Goal: Information Seeking & Learning: Understand process/instructions

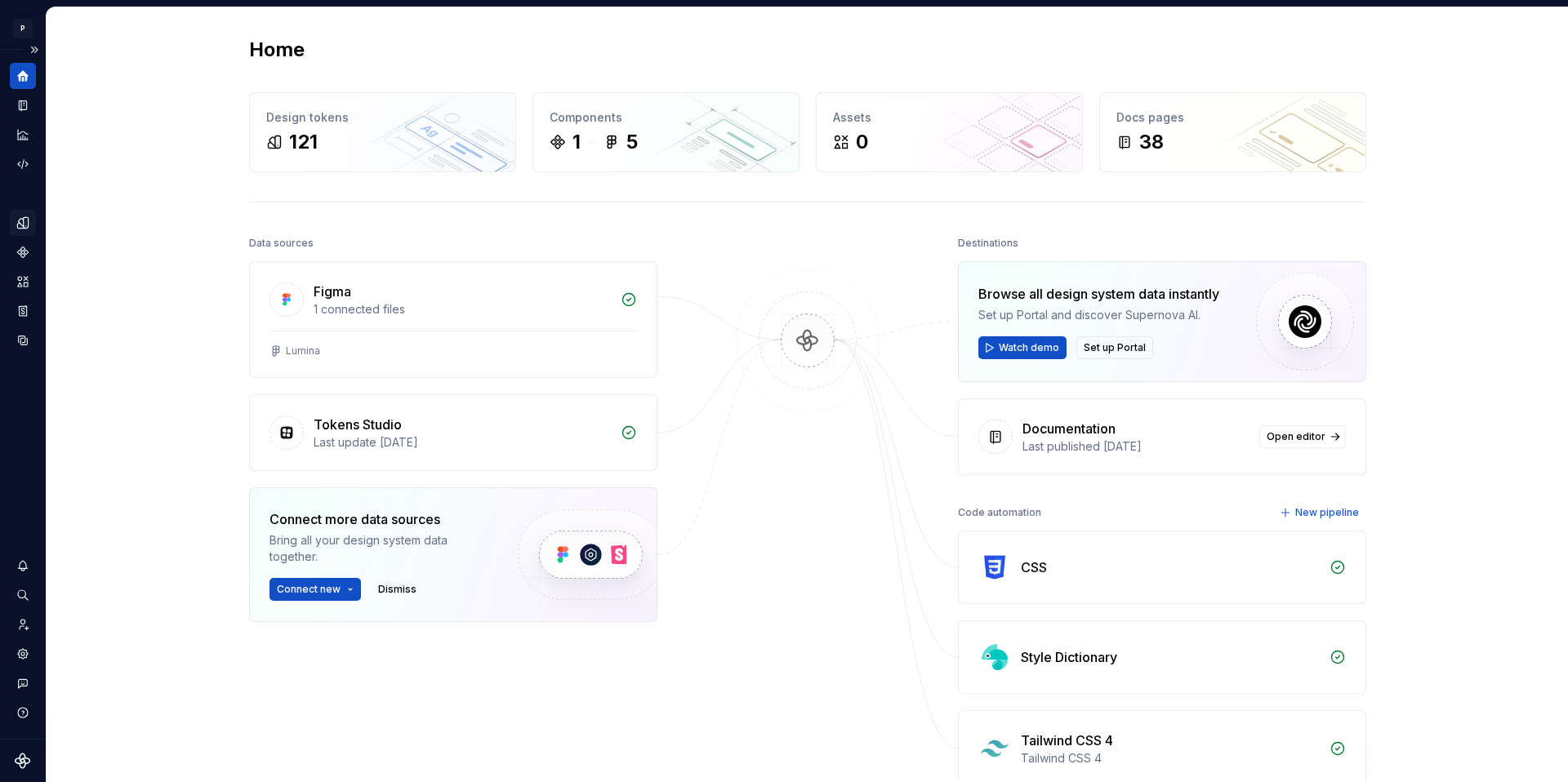
click at [24, 211] on div "Design tokens" at bounding box center [22, 222] width 26 height 26
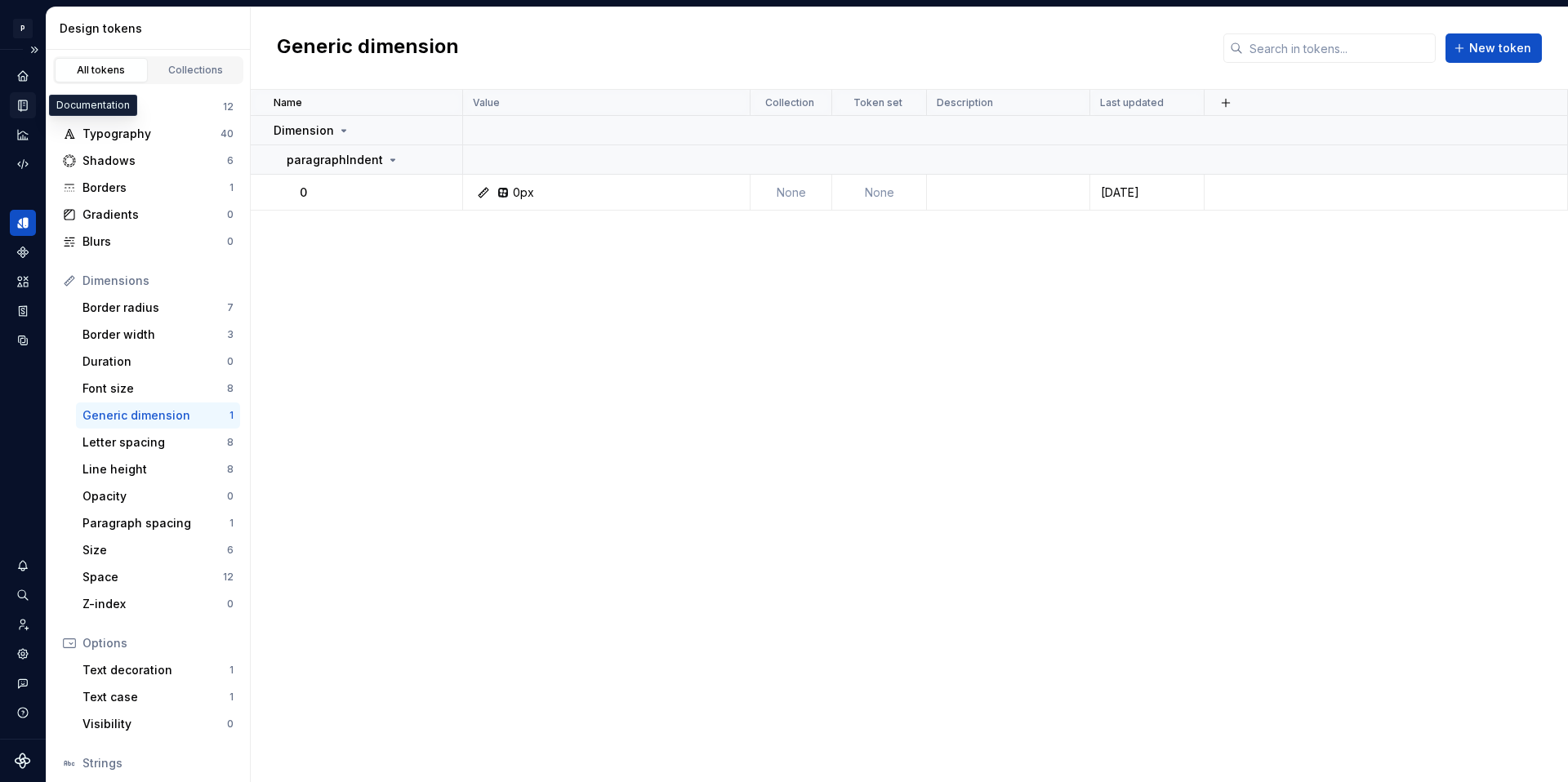
click at [24, 102] on icon "Documentation" at bounding box center [22, 105] width 8 height 11
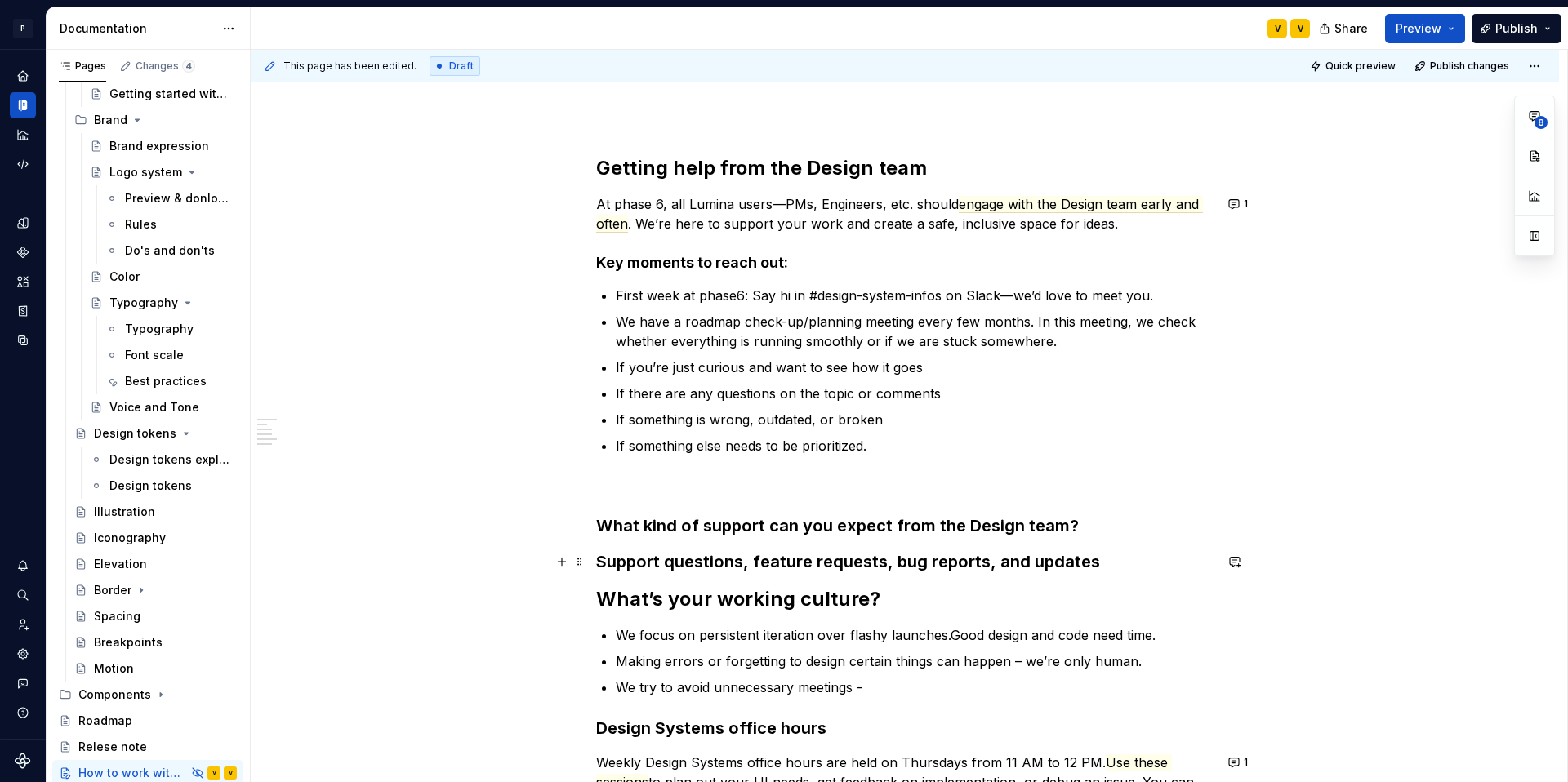
scroll to position [225, 0]
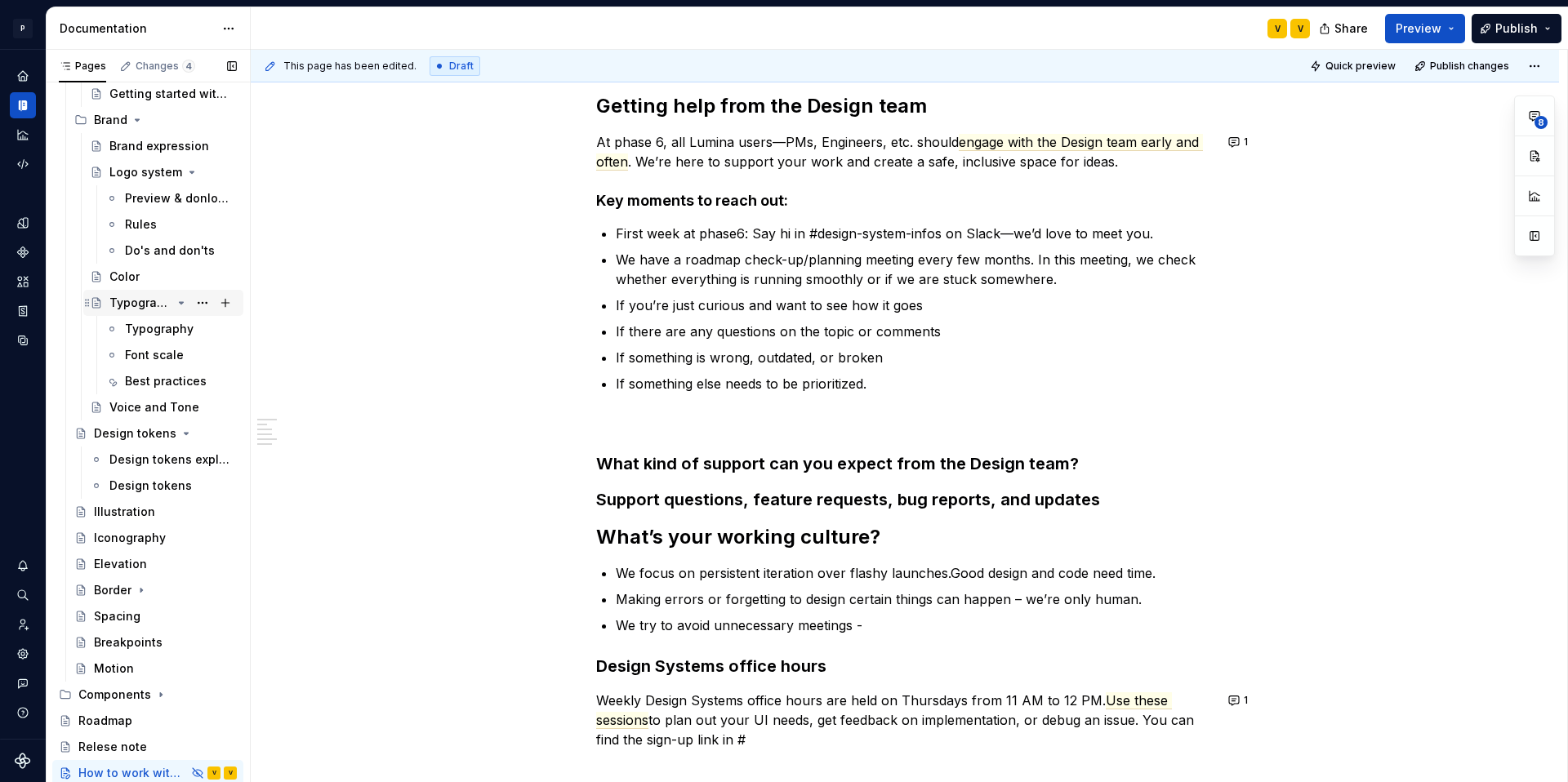
click at [139, 301] on div "Typography" at bounding box center [140, 302] width 62 height 16
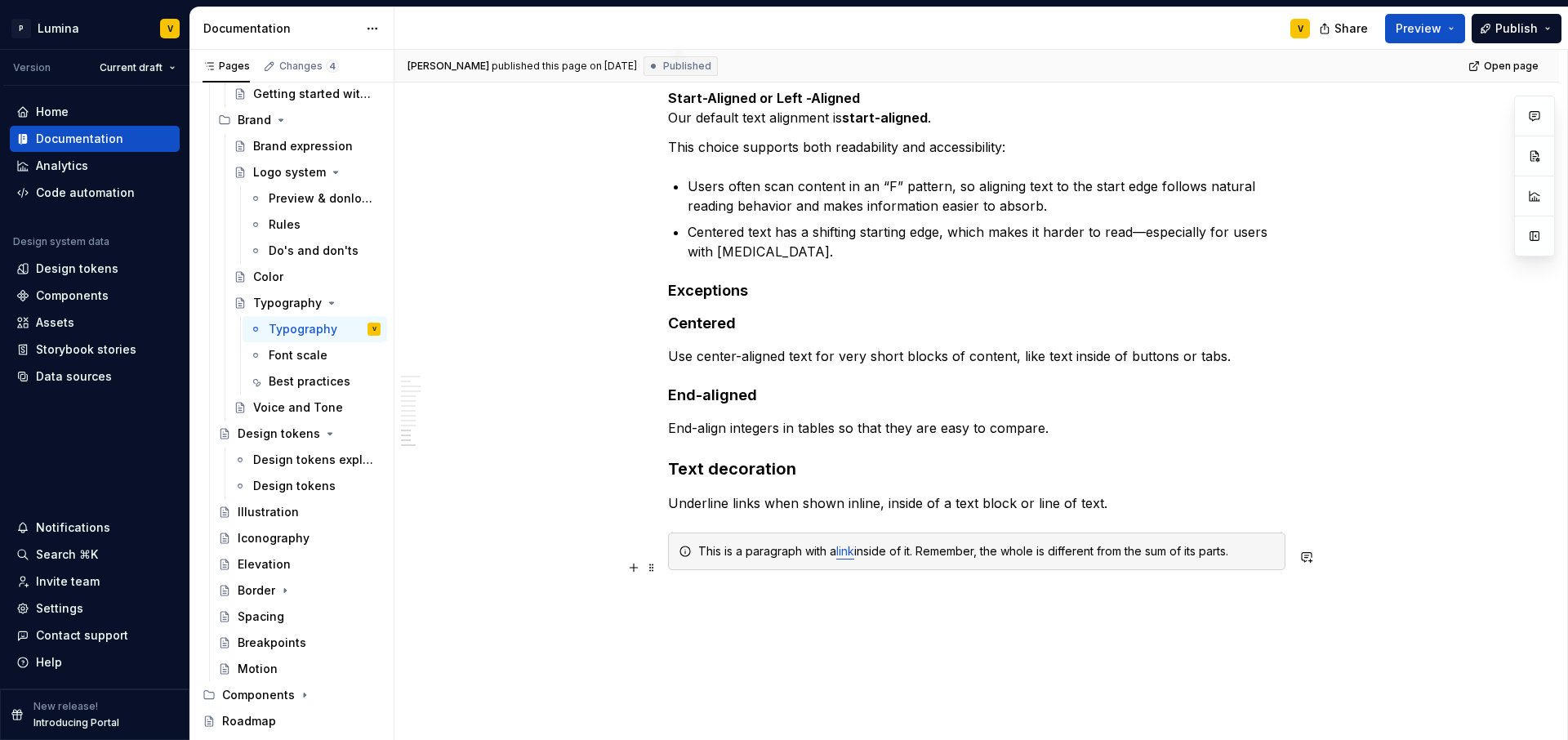
scroll to position [3881, 0]
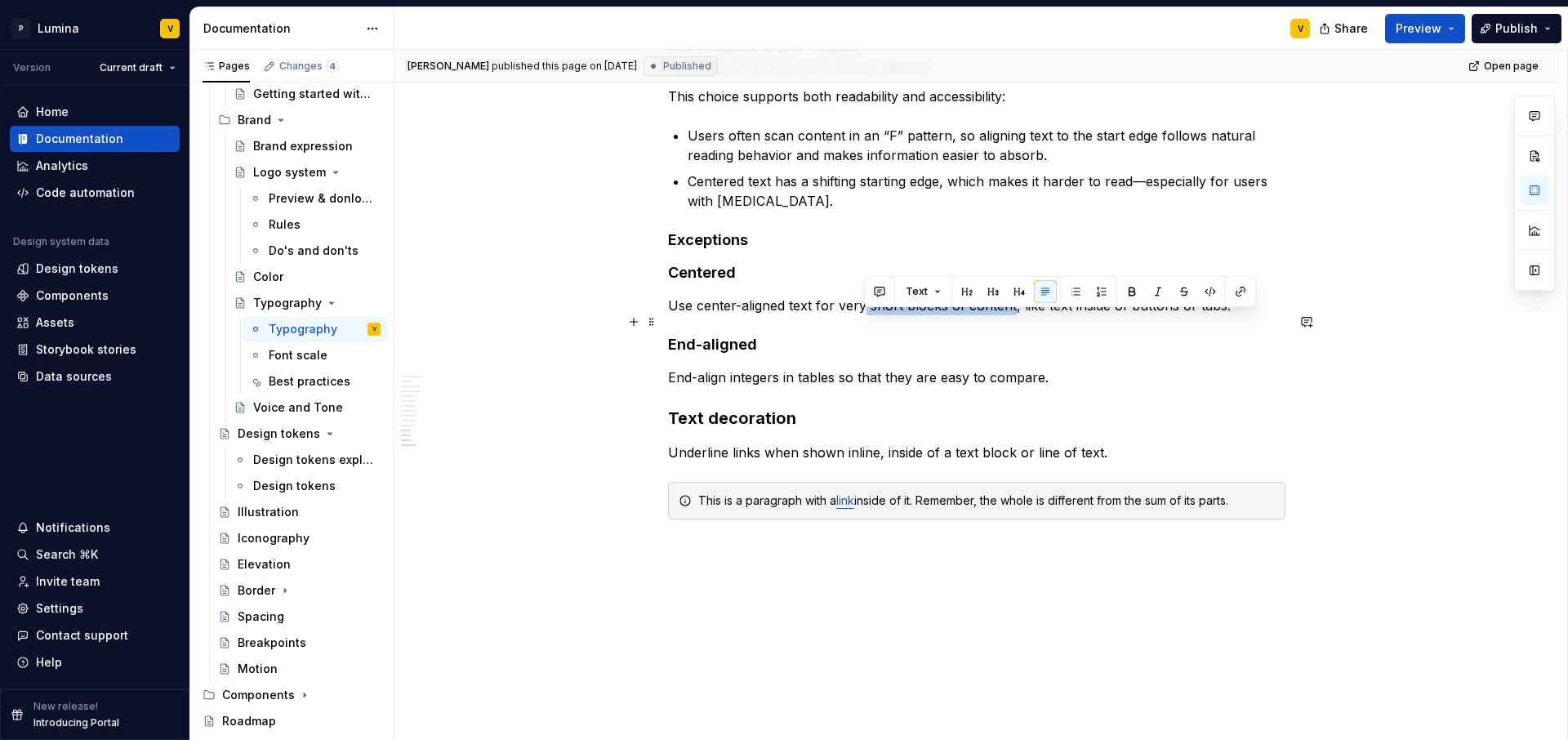
drag, startPoint x: 861, startPoint y: 322, endPoint x: 1009, endPoint y: 330, distance: 148.2
click at [1009, 316] on p "Use center-aligned text for very short blocks of content, like text inside of b…" at bounding box center [976, 305] width 617 height 19
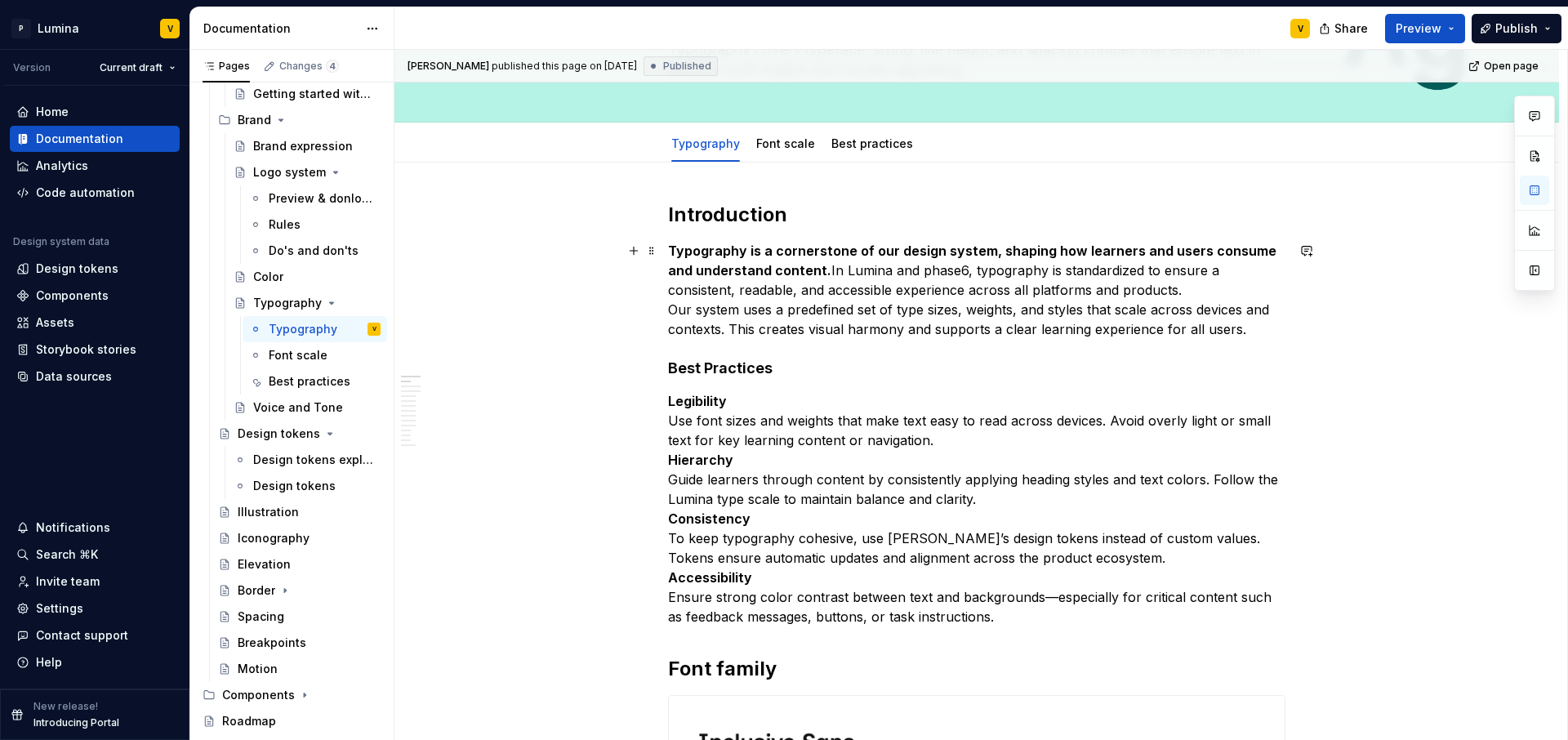
scroll to position [0, 0]
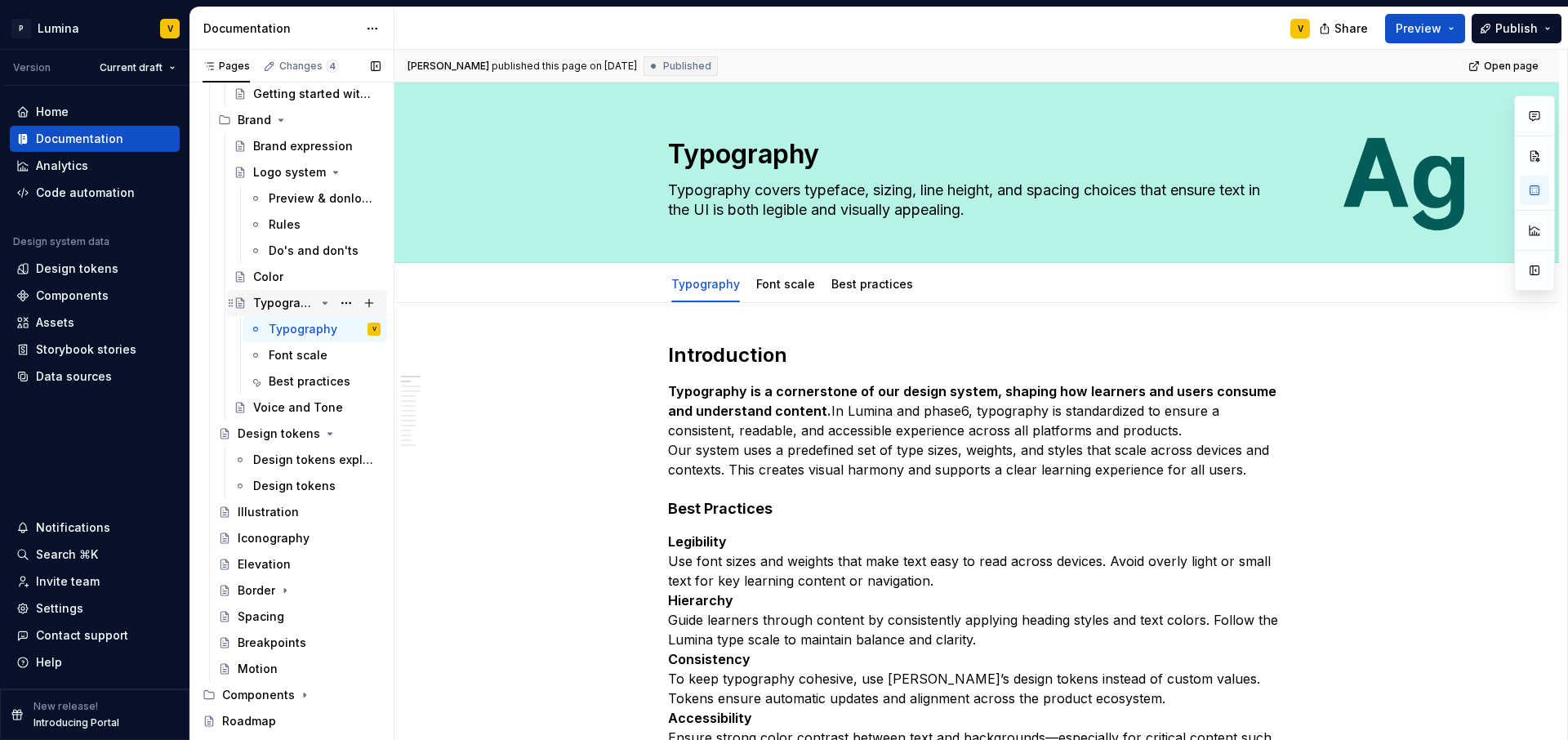
click at [288, 299] on div "Typography" at bounding box center [284, 302] width 62 height 16
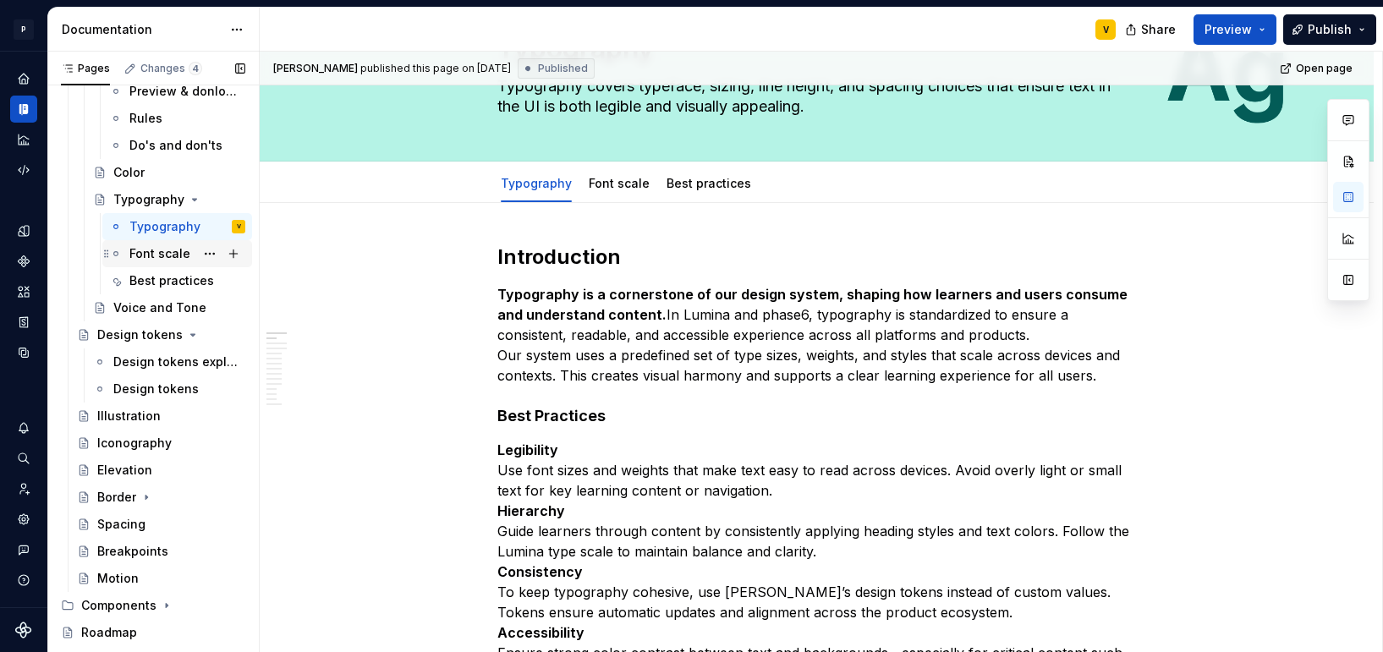
scroll to position [522, 0]
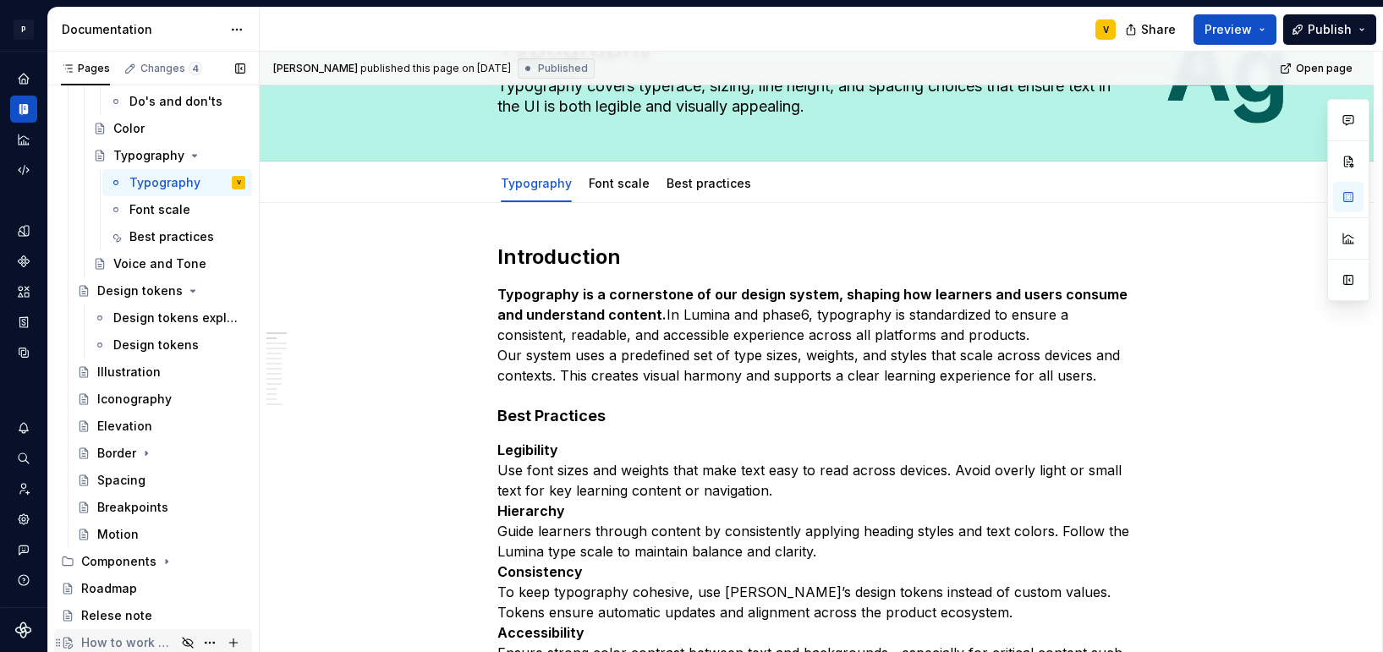
click at [145, 641] on div "How to work with the Design Team" at bounding box center [128, 642] width 95 height 17
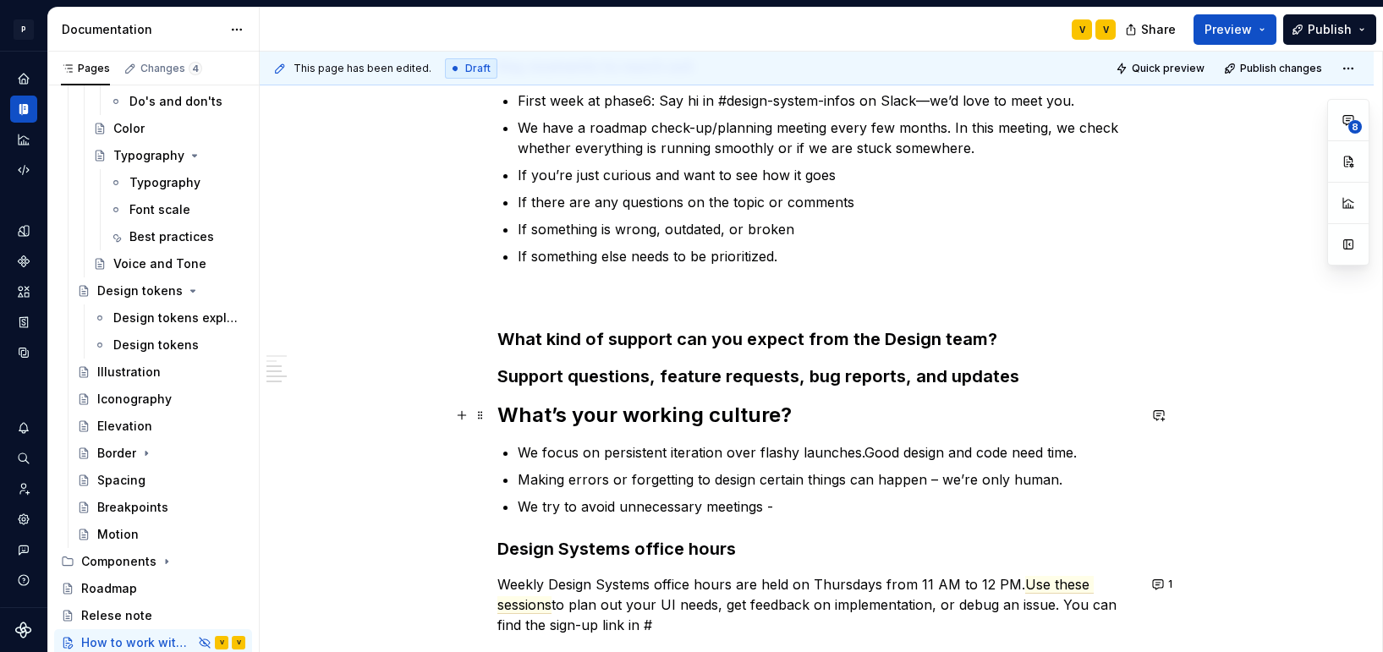
scroll to position [475, 0]
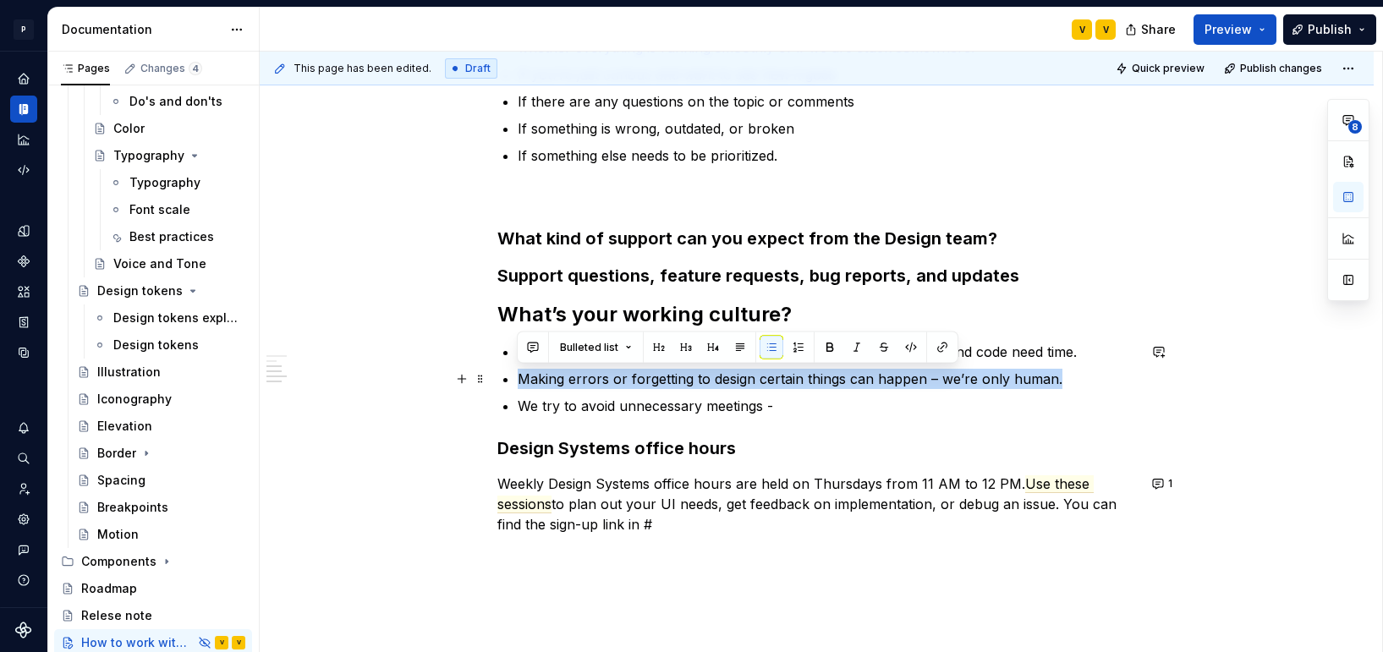
drag, startPoint x: 1069, startPoint y: 384, endPoint x: 515, endPoint y: 381, distance: 554.1
click at [515, 381] on div "Getting help from the Design team At phase 6, all Lumina users—PMs, Engineers, …" at bounding box center [816, 195] width 639 height 680
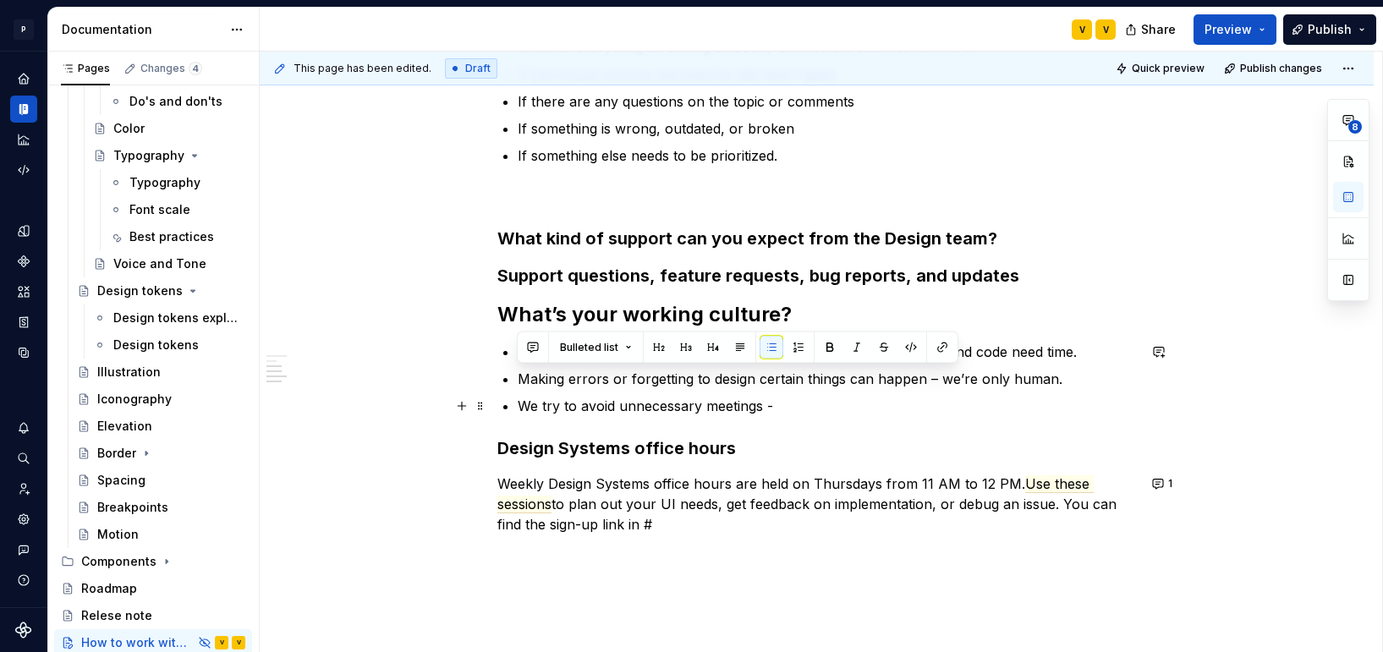
click at [717, 403] on p "We try to avoid unnecessary meetings -" at bounding box center [827, 406] width 619 height 20
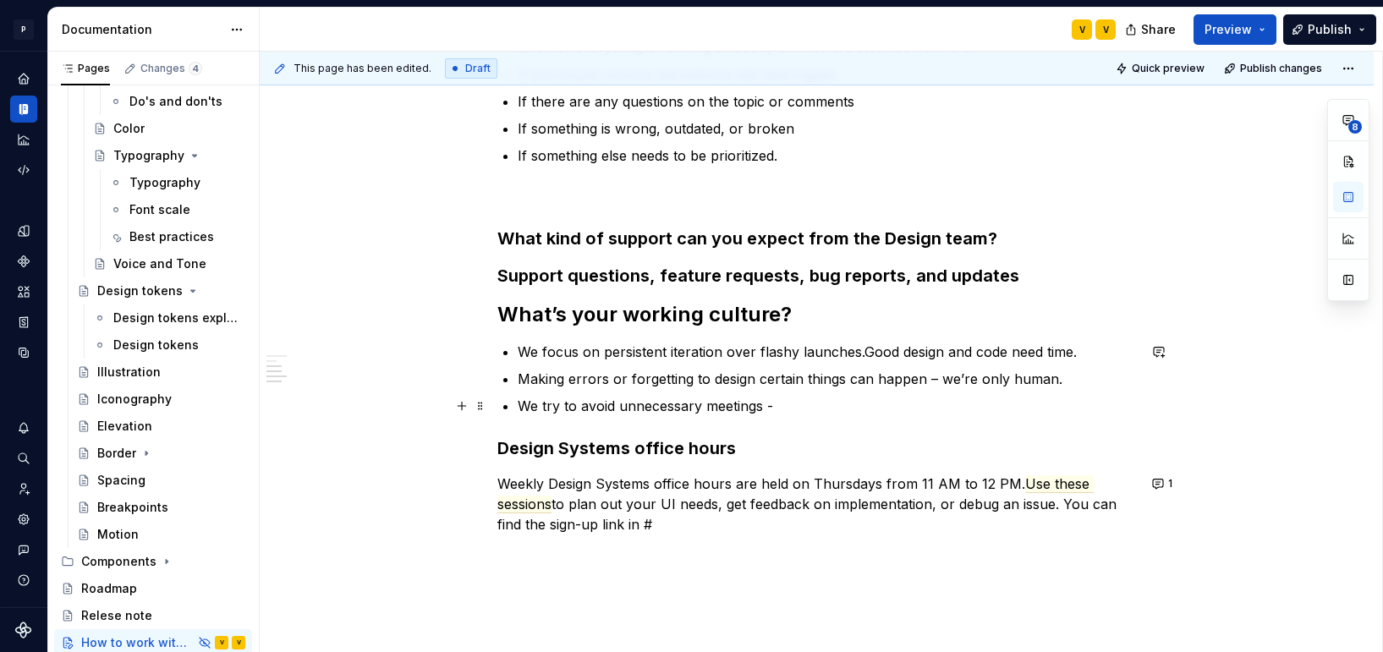
click at [831, 410] on p "We try to avoid unnecessary meetings -" at bounding box center [827, 406] width 619 height 20
type textarea "*"
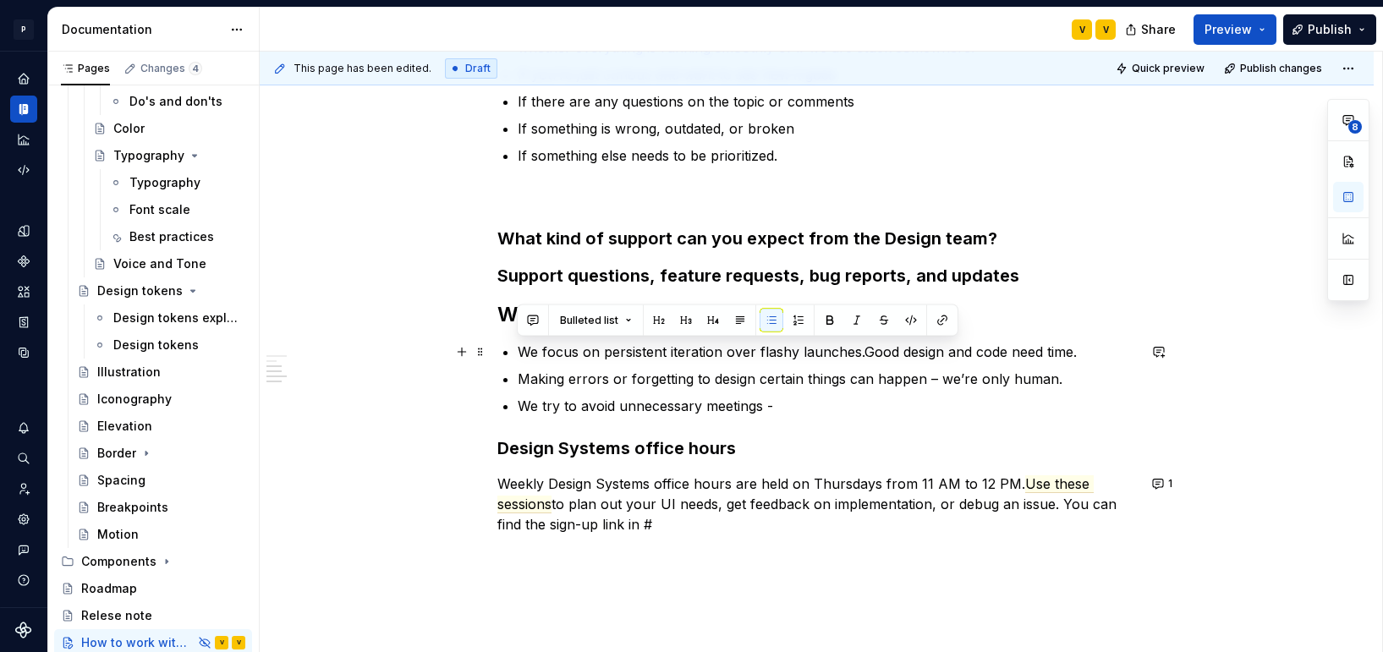
drag, startPoint x: 517, startPoint y: 354, endPoint x: 1081, endPoint y: 359, distance: 564.2
click at [1081, 359] on p "We focus on persistent iteration over flashy launches.Good design and code need…" at bounding box center [827, 352] width 619 height 20
click at [988, 360] on p "We focus on persistent iteration over flashy launches.Good design and code need…" at bounding box center [827, 352] width 619 height 20
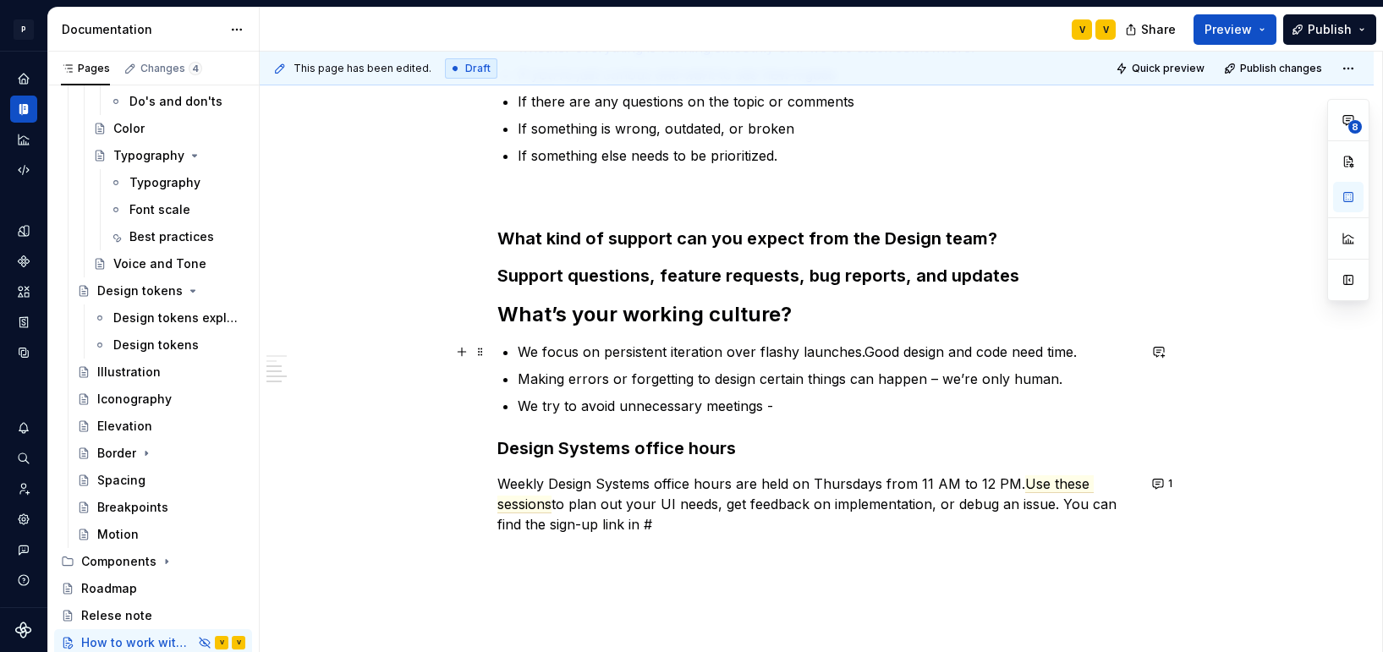
click at [859, 348] on p "We focus on persistent iteration over flashy launches.Good design and code need…" at bounding box center [827, 352] width 619 height 20
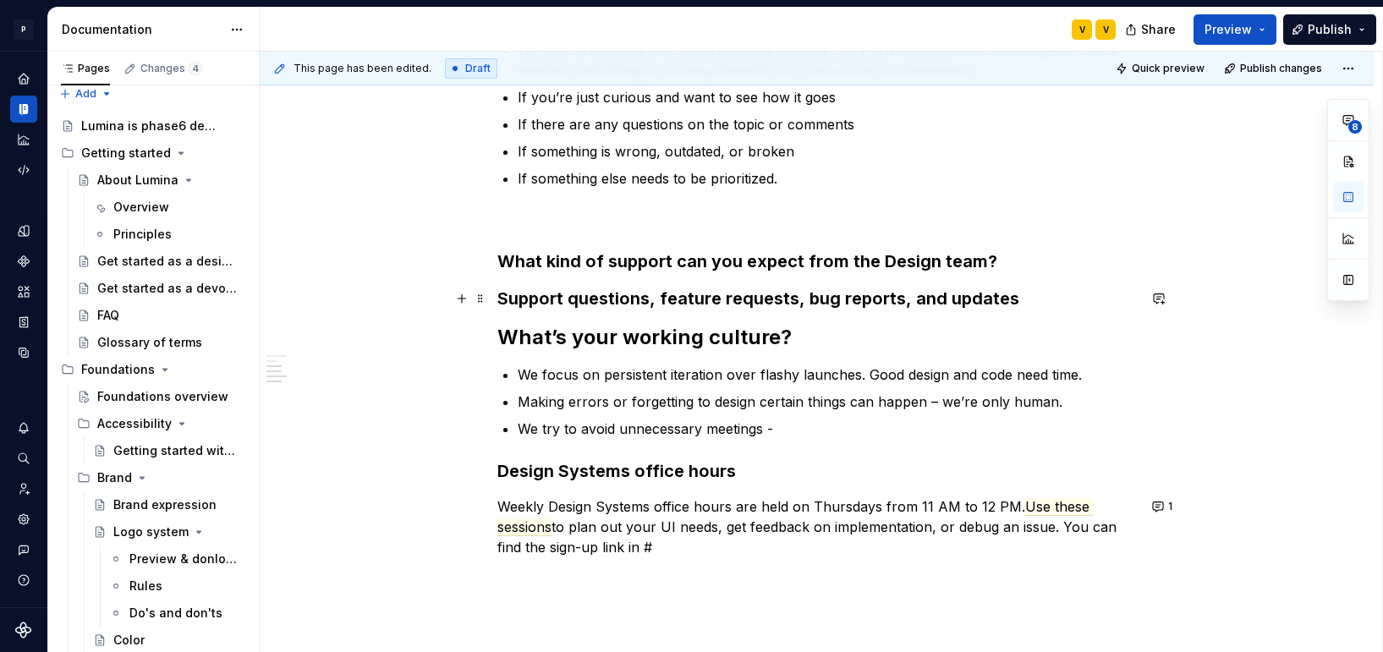
scroll to position [573, 0]
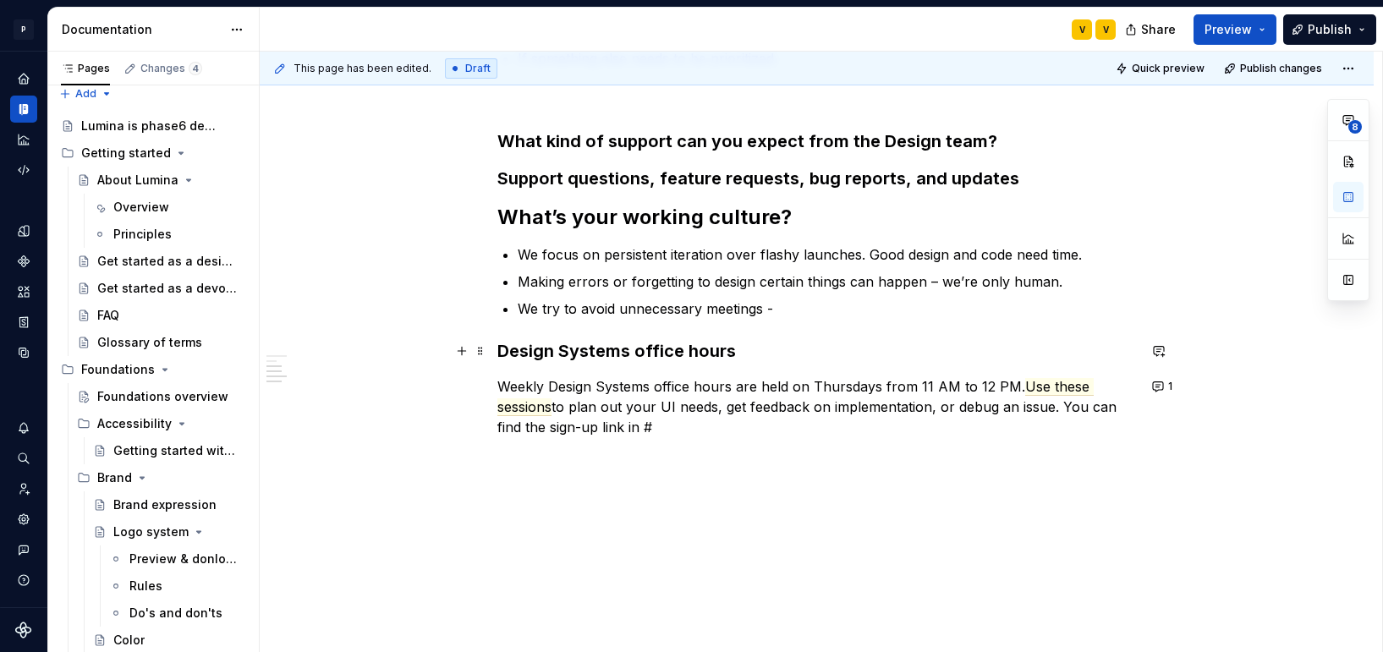
click at [628, 355] on strong "Design Systems office hours" at bounding box center [616, 351] width 239 height 20
click at [732, 345] on h3 "Design Systems office hours" at bounding box center [816, 351] width 639 height 24
click at [743, 347] on h3 "Design Systems office hours" at bounding box center [816, 351] width 639 height 24
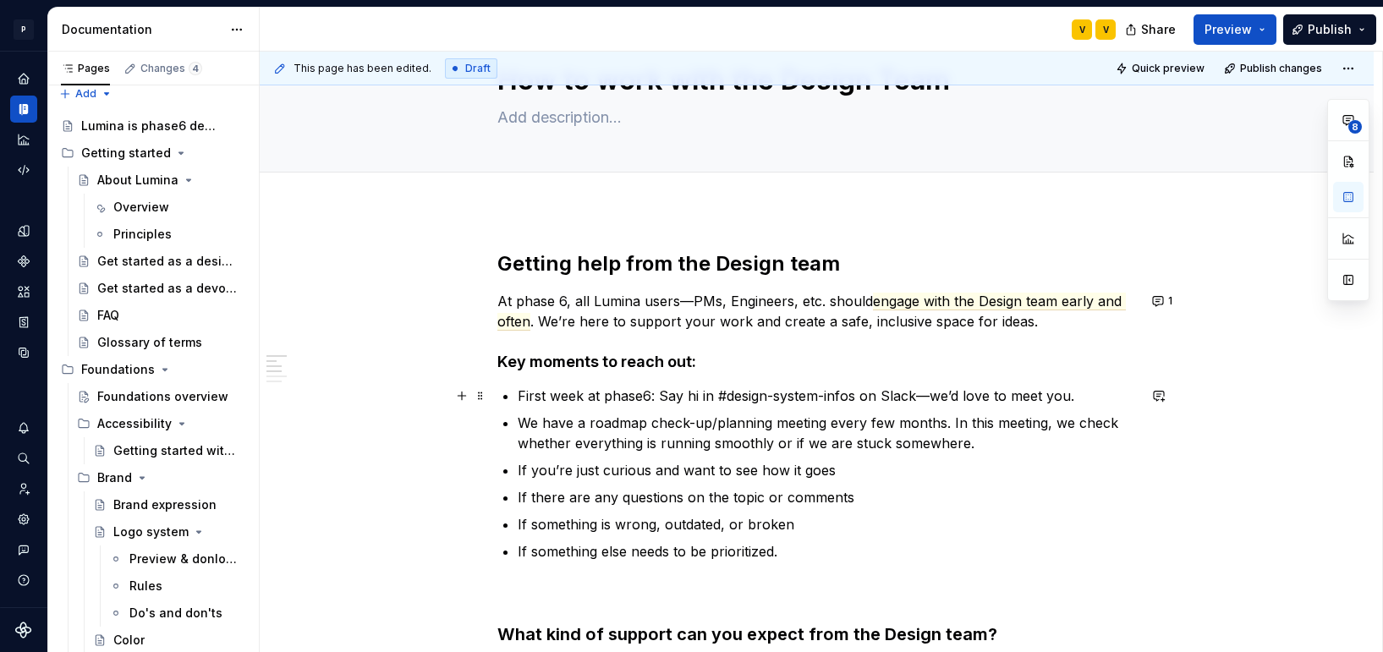
scroll to position [0, 0]
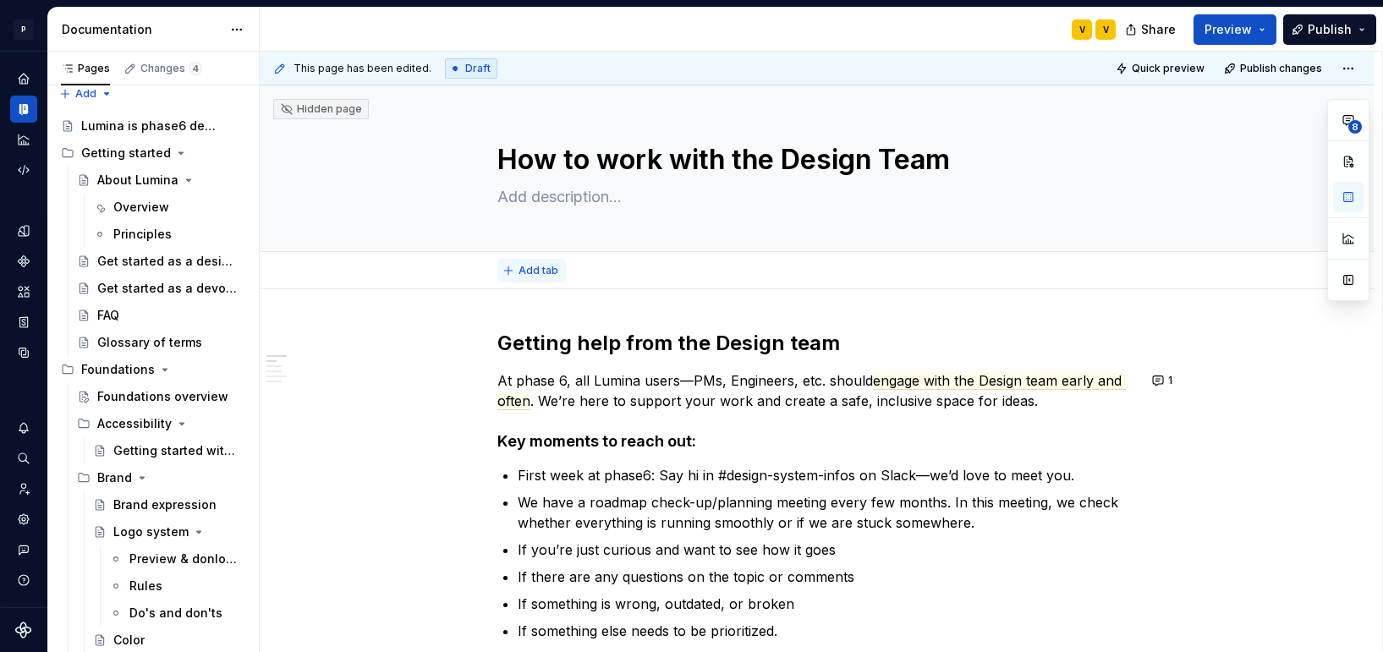
click at [537, 266] on span "Add tab" at bounding box center [539, 271] width 40 height 14
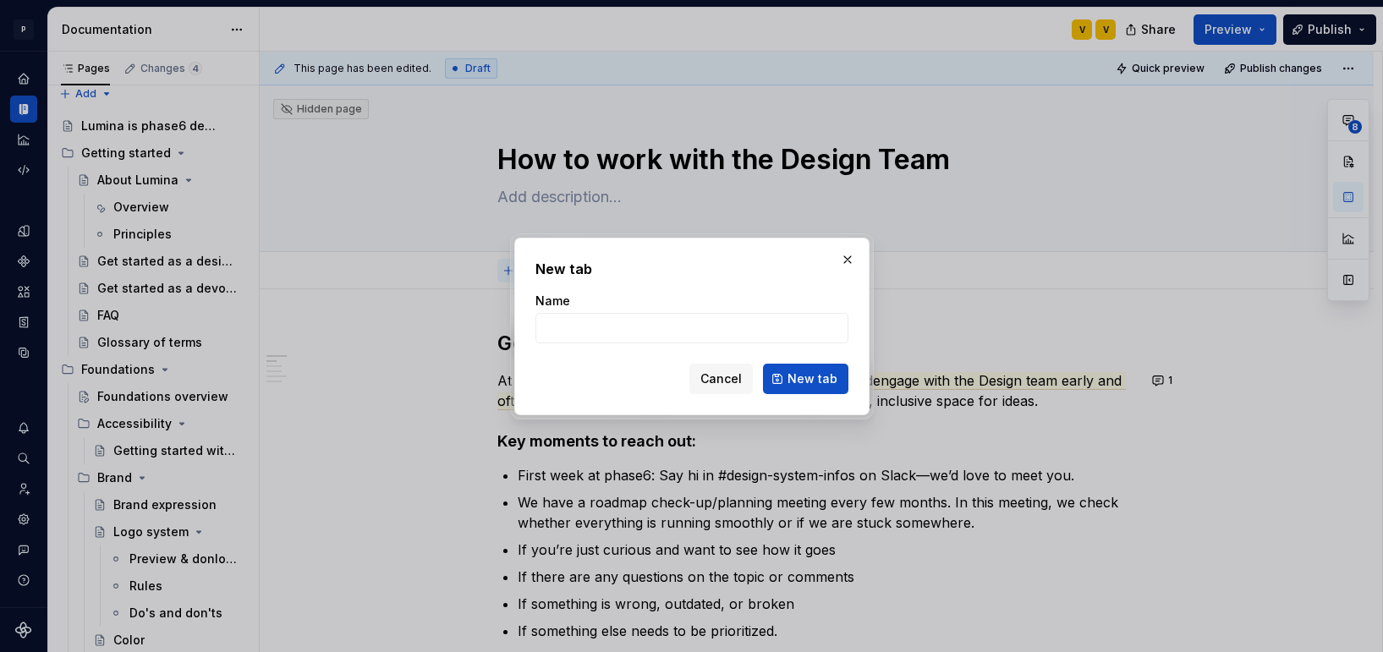
type textarea "*"
click at [601, 323] on input "Name" at bounding box center [691, 328] width 313 height 30
type input "J"
click at [721, 375] on span "Cancel" at bounding box center [720, 379] width 41 height 17
type textarea "*"
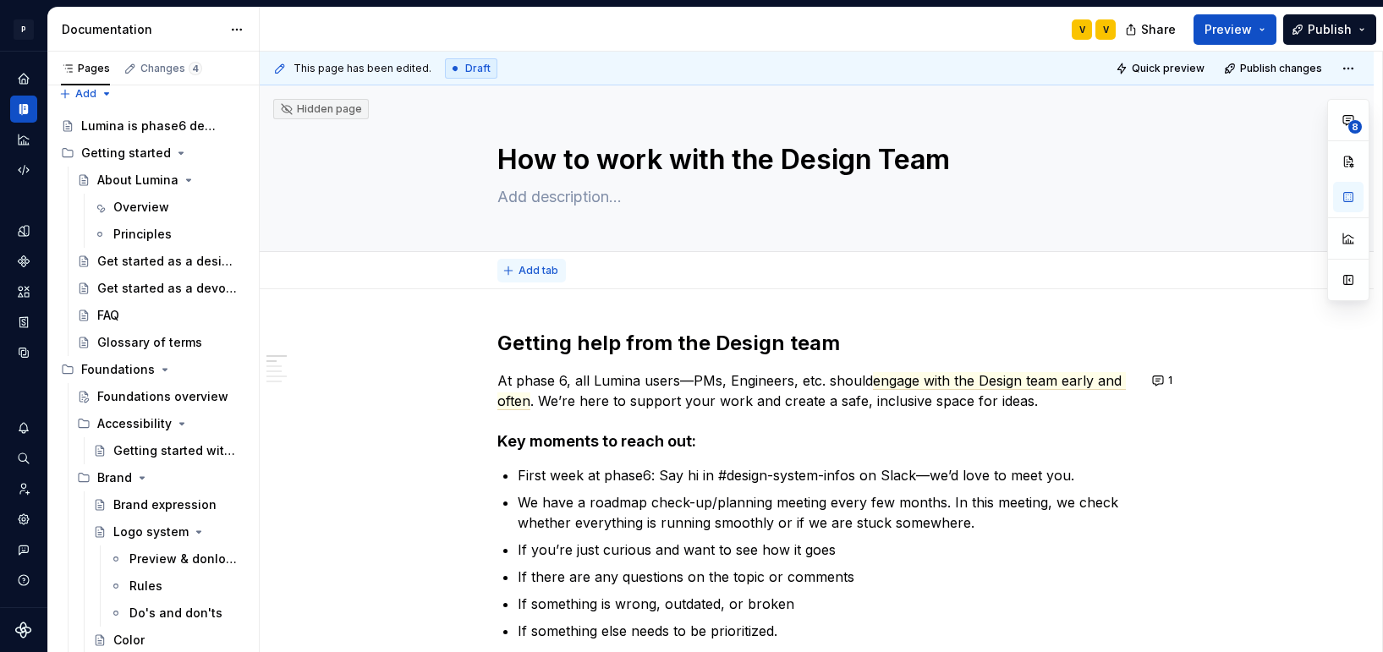
click at [536, 272] on span "Add tab" at bounding box center [539, 271] width 40 height 14
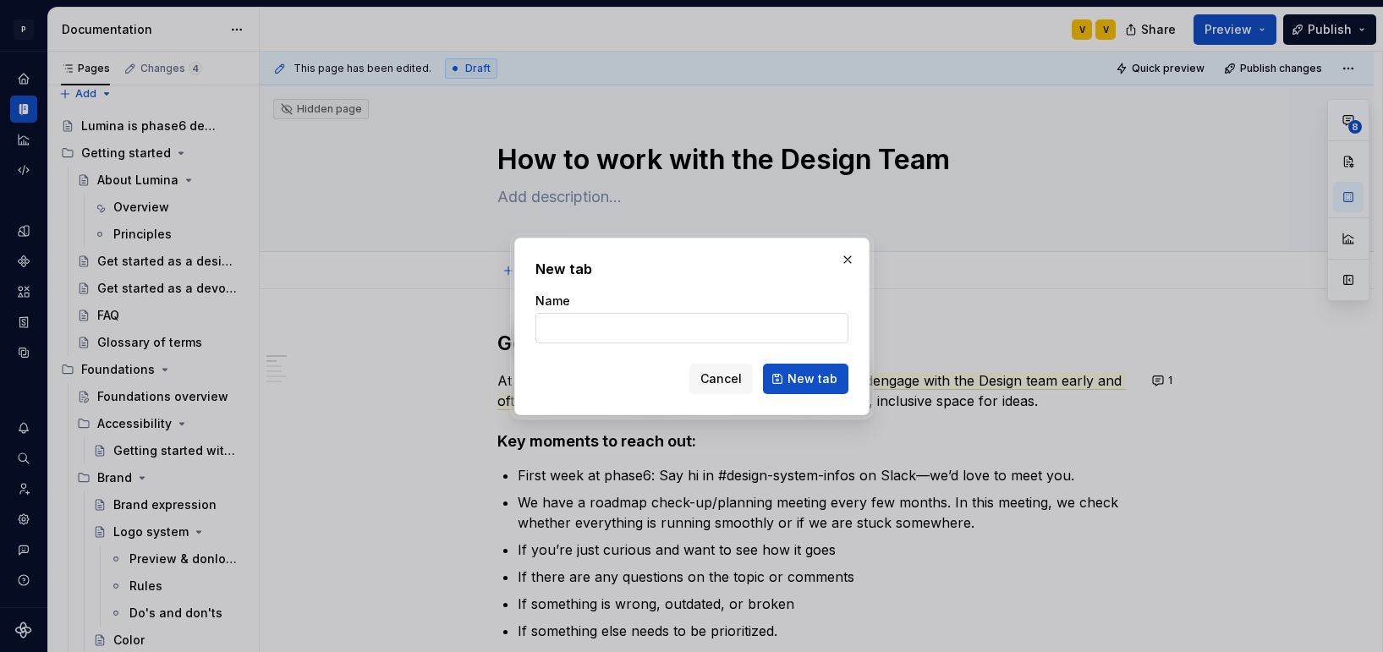
click at [572, 325] on input "Name" at bounding box center [691, 328] width 313 height 30
click at [572, 326] on input "Name" at bounding box center [691, 328] width 313 height 30
click at [550, 321] on input "Commikation" at bounding box center [691, 328] width 313 height 30
type input "Kommikation"
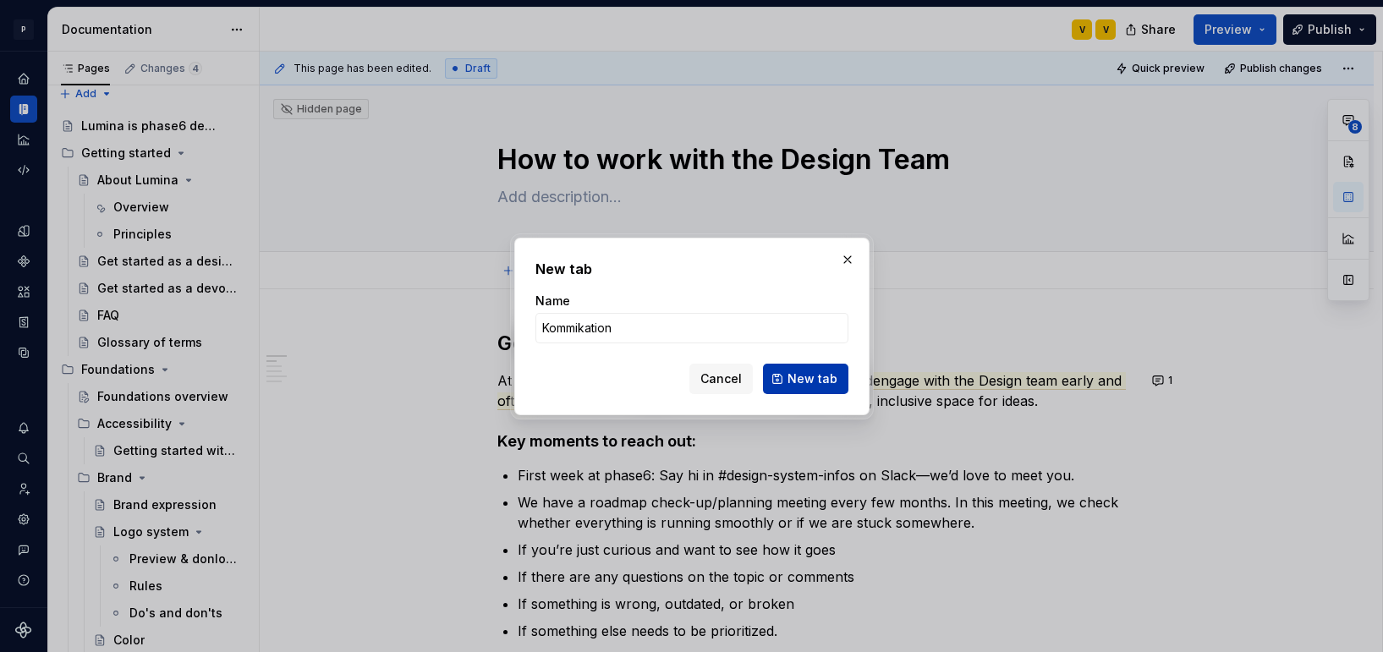
click at [824, 377] on span "New tab" at bounding box center [813, 379] width 50 height 17
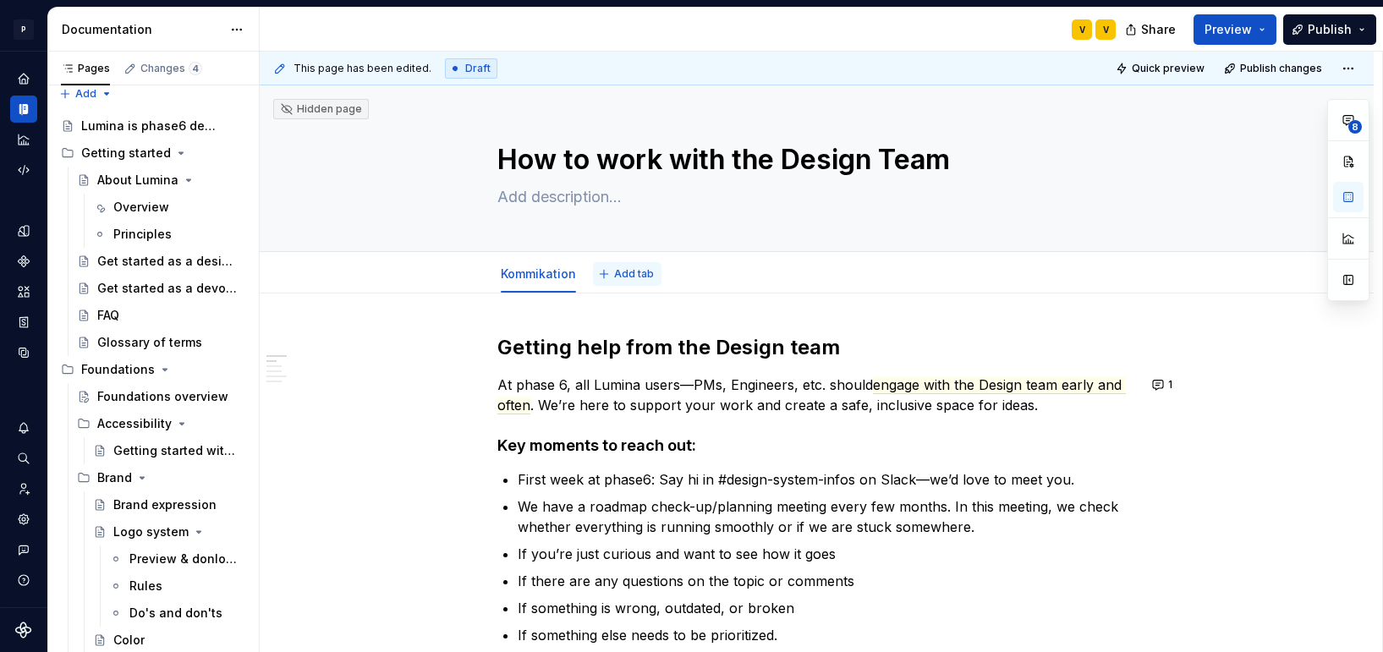
click at [617, 271] on span "Add tab" at bounding box center [634, 274] width 40 height 14
type textarea "*"
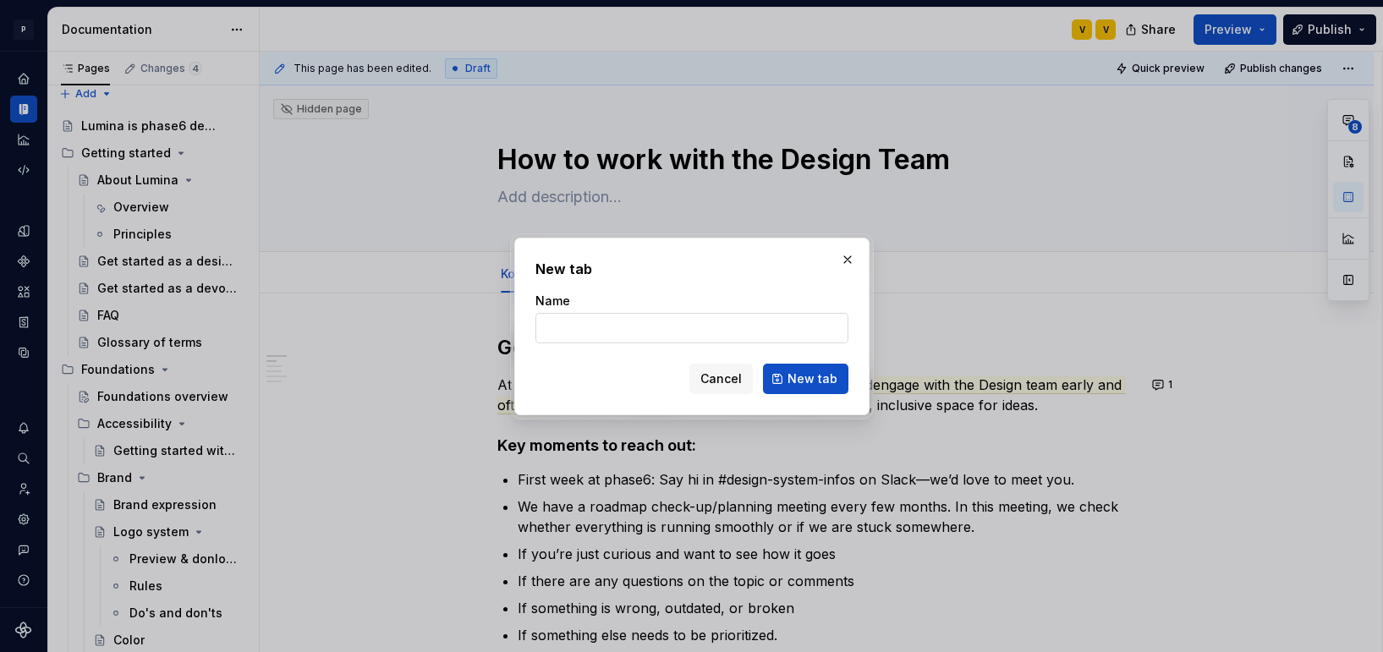
click at [576, 325] on input "Name" at bounding box center [691, 328] width 313 height 30
type input "Jira"
click at [822, 380] on span "New tab" at bounding box center [813, 379] width 50 height 17
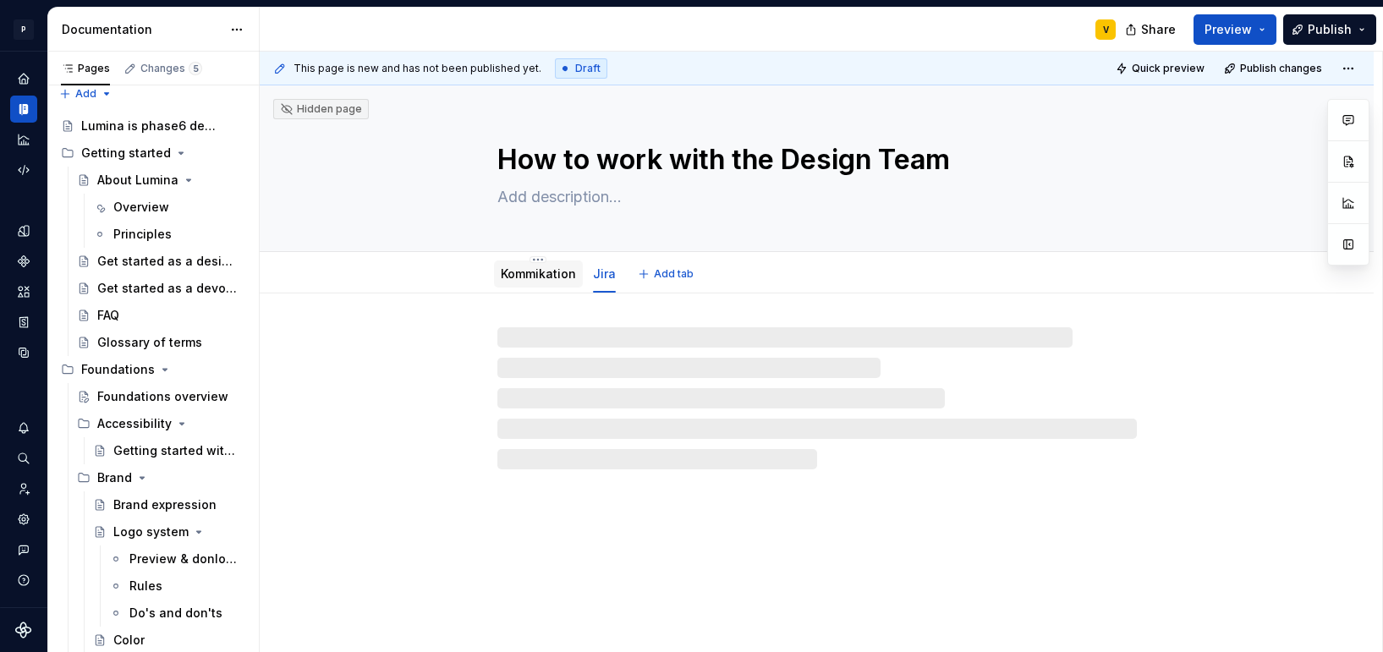
click at [505, 276] on link "Kommikation" at bounding box center [538, 273] width 75 height 14
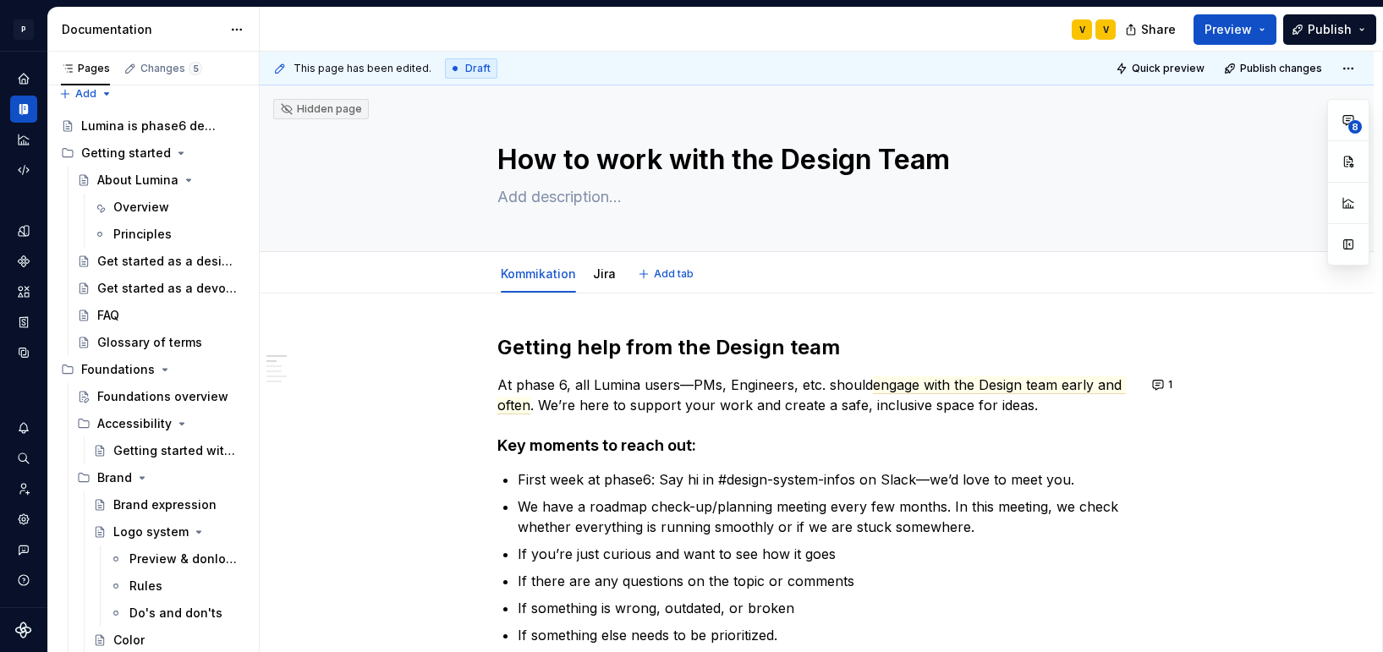
type textarea "*"
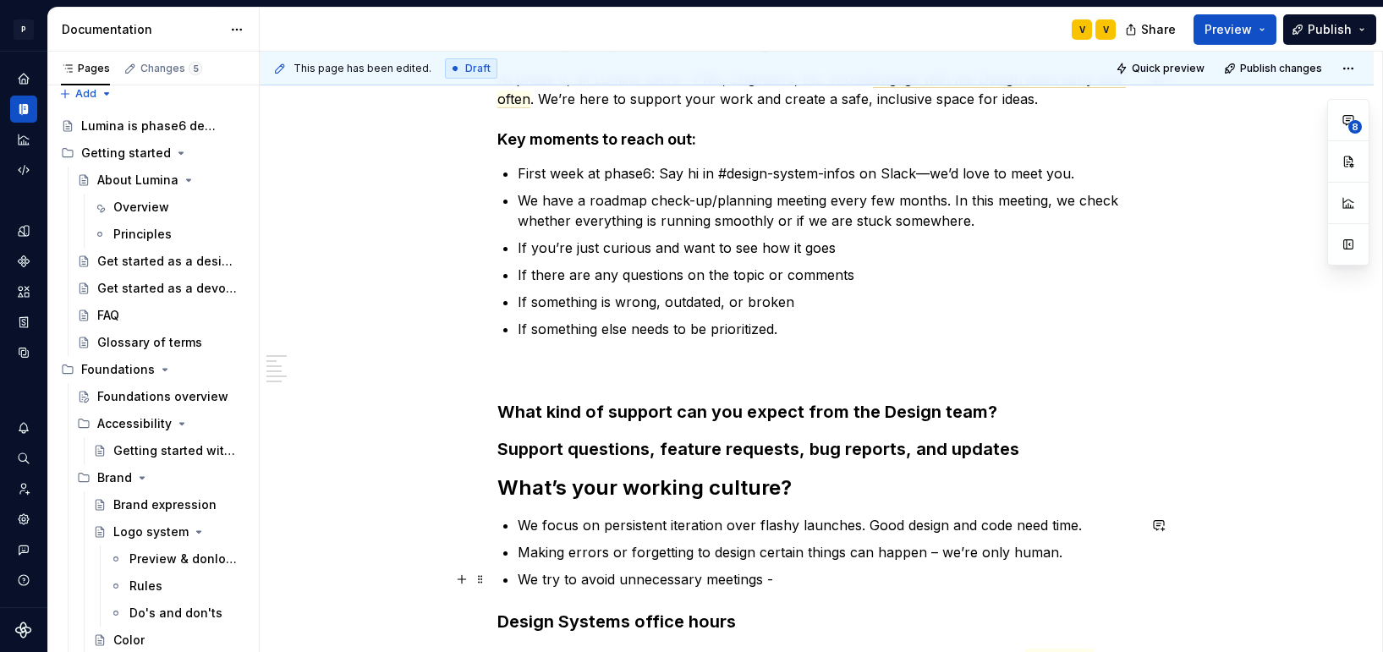
scroll to position [275, 0]
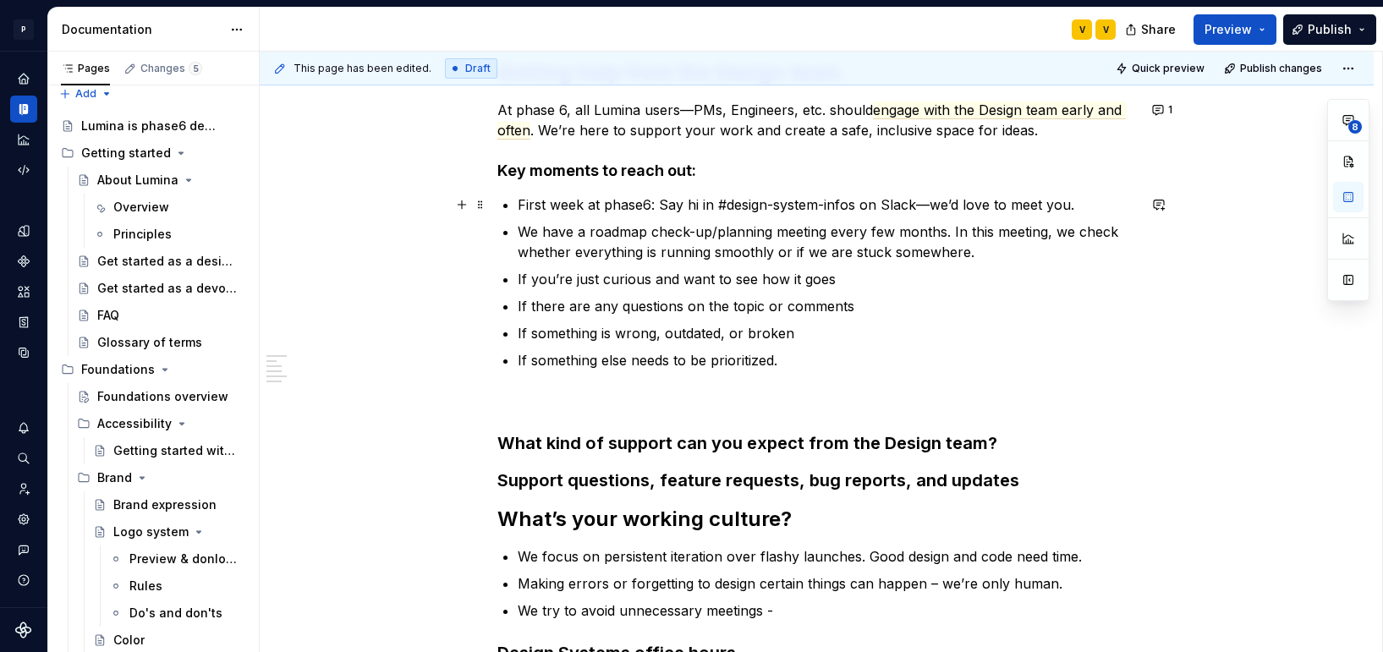
click at [769, 205] on p "First week at phase6: Say hi in #design-system-infos on Slack—we’d love to meet…" at bounding box center [827, 205] width 619 height 20
click at [776, 206] on p "First week at phase6: Say hi in #design-system-infos on Slack—we’d love to meet…" at bounding box center [827, 205] width 619 height 20
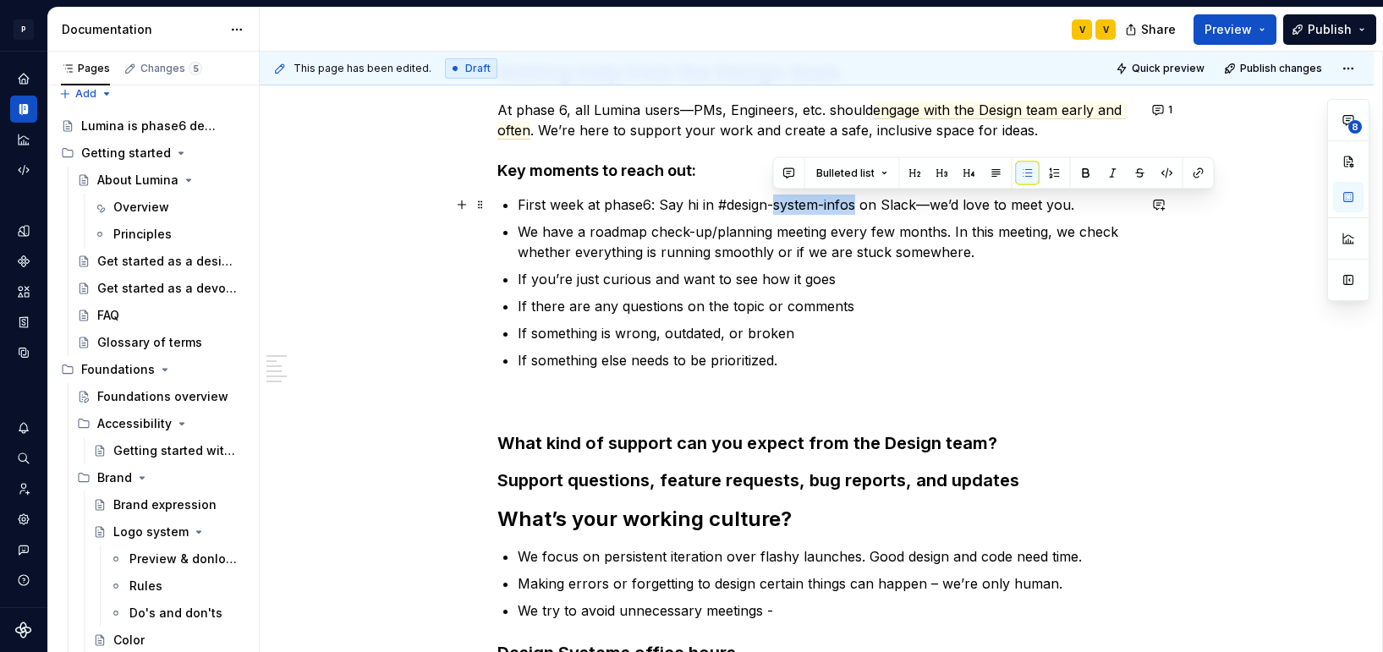
drag, startPoint x: 776, startPoint y: 206, endPoint x: 834, endPoint y: 201, distance: 58.5
click at [834, 201] on p "First week at phase6: Say hi in #design-system-infos on Slack—we’d love to meet…" at bounding box center [827, 205] width 619 height 20
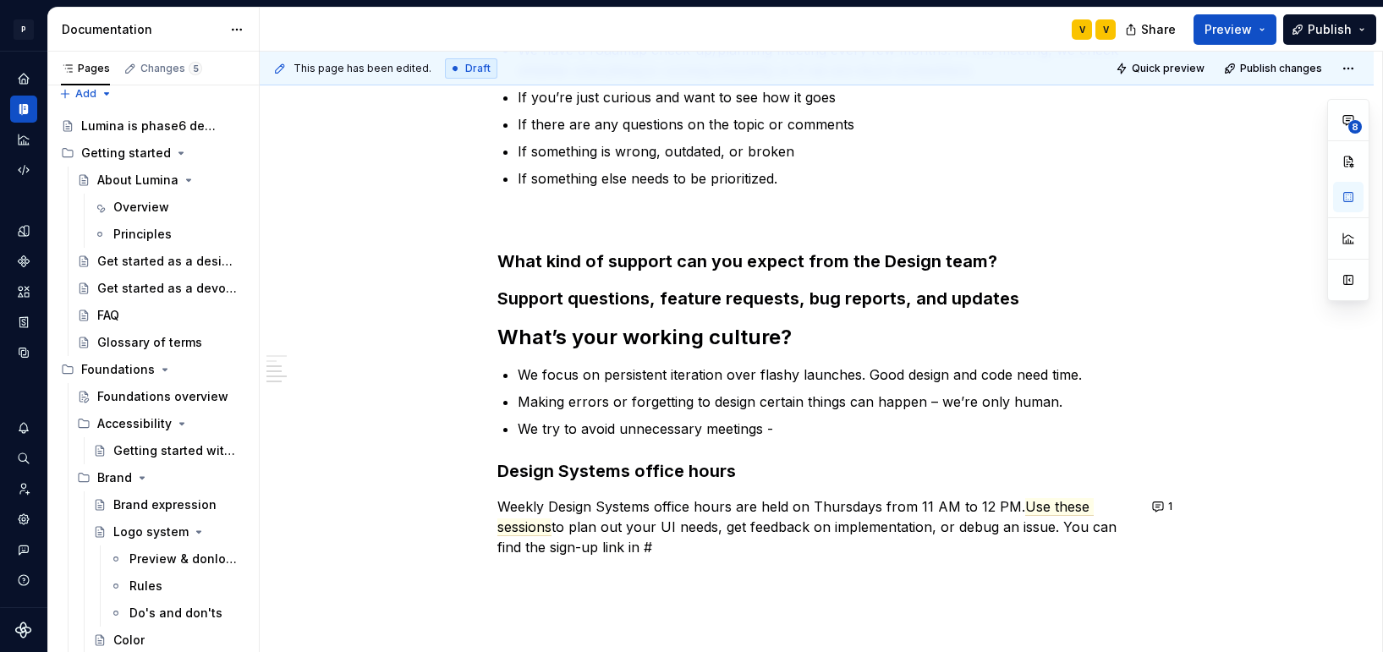
scroll to position [77, 0]
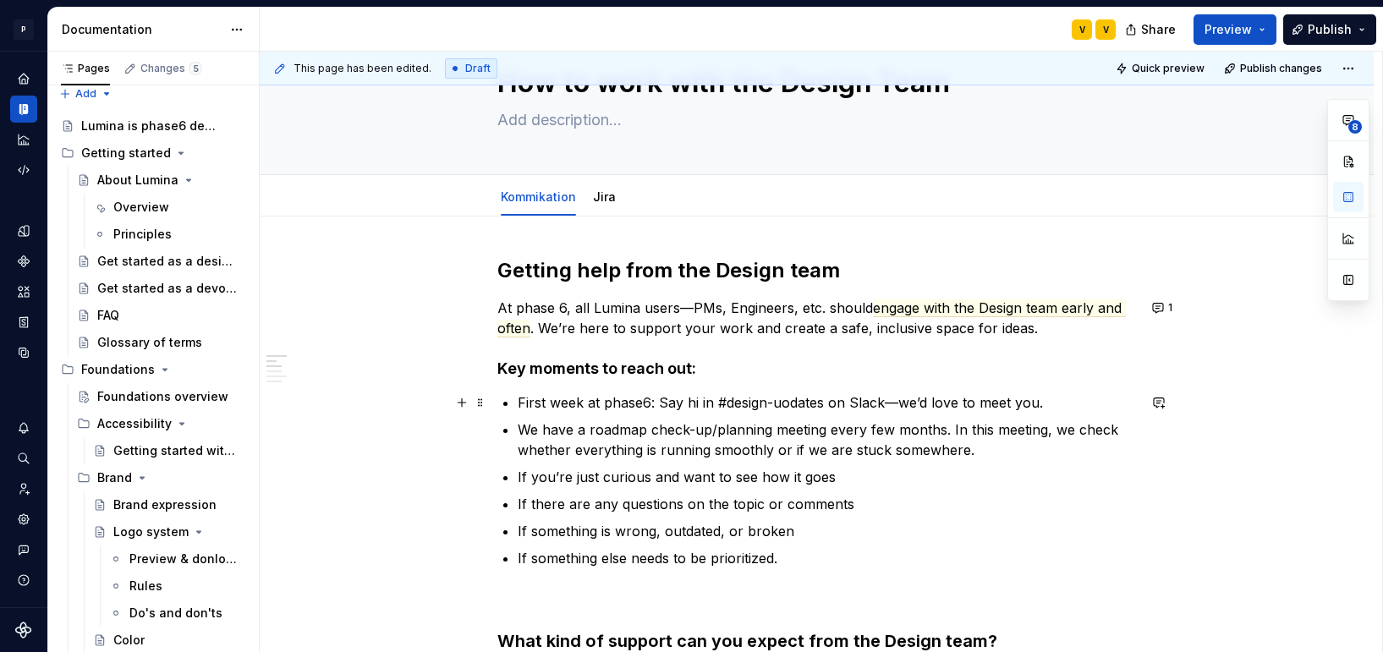
click at [793, 412] on ul "First week at phase6: Say hi in #design-uodates on Slack—we’d love to meet you.…" at bounding box center [827, 500] width 619 height 217
click at [788, 408] on p "First week at phase6: Say hi in #design-uodates on Slack—we’d love to meet you." at bounding box center [827, 402] width 619 height 20
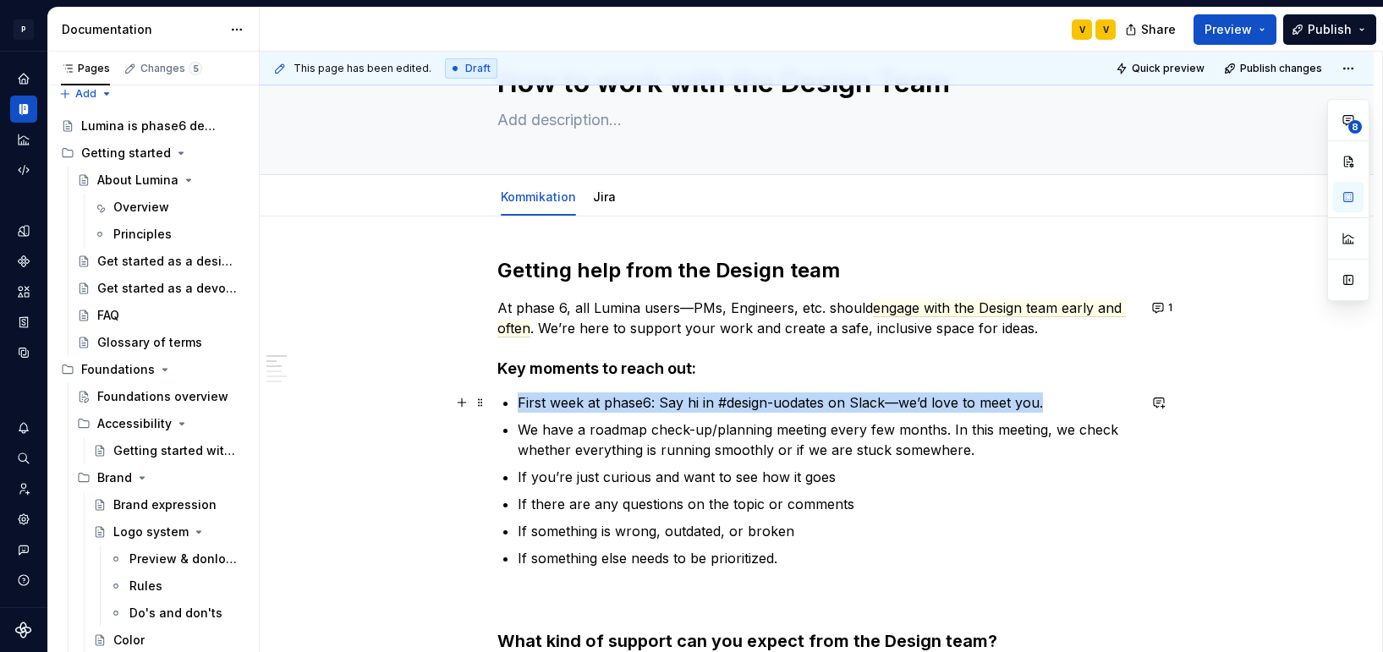
click at [788, 408] on p "First week at phase6: Say hi in #design-uodates on Slack—we’d love to meet you." at bounding box center [827, 402] width 619 height 20
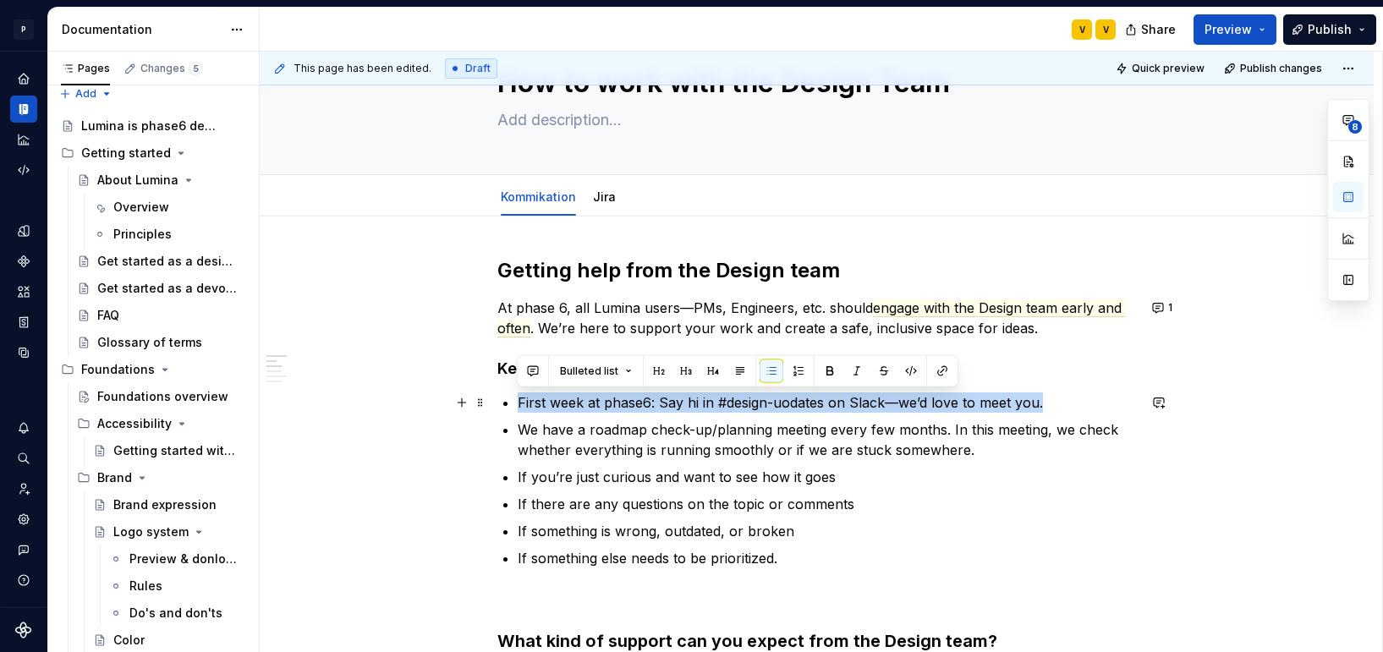
click at [784, 406] on p "First week at phase6: Say hi in #design-uodates on Slack—we’d love to meet you." at bounding box center [827, 402] width 619 height 20
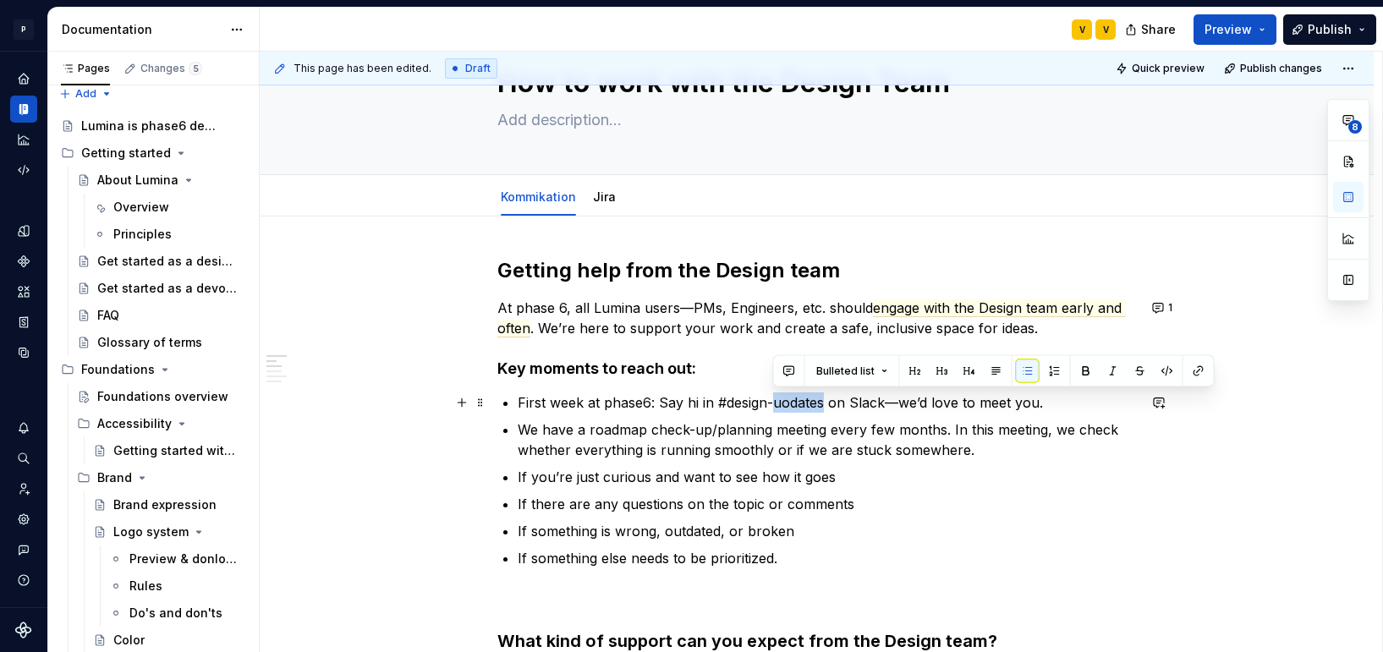
click at [784, 406] on p "First week at phase6: Say hi in #design-uodates on Slack—we’d love to meet you." at bounding box center [827, 402] width 619 height 20
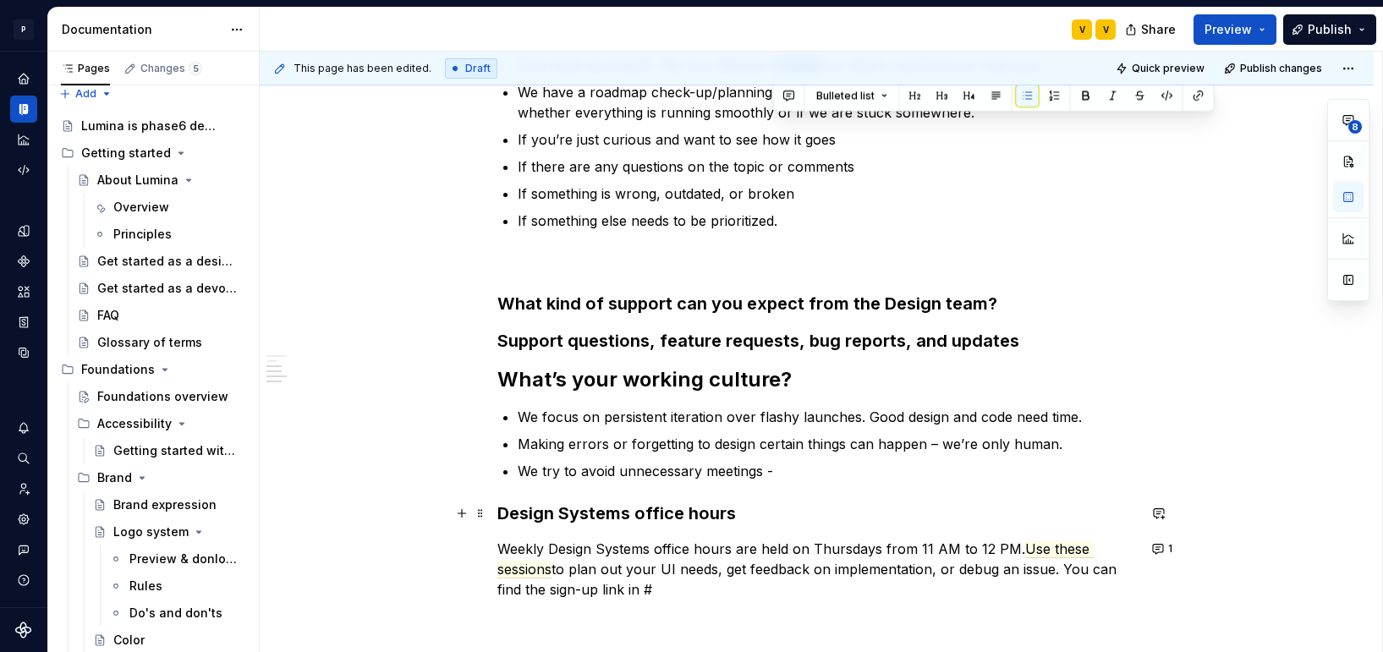
scroll to position [549, 0]
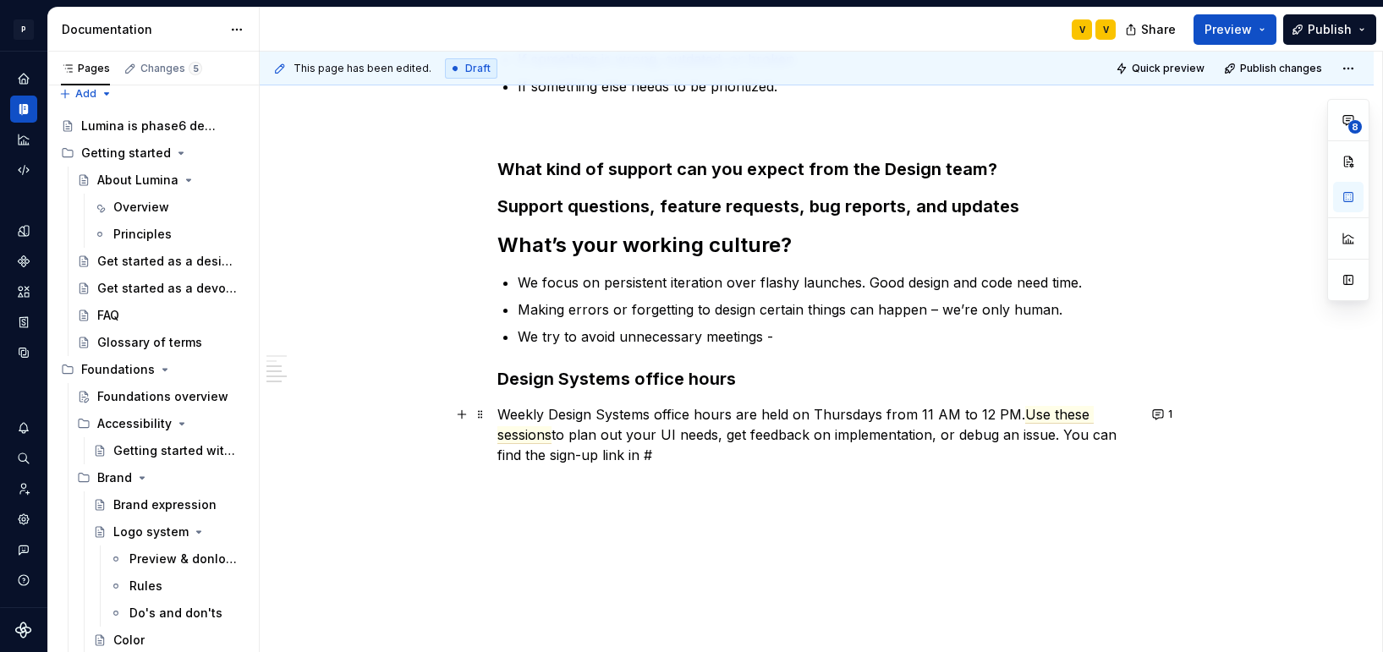
click at [634, 421] on p "Weekly Design Systems office hours are held on Thursdays from 11 AM to 12 PM. U…" at bounding box center [816, 434] width 639 height 61
click at [674, 475] on div "Getting help from the Design team At phase 6, all Lumina users—PMs, Engineers, …" at bounding box center [816, 135] width 639 height 700
click at [1160, 413] on button "1" at bounding box center [1163, 415] width 33 height 24
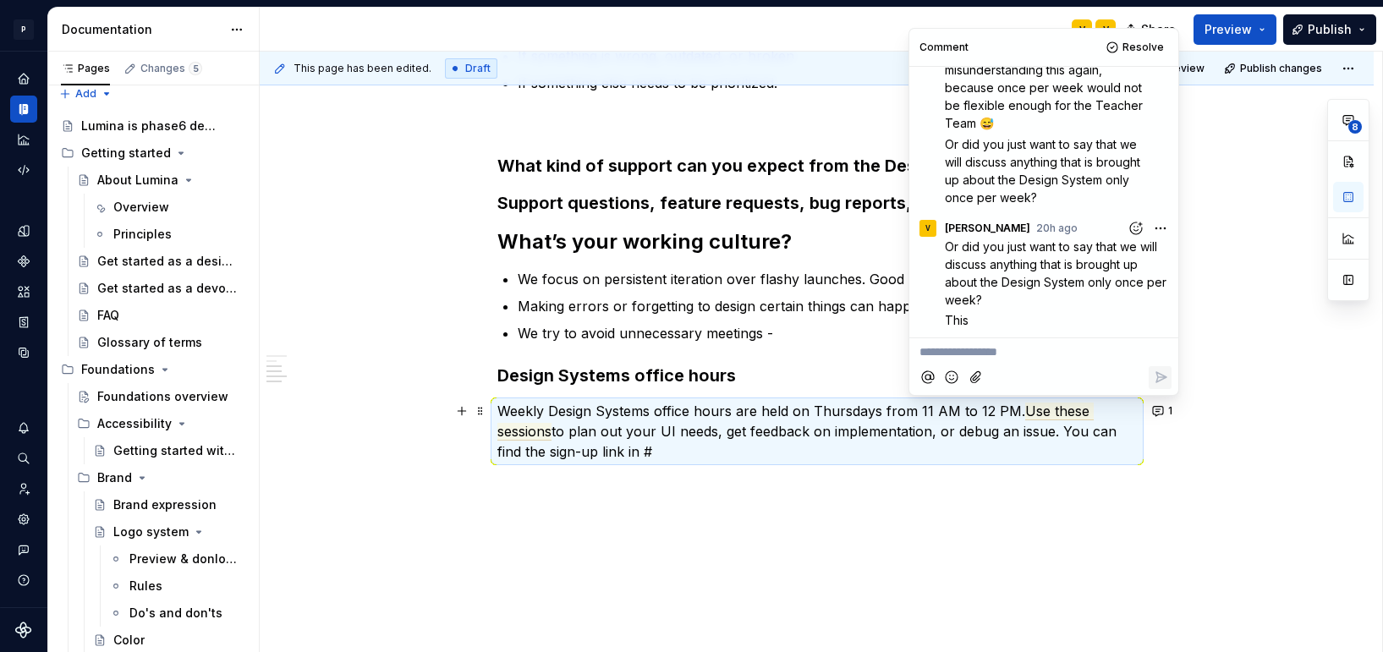
scroll to position [552, 0]
click at [755, 431] on p "Weekly Design Systems office hours are held on Thursdays from 11 AM to 12 PM. U…" at bounding box center [816, 431] width 639 height 61
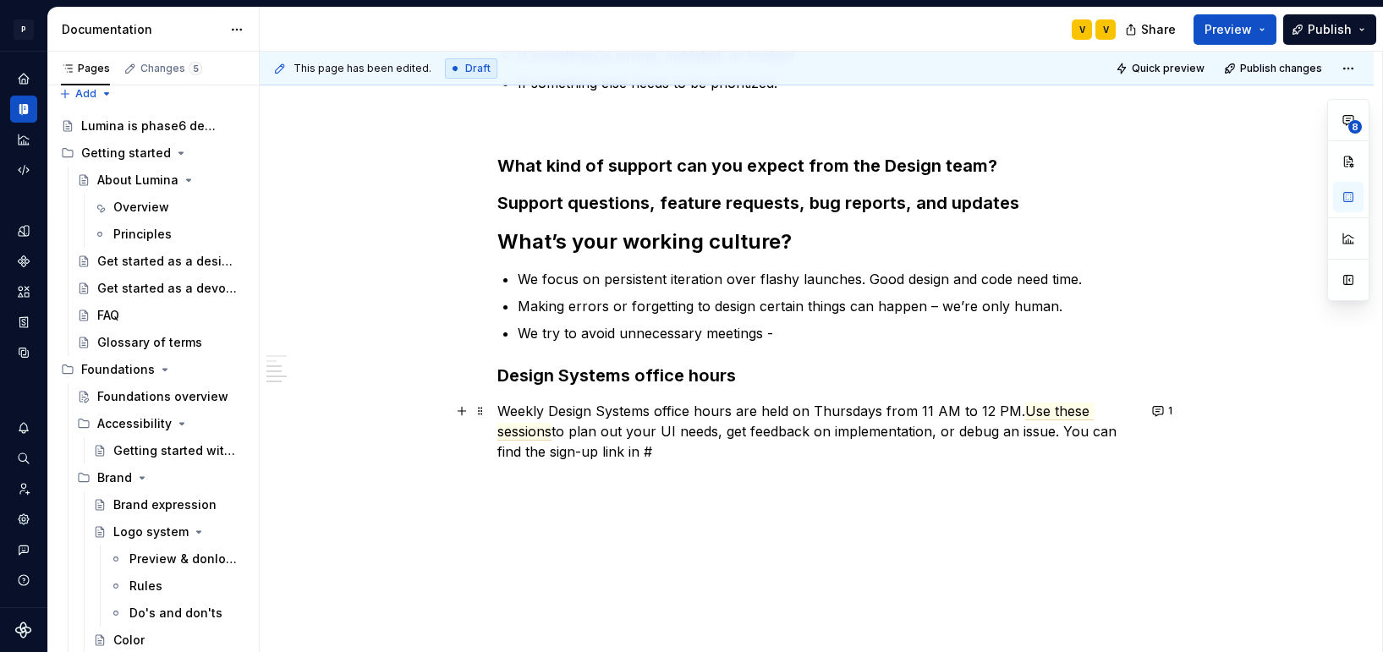
click at [685, 445] on p "Weekly Design Systems office hours are held on Thursdays from 11 AM to 12 PM. U…" at bounding box center [816, 431] width 639 height 61
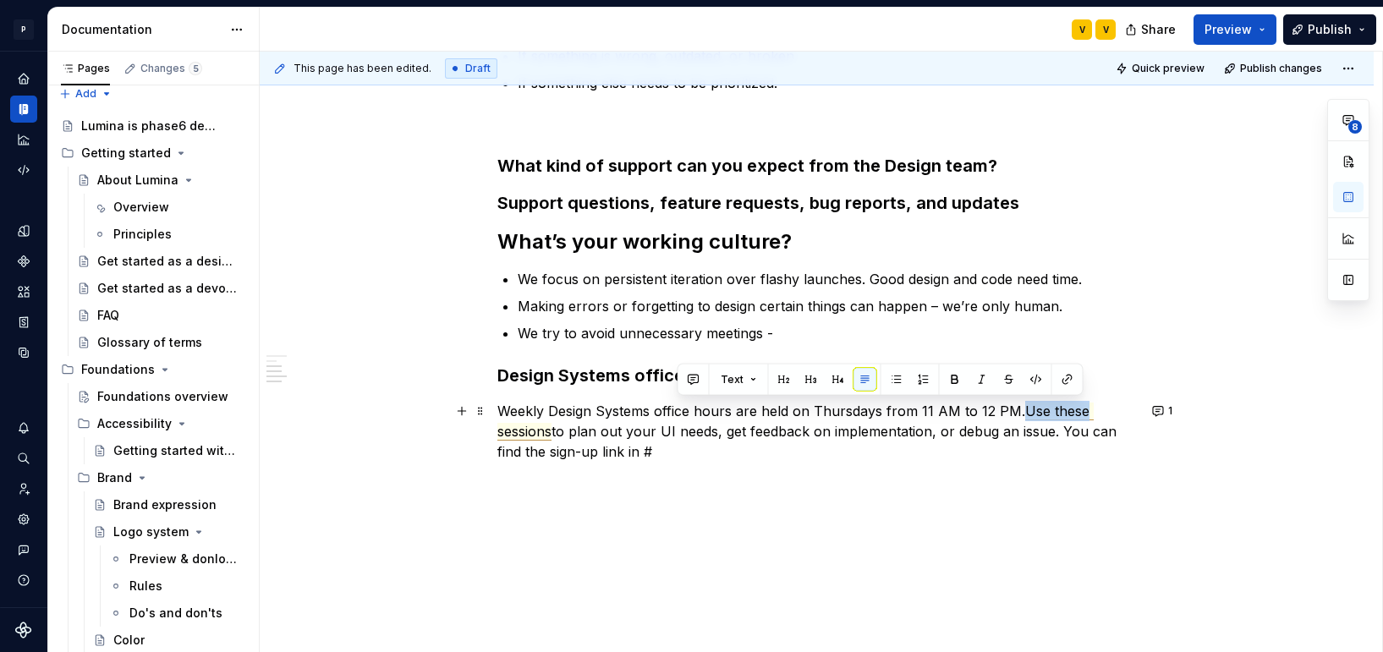
drag, startPoint x: 1015, startPoint y: 413, endPoint x: 1024, endPoint y: 414, distance: 9.3
click at [1079, 417] on p "Weekly Design Systems office hours are held on Thursdays from 11 AM to 12 PM. U…" at bounding box center [816, 431] width 639 height 61
click at [1040, 410] on span "Use these sessions" at bounding box center [795, 422] width 596 height 38
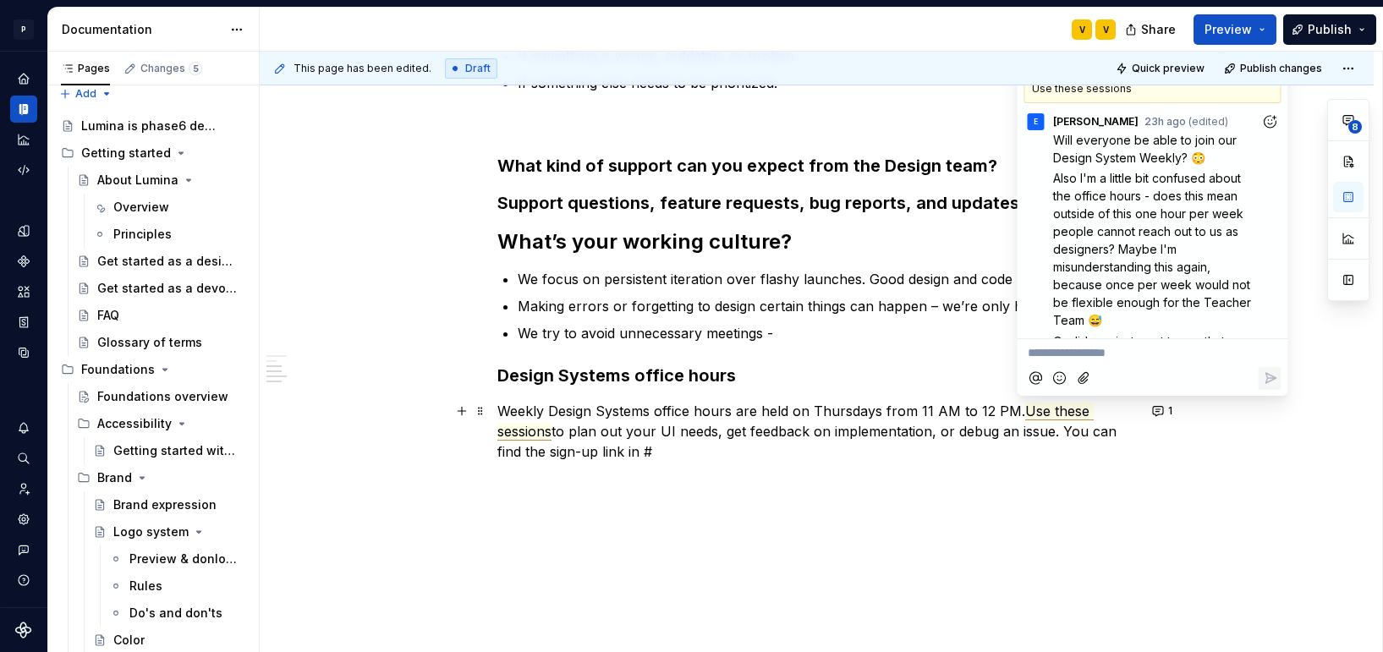
scroll to position [196, 0]
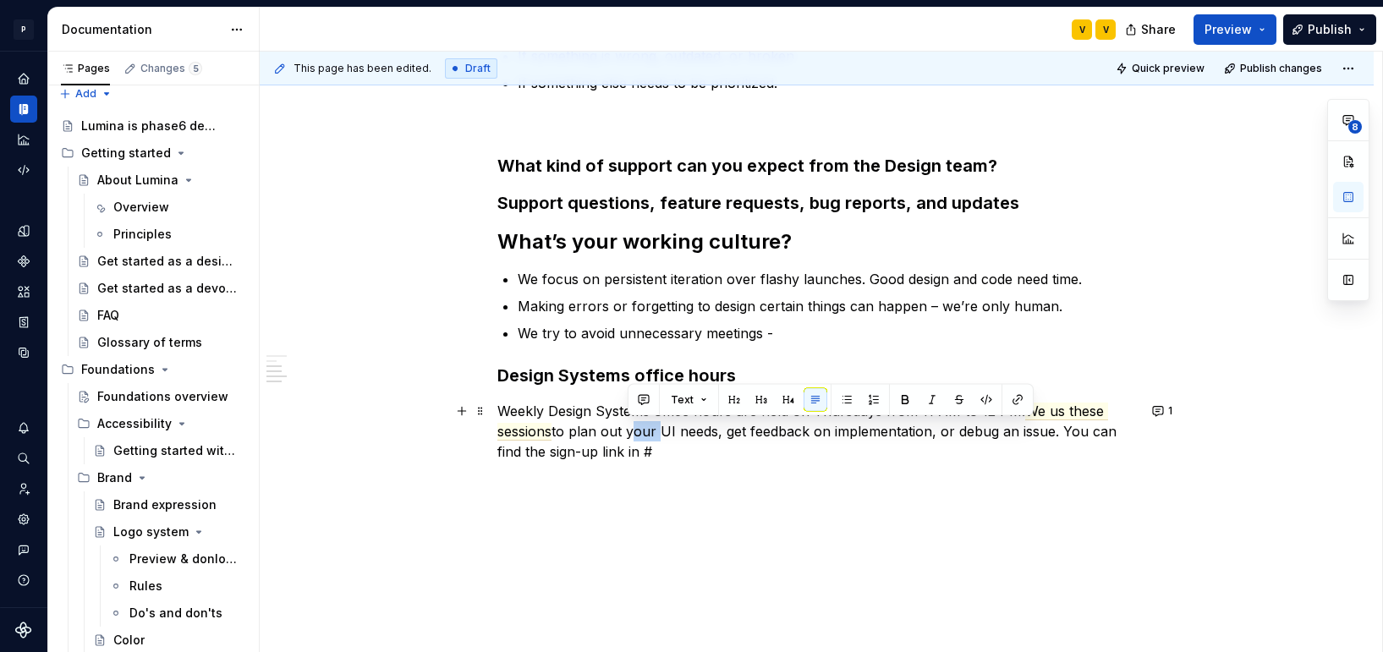
drag, startPoint x: 630, startPoint y: 431, endPoint x: 655, endPoint y: 430, distance: 24.6
click at [655, 430] on p "Weekly Design Systems office hours are held on Thursdays from 11 AM to 12 PM. W…" at bounding box center [816, 431] width 639 height 61
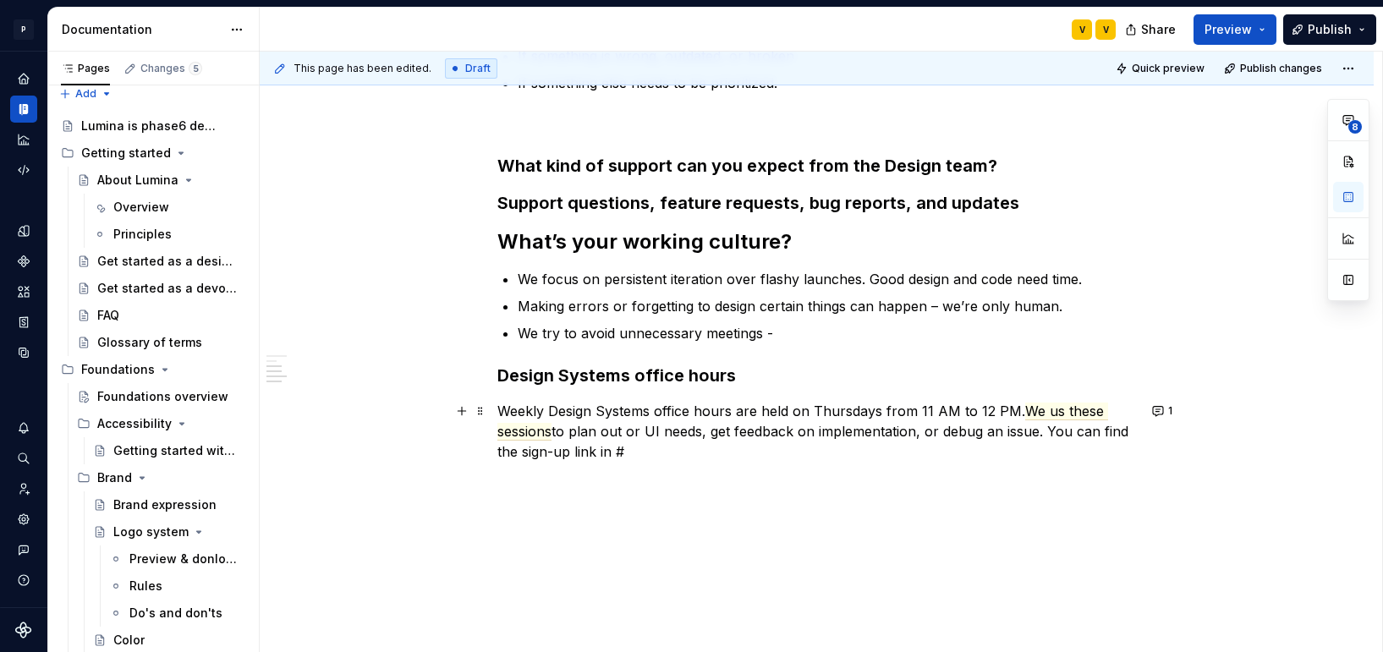
click at [730, 429] on p "Weekly Design Systems office hours are held on Thursdays from 11 AM to 12 PM. W…" at bounding box center [816, 431] width 639 height 61
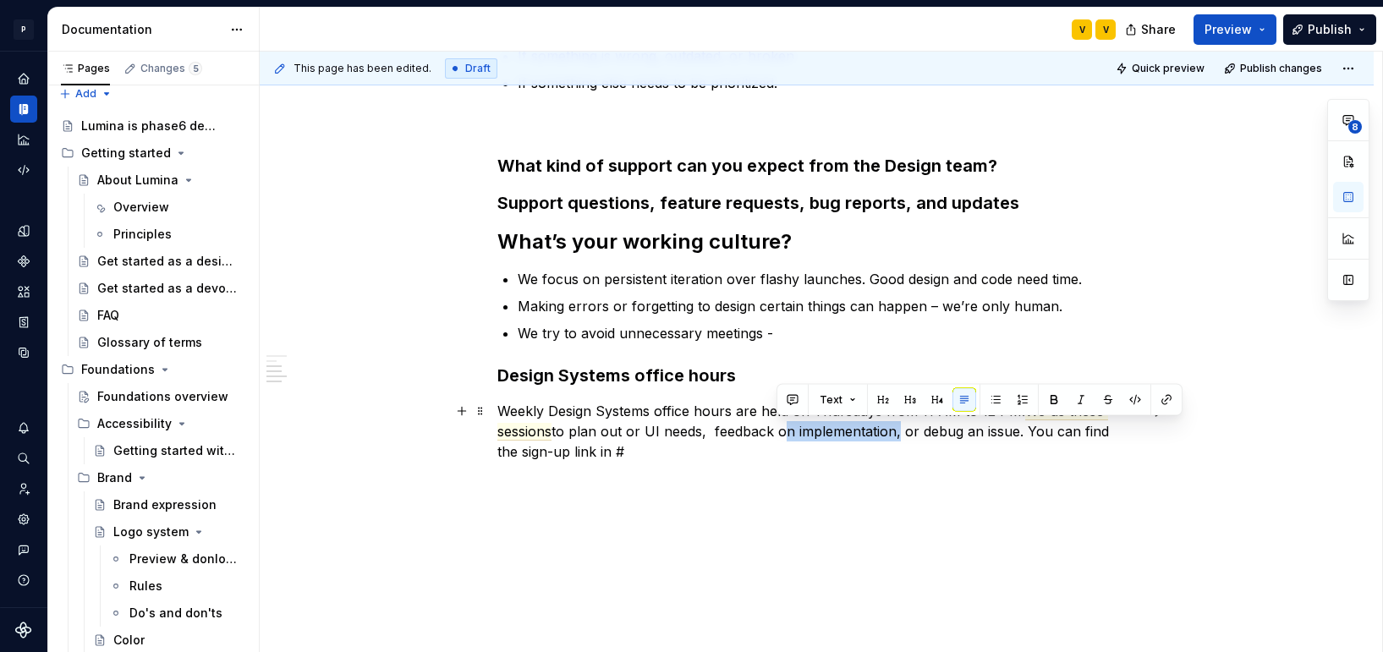
drag, startPoint x: 784, startPoint y: 431, endPoint x: 892, endPoint y: 429, distance: 108.3
click at [892, 429] on p "Weekly Design Systems office hours are held on Thursdays from 11 AM to 12 PM. W…" at bounding box center [816, 431] width 639 height 61
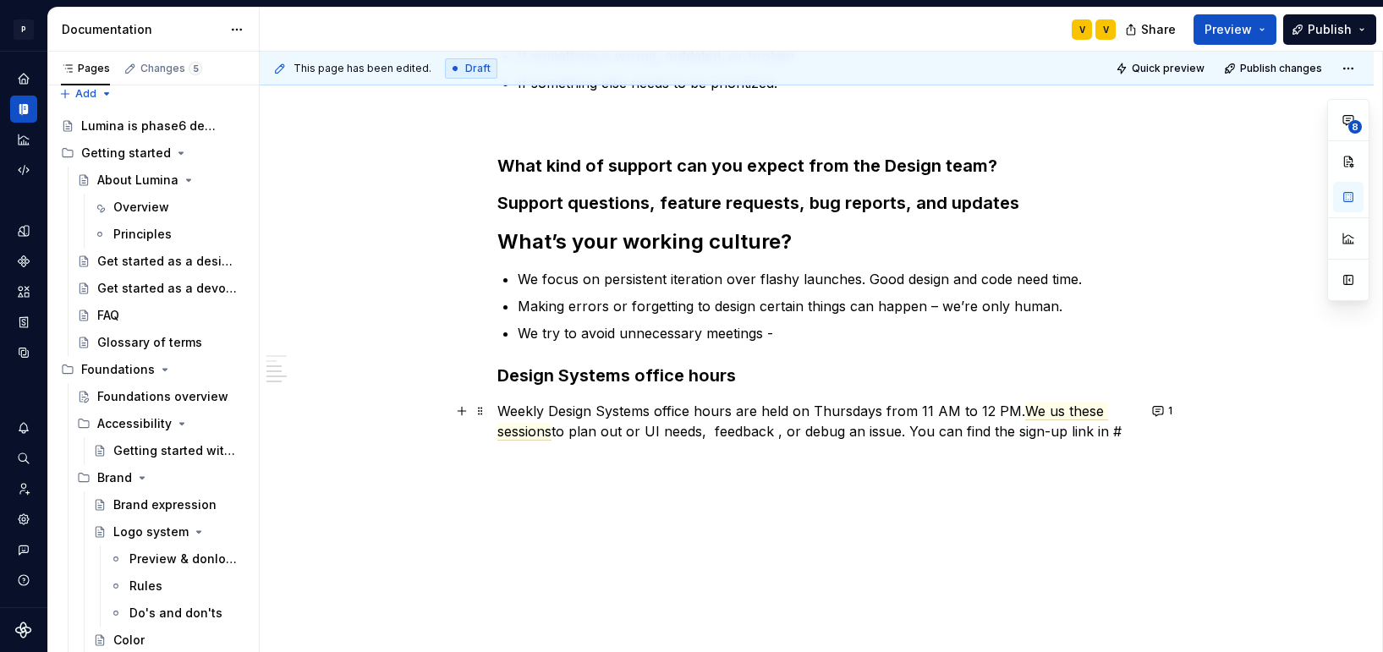
click at [781, 429] on p "Weekly Design Systems office hours are held on Thursdays from 11 AM to 12 PM. W…" at bounding box center [816, 421] width 639 height 41
drag, startPoint x: 835, startPoint y: 431, endPoint x: 860, endPoint y: 432, distance: 25.4
click at [837, 431] on p "Weekly Design Systems office hours are held on Thursdays from 11 AM to 12 PM. W…" at bounding box center [816, 421] width 639 height 41
click at [885, 433] on p "Weekly Design Systems office hours are held on Thursdays from 11 AM to 12 PM. W…" at bounding box center [816, 421] width 639 height 41
click at [862, 433] on p "Weekly Design Systems office hours are held on Thursdays from 11 AM to 12 PM. W…" at bounding box center [816, 421] width 639 height 41
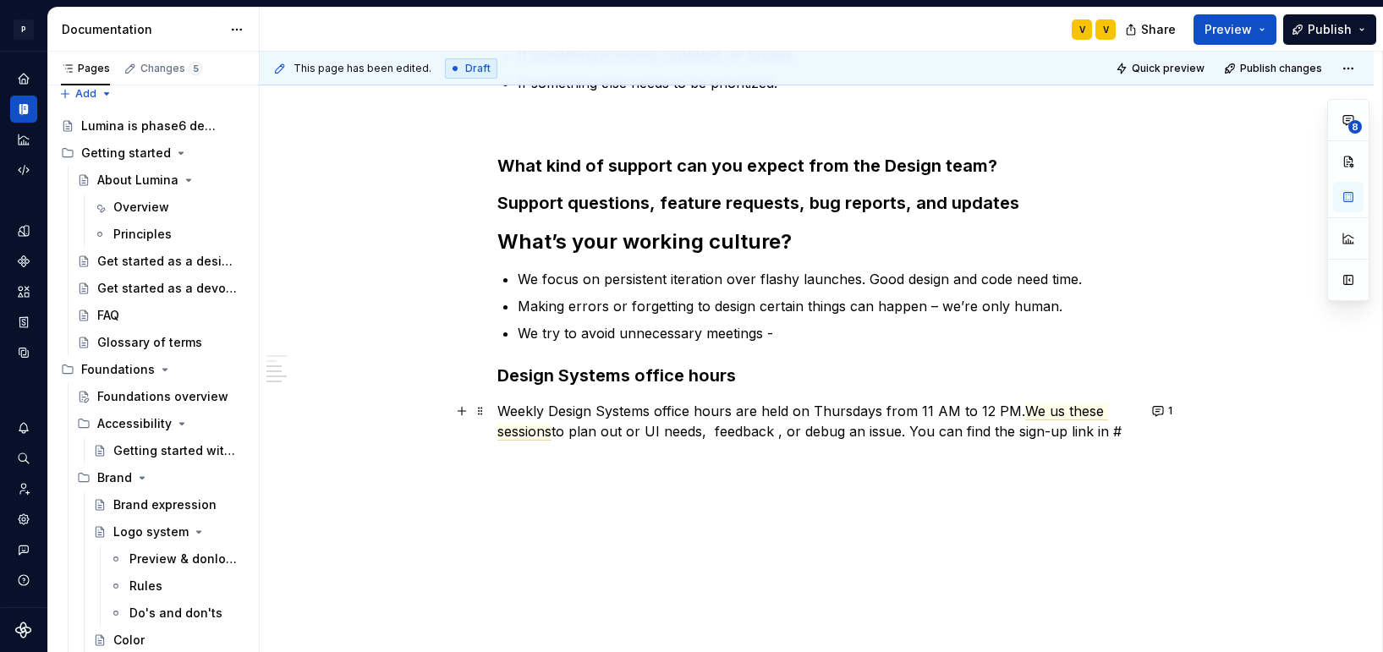
click at [907, 428] on p "Weekly Design Systems office hours are held on Thursdays from 11 AM to 12 PM. W…" at bounding box center [816, 421] width 639 height 41
click at [909, 431] on p "Weekly Design Systems office hours are held on Thursdays from 11 AM to 12 PM. W…" at bounding box center [816, 421] width 639 height 41
drag, startPoint x: 912, startPoint y: 431, endPoint x: 1117, endPoint y: 432, distance: 204.7
click at [1117, 432] on p "Weekly Design Systems office hours are held on Thursdays from 11 AM to 12 PM. W…" at bounding box center [816, 421] width 639 height 41
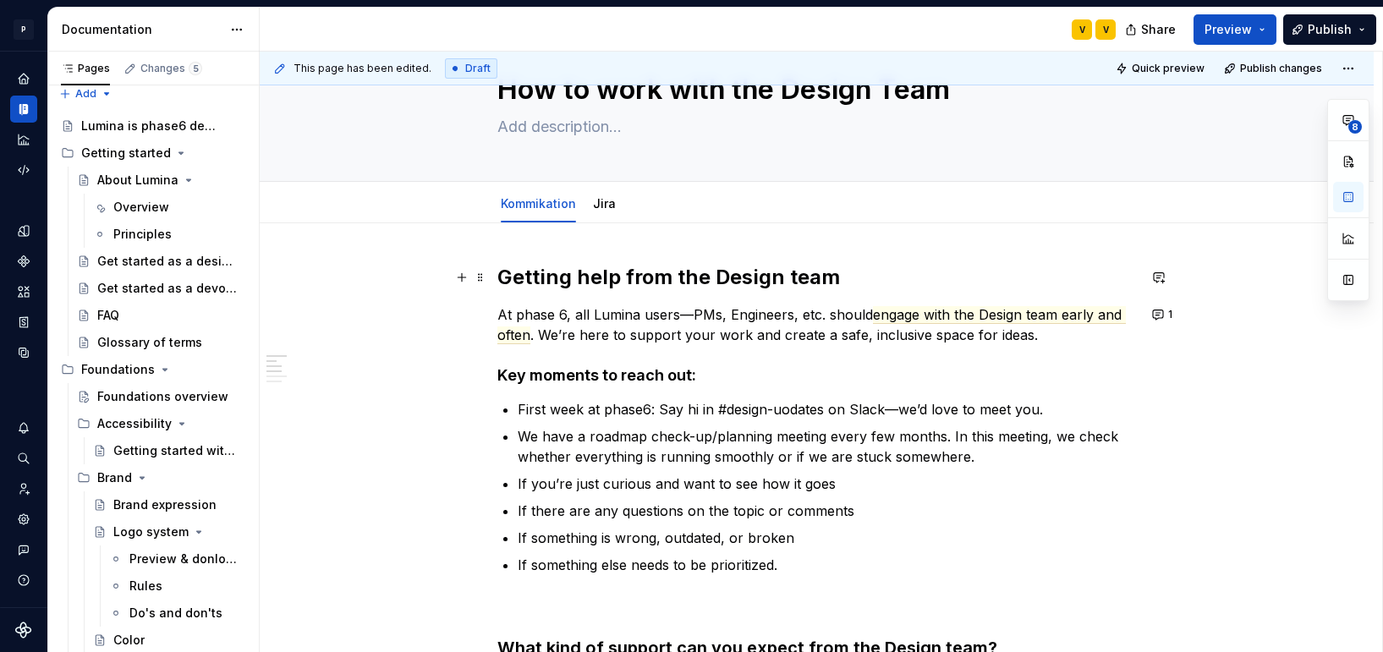
scroll to position [142, 0]
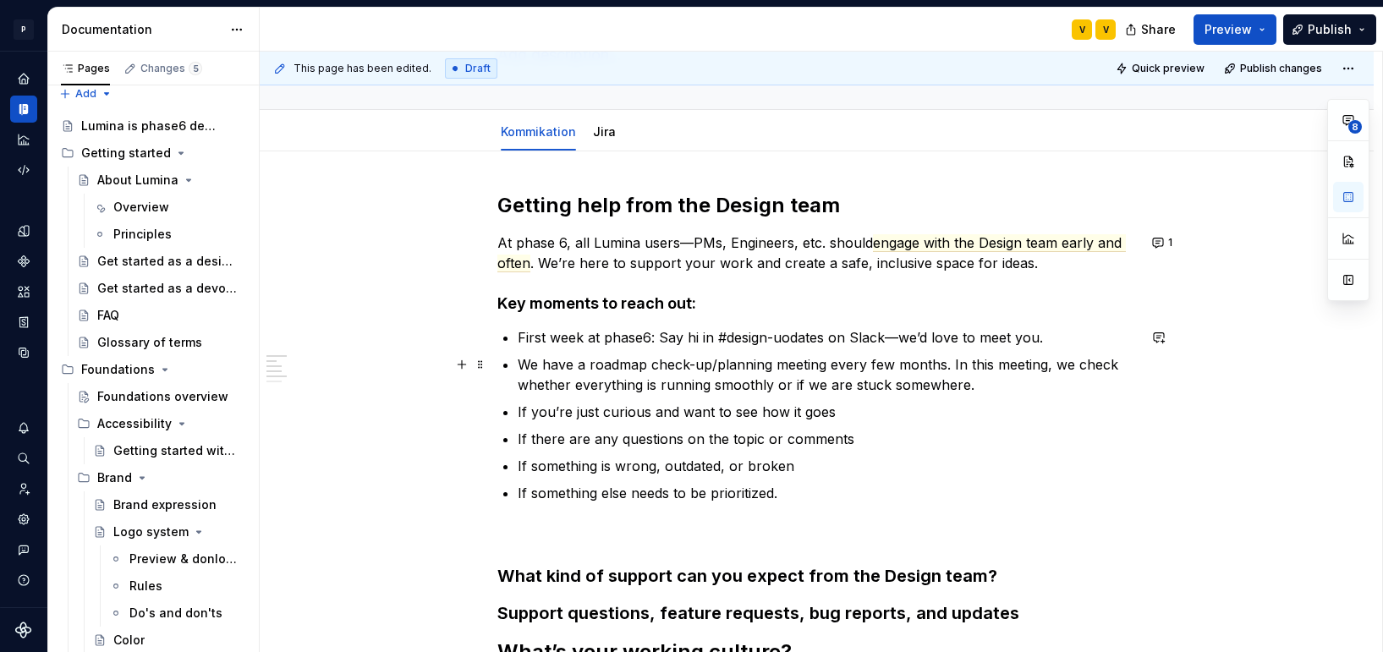
click at [642, 365] on p "We have a roadmap check-up/planning meeting every few months. In this meeting, …" at bounding box center [827, 374] width 619 height 41
click at [1056, 367] on p "We have a roadmap Desighn system check-up/planning meeting every few months. In…" at bounding box center [827, 374] width 619 height 41
type textarea "*"
click at [674, 365] on p "We have a roadmap Desighn system check-up/planning meeting every few months. In…" at bounding box center [827, 374] width 619 height 41
click at [782, 363] on p "We have a roadmap Design system check-up/planning meeting every few months. In …" at bounding box center [827, 374] width 619 height 41
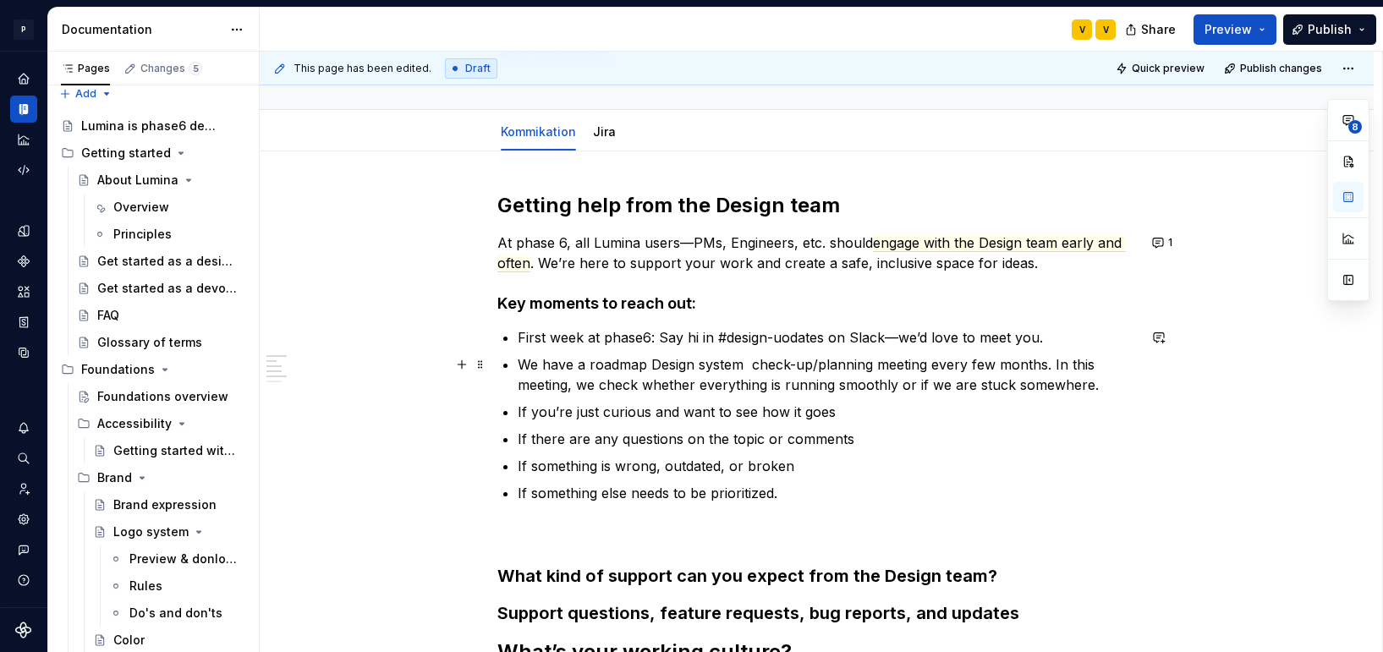
click at [748, 360] on p "We have a roadmap Design system check-up/planning meeting every few months. In …" at bounding box center [827, 374] width 619 height 41
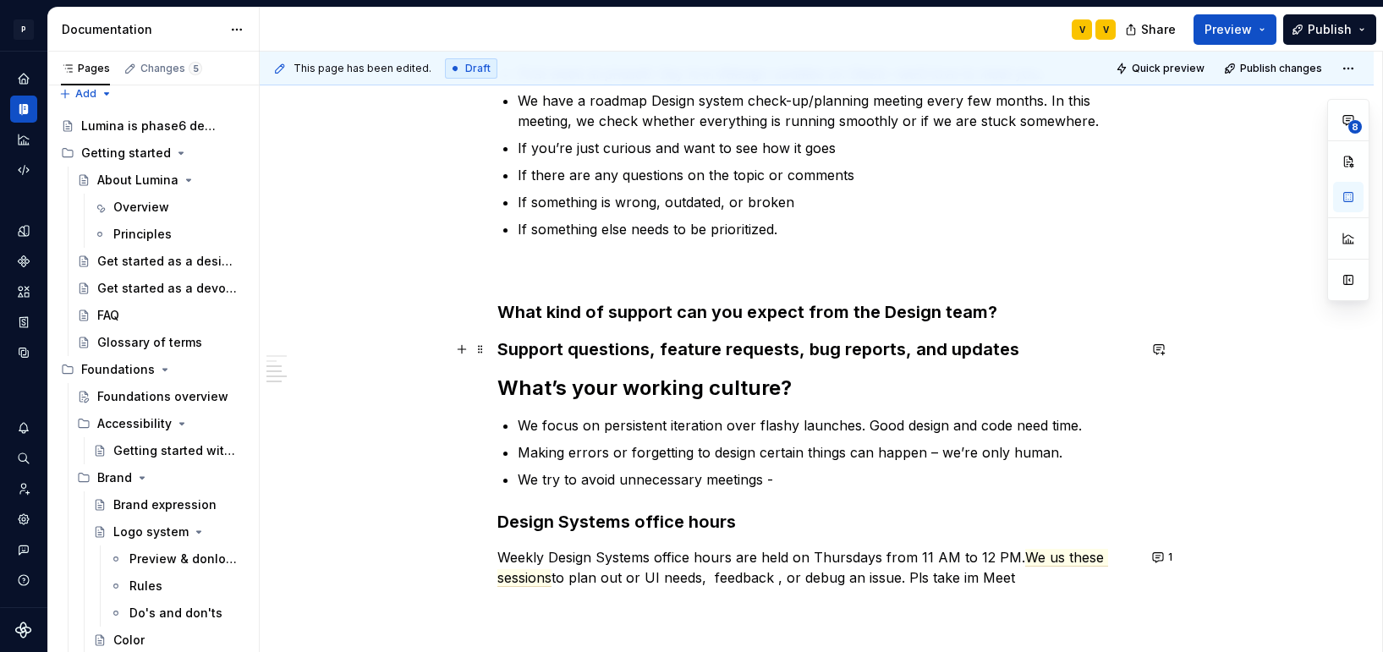
scroll to position [557, 0]
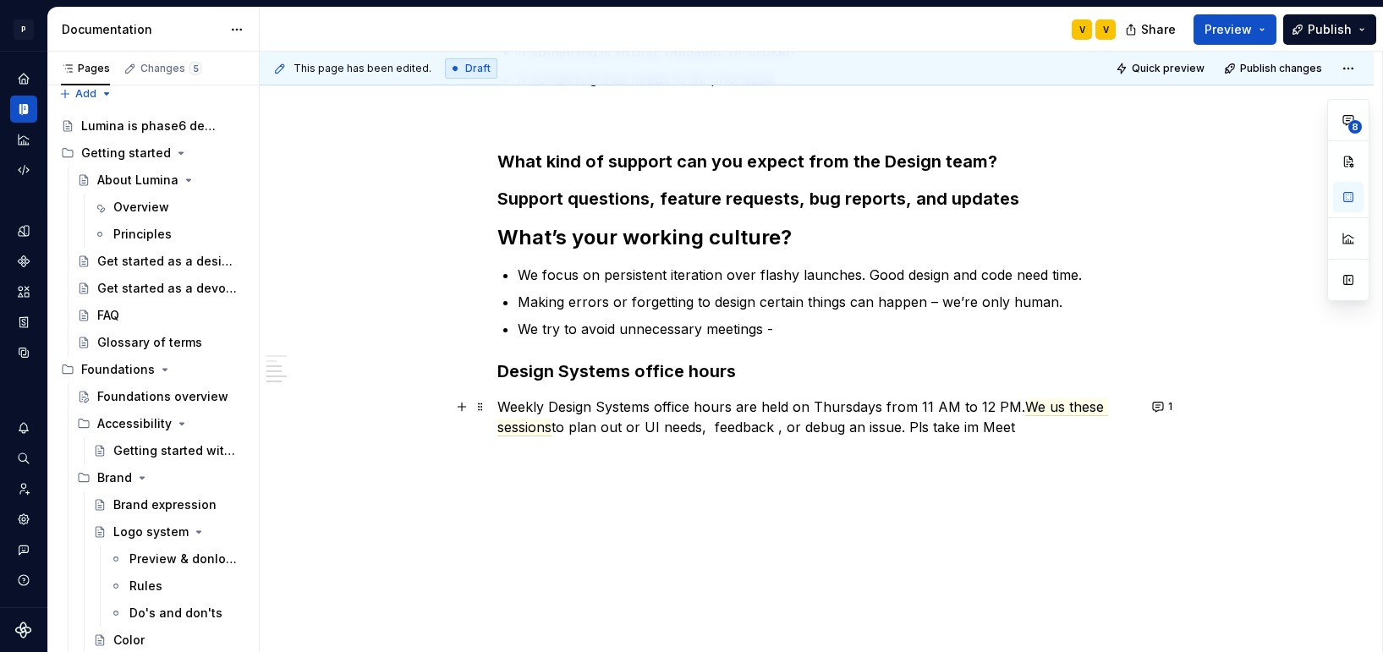
click at [1017, 429] on p "Weekly Design Systems office hours are held on Thursdays from 11 AM to 12 PM. W…" at bounding box center [816, 417] width 639 height 41
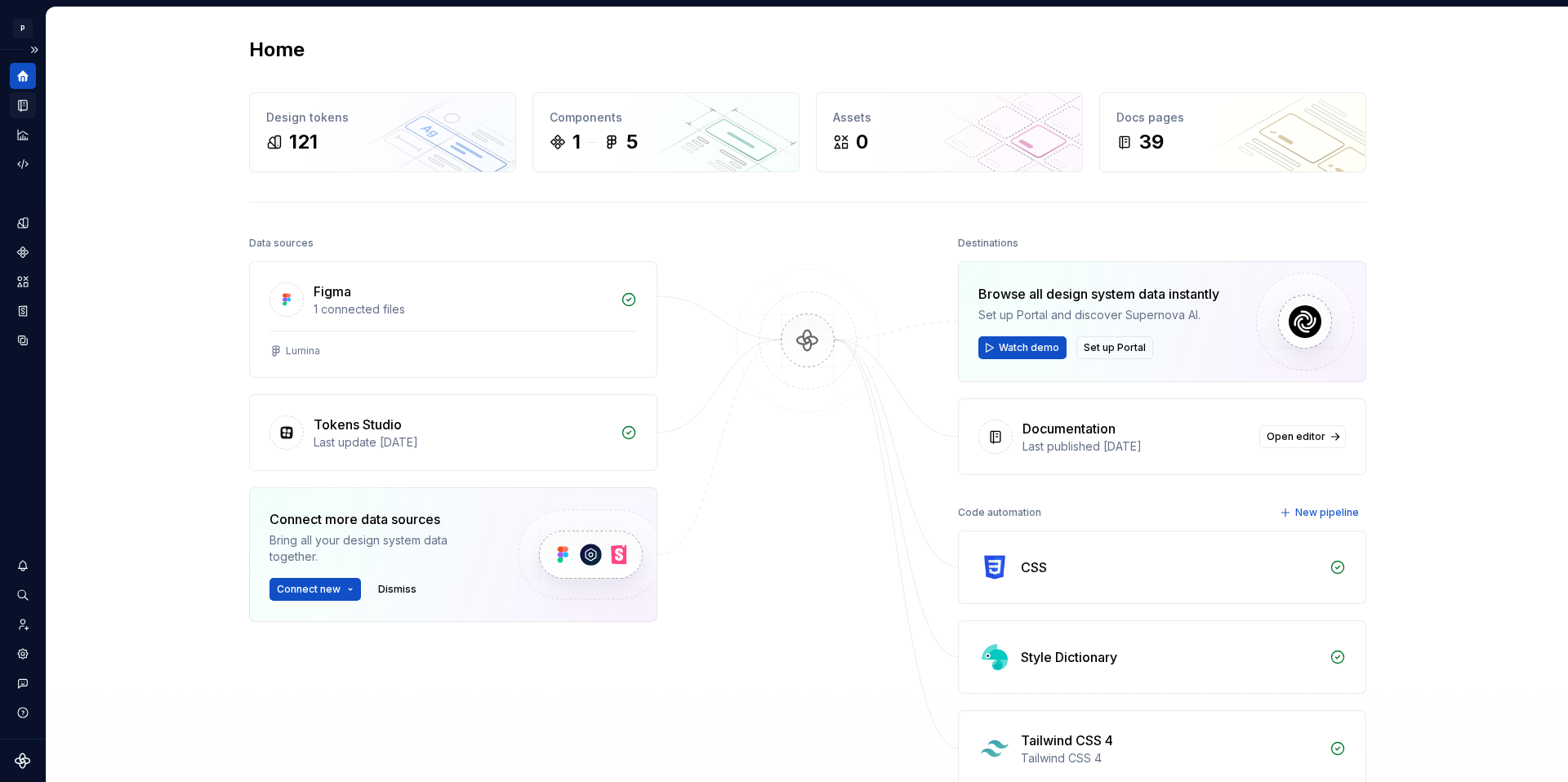
click at [24, 100] on icon "Documentation" at bounding box center [22, 105] width 8 height 11
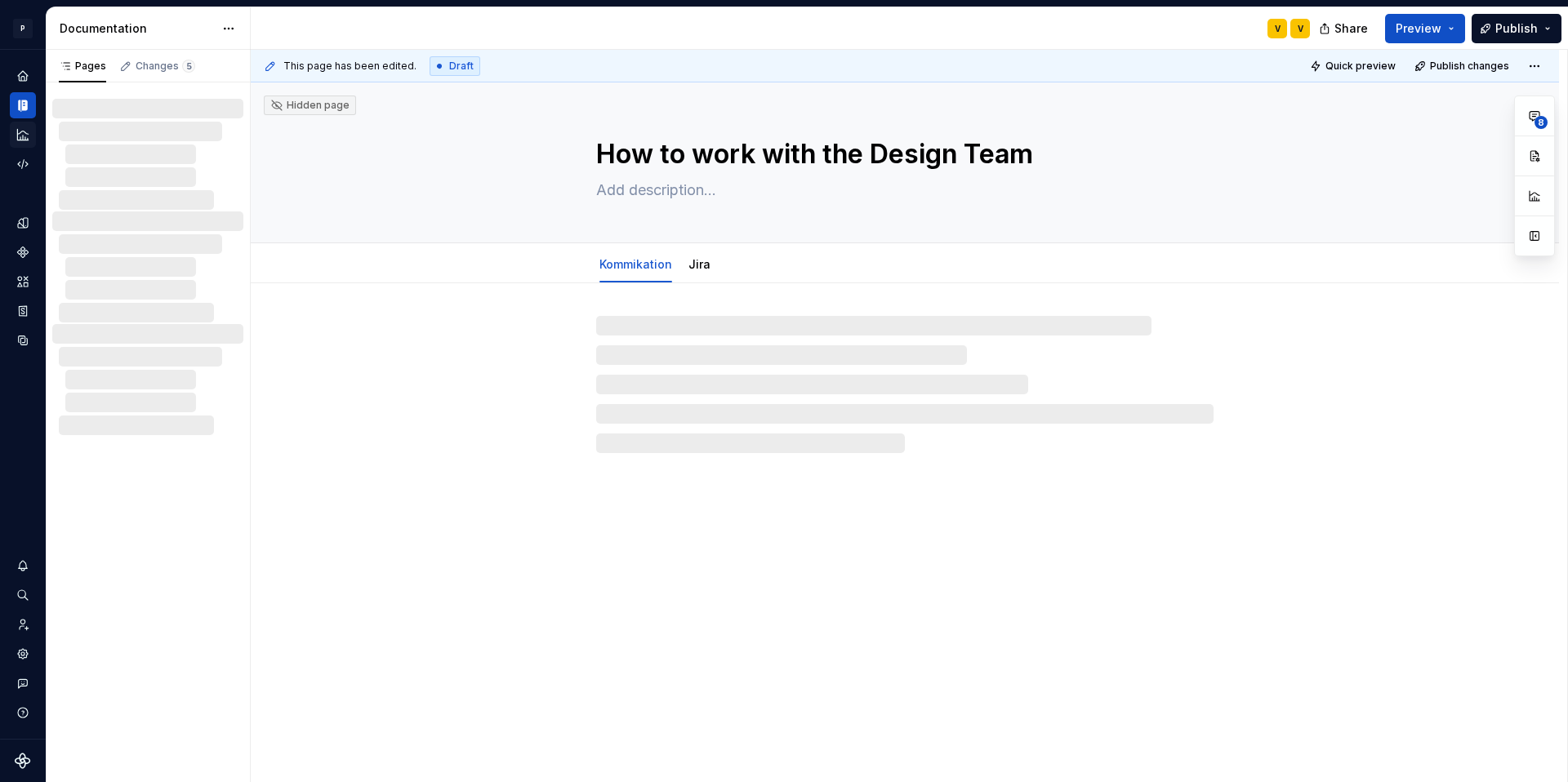
click at [25, 134] on icon "Analytics" at bounding box center [22, 134] width 14 height 14
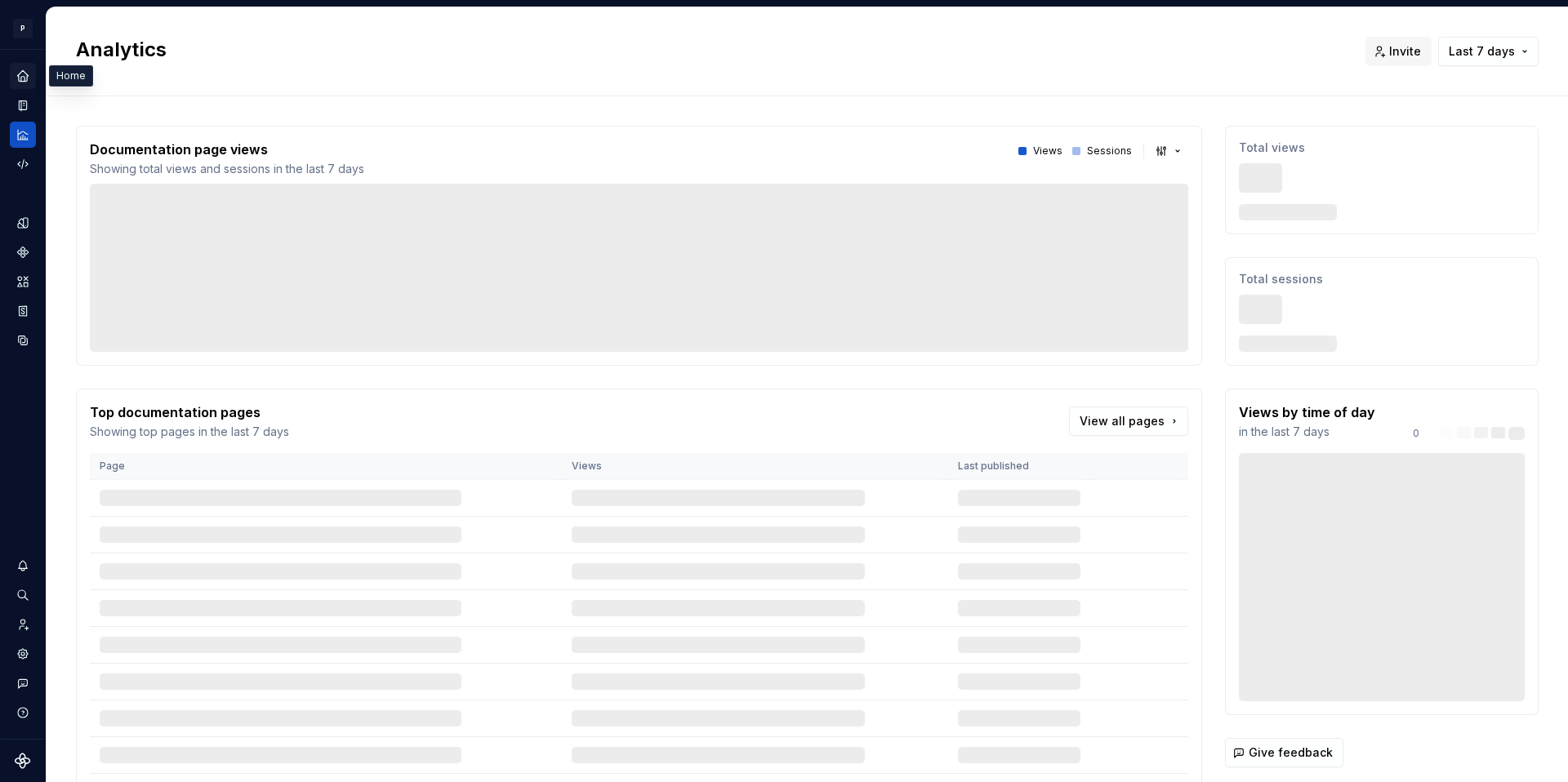
click at [24, 73] on icon "Home" at bounding box center [22, 75] width 11 height 11
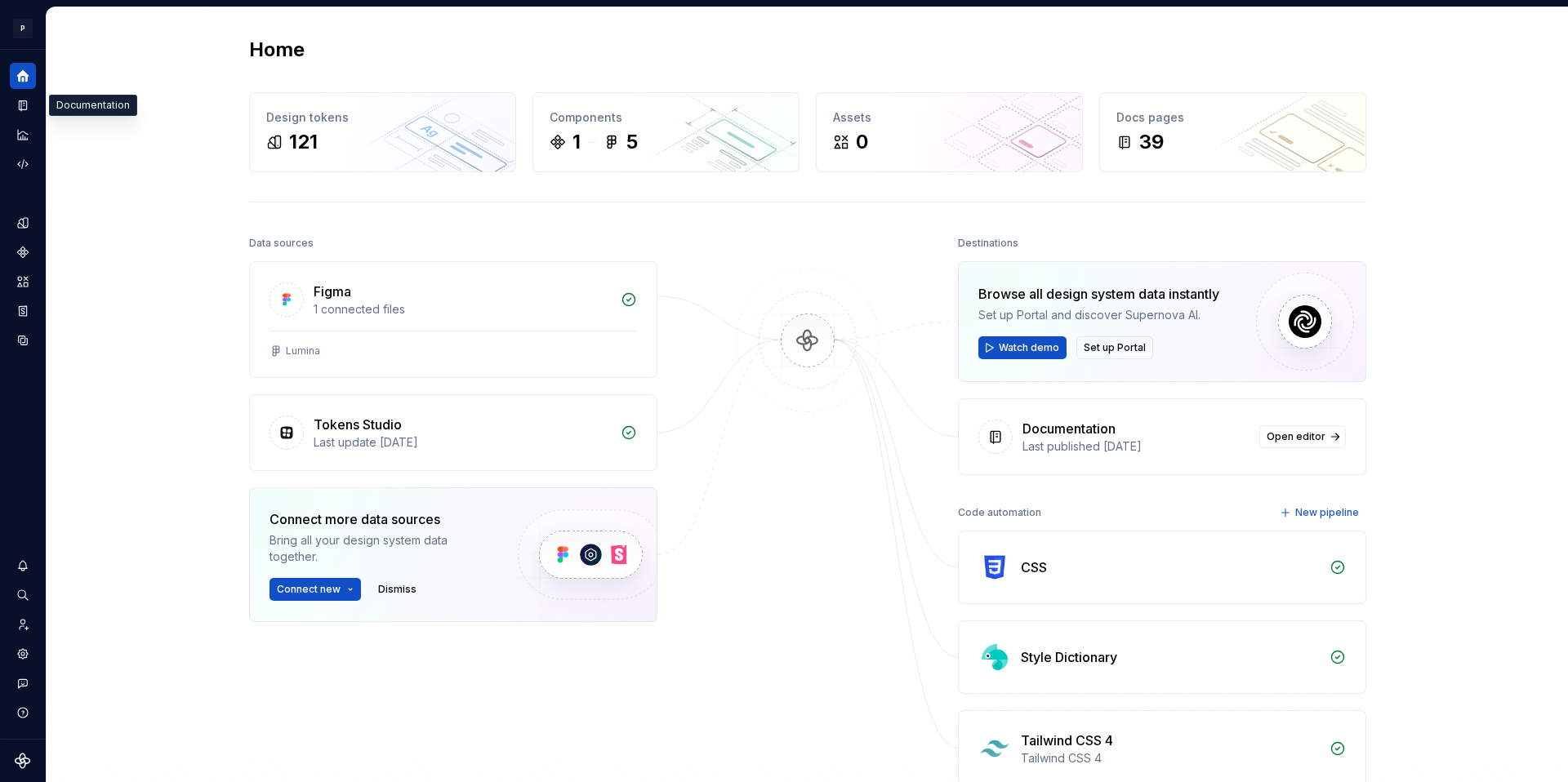
click at [19, 103] on icon "Documentation" at bounding box center [23, 105] width 14 height 14
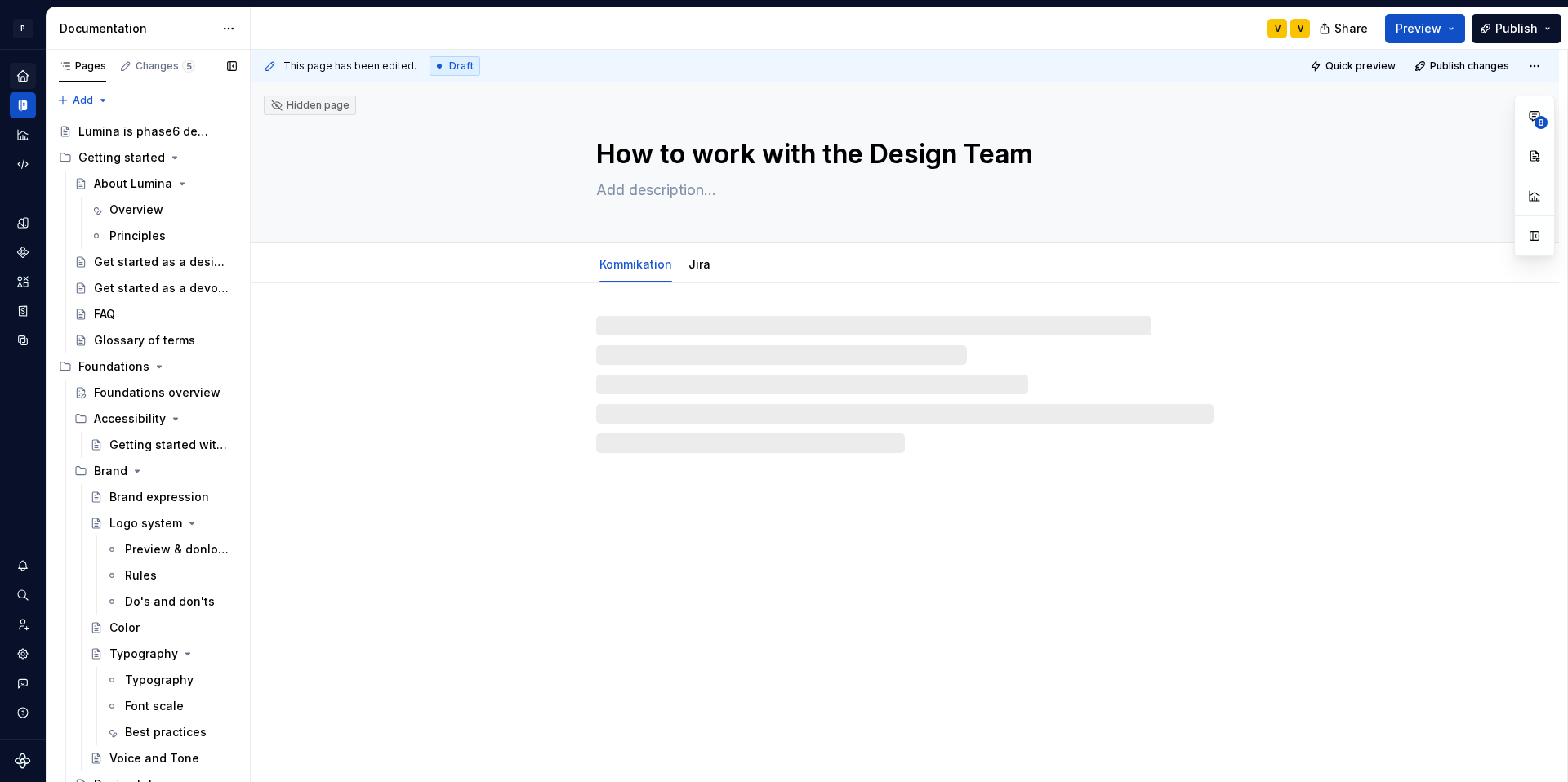
type textarea "*"
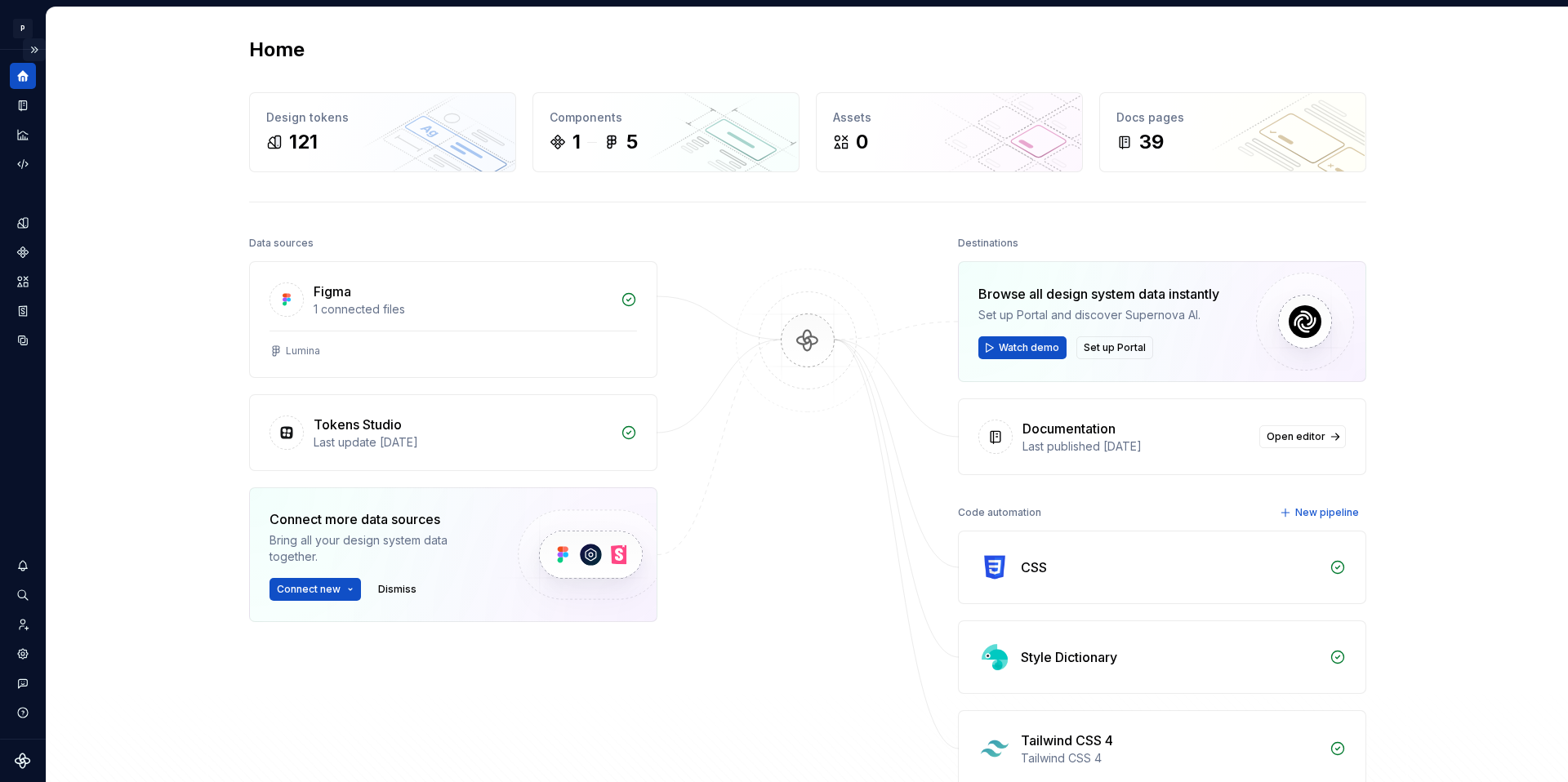
click at [40, 49] on button "Expand sidebar" at bounding box center [35, 50] width 23 height 23
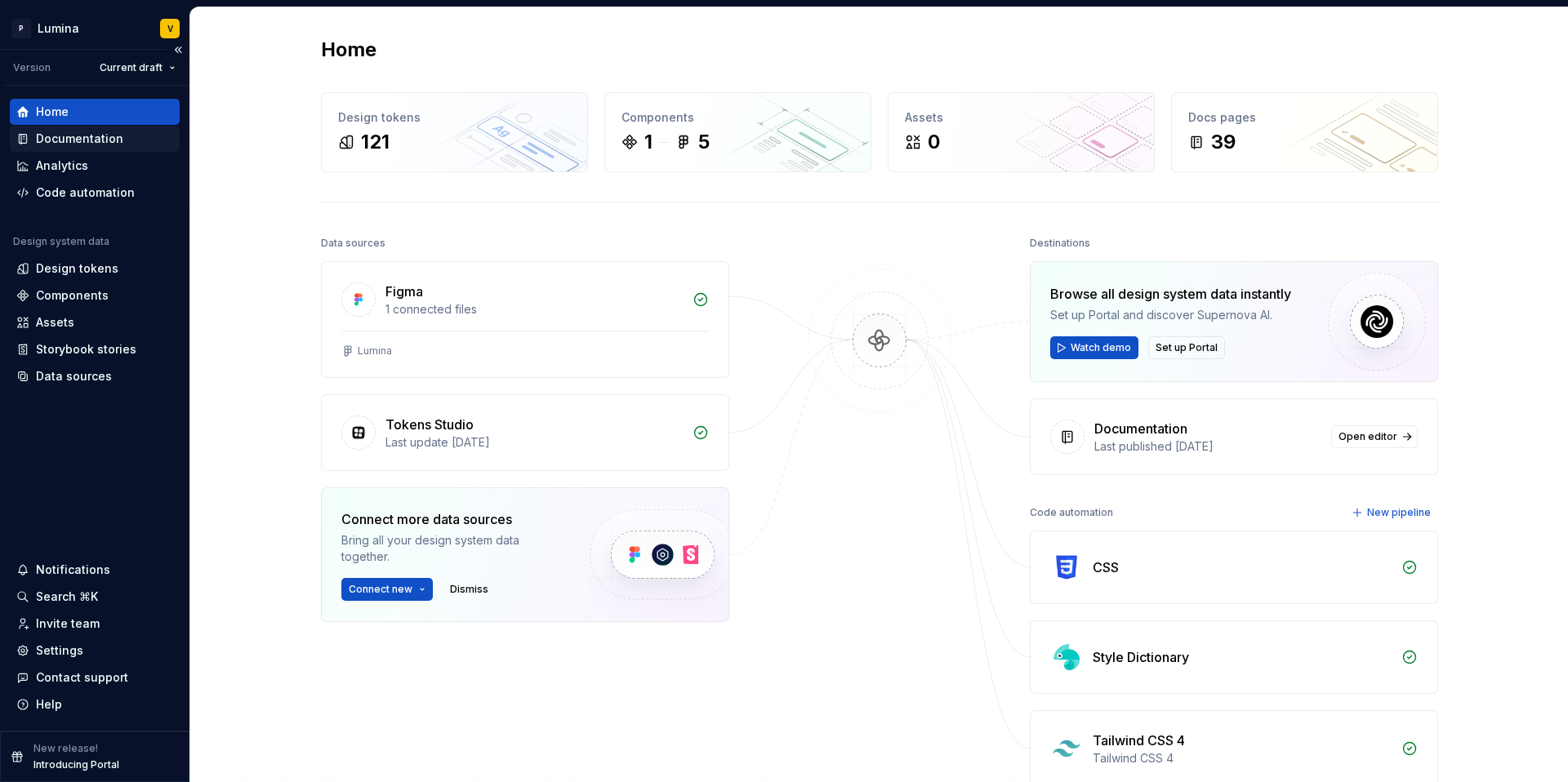
click at [88, 144] on div "Documentation" at bounding box center [79, 138] width 88 height 16
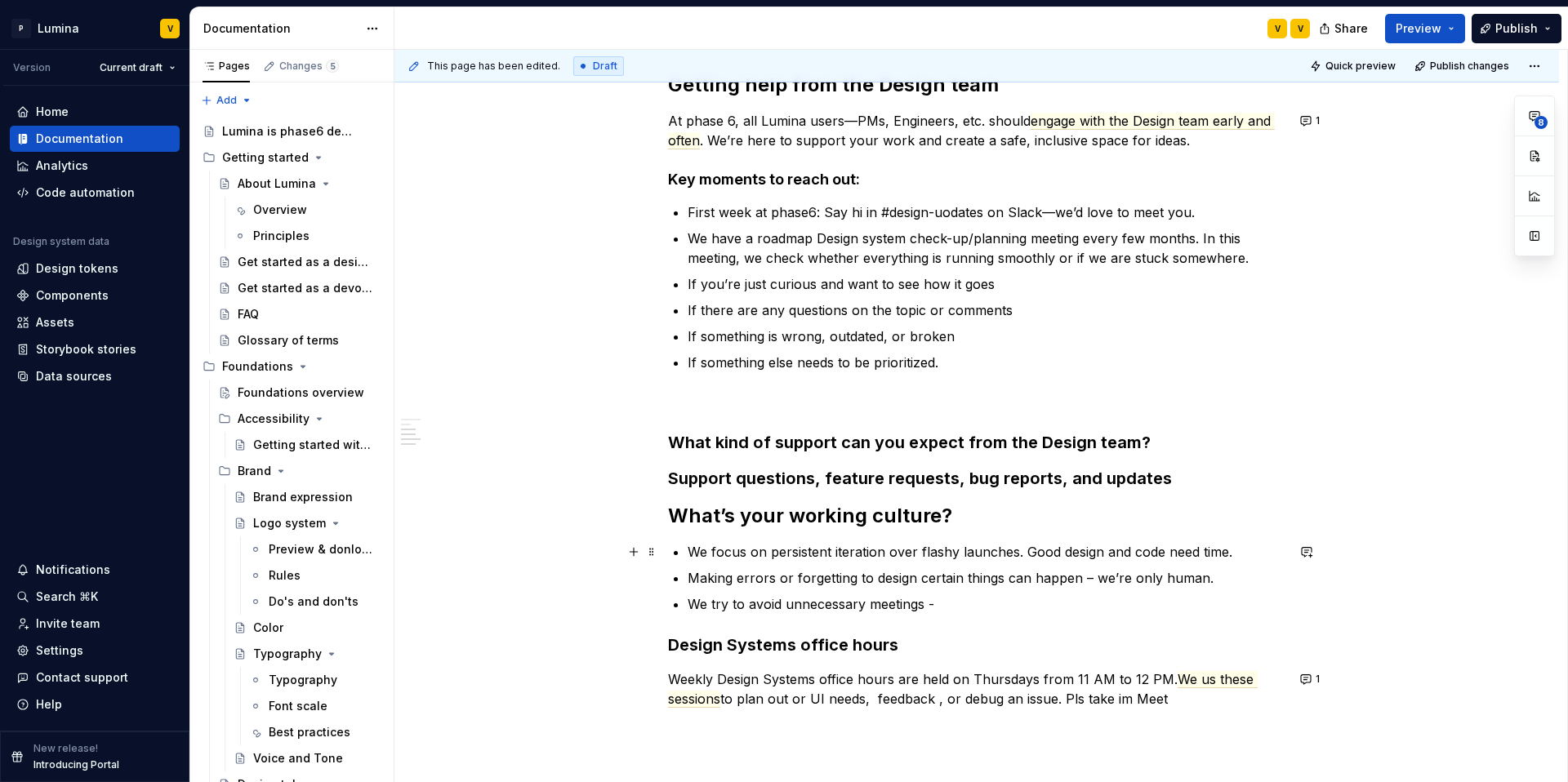
scroll to position [431, 0]
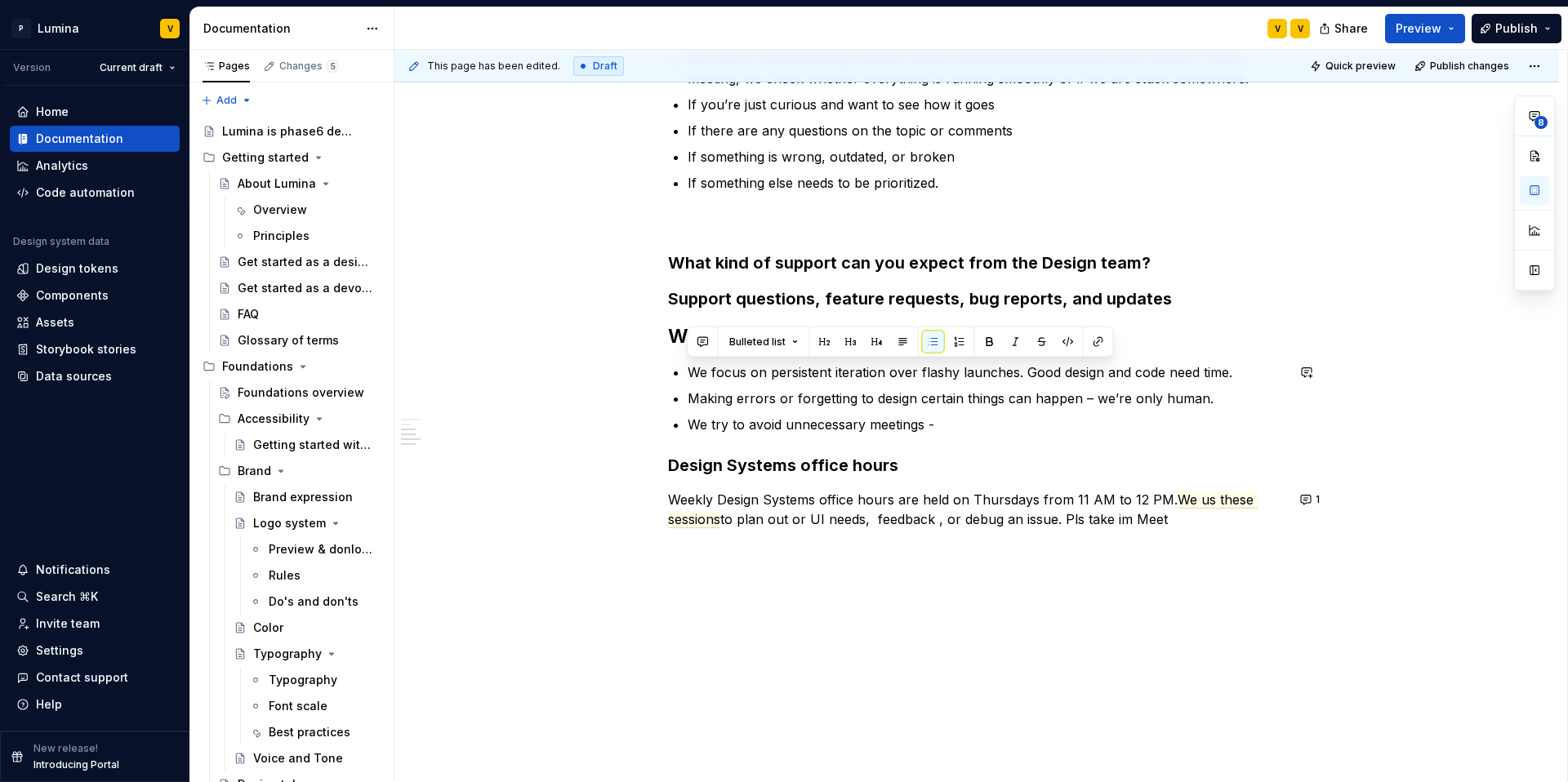
drag, startPoint x: 940, startPoint y: 425, endPoint x: 625, endPoint y: 353, distance: 323.1
click at [625, 353] on div "Getting help from the Design team At phase 6, all Lumina users—PMs, Engineers, …" at bounding box center [977, 318] width 1164 height 930
click at [628, 366] on button "button" at bounding box center [634, 373] width 23 height 23
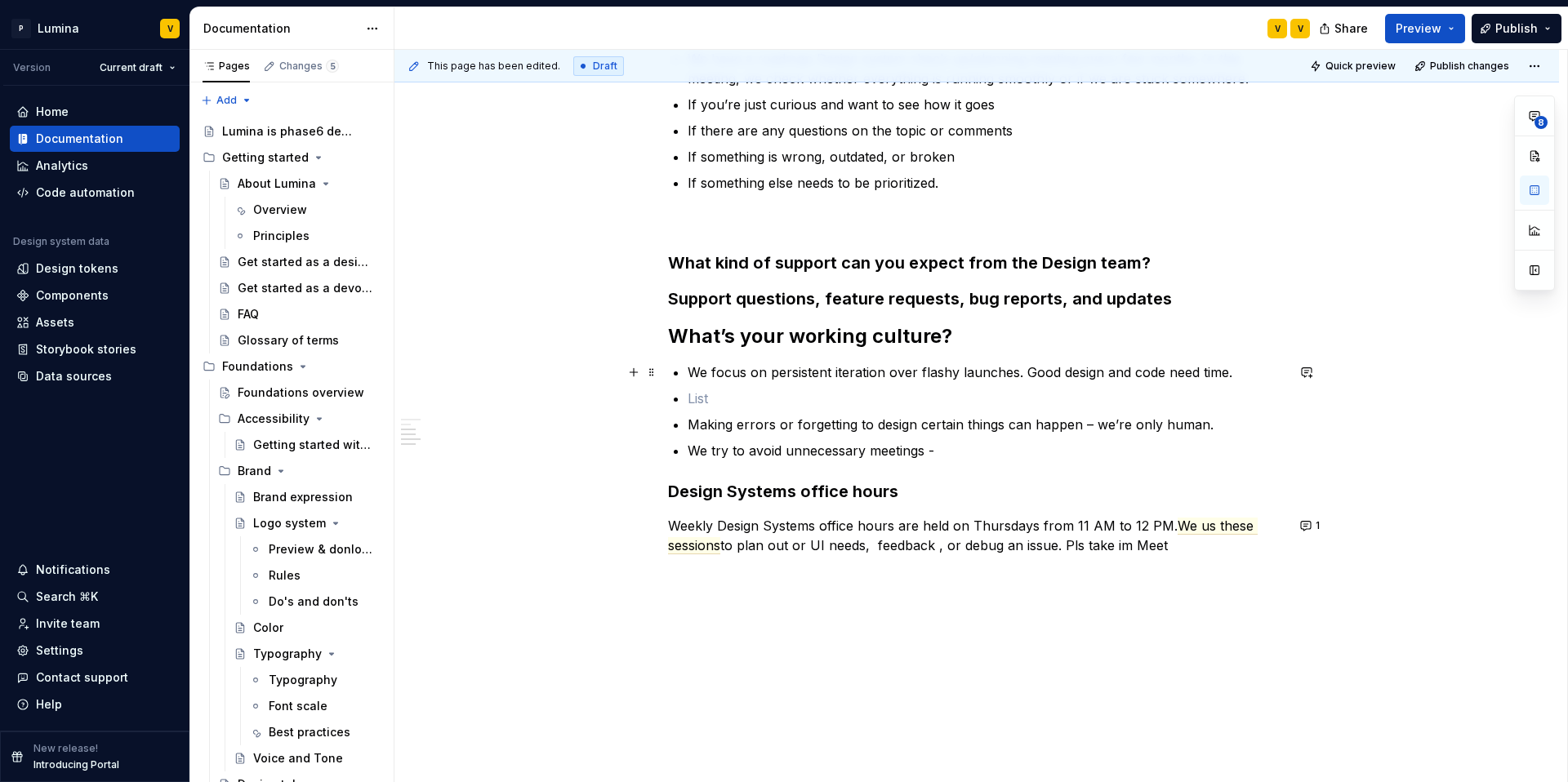
click at [690, 398] on p at bounding box center [986, 399] width 598 height 19
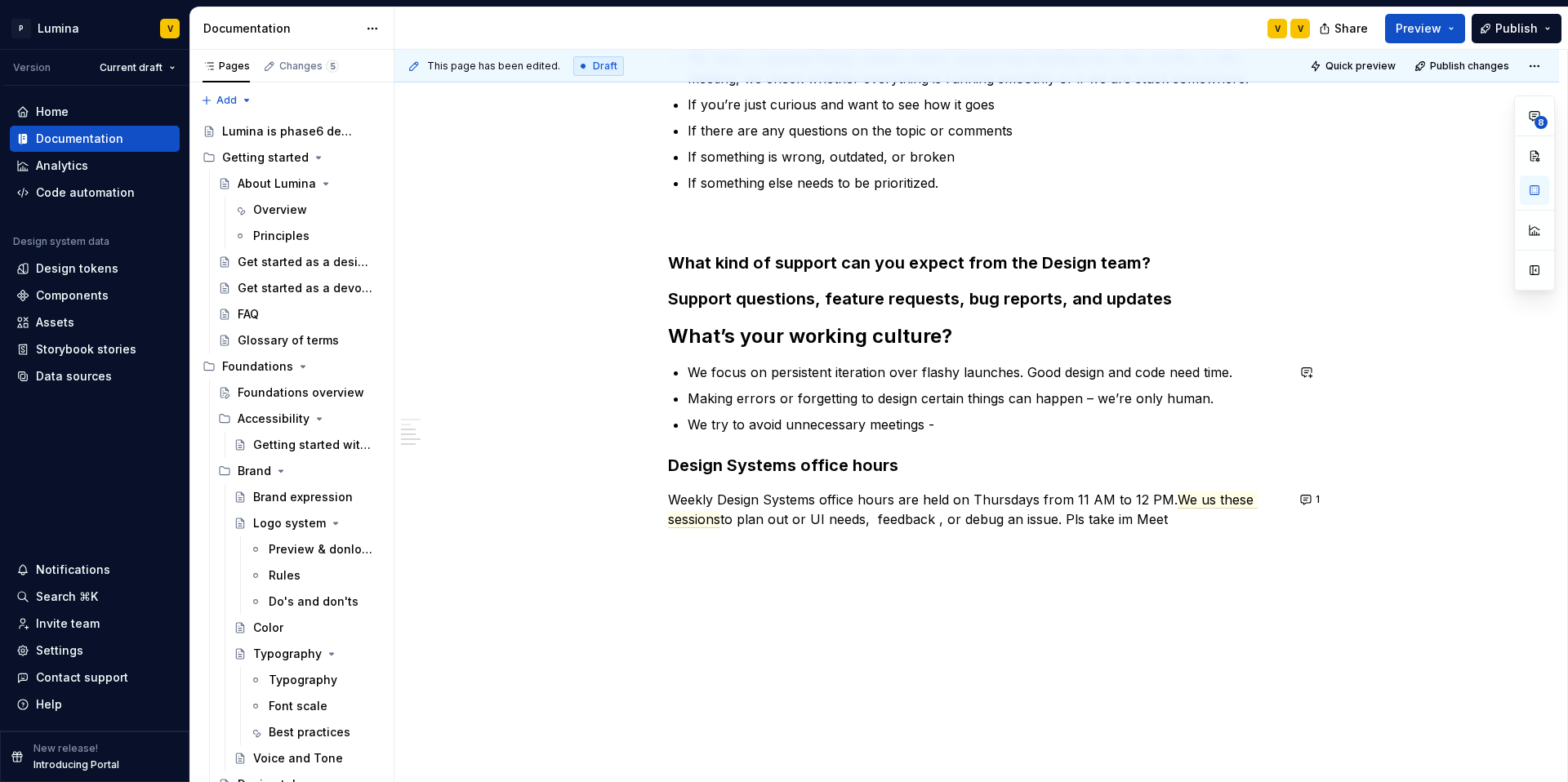
drag, startPoint x: 689, startPoint y: 372, endPoint x: 670, endPoint y: 352, distance: 27.6
click at [670, 352] on div "Getting help from the Design team At phase 6, all Lumina users—PMs, Engineers, …" at bounding box center [976, 210] width 617 height 637
click at [1022, 370] on p "We focus on persistent iteration over flashy launches. Good design and code nee…" at bounding box center [986, 373] width 598 height 19
type textarea "*"
click at [934, 422] on p "We try to avoid unnecessary meetings -" at bounding box center [986, 425] width 598 height 19
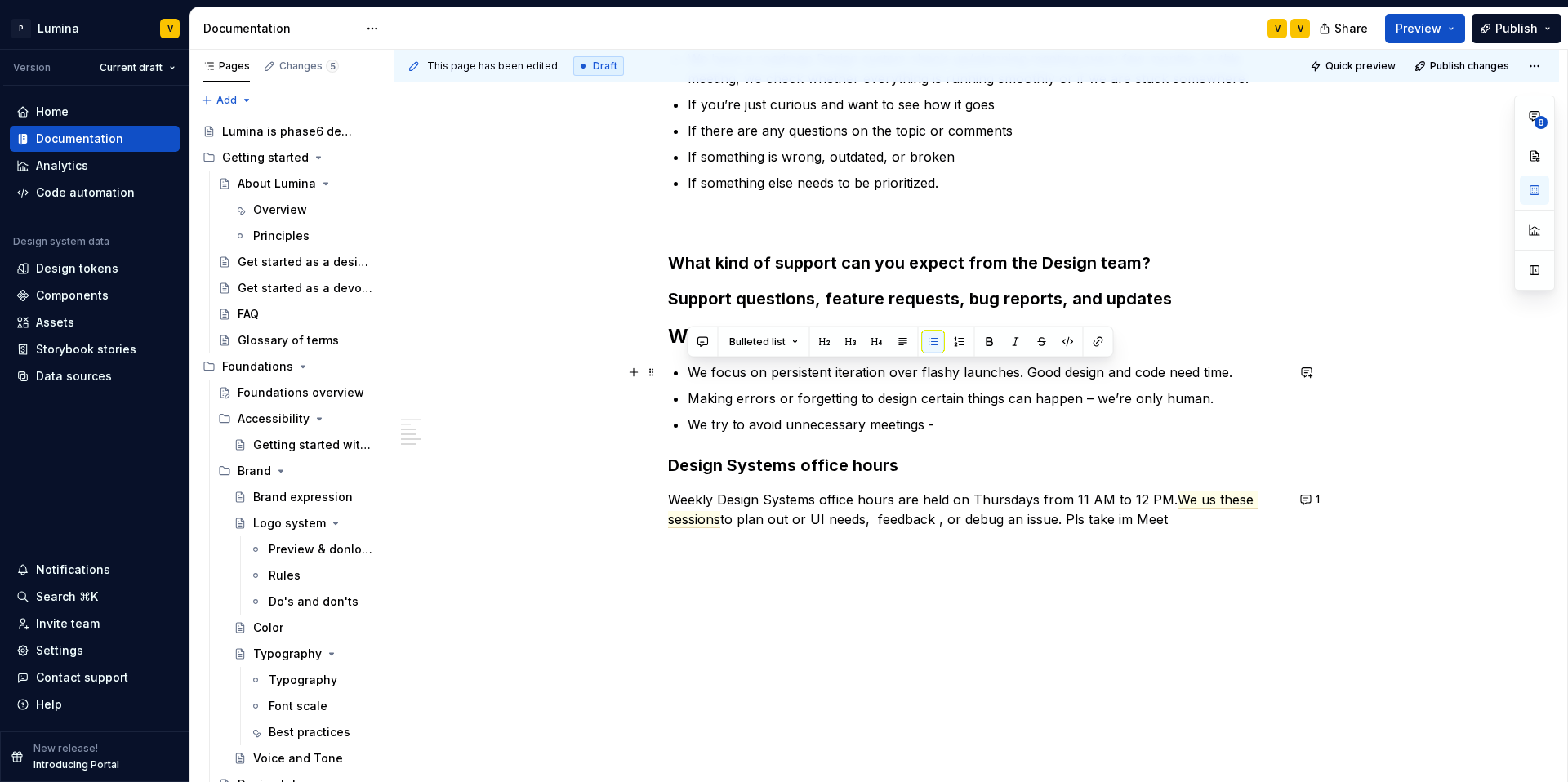
drag, startPoint x: 686, startPoint y: 370, endPoint x: 1232, endPoint y: 378, distance: 546.1
click at [1232, 378] on div "Getting help from the Design team At phase 6, all Lumina users—PMs, Engineers, …" at bounding box center [976, 210] width 617 height 637
click at [949, 437] on div "Getting help from the Design team At phase 6, all Lumina users—PMs, Engineers, …" at bounding box center [976, 210] width 617 height 637
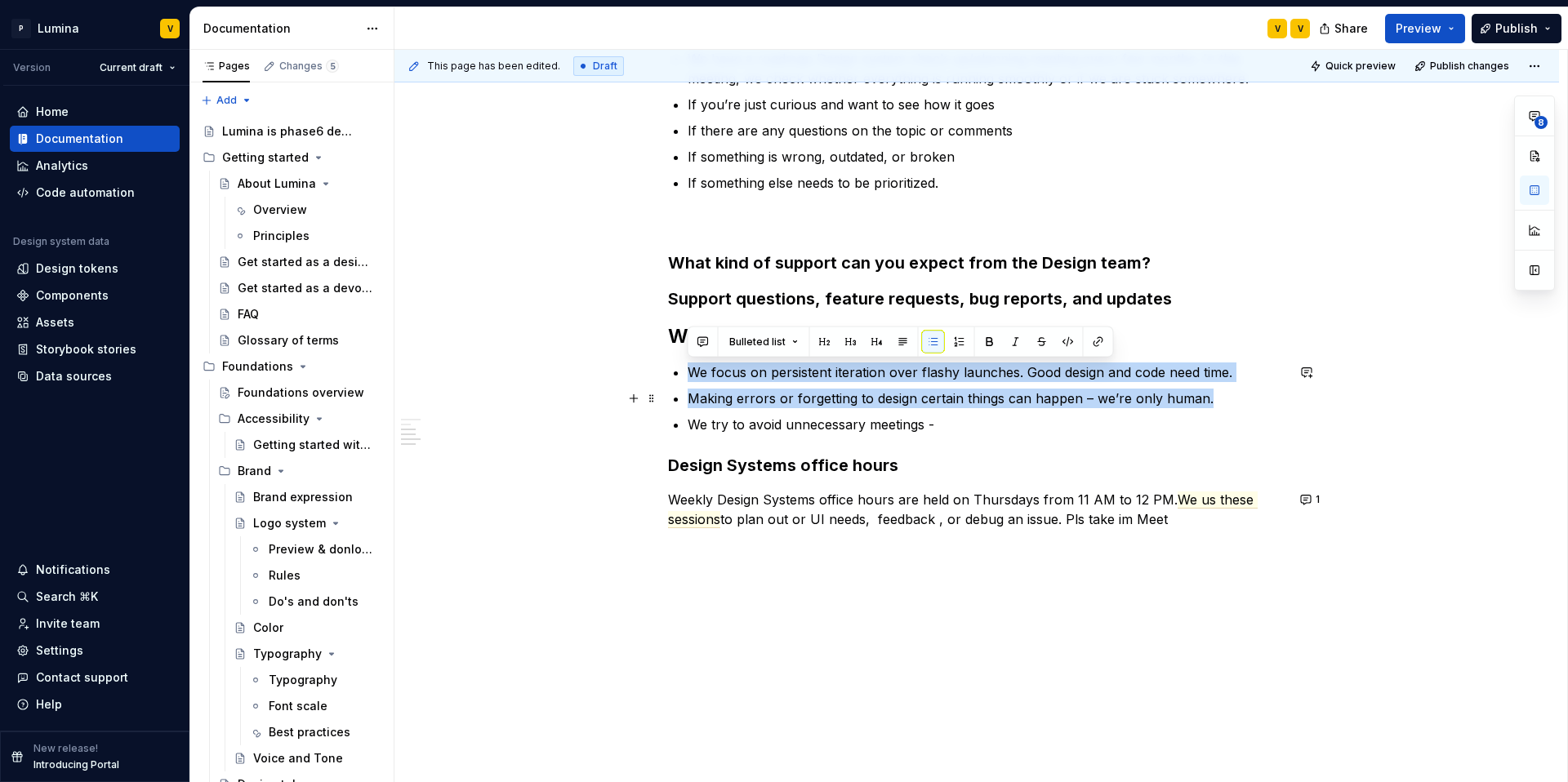
drag, startPoint x: 686, startPoint y: 367, endPoint x: 1208, endPoint y: 407, distance: 523.5
click at [1208, 407] on ul "We focus on persistent iteration over flashy launches. Good design and code nee…" at bounding box center [986, 399] width 598 height 71
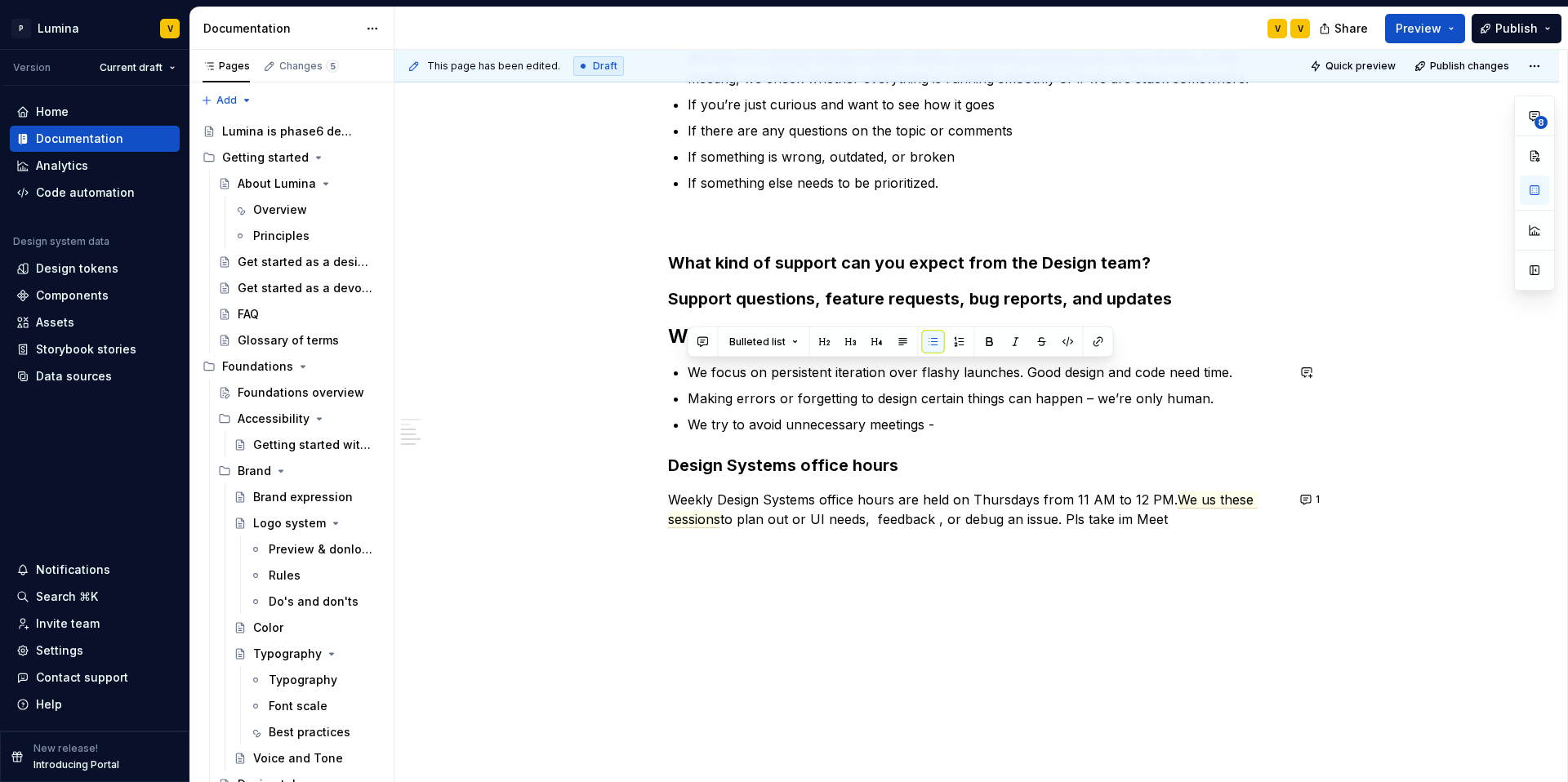
click at [955, 448] on div "Getting help from the Design team At phase 6, all Lumina users—PMs, Engineers, …" at bounding box center [976, 210] width 617 height 637
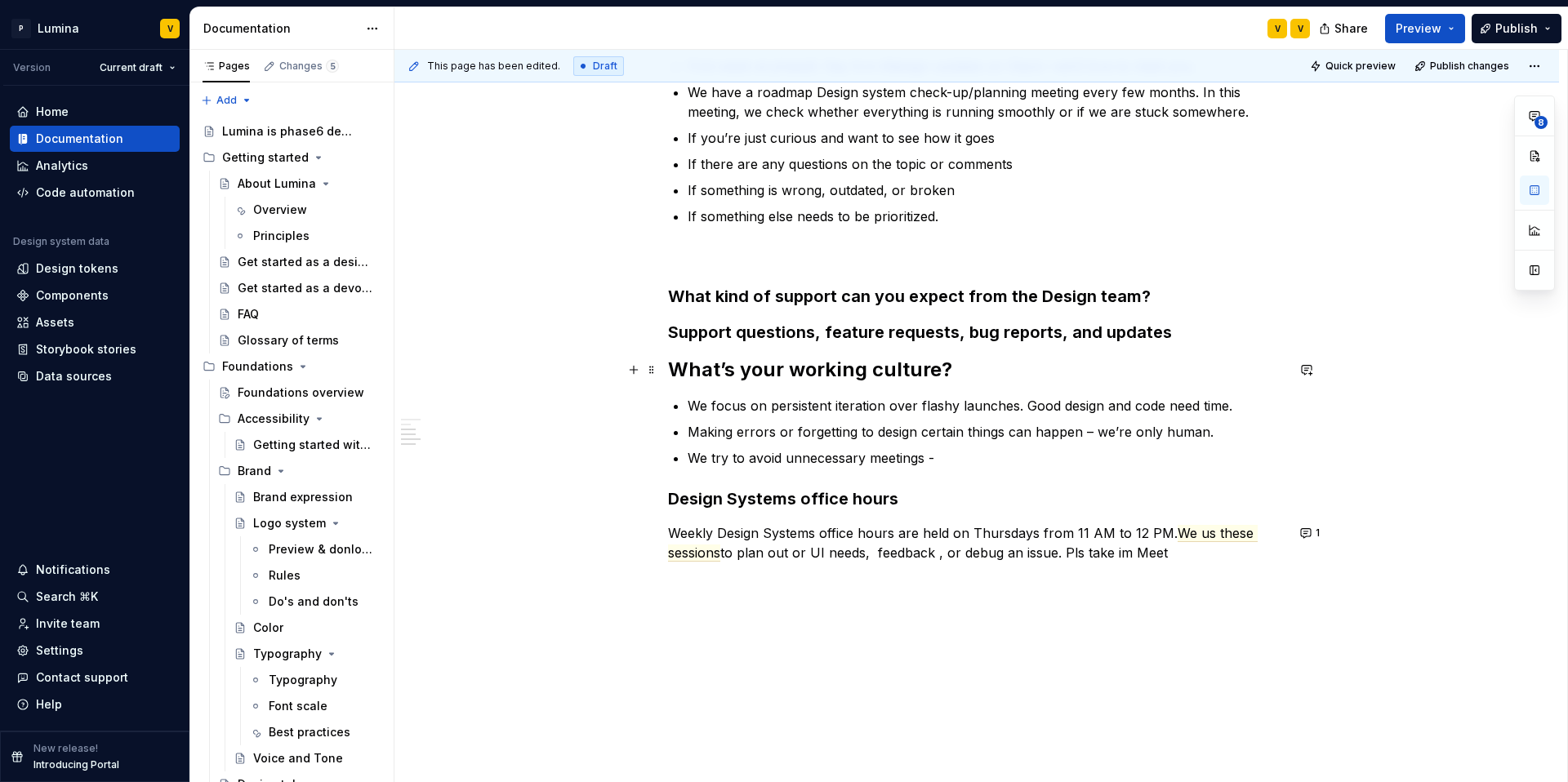
scroll to position [410, 0]
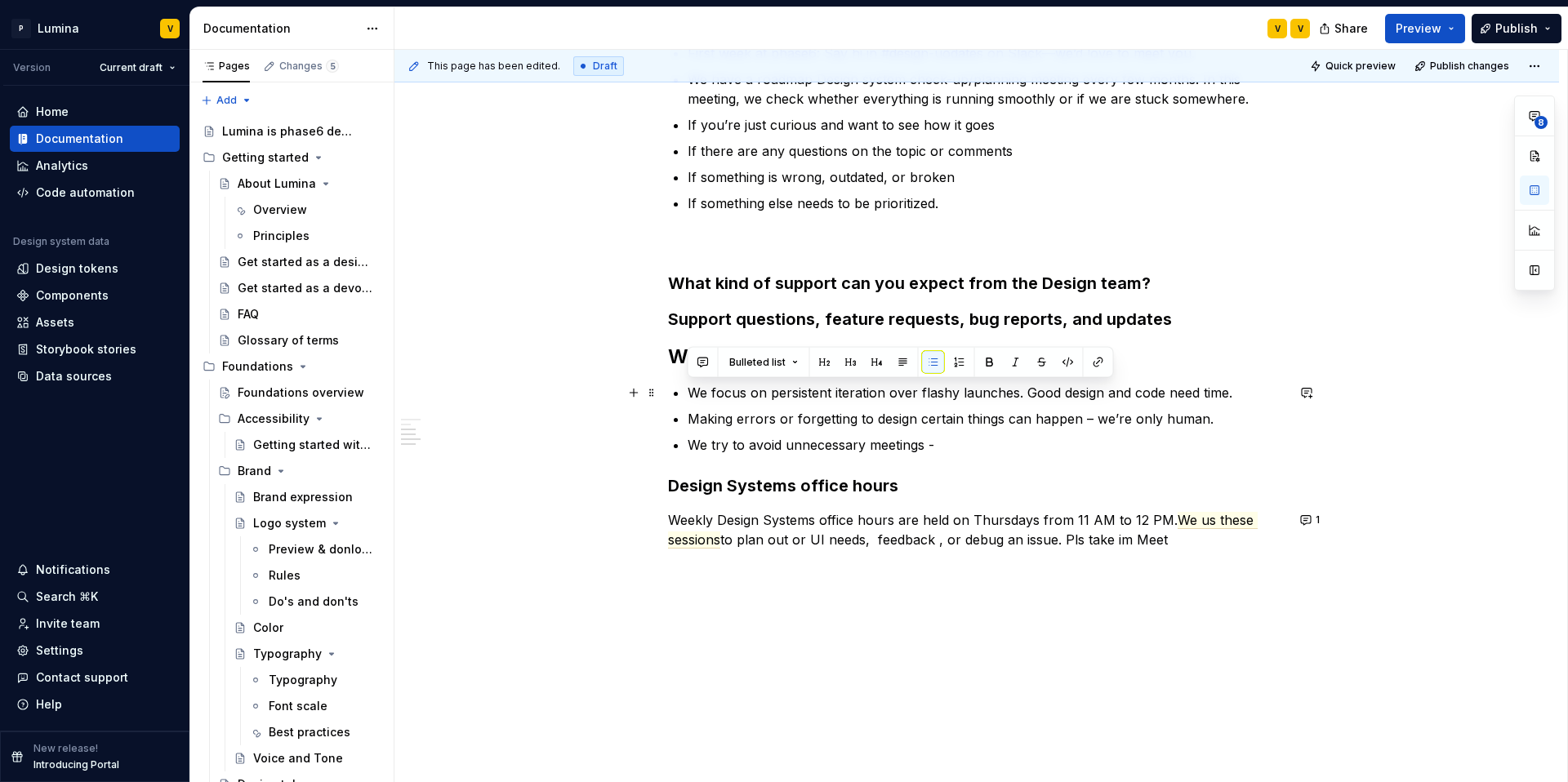
drag, startPoint x: 939, startPoint y: 448, endPoint x: 676, endPoint y: 384, distance: 270.7
click at [687, 384] on ul "We focus on persistent iteration over flashy launches. Good design and code nee…" at bounding box center [986, 419] width 598 height 71
click at [590, 358] on div "Getting help from the Design team At phase 6, all Lumina users—PMs, Engineers, …" at bounding box center [977, 338] width 1164 height 930
drag, startPoint x: 686, startPoint y: 394, endPoint x: 1227, endPoint y: 399, distance: 541.0
click at [1227, 399] on div "Getting help from the Design team At phase 6, all Lumina users—PMs, Engineers, …" at bounding box center [976, 231] width 617 height 637
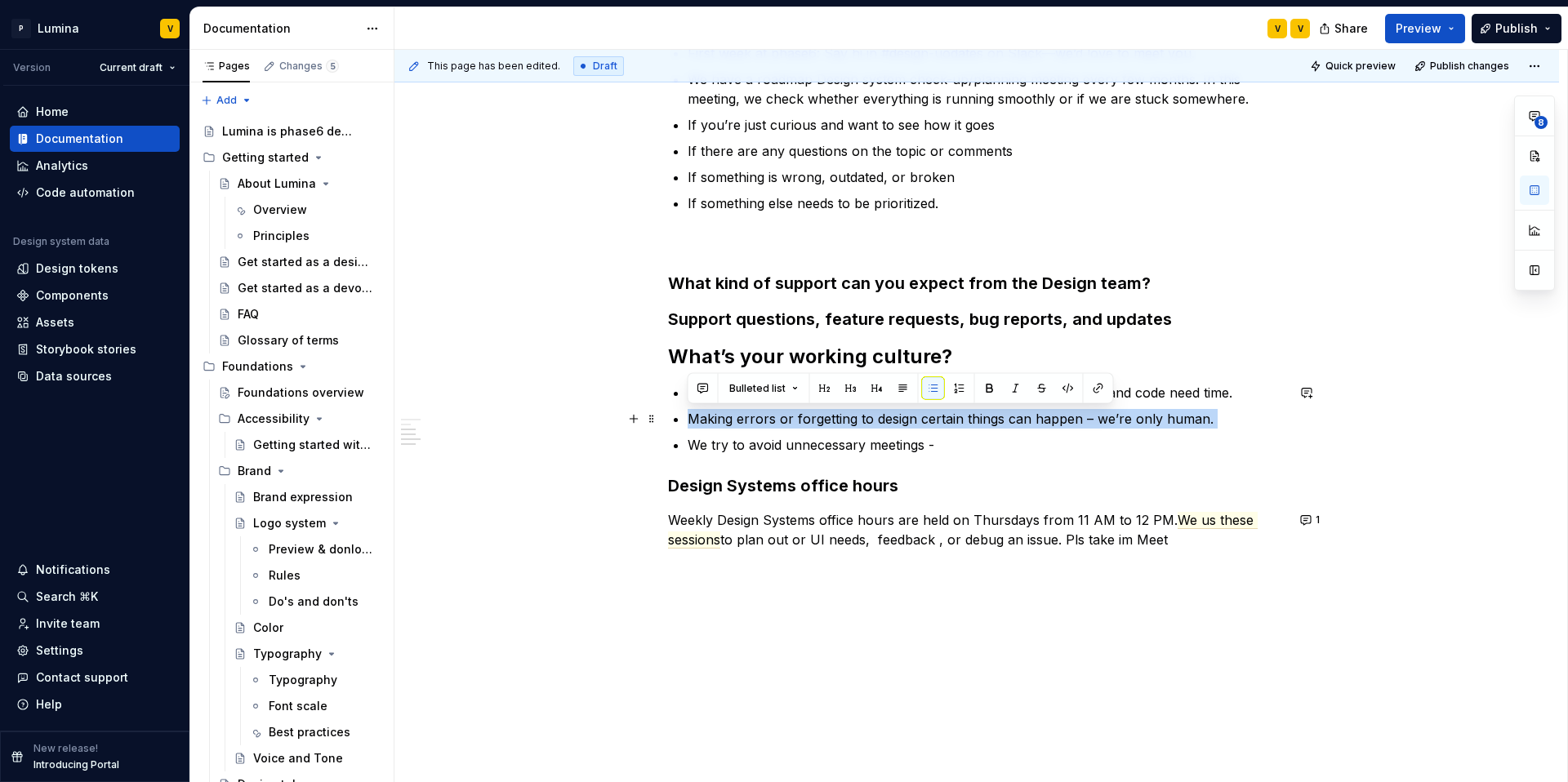
drag, startPoint x: 686, startPoint y: 418, endPoint x: 1208, endPoint y: 428, distance: 522.1
click at [1208, 428] on div "Getting help from the Design team At phase 6, all Lumina users—PMs, Engineers, …" at bounding box center [976, 231] width 617 height 637
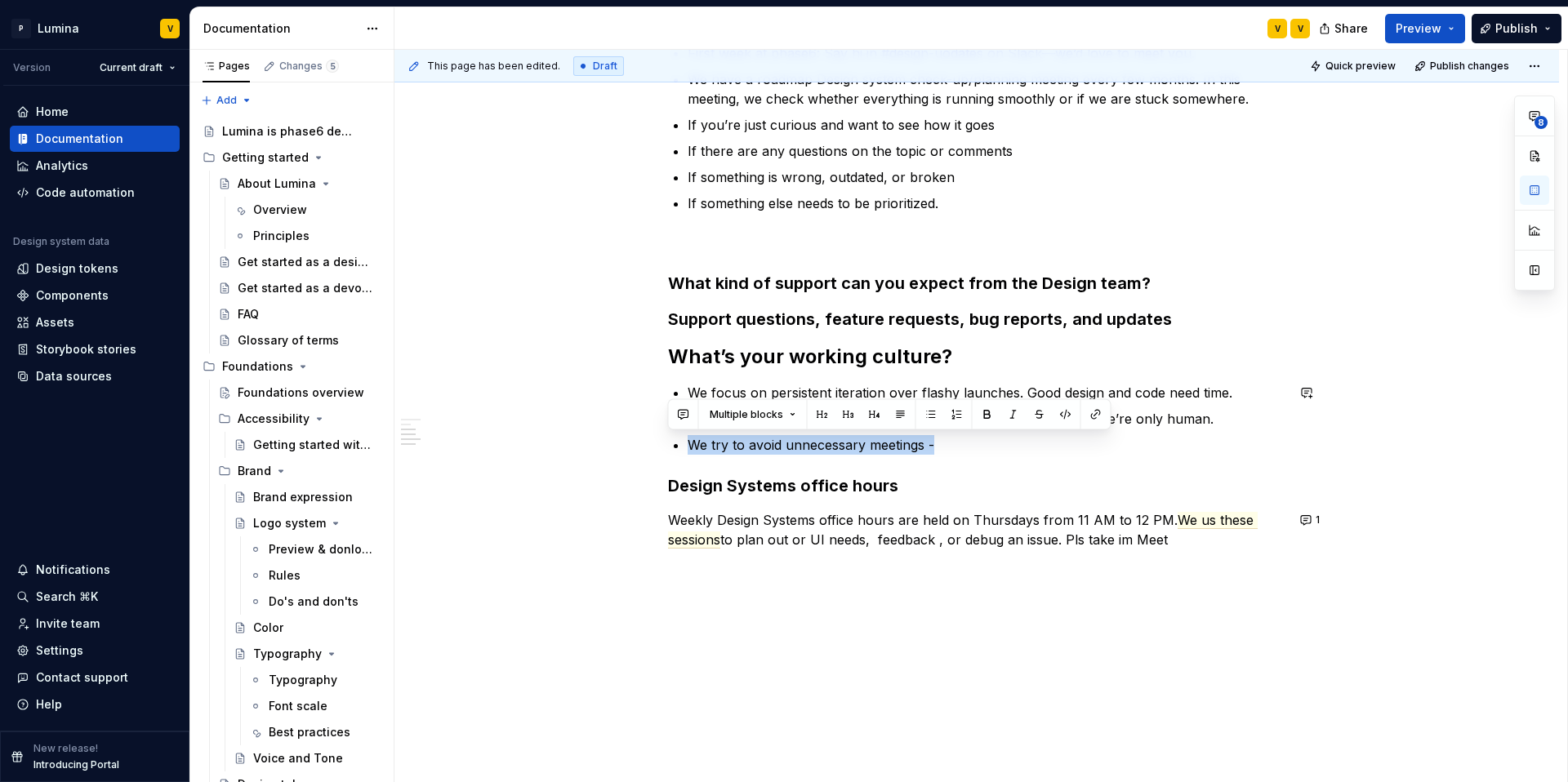
drag, startPoint x: 682, startPoint y: 441, endPoint x: 1001, endPoint y: 457, distance: 319.4
click at [1001, 457] on div "Getting help from the Design team At phase 6, all Lumina users—PMs, Engineers, …" at bounding box center [976, 231] width 617 height 637
click at [991, 454] on div "Getting help from the Design team At phase 6, all Lumina users—PMs, Engineers, …" at bounding box center [976, 231] width 617 height 637
click at [983, 395] on p "We focus on persistent iteration over flashy launches. Good design and code nee…" at bounding box center [986, 393] width 598 height 19
click at [1050, 398] on p "We focus on persistent iteration over flashy launches. Good design and code nee…" at bounding box center [986, 393] width 598 height 19
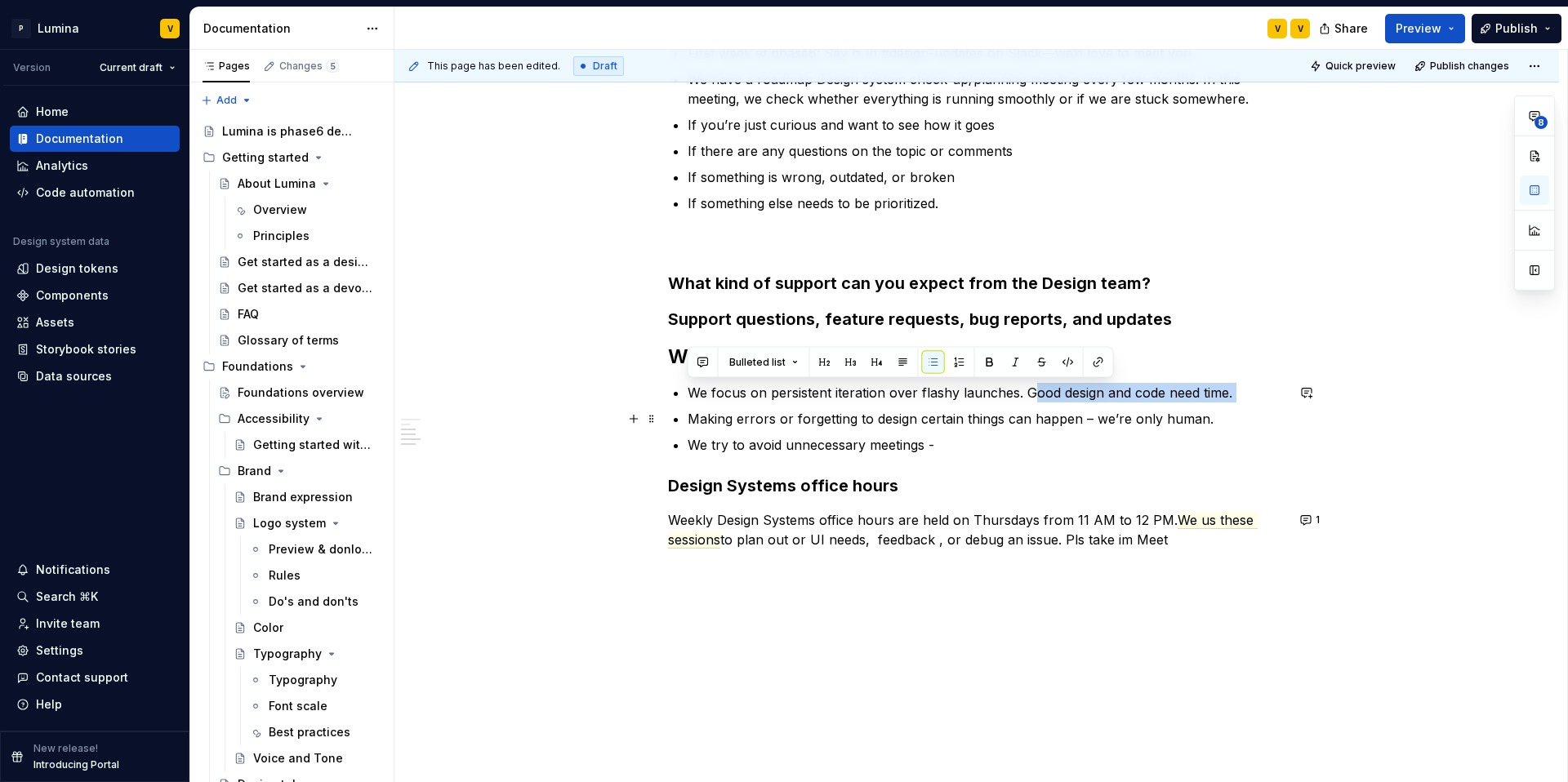
drag, startPoint x: 1034, startPoint y: 392, endPoint x: 1248, endPoint y: 405, distance: 214.4
click at [1252, 405] on ul "We focus on persistent iteration over flashy launches. Good design and code nee…" at bounding box center [986, 419] width 598 height 71
click at [1021, 405] on ul "We focus on persistent iteration over flashy launches. Good design and code nee…" at bounding box center [986, 419] width 598 height 71
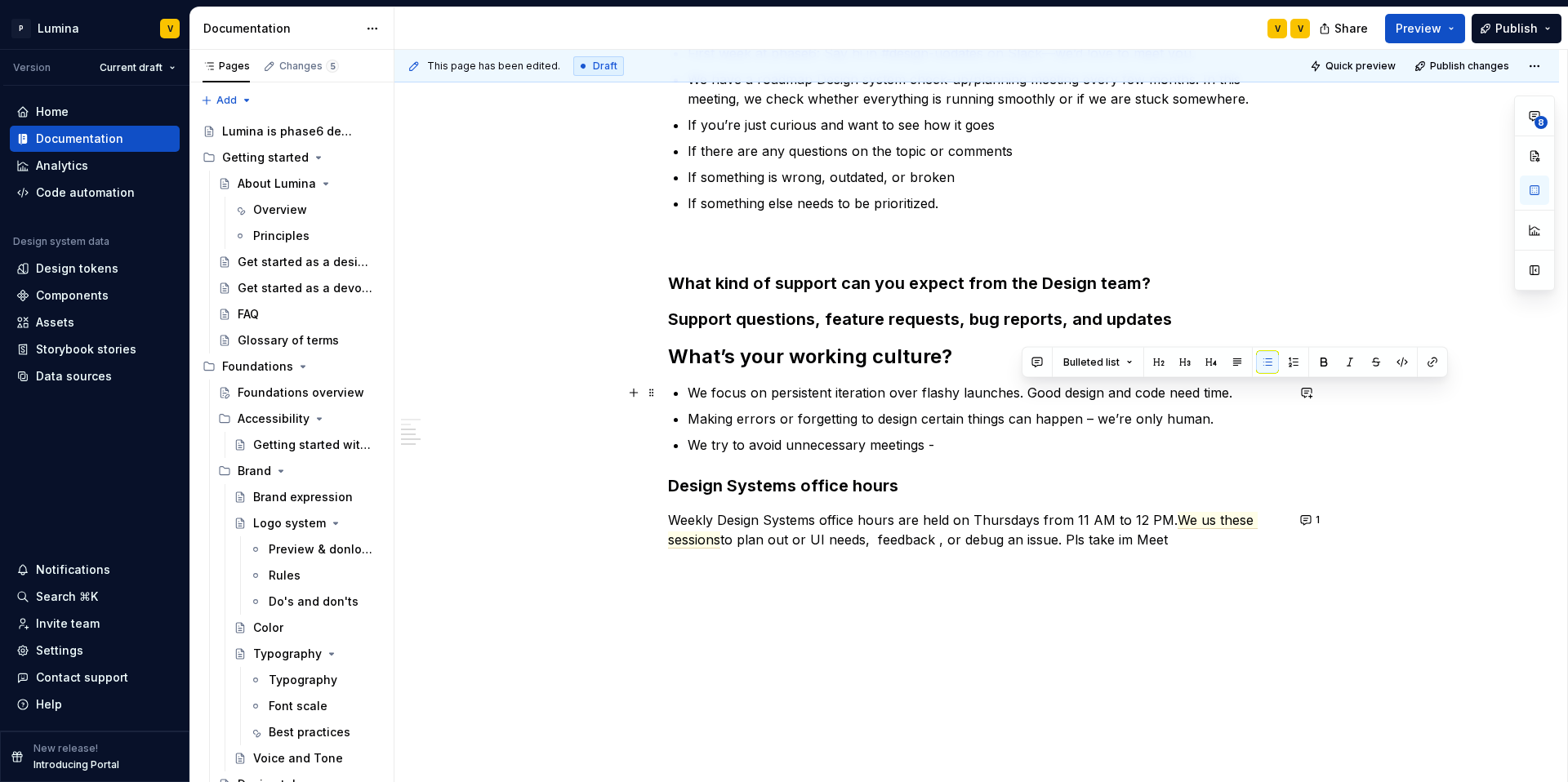
drag, startPoint x: 1025, startPoint y: 395, endPoint x: 1236, endPoint y: 400, distance: 211.1
click at [1236, 400] on p "We focus on persistent iteration over flashy launches. Good design and code nee…" at bounding box center [986, 393] width 598 height 19
click at [1235, 400] on p "We focus on persistent iteration over flashy launches. Good design and code nee…" at bounding box center [986, 393] width 598 height 19
click at [1212, 411] on p "Making errors or forgetting to design certain things can happen – we’re only hu…" at bounding box center [986, 419] width 598 height 19
click at [1238, 396] on p "We focus on persistent iteration over flashy launches. Good design and code nee…" at bounding box center [986, 393] width 598 height 19
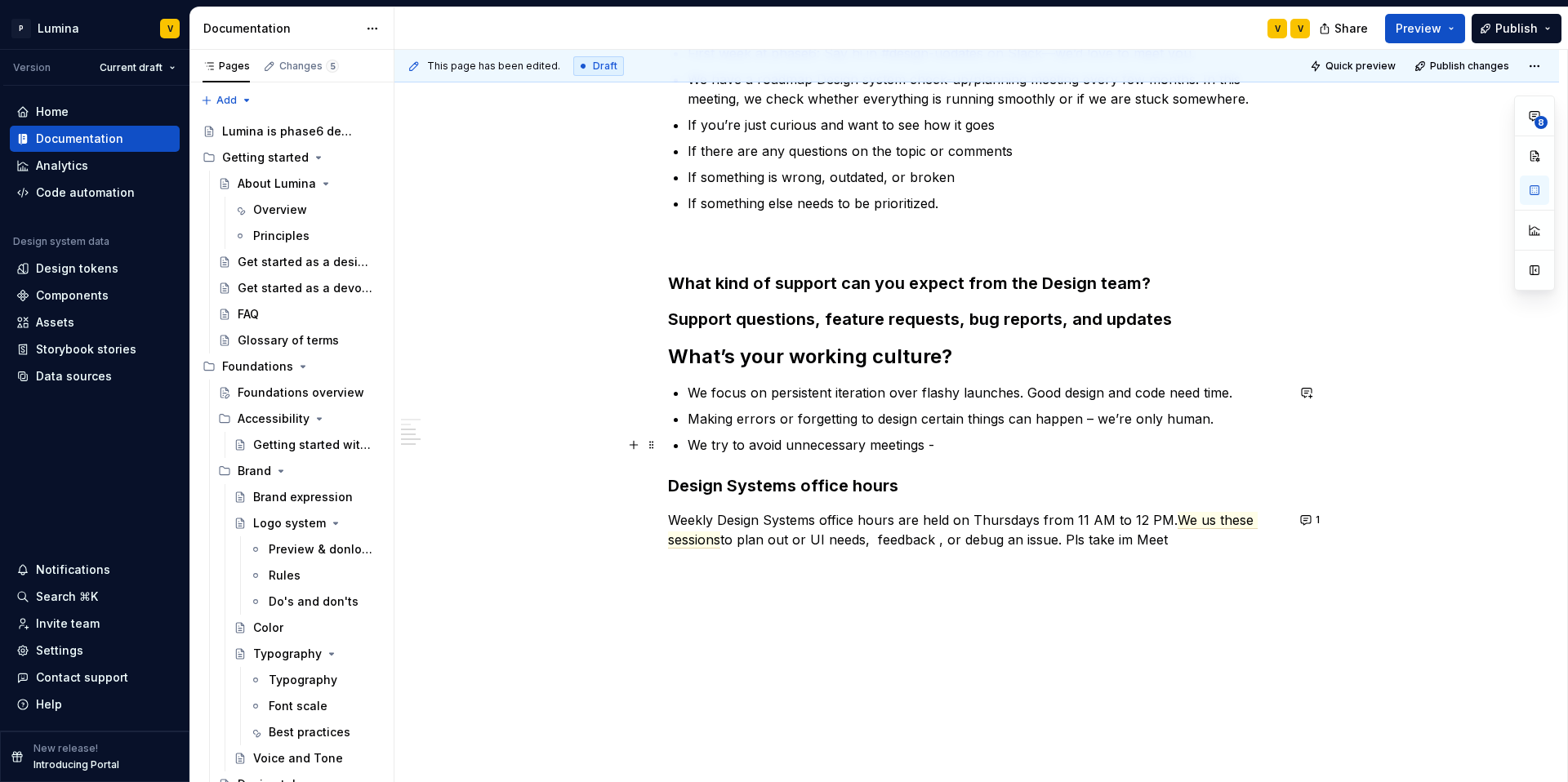
click at [699, 444] on p "We try to avoid unnecessary meetings -" at bounding box center [986, 445] width 598 height 19
click at [970, 448] on p "We try to avoid unnecessary meetings -" at bounding box center [986, 445] width 598 height 19
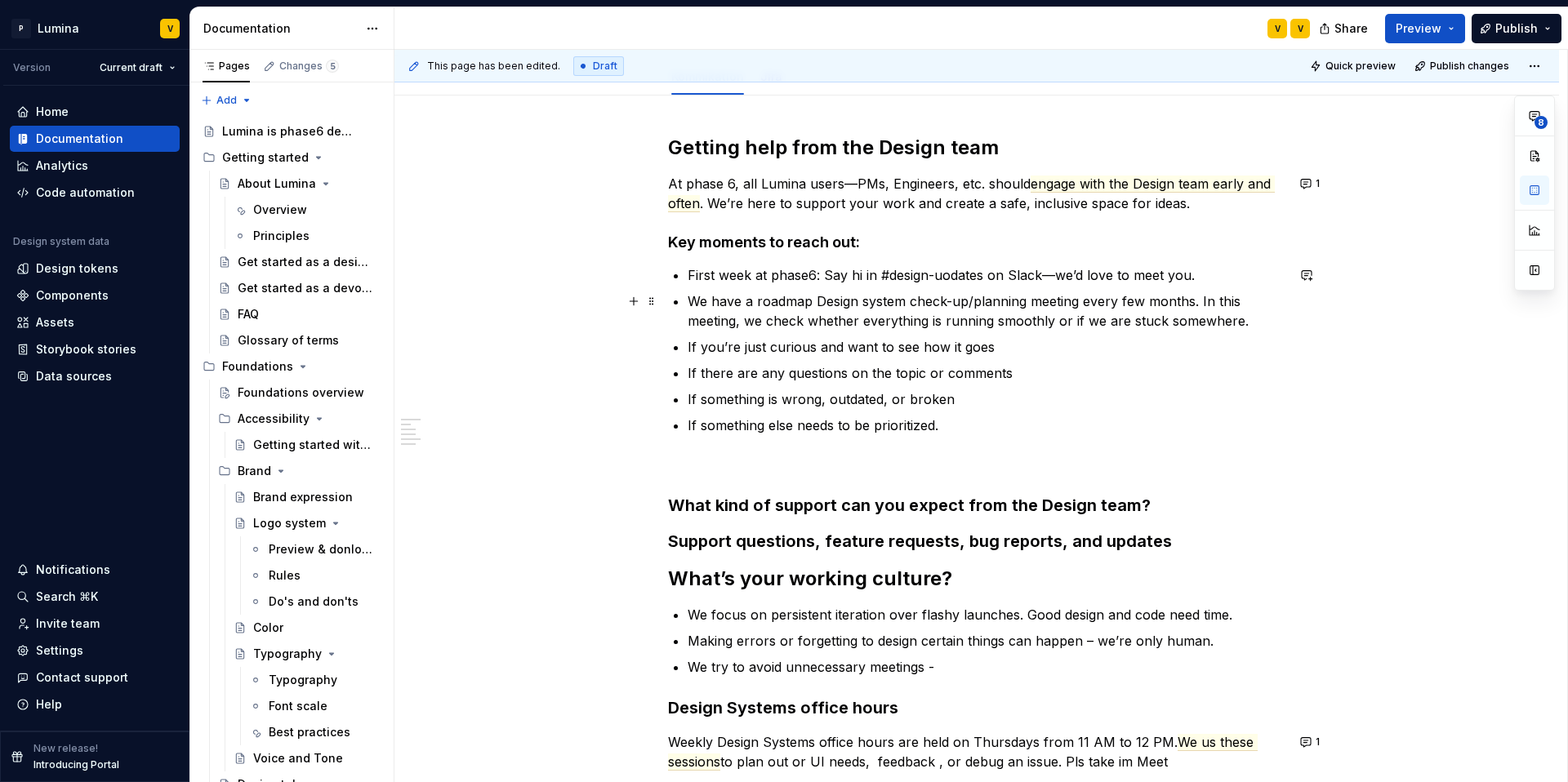
scroll to position [188, 0]
click at [951, 276] on p "First week at phase6: Say hi in #design-uodates on Slack—we’d love to meet you." at bounding box center [986, 275] width 598 height 19
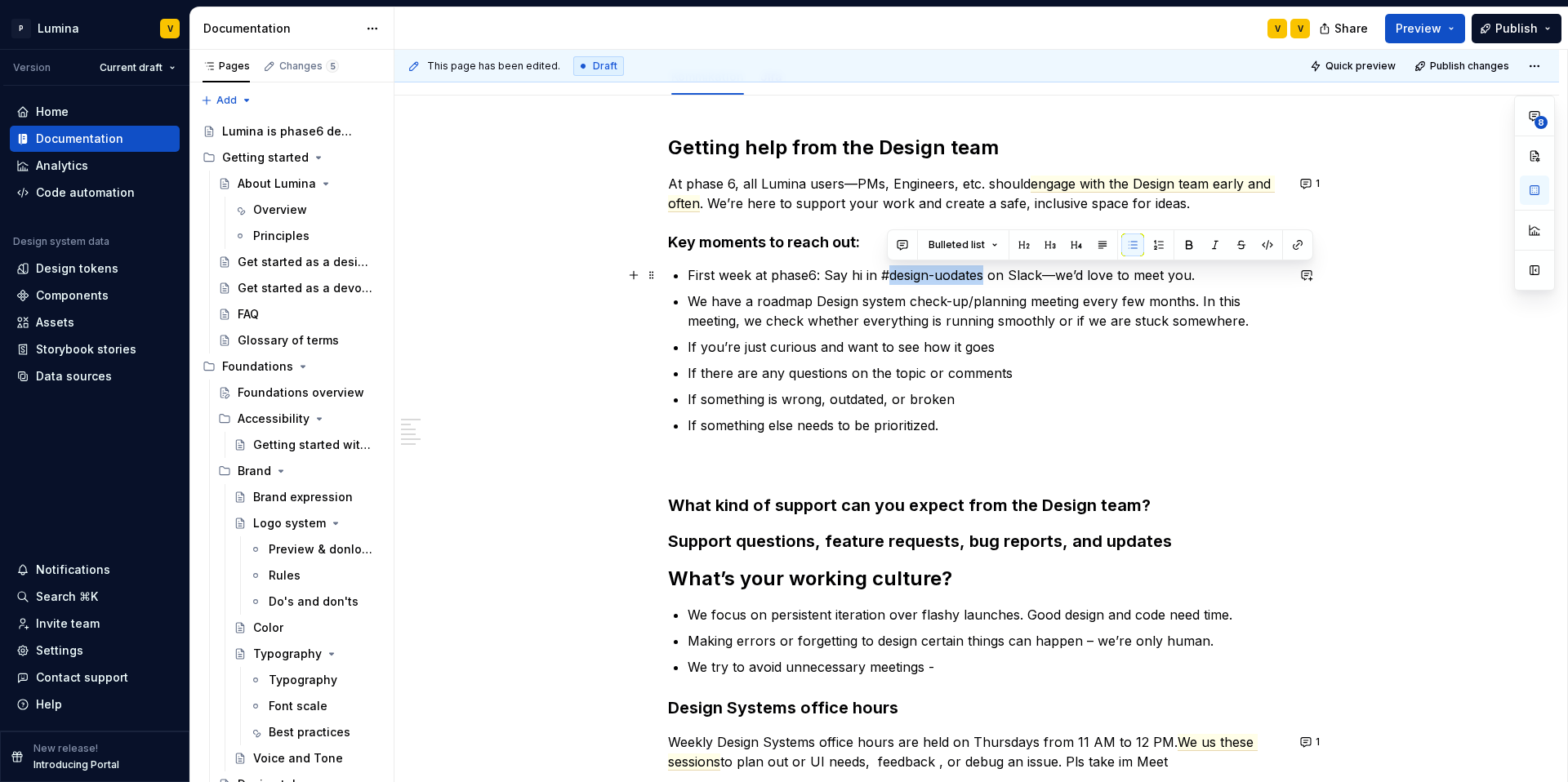
click at [938, 275] on p "First week at phase6: Say hi in #design-uodates on Slack—we’d love to meet you." at bounding box center [986, 275] width 598 height 19
drag, startPoint x: 938, startPoint y: 275, endPoint x: 976, endPoint y: 275, distance: 38.0
click at [976, 275] on p "First week at phase6: Say hi in #design-uodates on Slack—we’d love to meet you." at bounding box center [986, 275] width 598 height 19
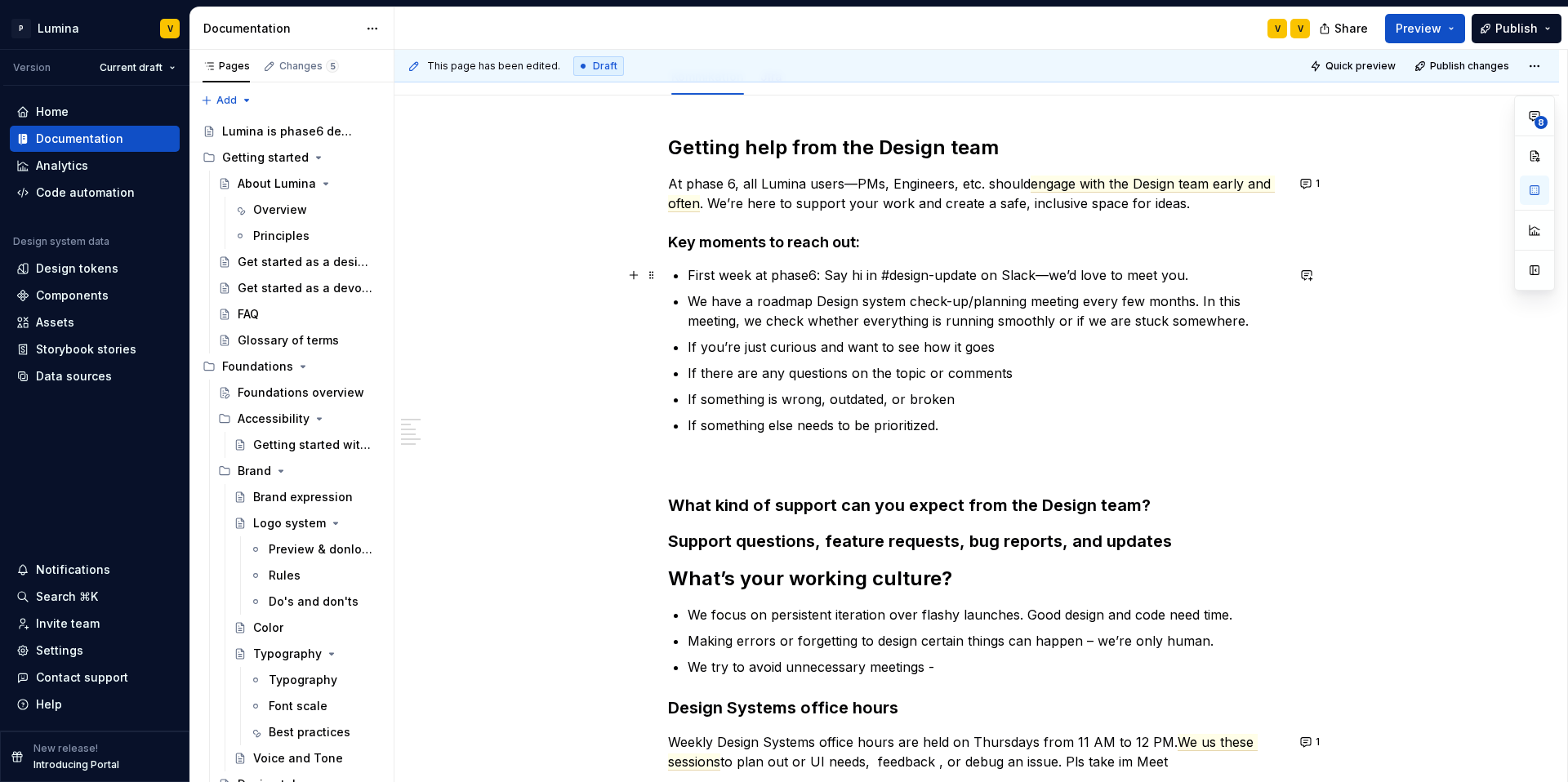
click at [972, 268] on p "First week at phase6: Say hi in #design-update on Slack—we’d love to meet you." at bounding box center [986, 275] width 598 height 19
click at [961, 277] on p "First week at phase6: Say hi in #design-update on Slack—we’d love to meet you." at bounding box center [986, 275] width 598 height 19
click at [983, 280] on p "First week at phase6: Say hi in #design-update on Slack—we’d love to meet you." at bounding box center [986, 275] width 598 height 19
click at [1100, 274] on p "First week at phase6: Say hi in #design-update on Slack—we’d love to meet you." at bounding box center [986, 275] width 598 height 19
click at [972, 276] on p "First week at phase6: Say hi in #design-update on Slack—we’d love to meet you." at bounding box center [986, 275] width 598 height 19
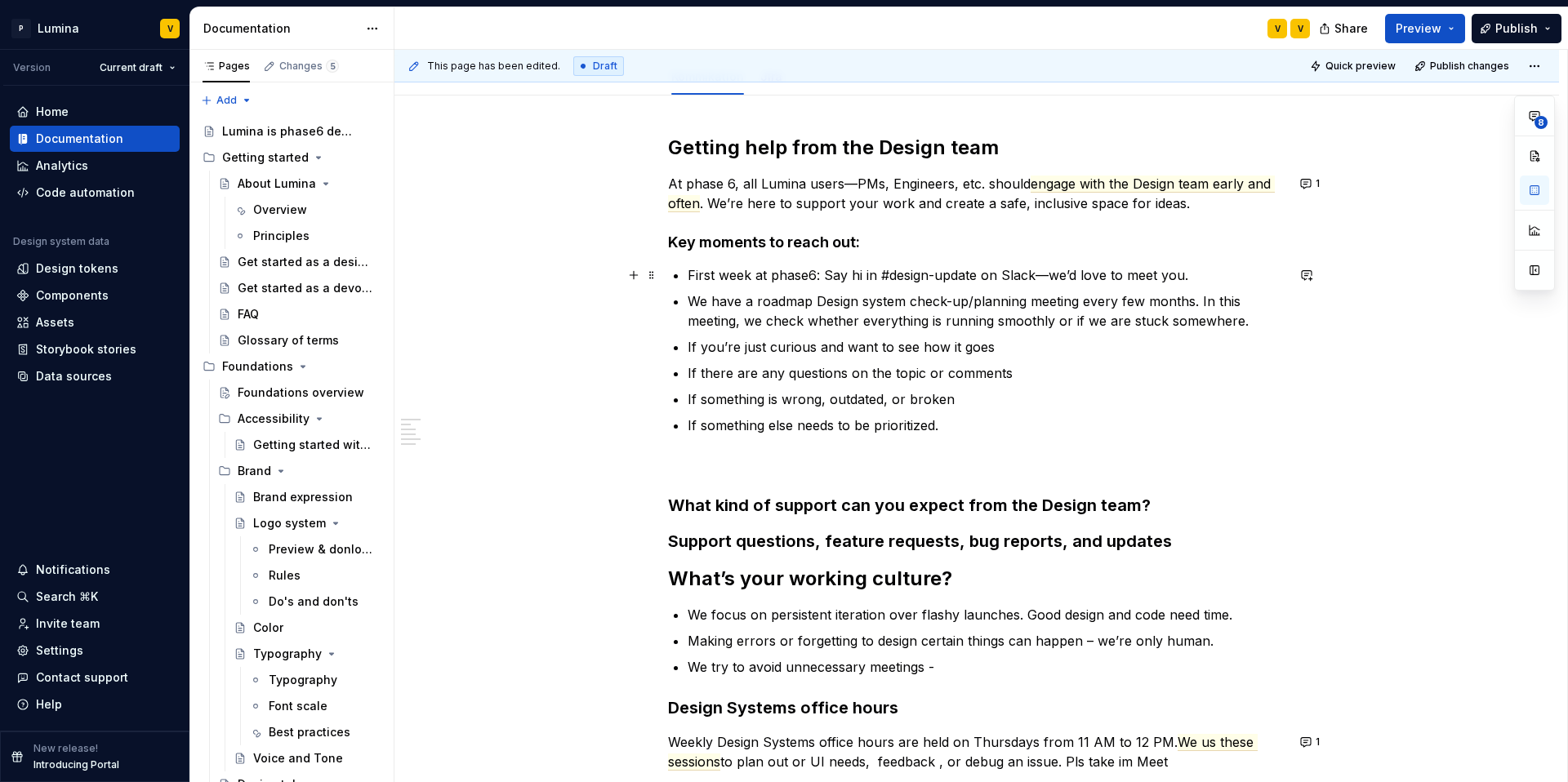
click at [980, 276] on p "First week at phase6: Say hi in #design-update on Slack—we’d love to meet you." at bounding box center [986, 275] width 598 height 19
click at [978, 271] on p "First week at phase6: Say hi in #design-update on Slack—we’d love to meet you." at bounding box center [986, 275] width 598 height 19
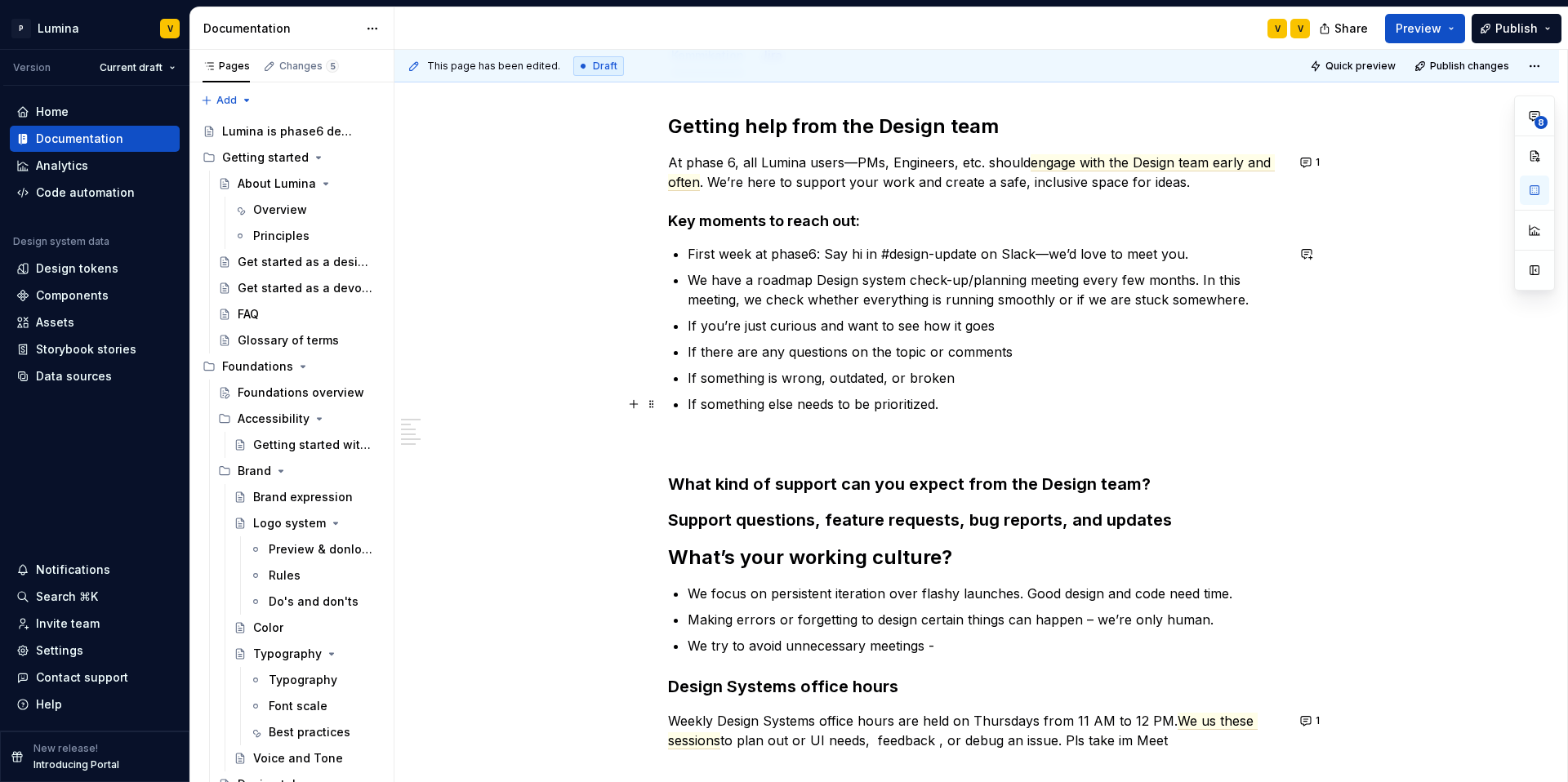
scroll to position [231, 0]
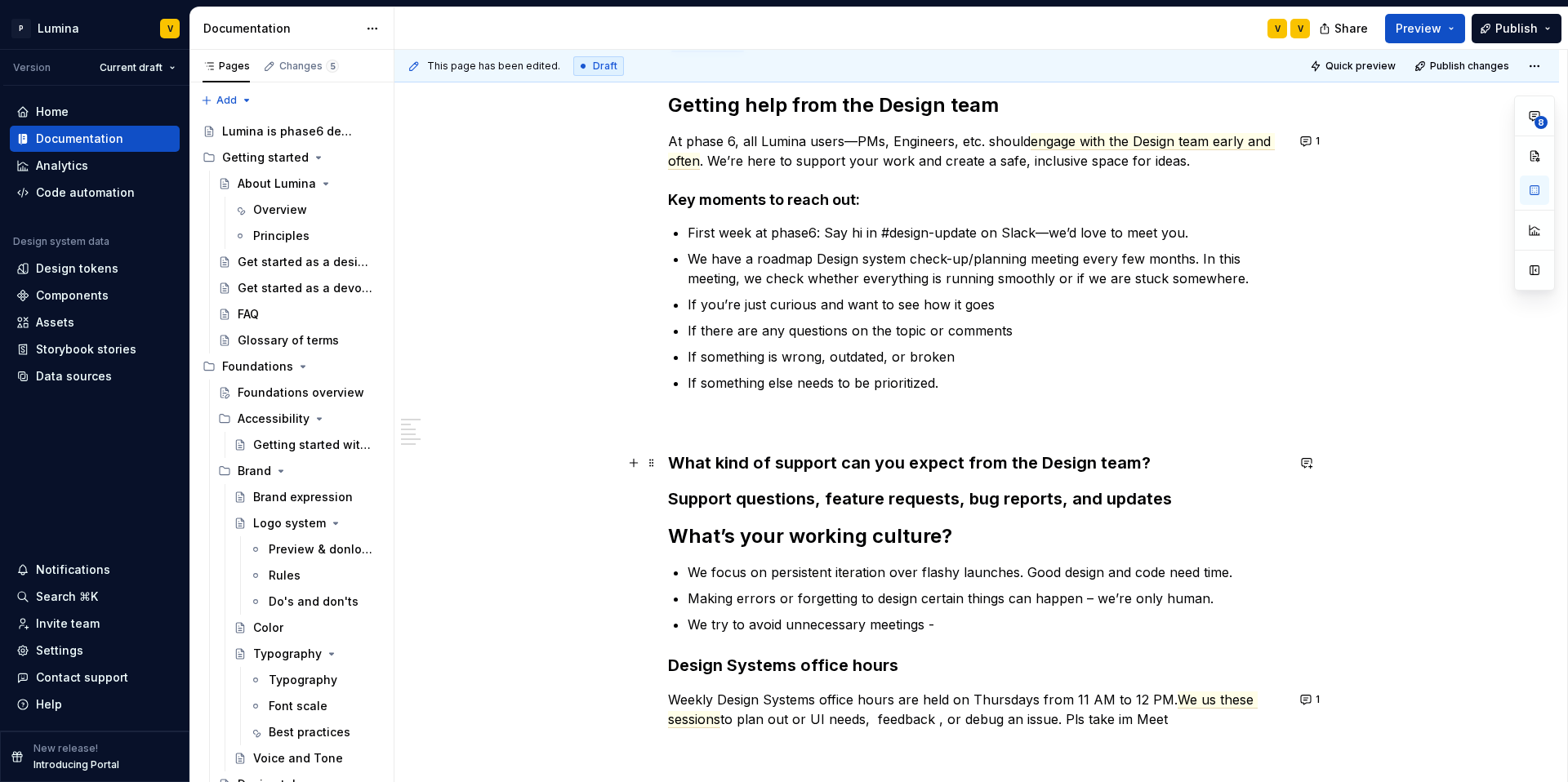
click at [873, 463] on strong "What kind of support can you expect from the Design team?" at bounding box center [910, 462] width 483 height 19
click at [854, 469] on strong "What kind of support can you expect from the Design team?" at bounding box center [910, 462] width 483 height 19
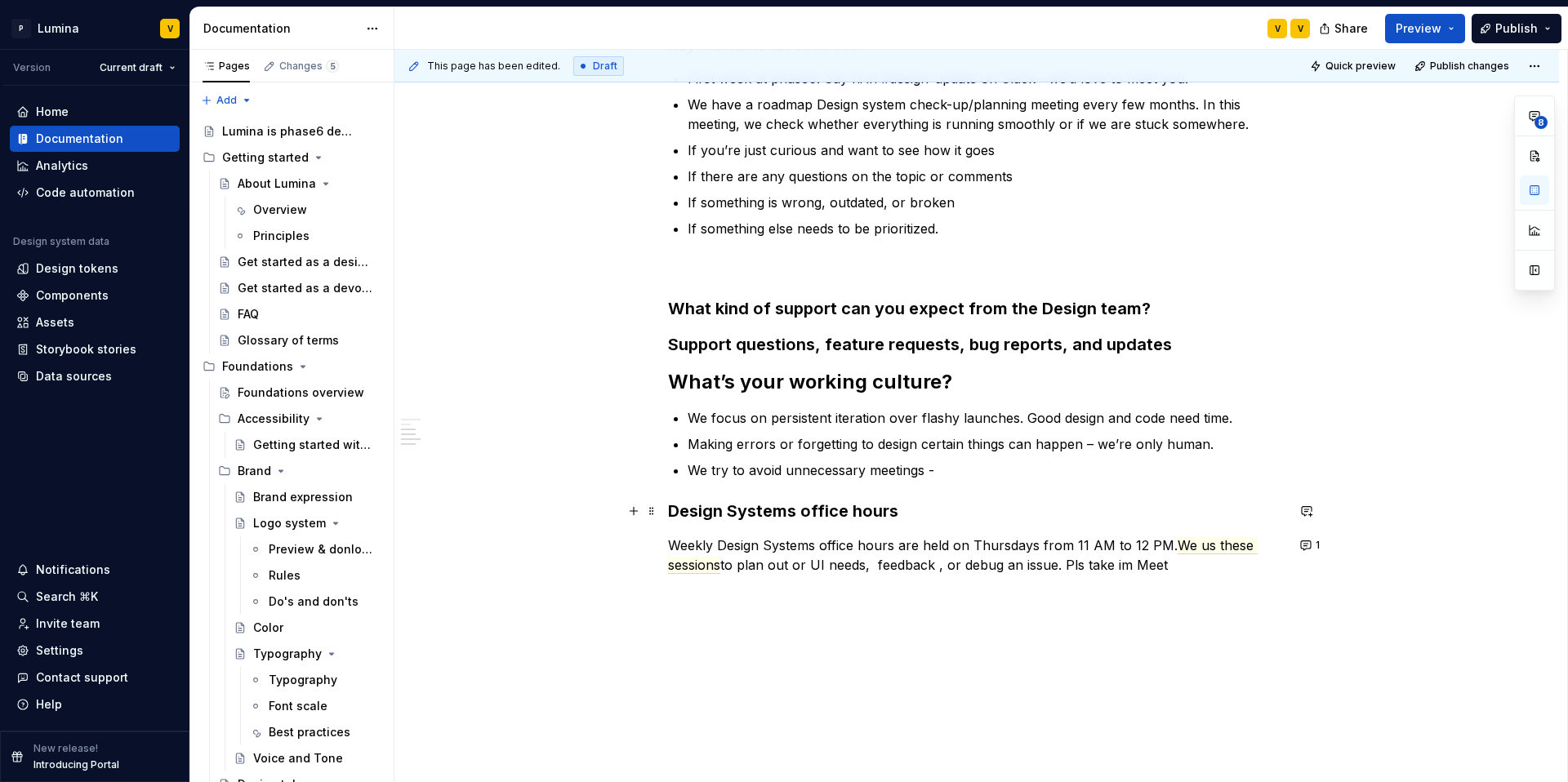
scroll to position [402, 0]
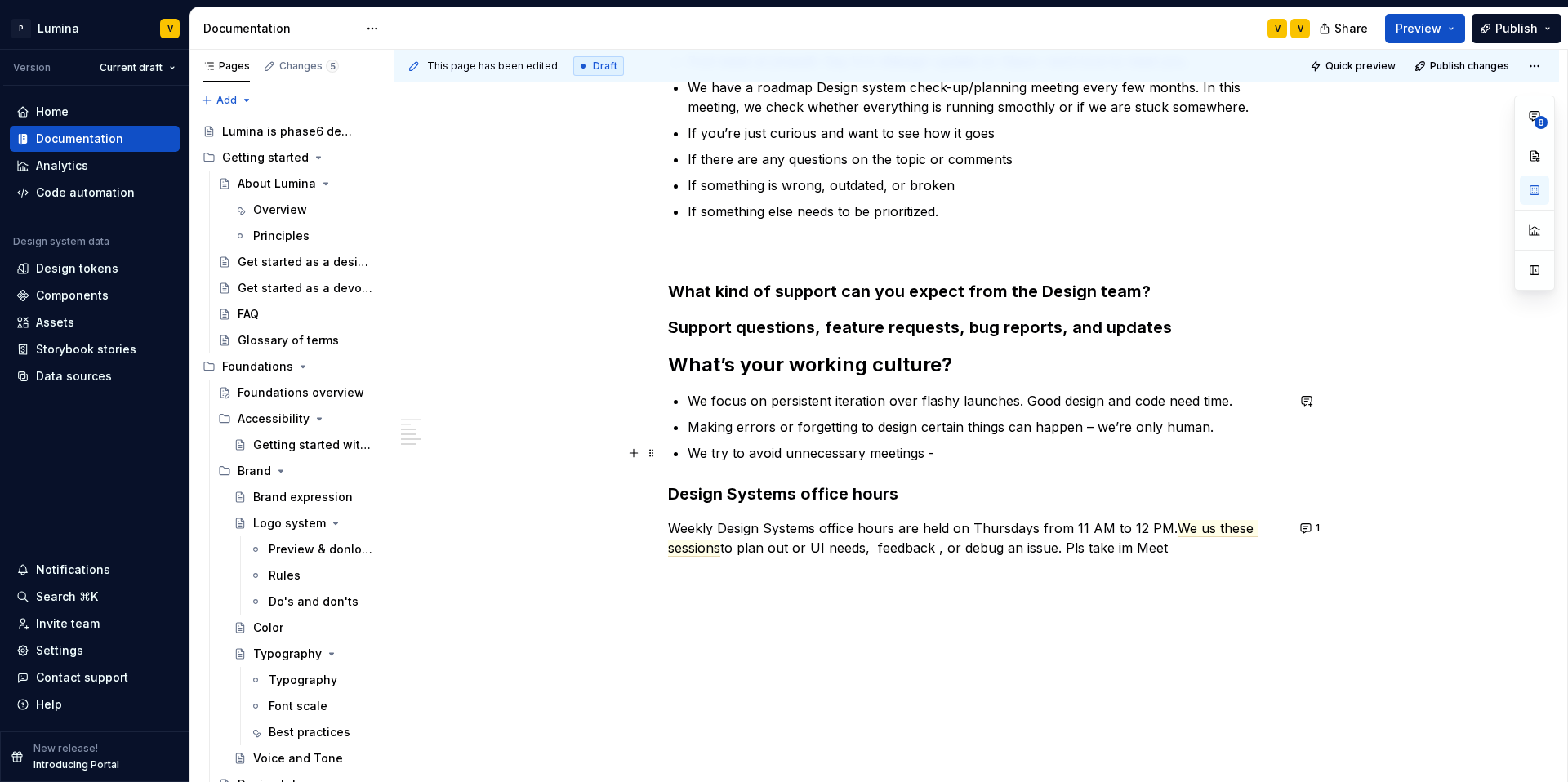
click at [943, 447] on p "We try to avoid unnecessary meetings -" at bounding box center [986, 453] width 598 height 19
click at [919, 488] on h3 "Design Systems office hours" at bounding box center [976, 494] width 617 height 23
click at [1186, 548] on p "Weekly Design Systems office hours are held on Thursdays from 11 AM to 12 PM. W…" at bounding box center [976, 538] width 617 height 40
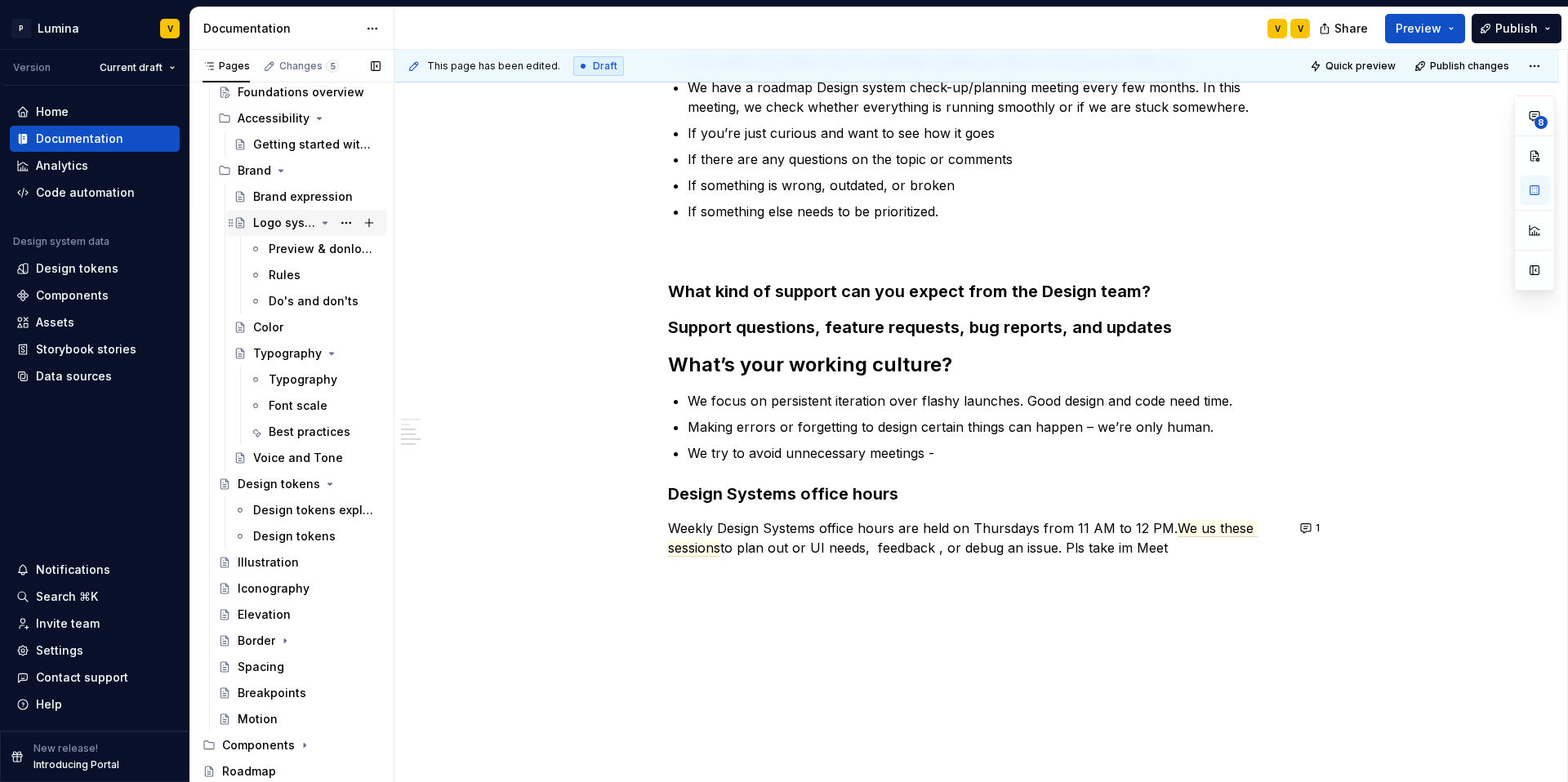
scroll to position [300, 0]
click at [319, 220] on icon "Page tree" at bounding box center [325, 223] width 14 height 14
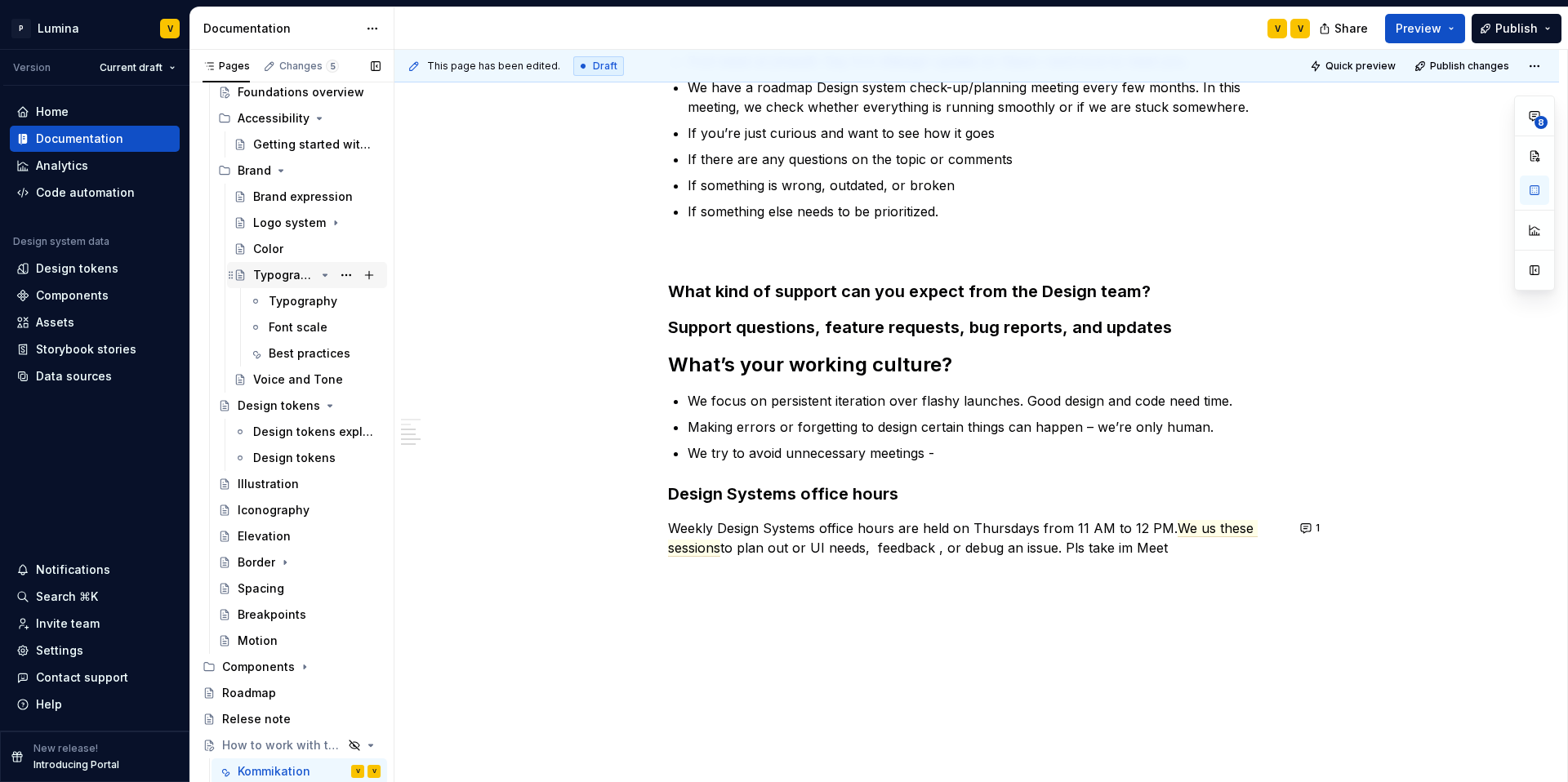
click at [319, 273] on icon "Page tree" at bounding box center [325, 275] width 14 height 14
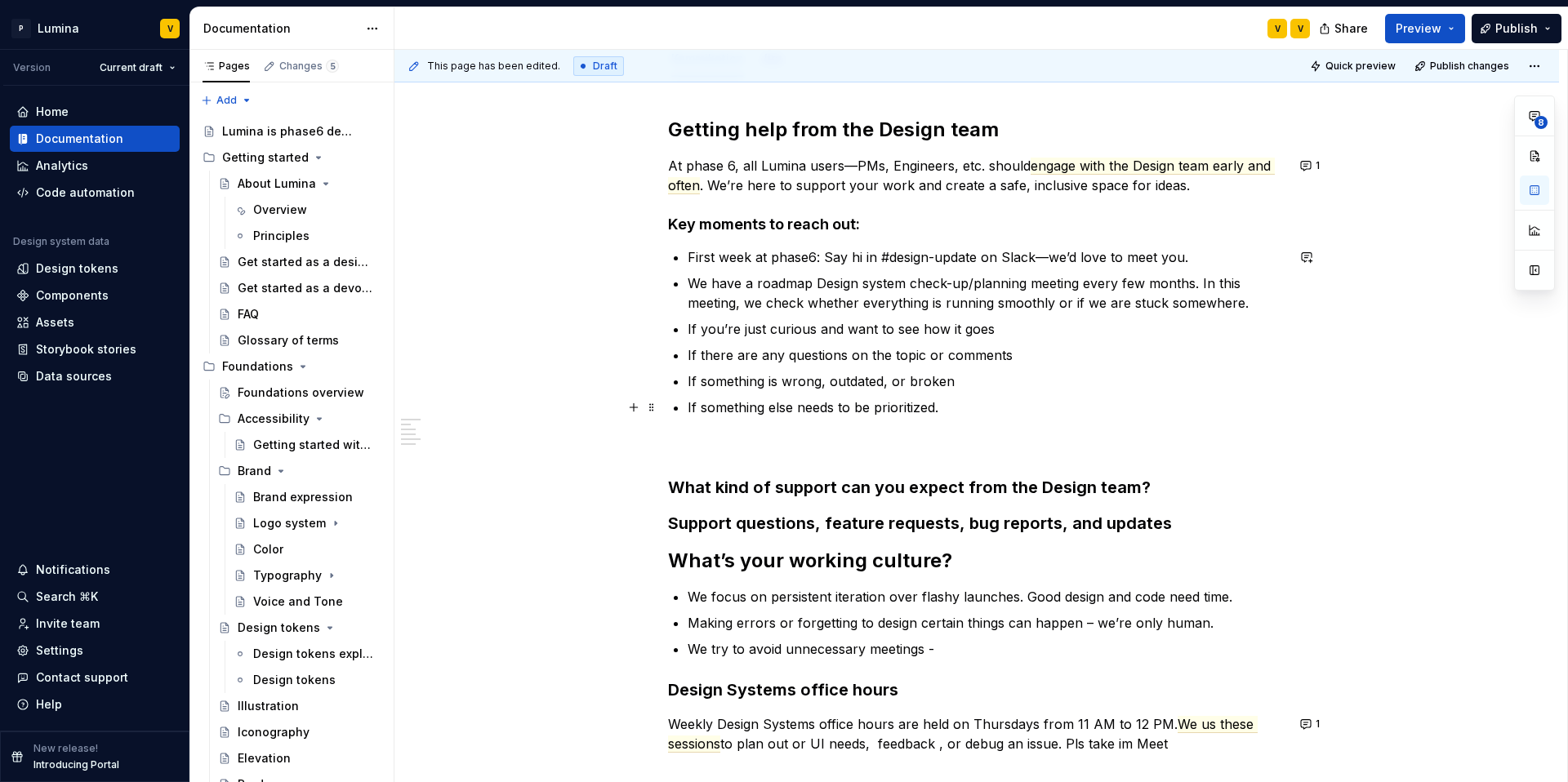
scroll to position [114, 0]
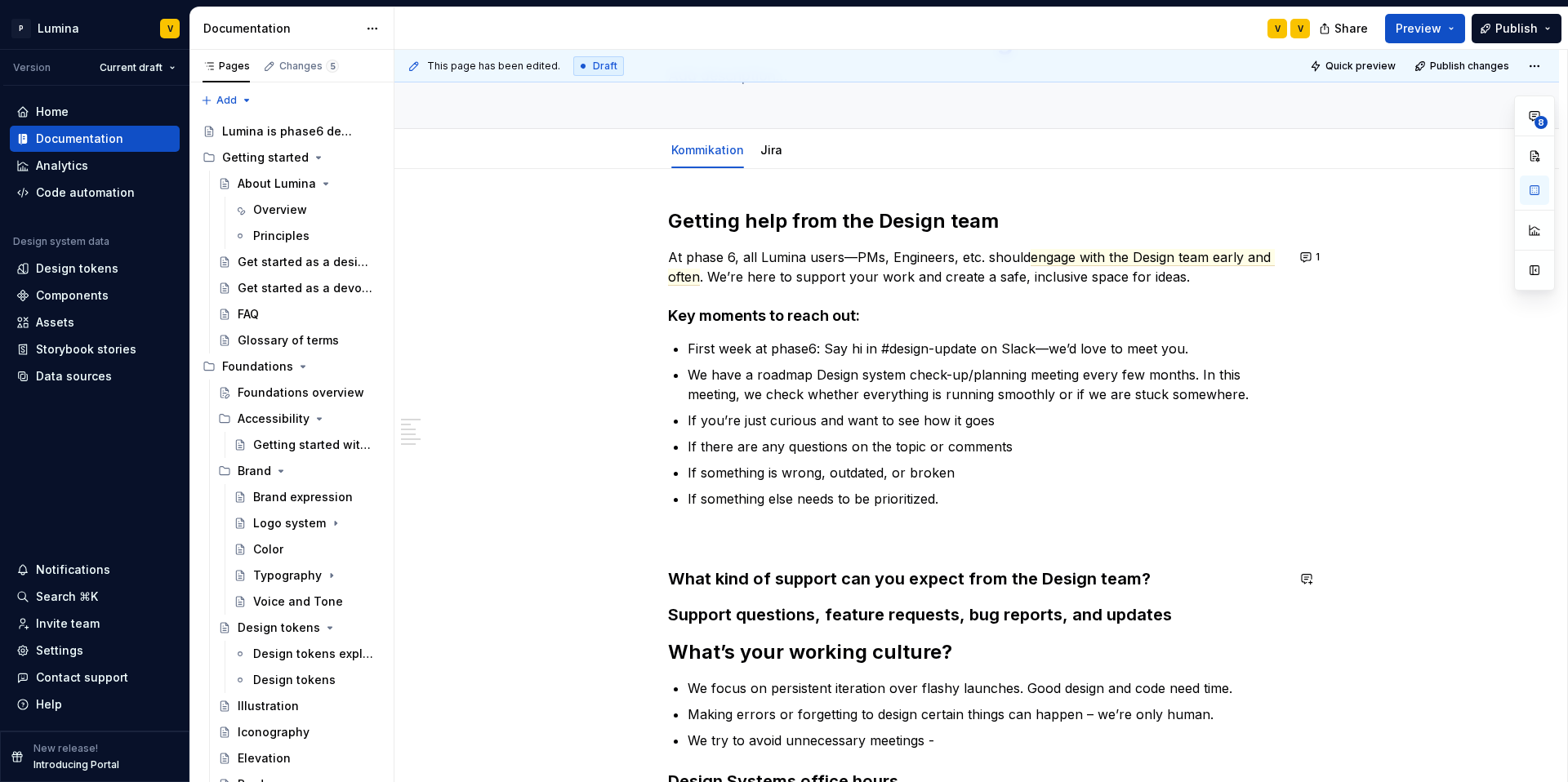
click at [664, 567] on div "Getting help from the Design team At phase 6, all Lumina users—PMs, Engineers, …" at bounding box center [977, 633] width 1164 height 930
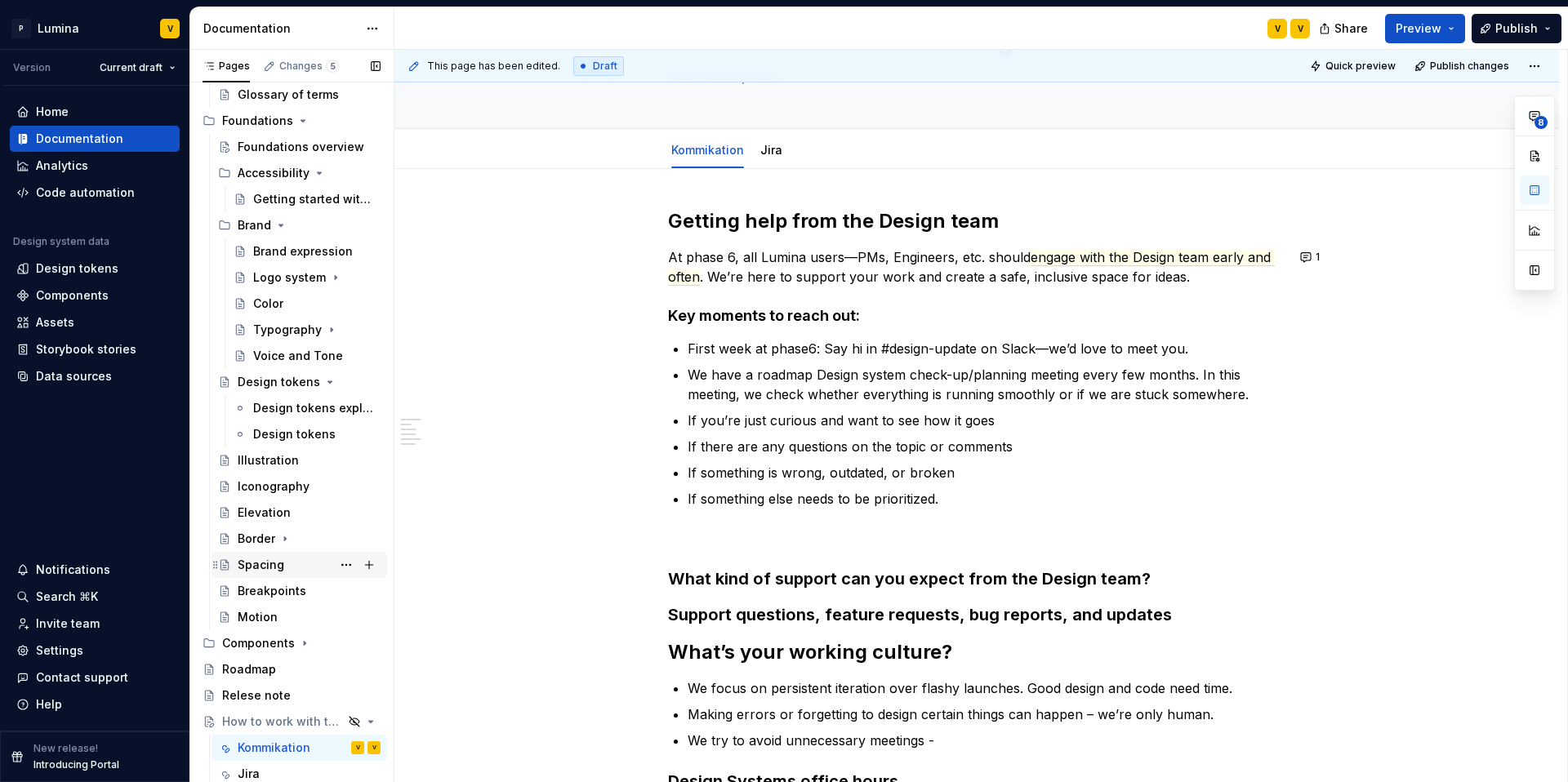
scroll to position [246, 0]
click at [274, 595] on div "Breakpoints" at bounding box center [271, 590] width 69 height 16
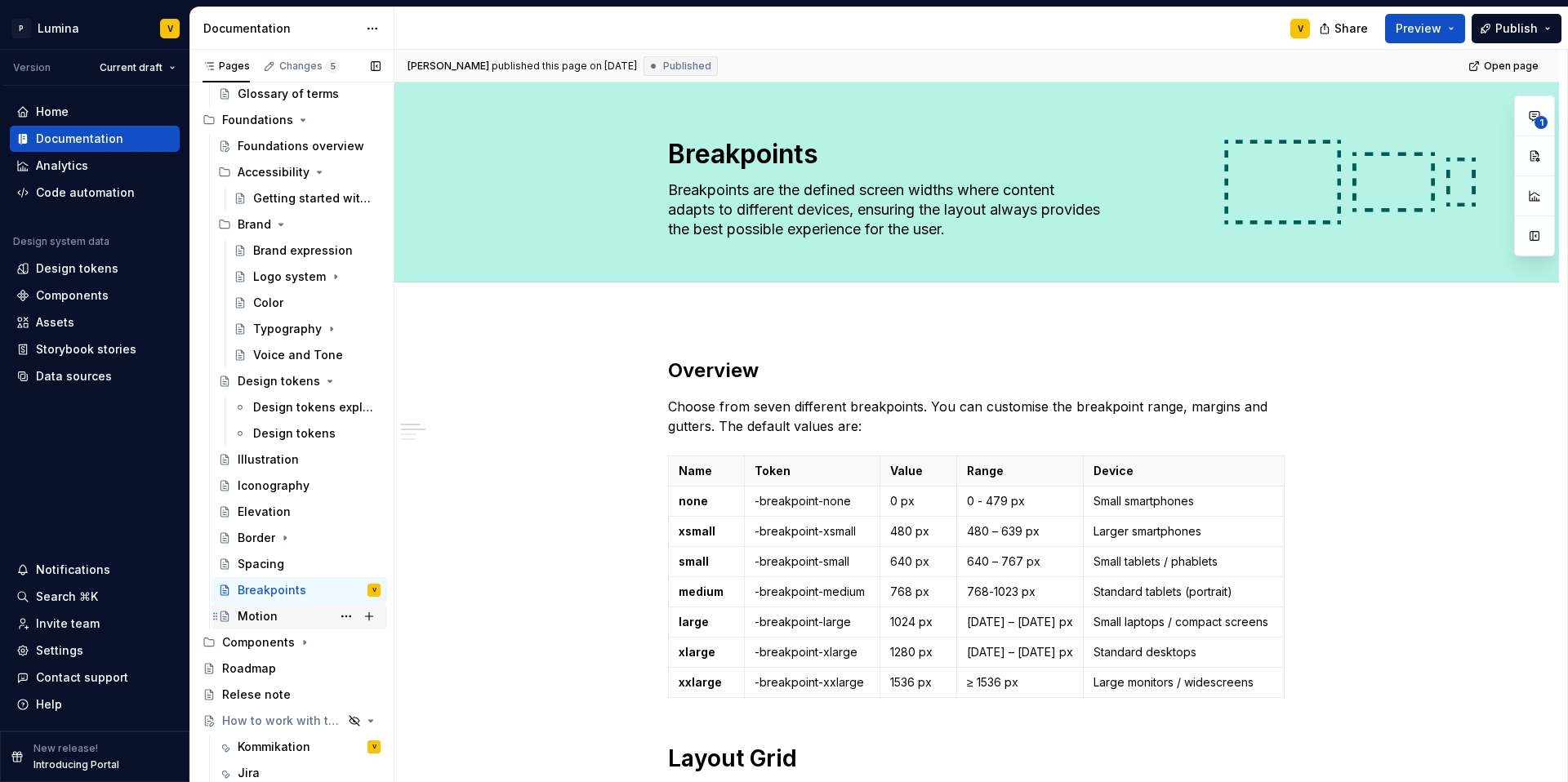
click at [254, 621] on div "Motion" at bounding box center [257, 616] width 40 height 16
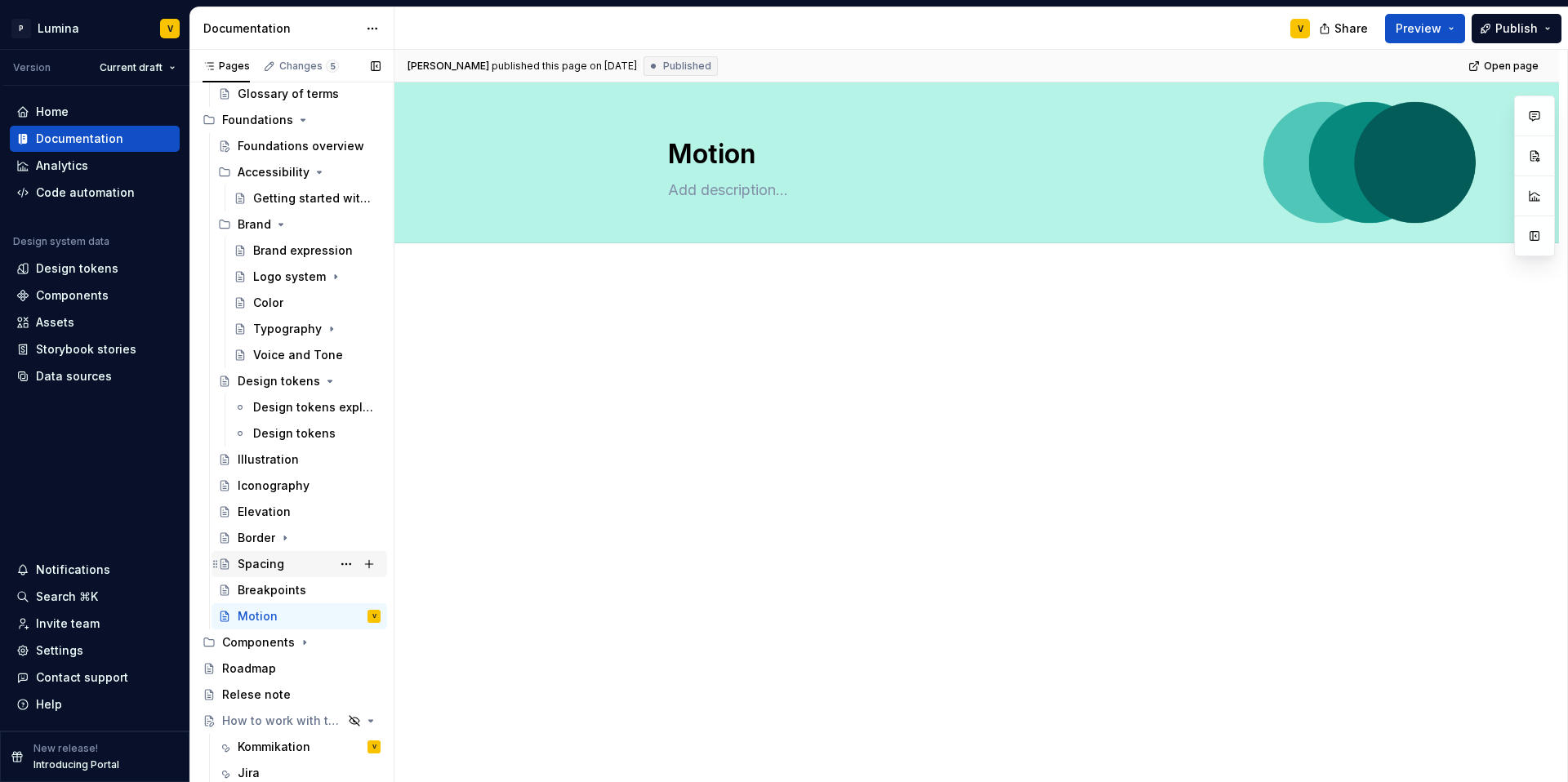
click at [264, 560] on div "Spacing" at bounding box center [261, 564] width 46 height 16
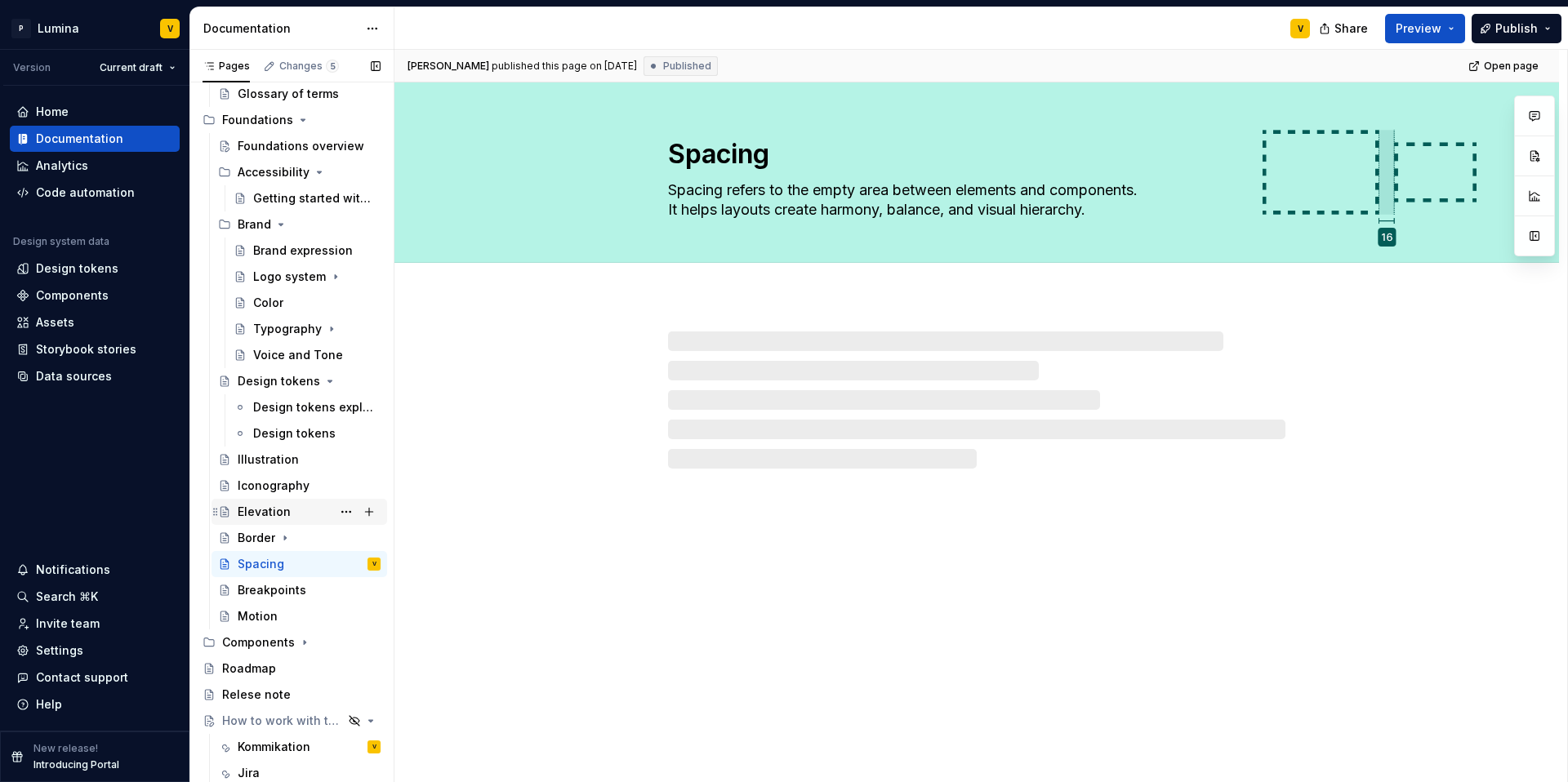
click at [266, 502] on div "Elevation" at bounding box center [309, 513] width 143 height 23
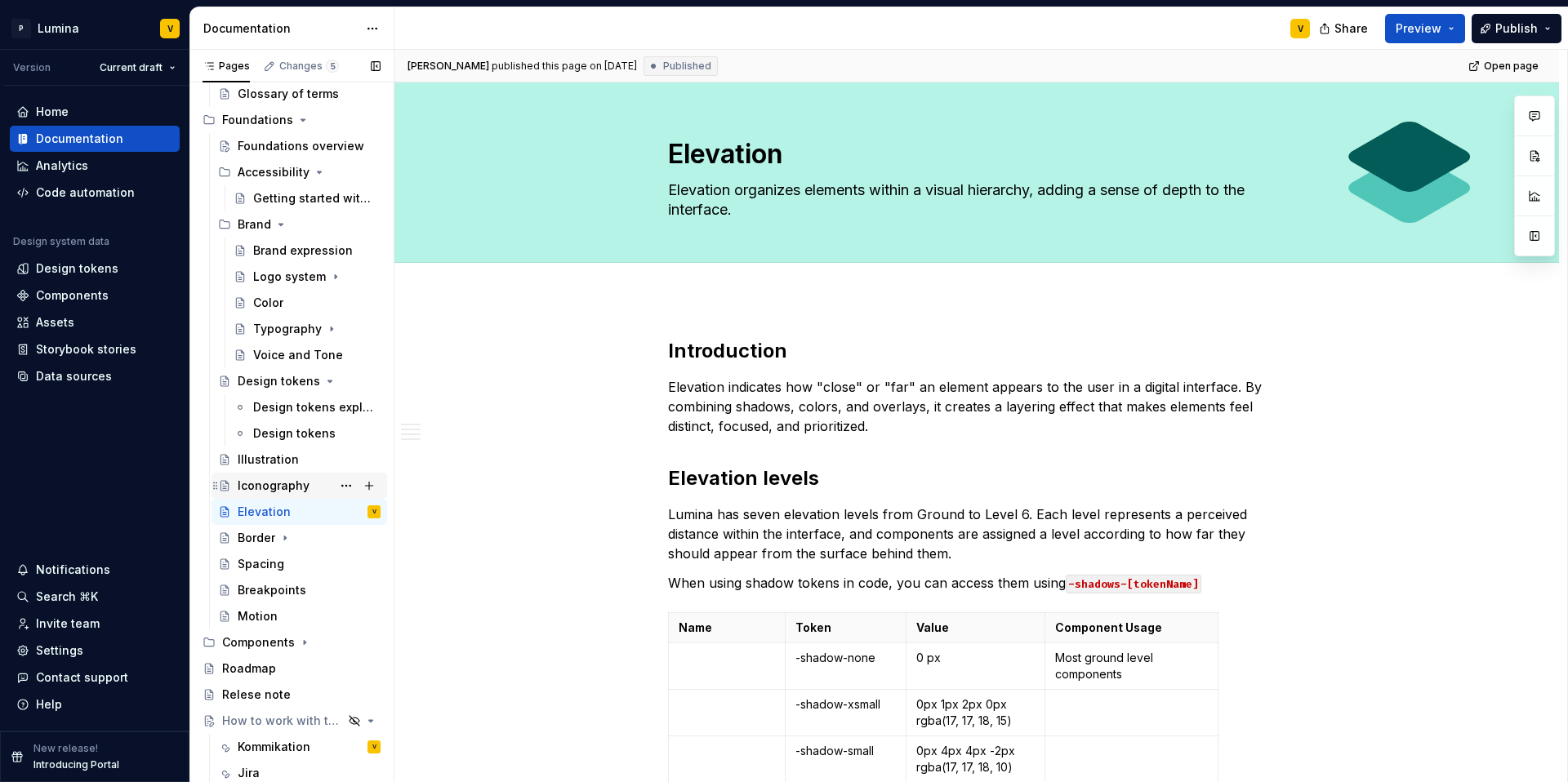
click at [268, 481] on div "Iconography" at bounding box center [273, 486] width 71 height 16
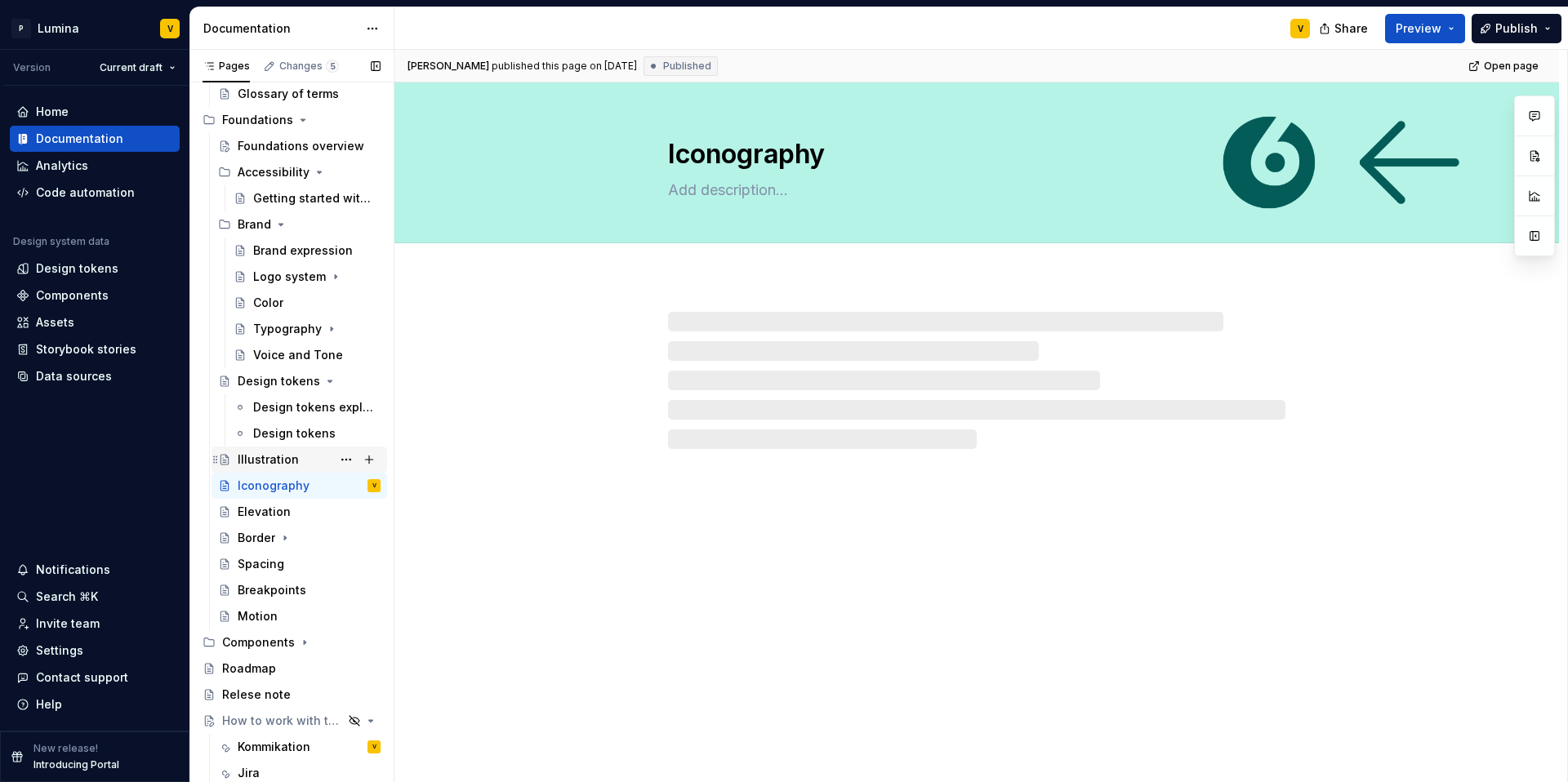
click at [267, 456] on div "Illustration" at bounding box center [267, 460] width 61 height 16
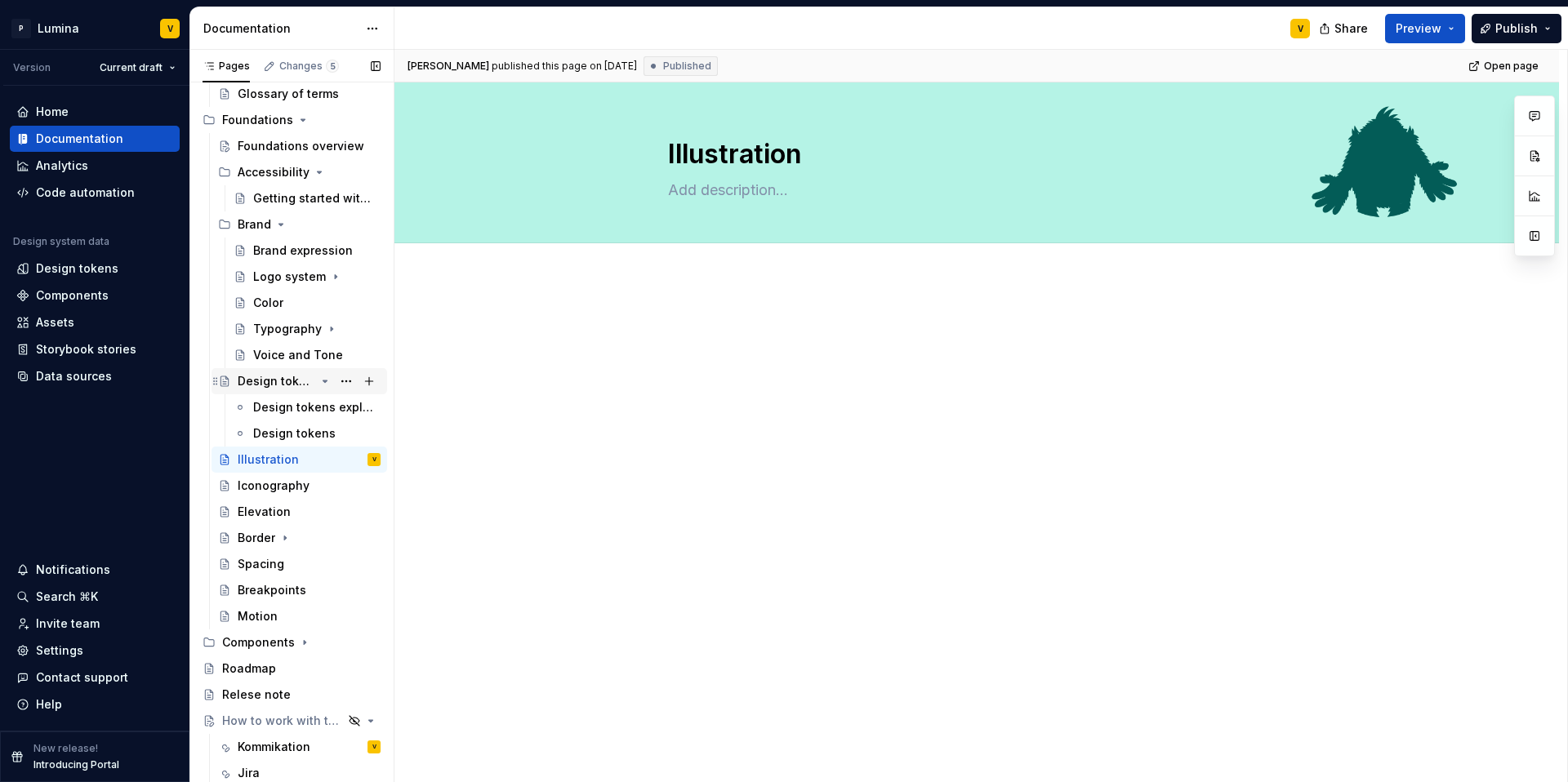
click at [272, 377] on div "Design tokens" at bounding box center [276, 381] width 77 height 16
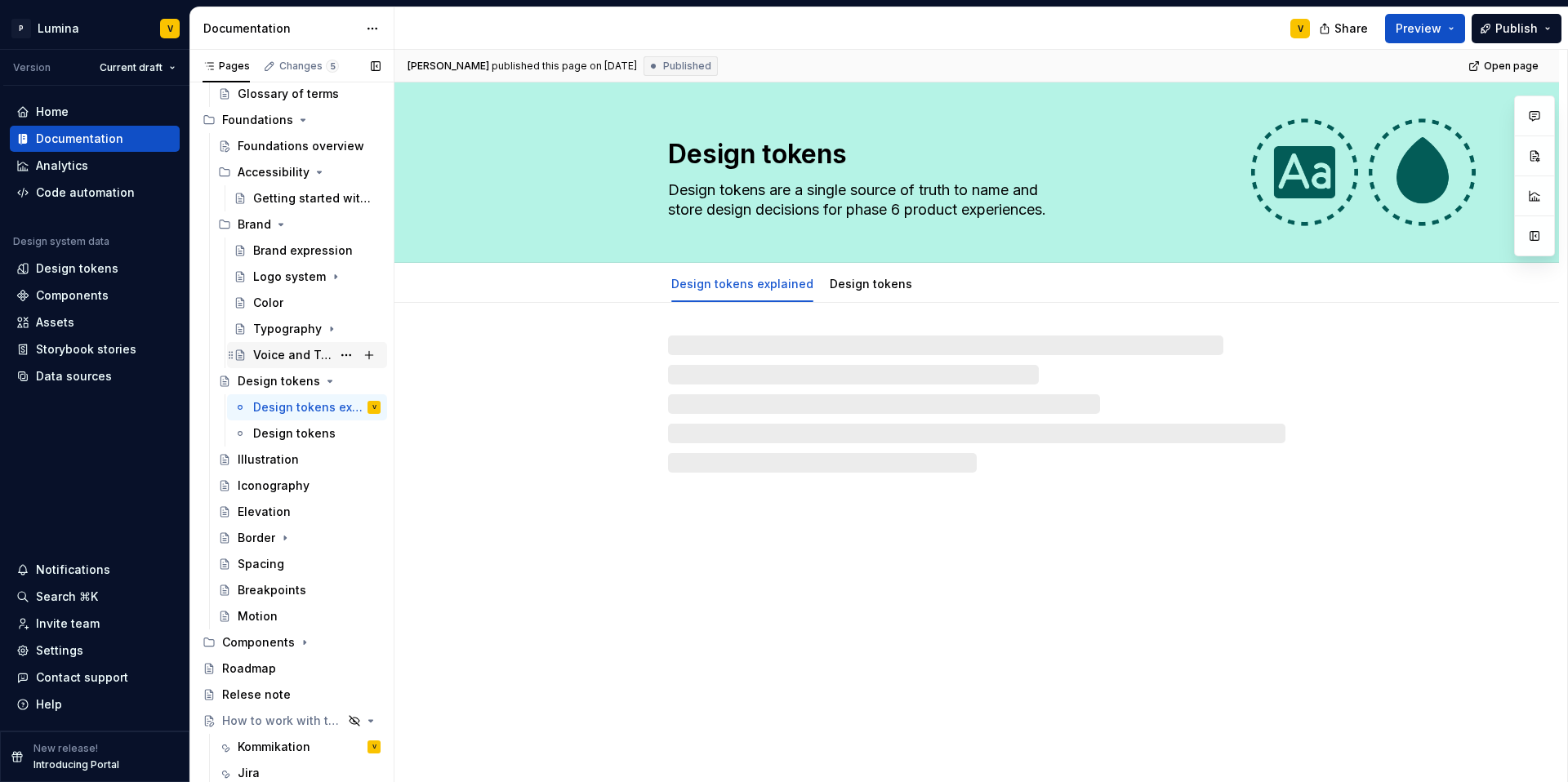
click at [276, 350] on div "Voice and Tone" at bounding box center [292, 355] width 78 height 16
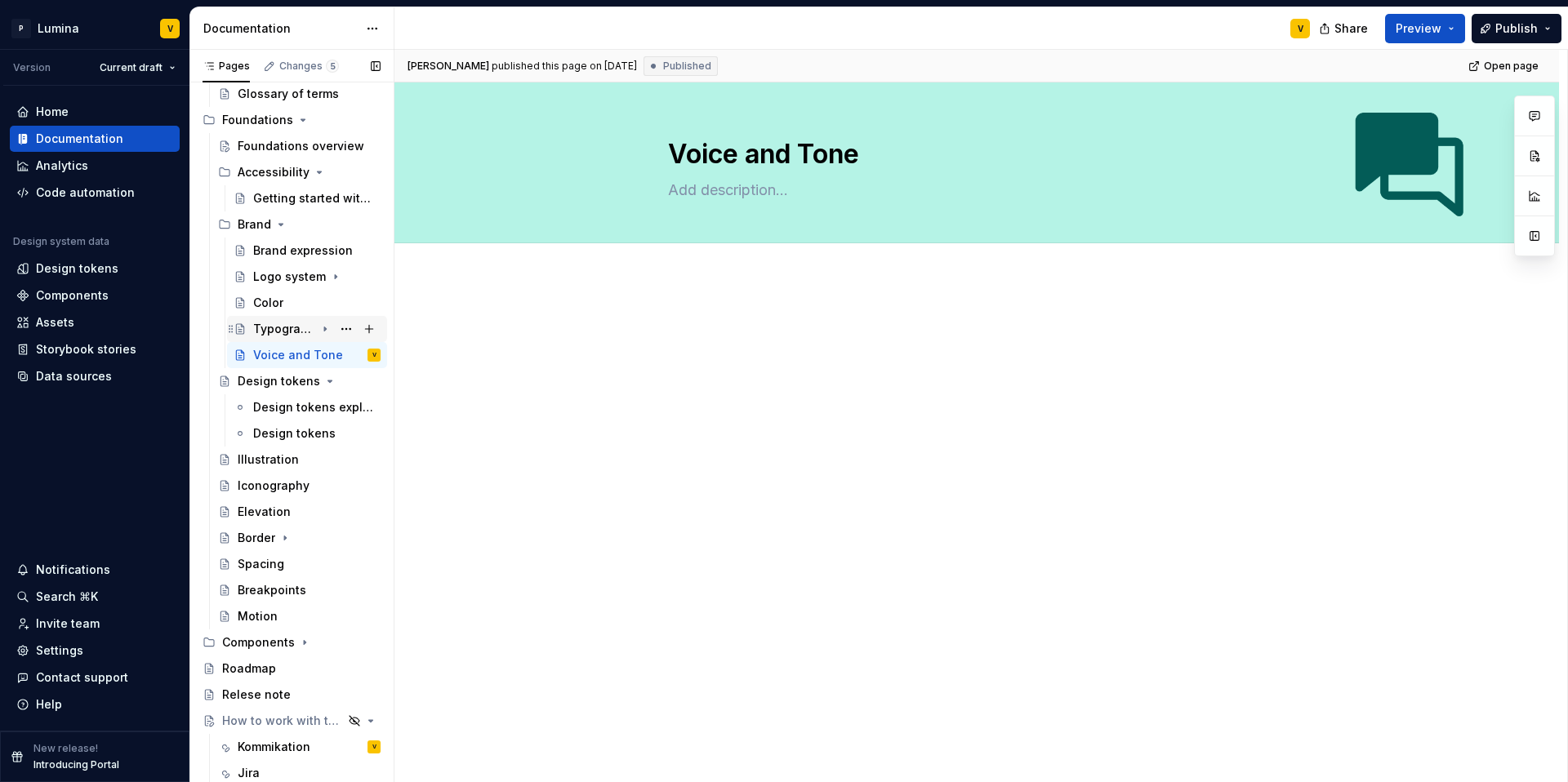
click at [277, 329] on div "Typography" at bounding box center [284, 328] width 62 height 16
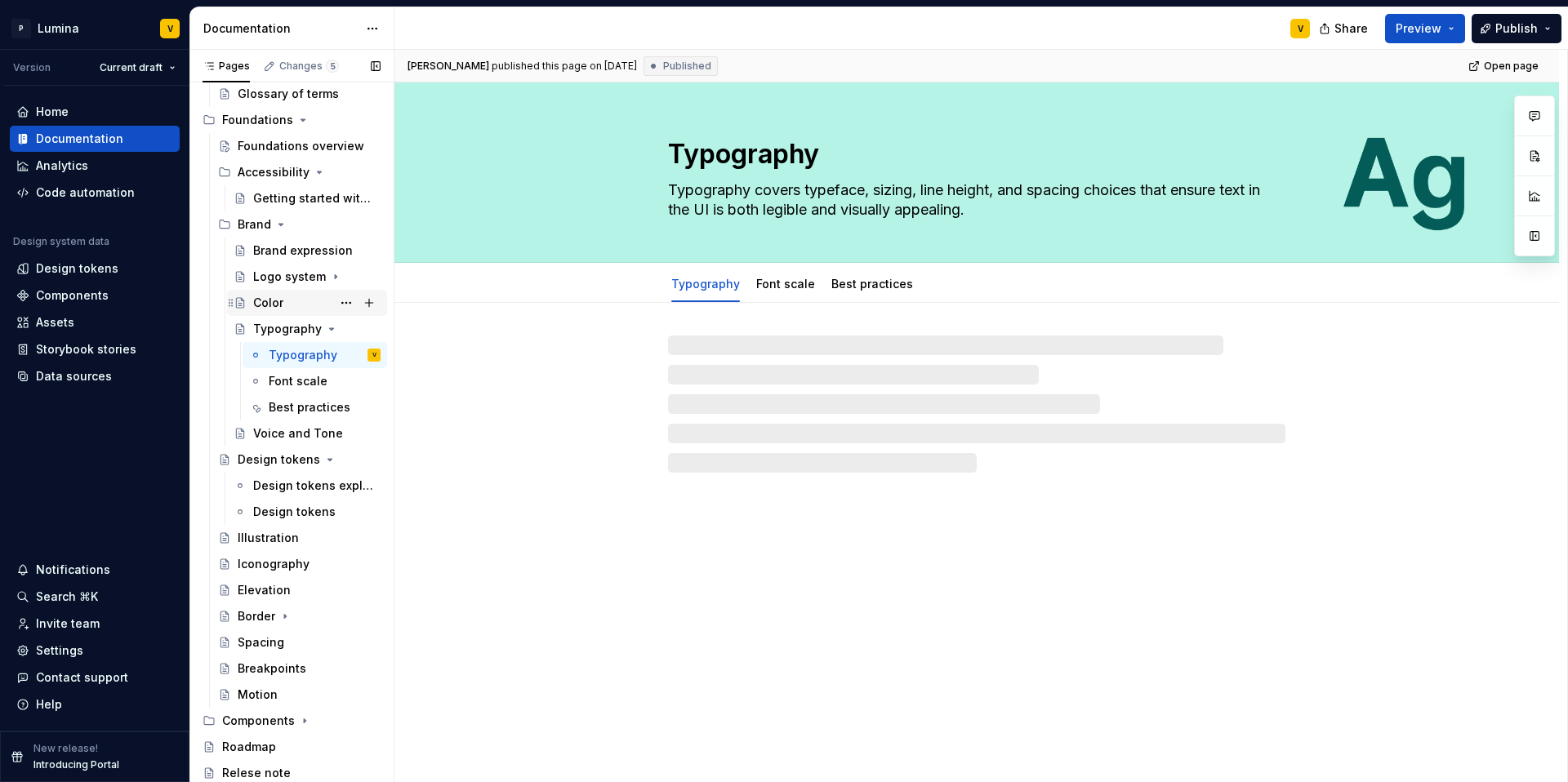
click at [278, 301] on div "Color" at bounding box center [267, 302] width 30 height 16
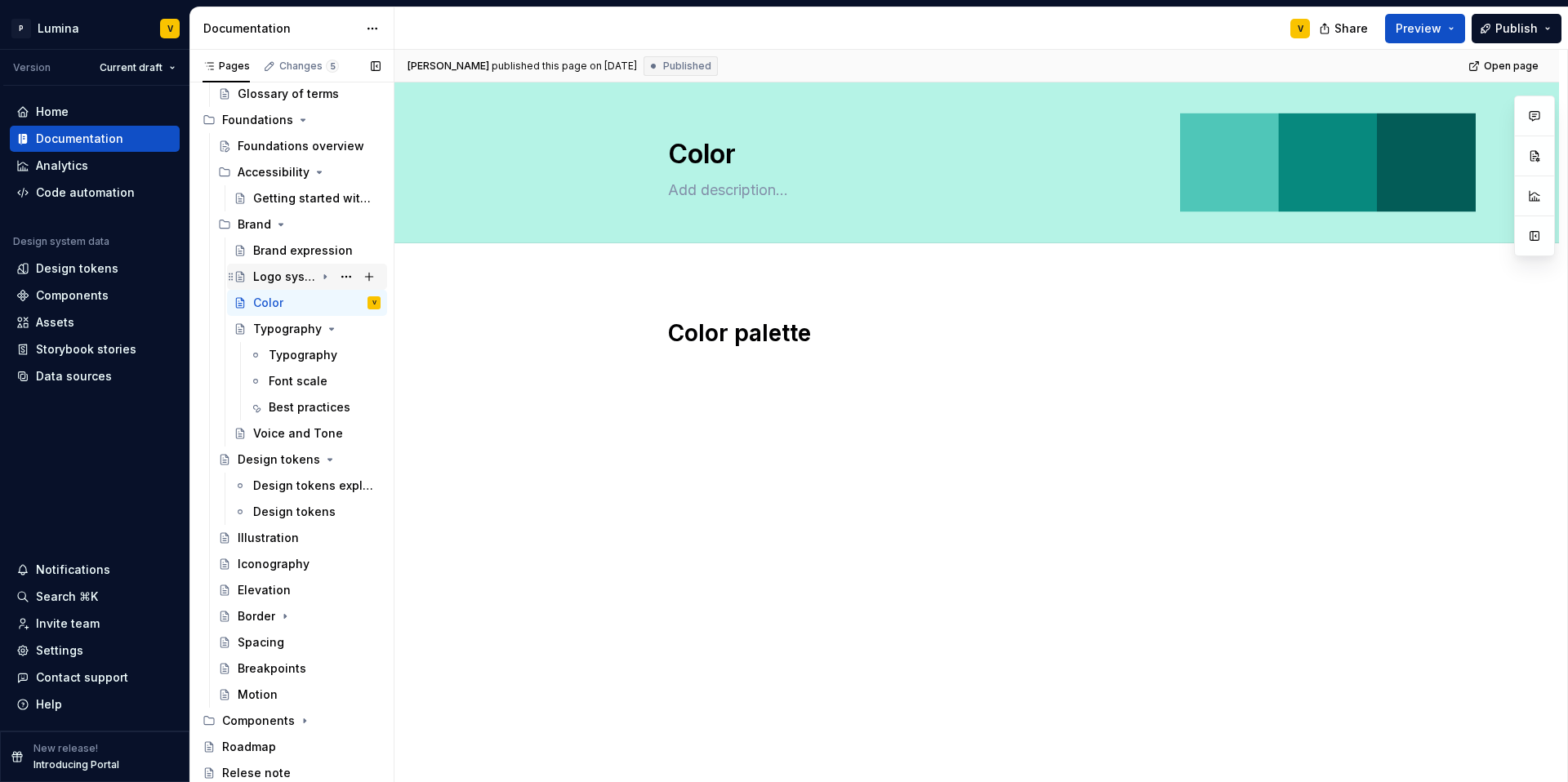
click at [275, 278] on div "Logo system" at bounding box center [284, 276] width 62 height 16
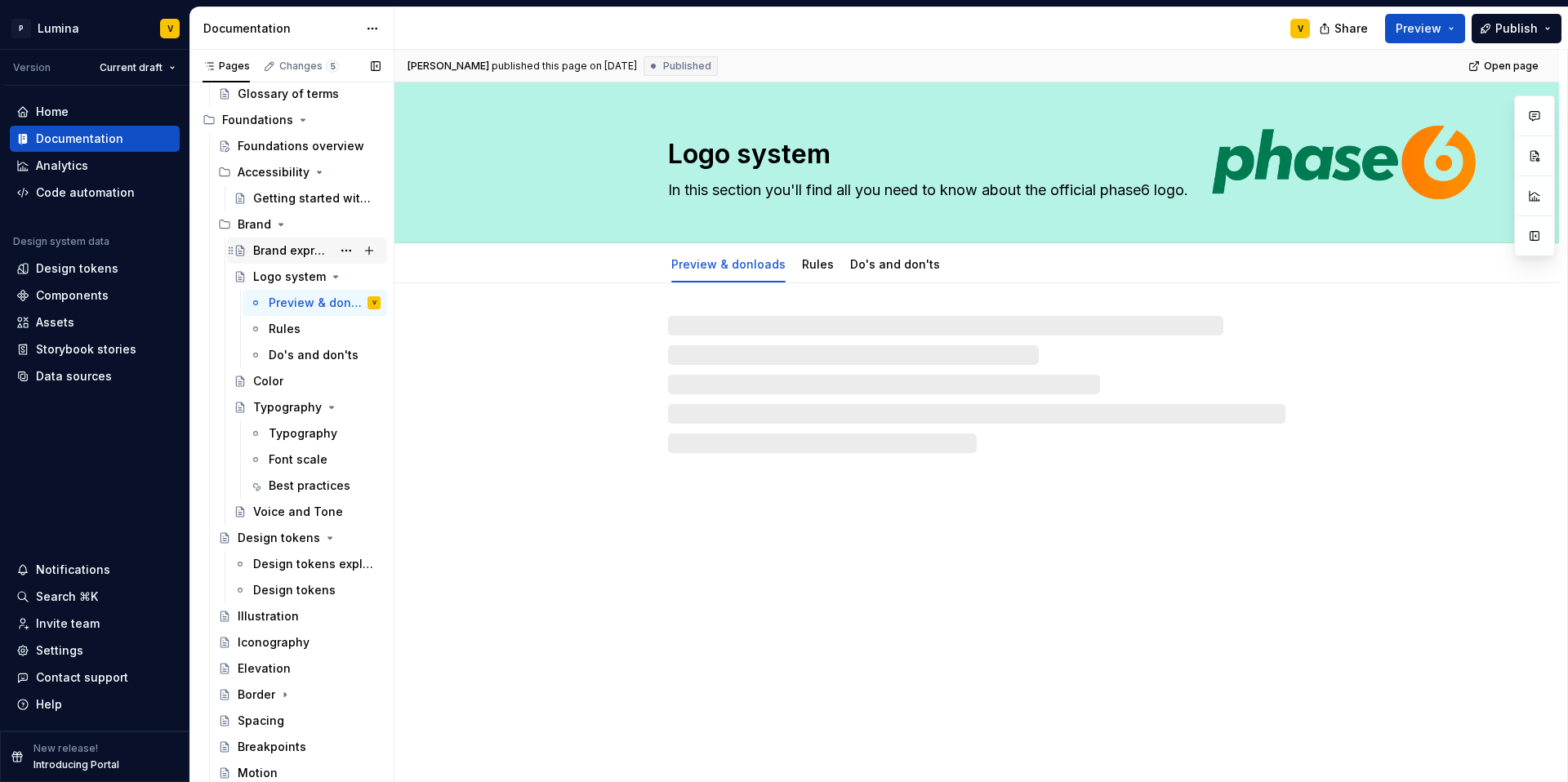
click at [288, 251] on div "Brand expression" at bounding box center [292, 250] width 78 height 16
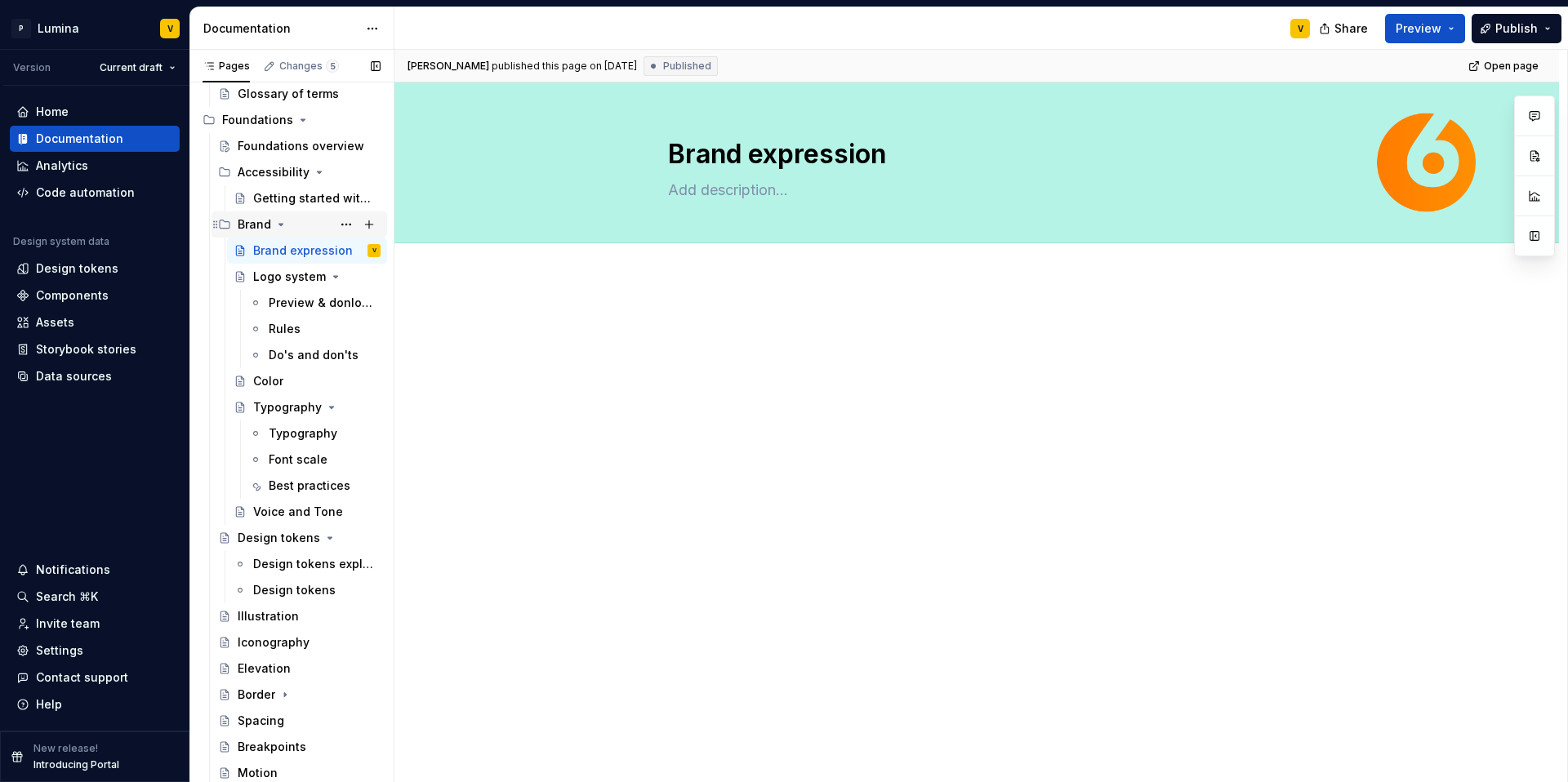
click at [277, 223] on icon "Page tree" at bounding box center [281, 225] width 14 height 14
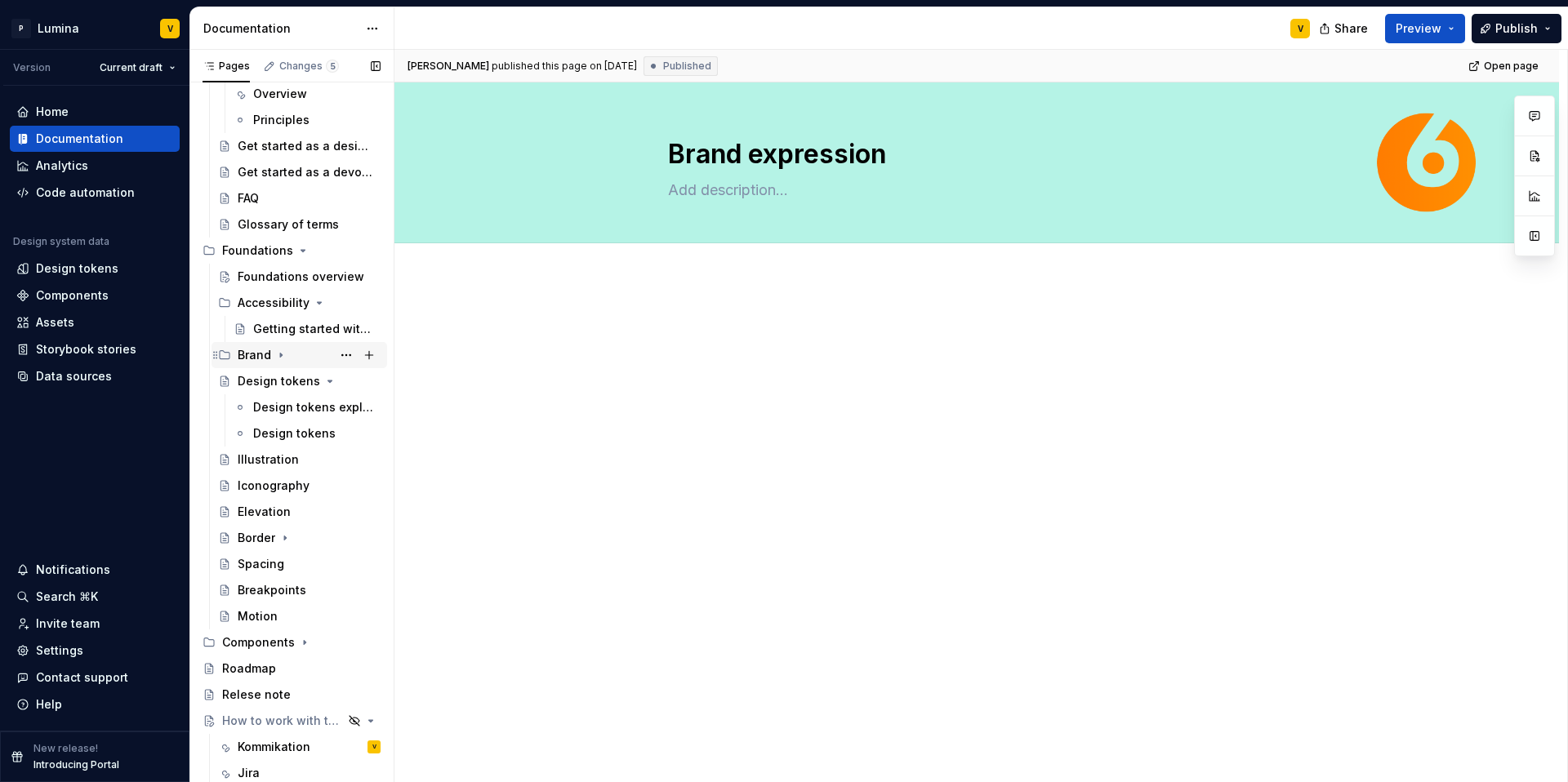
scroll to position [116, 0]
click at [296, 250] on icon "Page tree" at bounding box center [303, 251] width 14 height 14
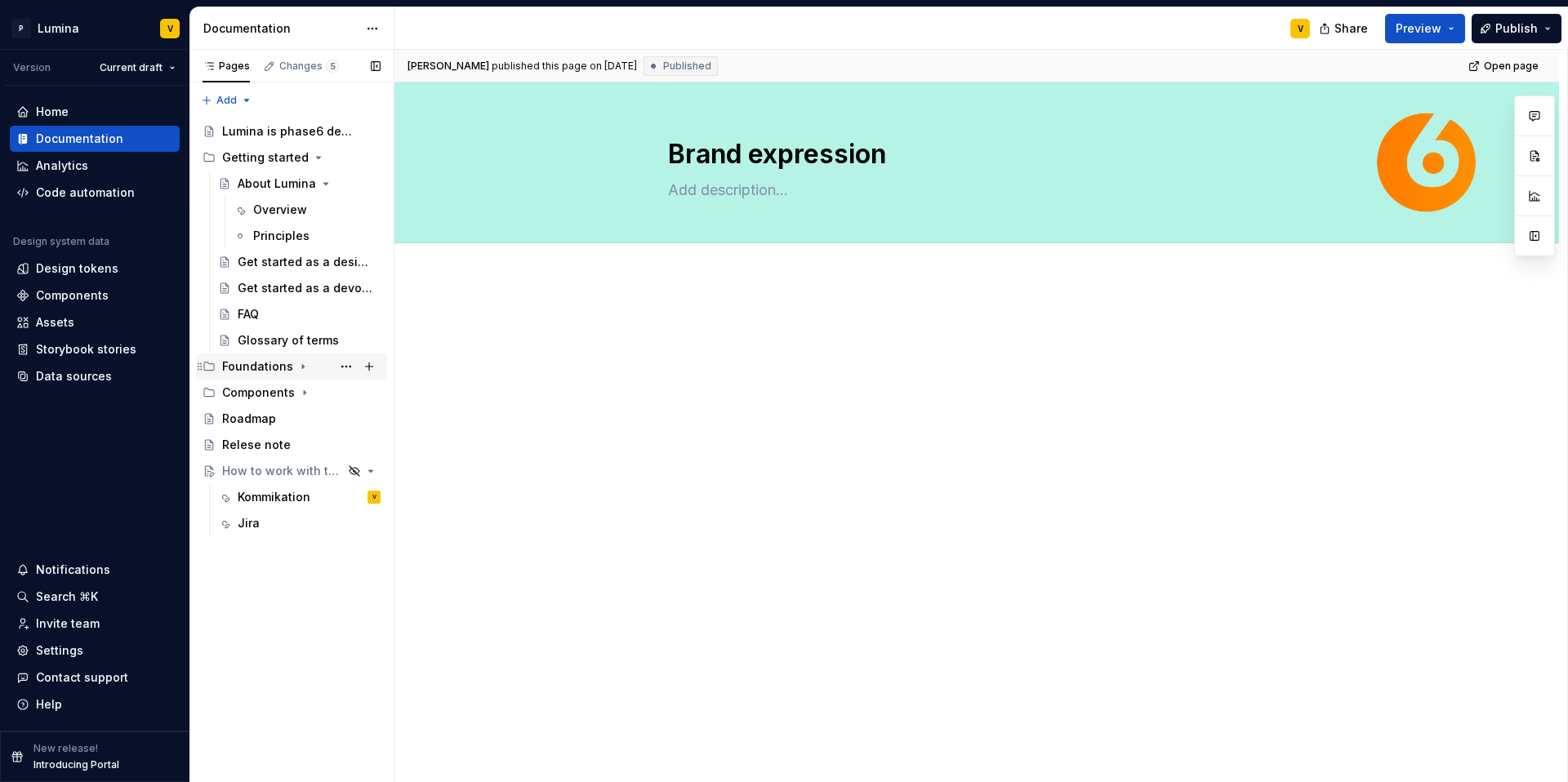
click at [301, 365] on icon "Page tree" at bounding box center [303, 367] width 14 height 14
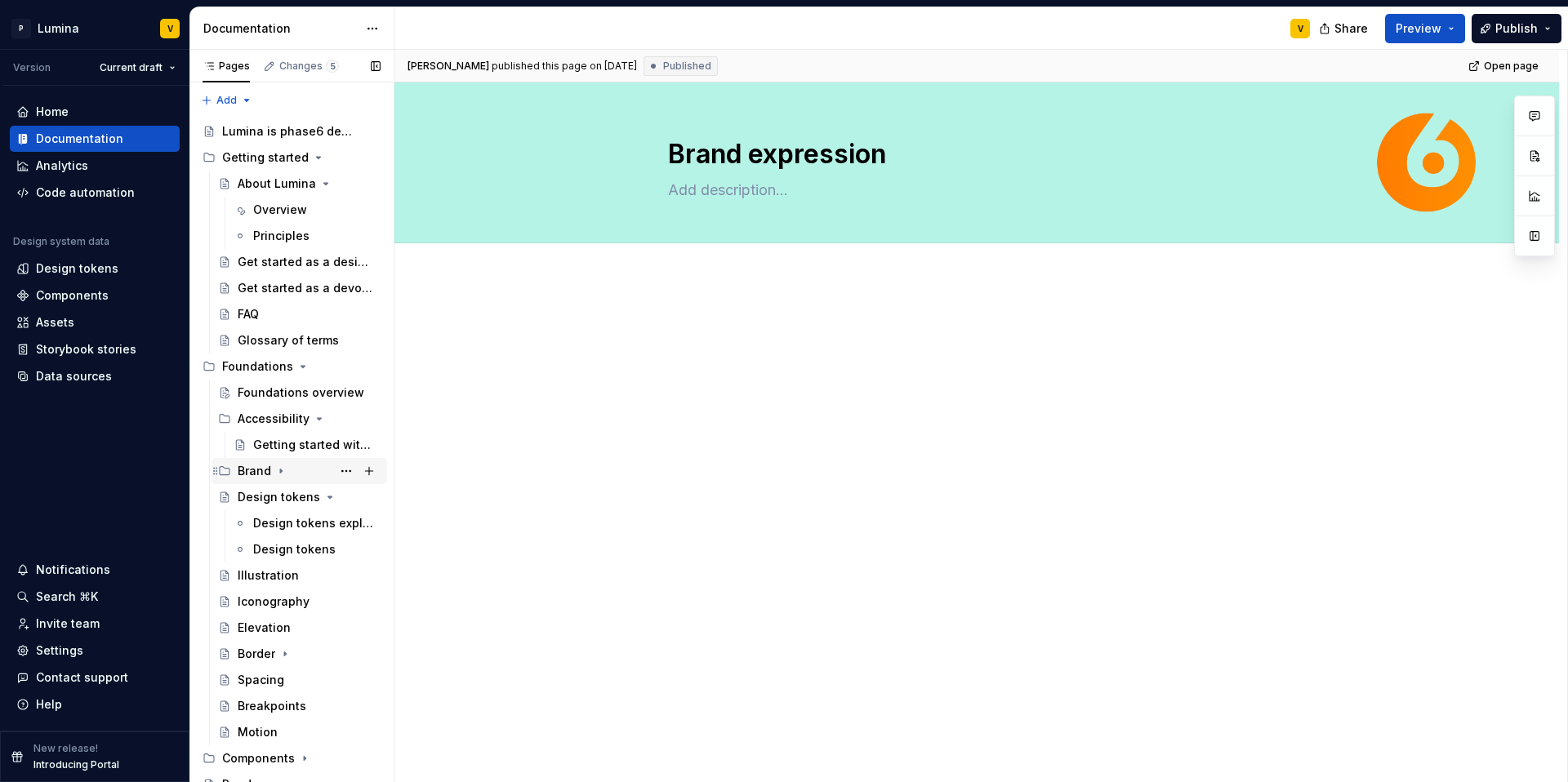
click at [284, 469] on icon "Page tree" at bounding box center [281, 471] width 14 height 14
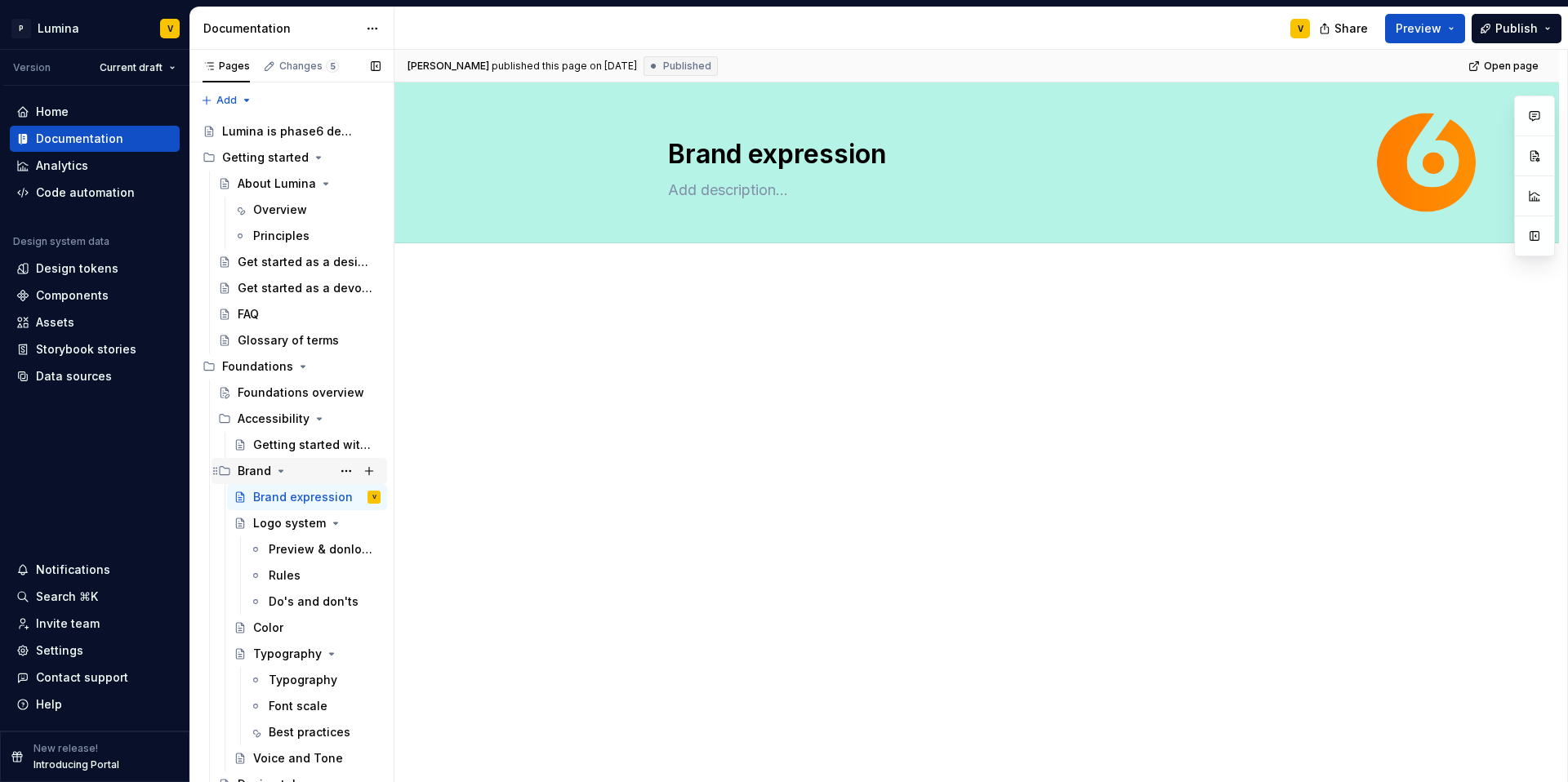
click at [282, 469] on icon "Page tree" at bounding box center [281, 471] width 14 height 14
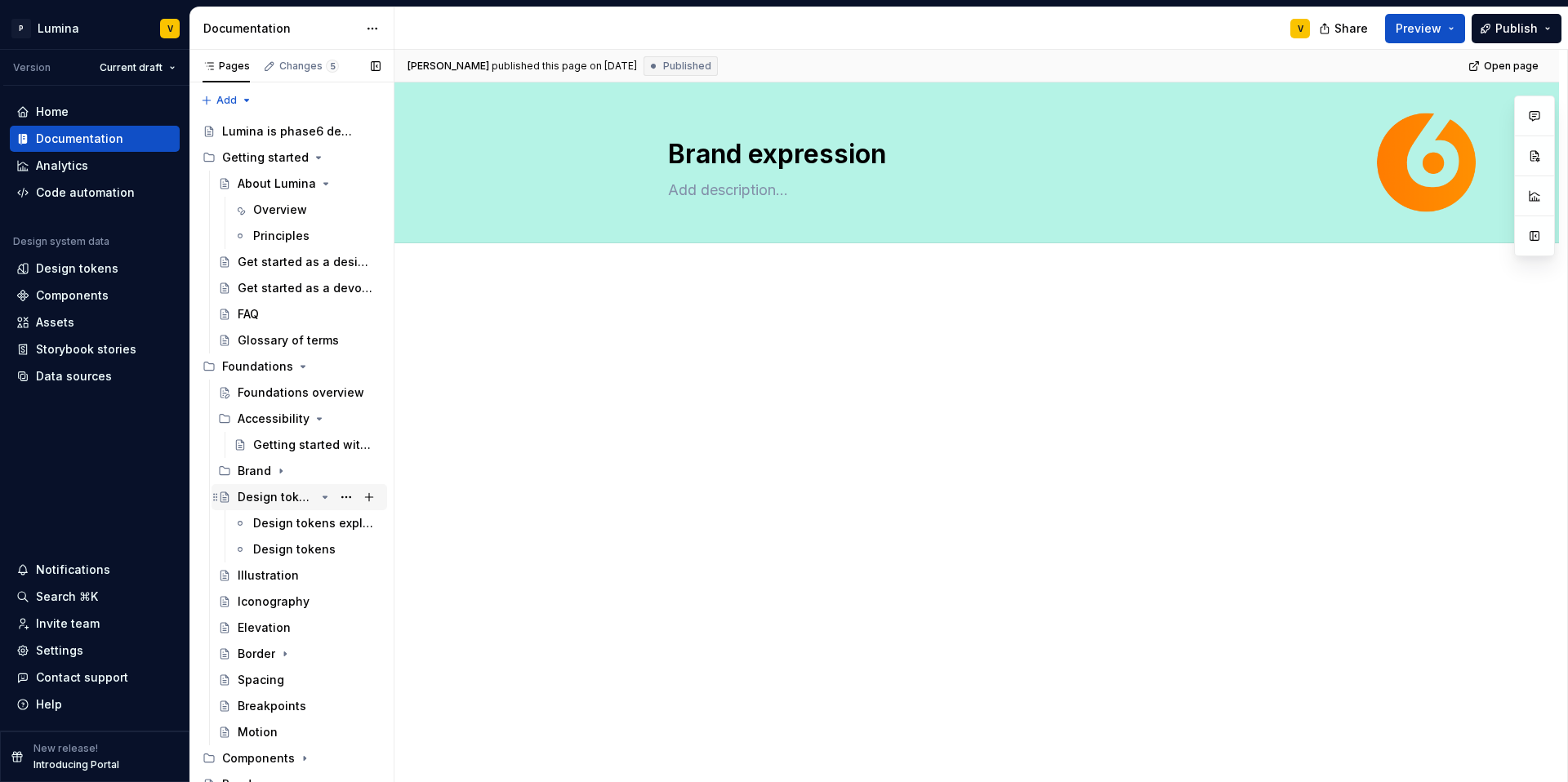
click at [319, 494] on icon "Page tree" at bounding box center [325, 497] width 14 height 14
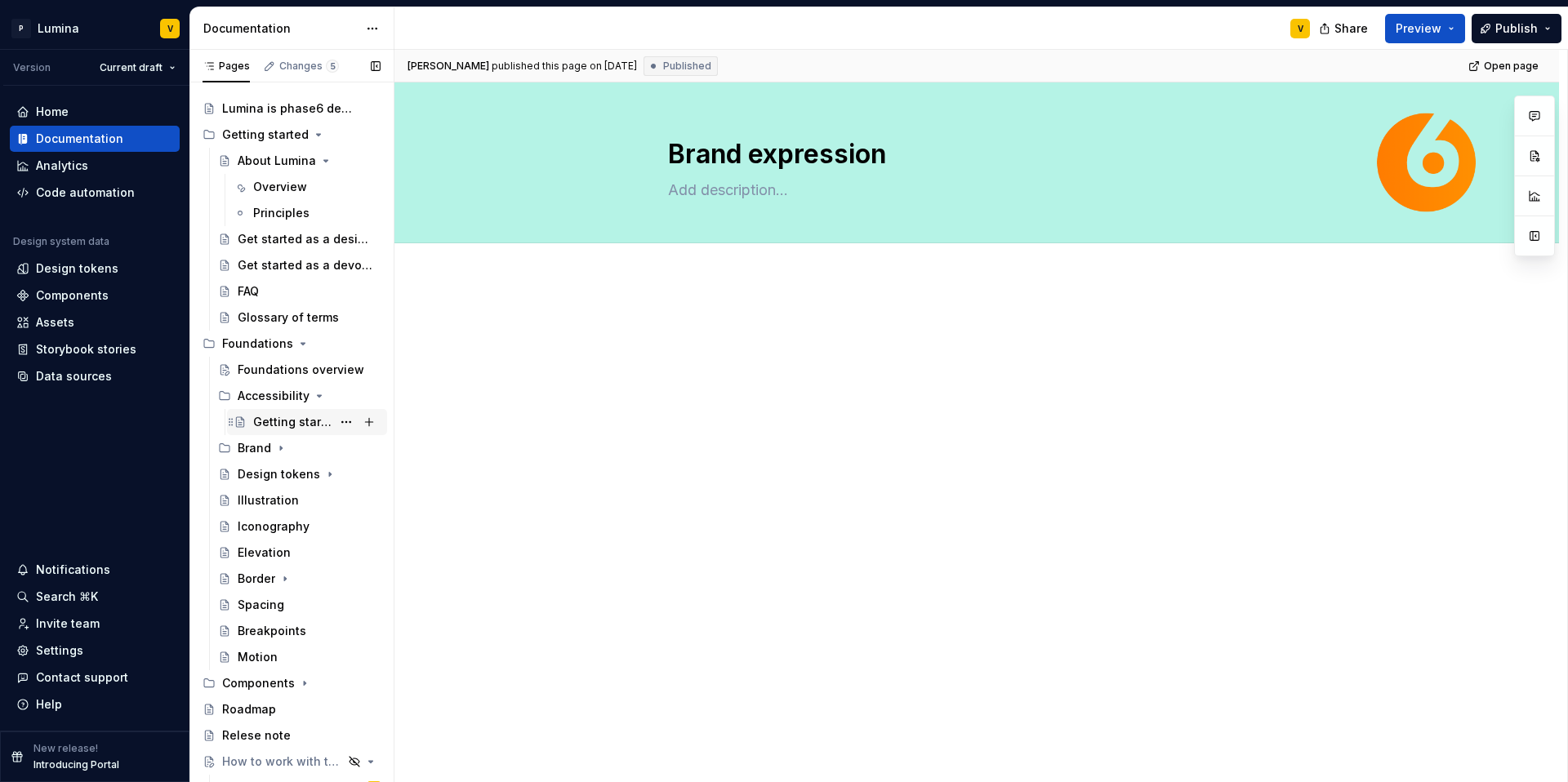
scroll to position [7, 0]
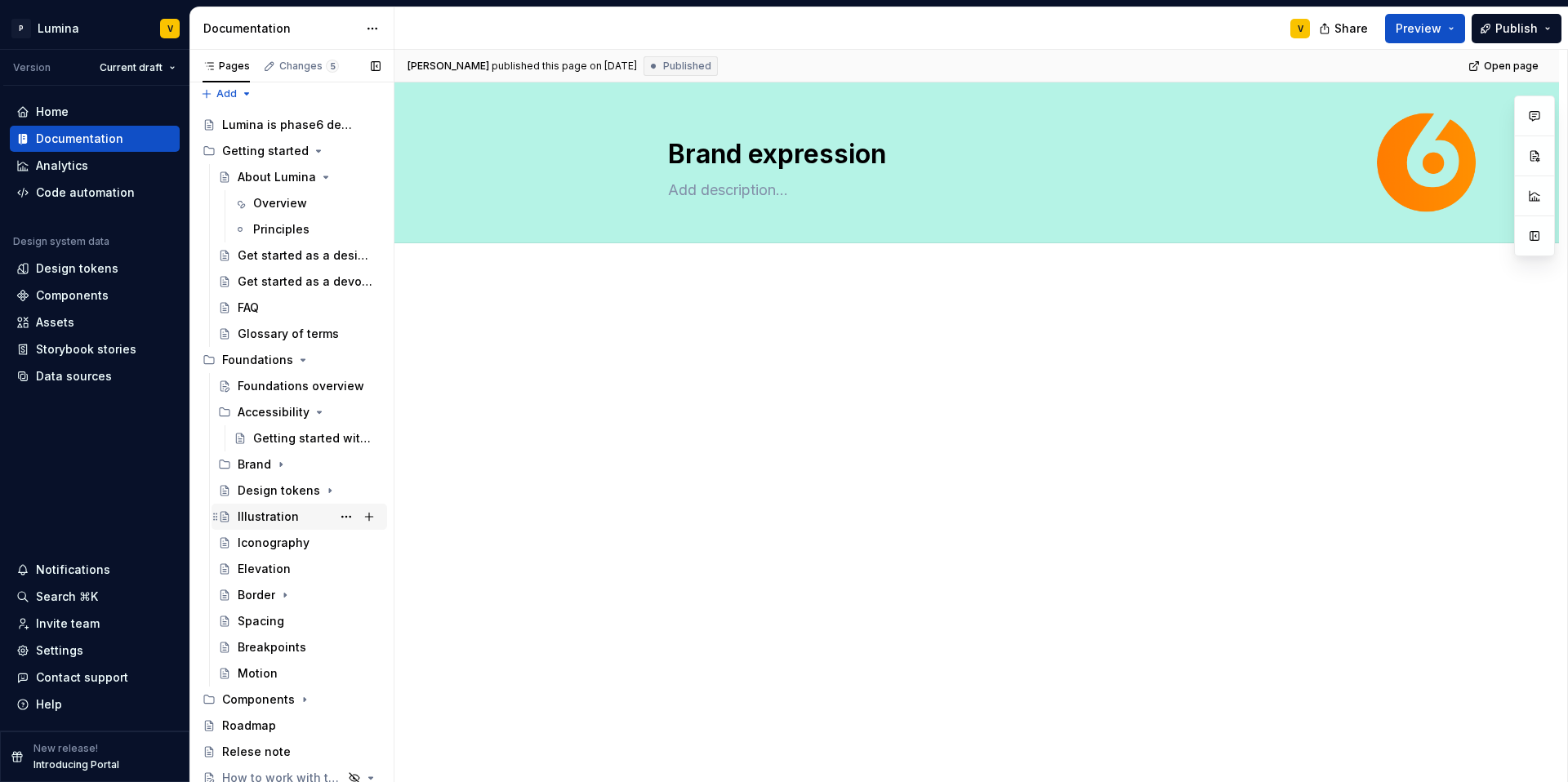
click at [260, 520] on div "Illustration" at bounding box center [267, 517] width 61 height 16
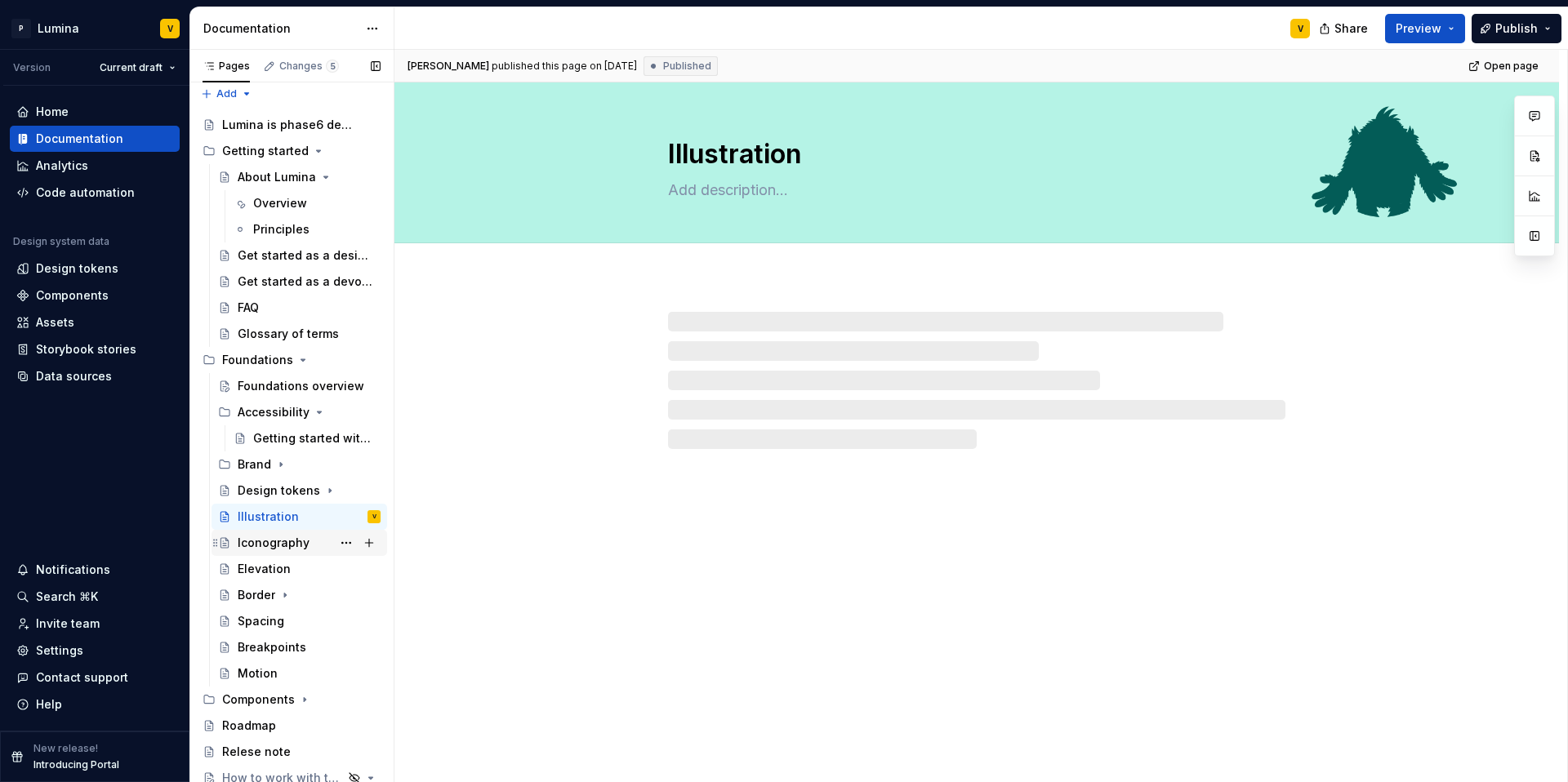
click at [266, 539] on div "Iconography" at bounding box center [273, 543] width 71 height 16
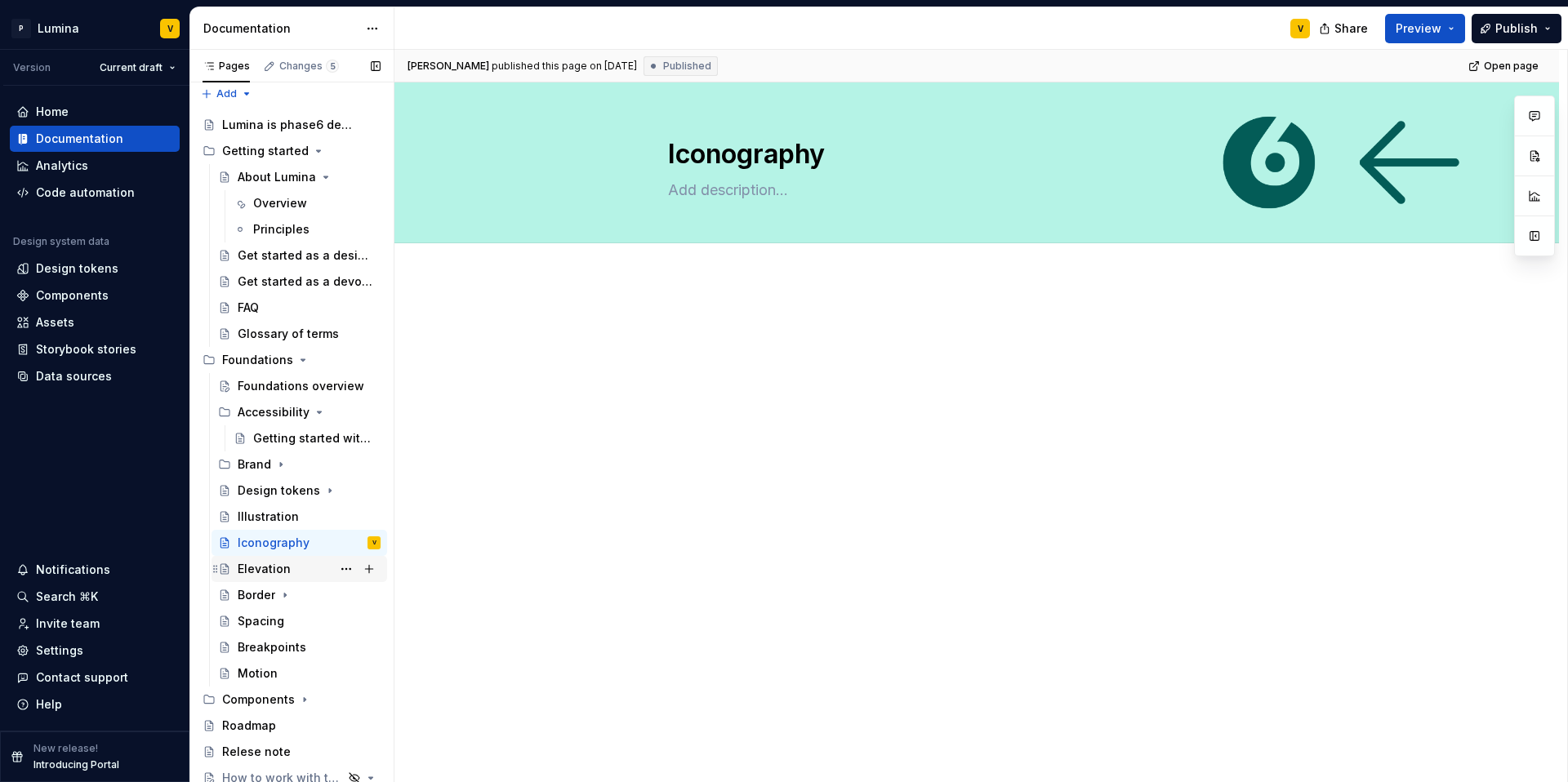
click at [274, 561] on div "Elevation" at bounding box center [264, 569] width 53 height 16
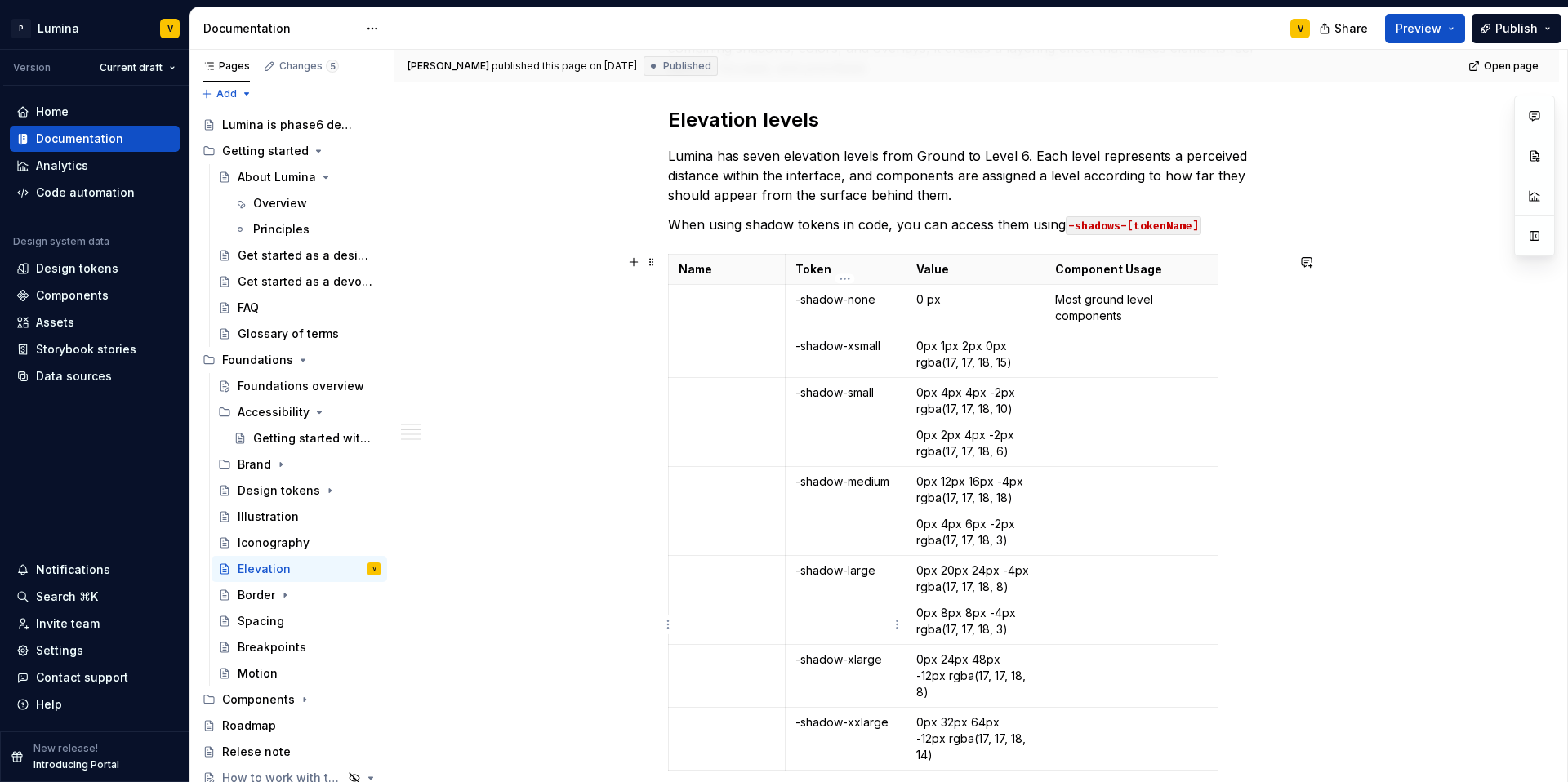
scroll to position [373, 0]
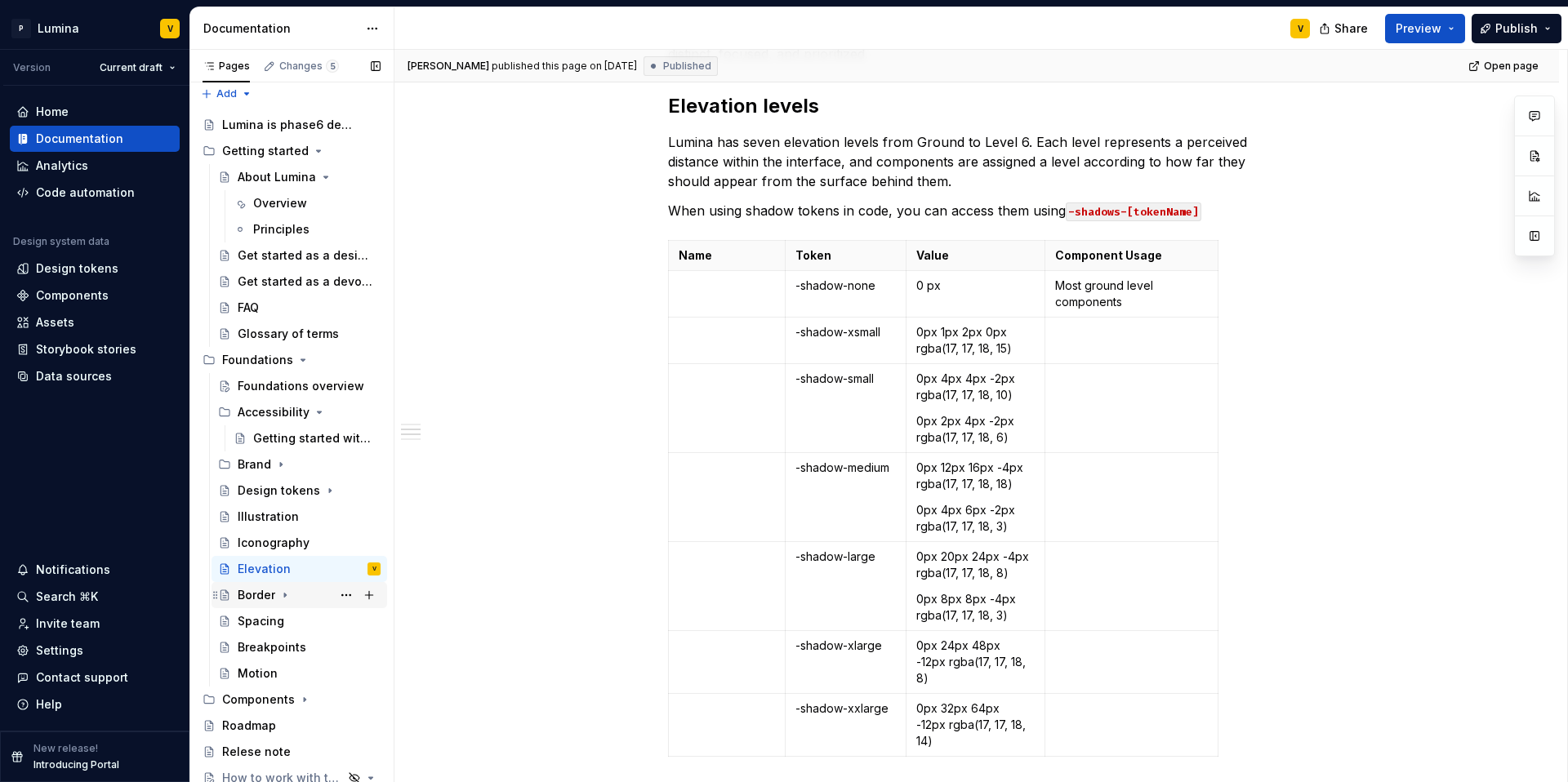
click at [248, 591] on div "Border" at bounding box center [256, 595] width 38 height 16
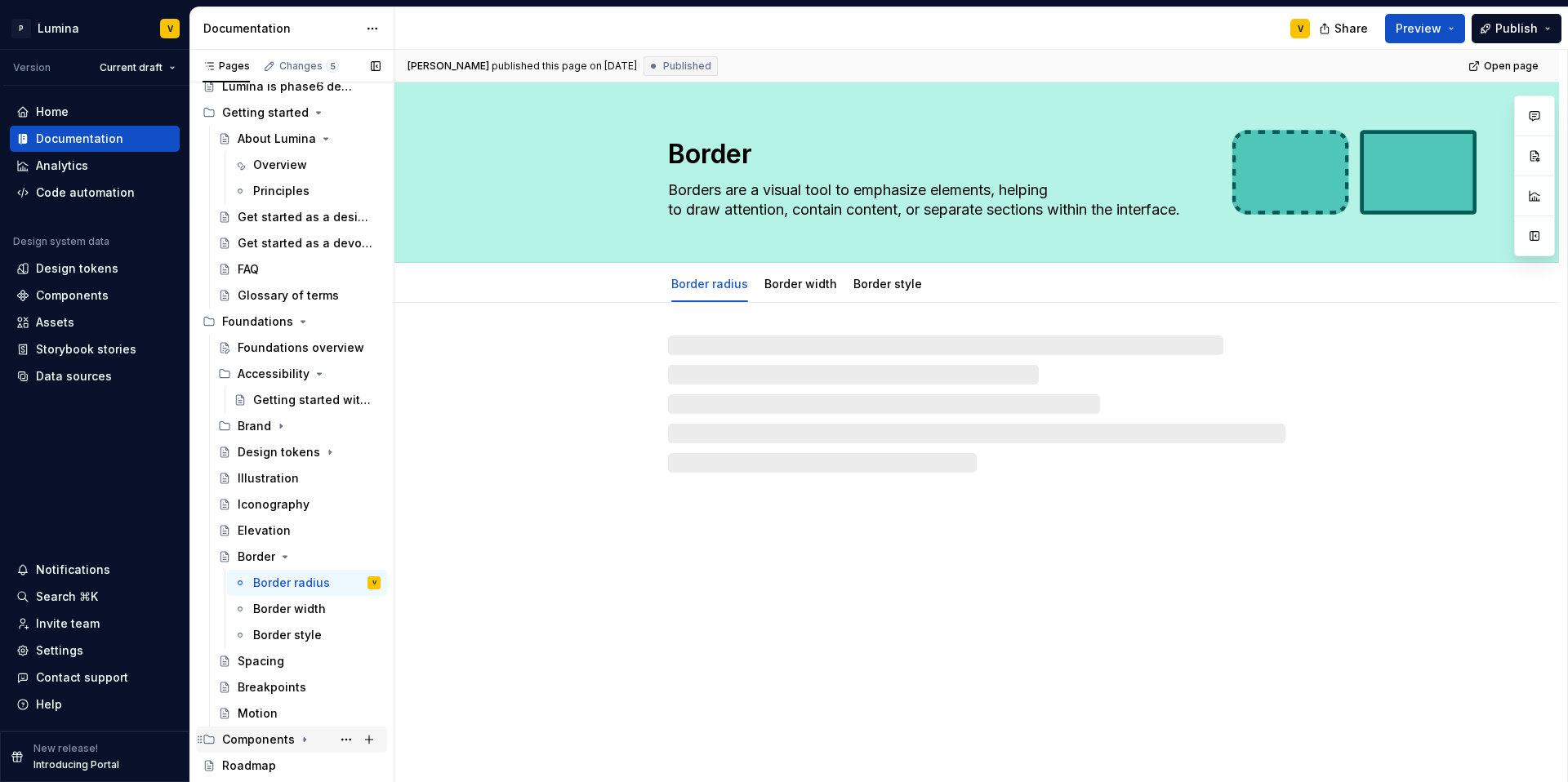
scroll to position [126, 0]
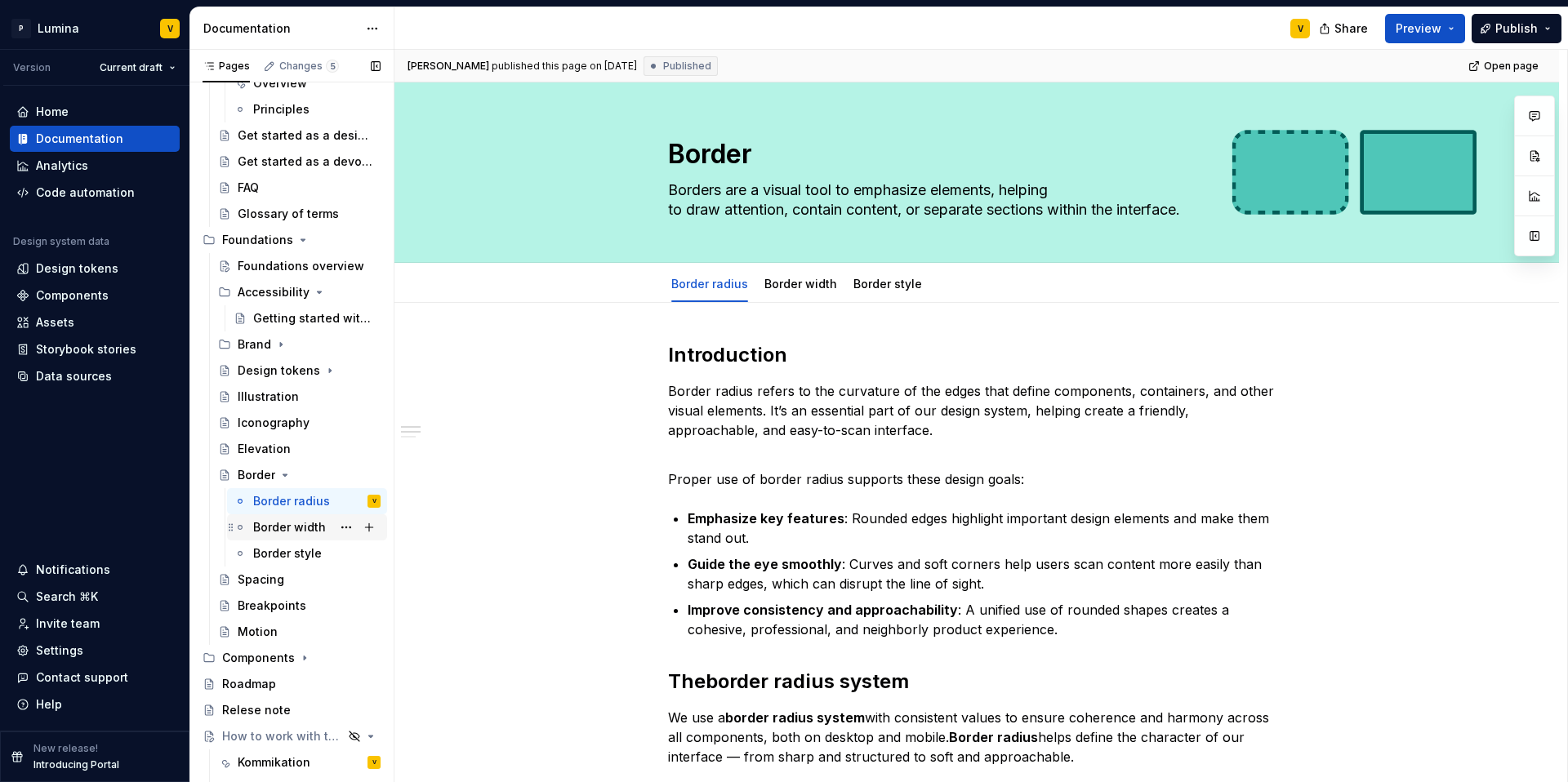
click at [270, 522] on div "Border width" at bounding box center [289, 527] width 72 height 16
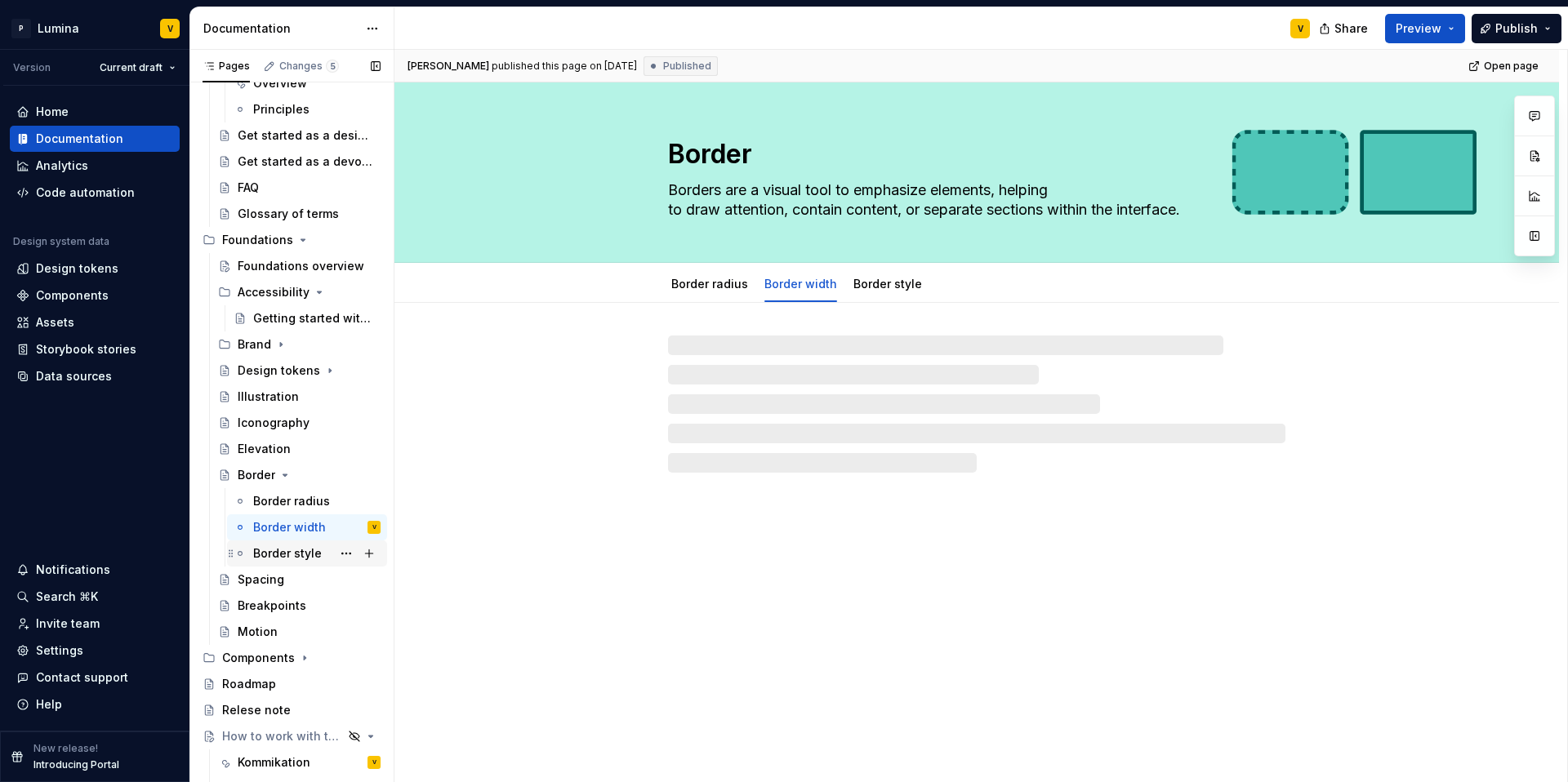
click at [282, 554] on div "Border style" at bounding box center [287, 553] width 69 height 16
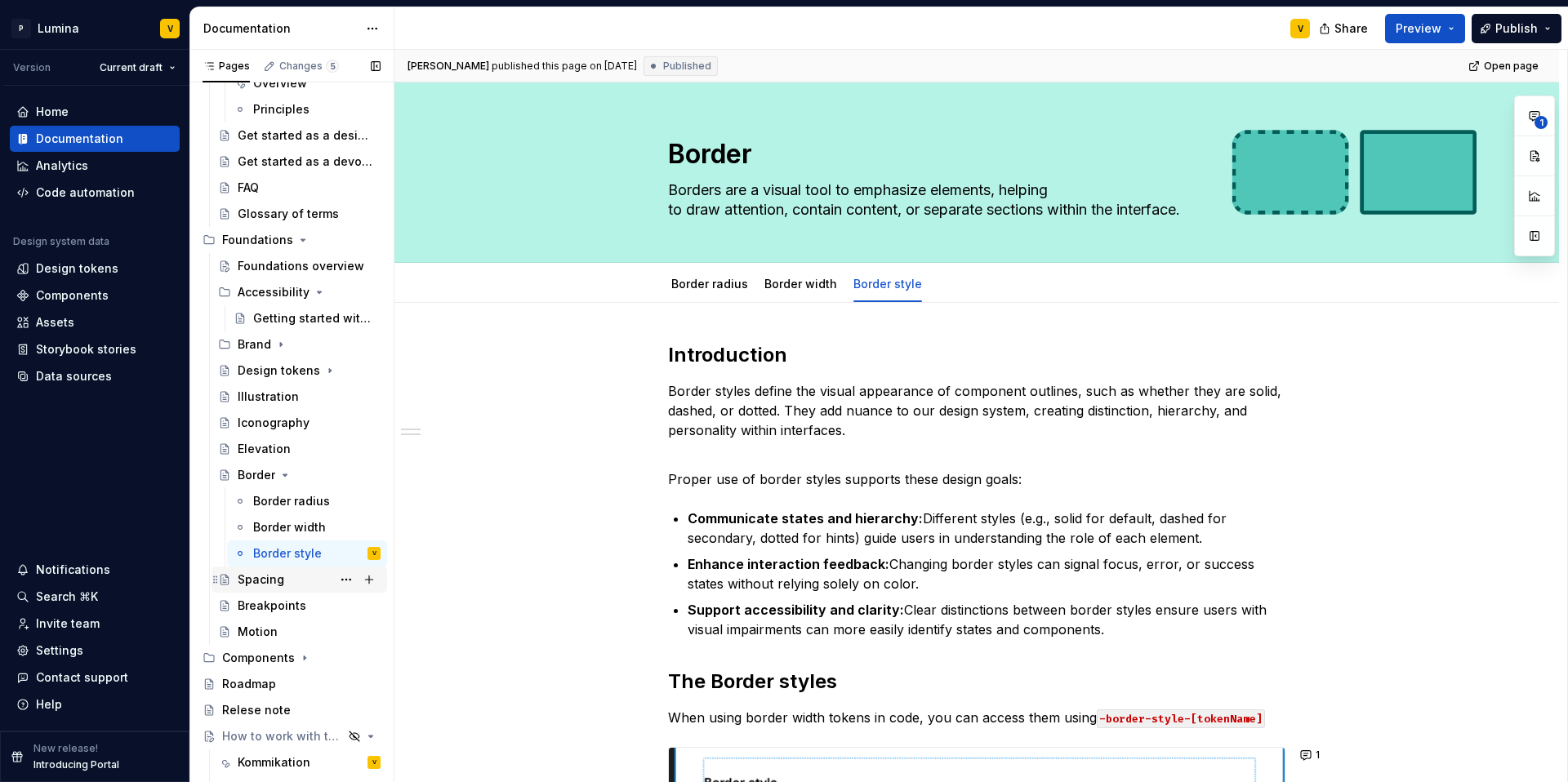
click at [273, 583] on div "Spacing" at bounding box center [261, 579] width 46 height 16
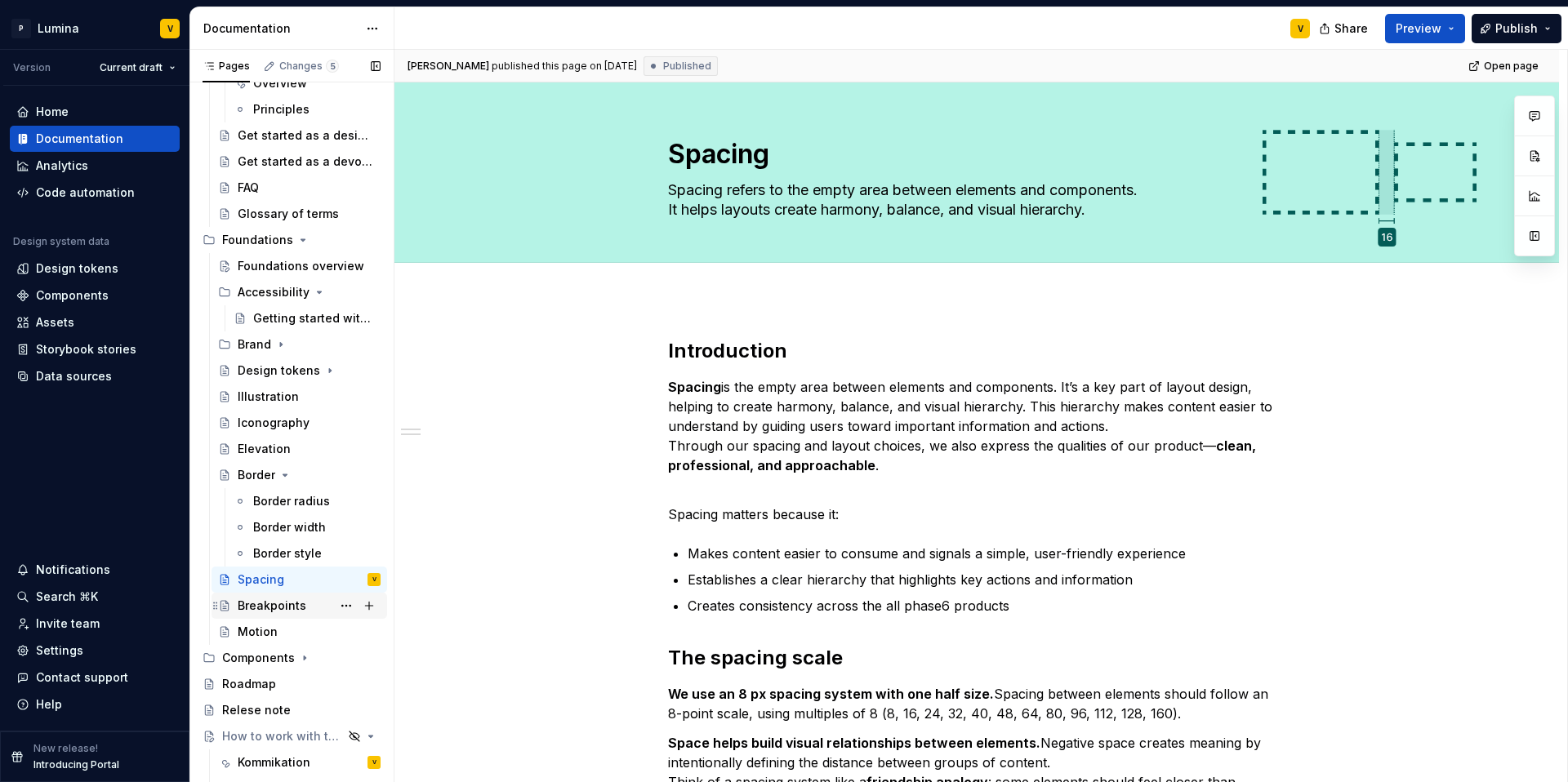
click at [252, 607] on div "Breakpoints" at bounding box center [271, 605] width 69 height 16
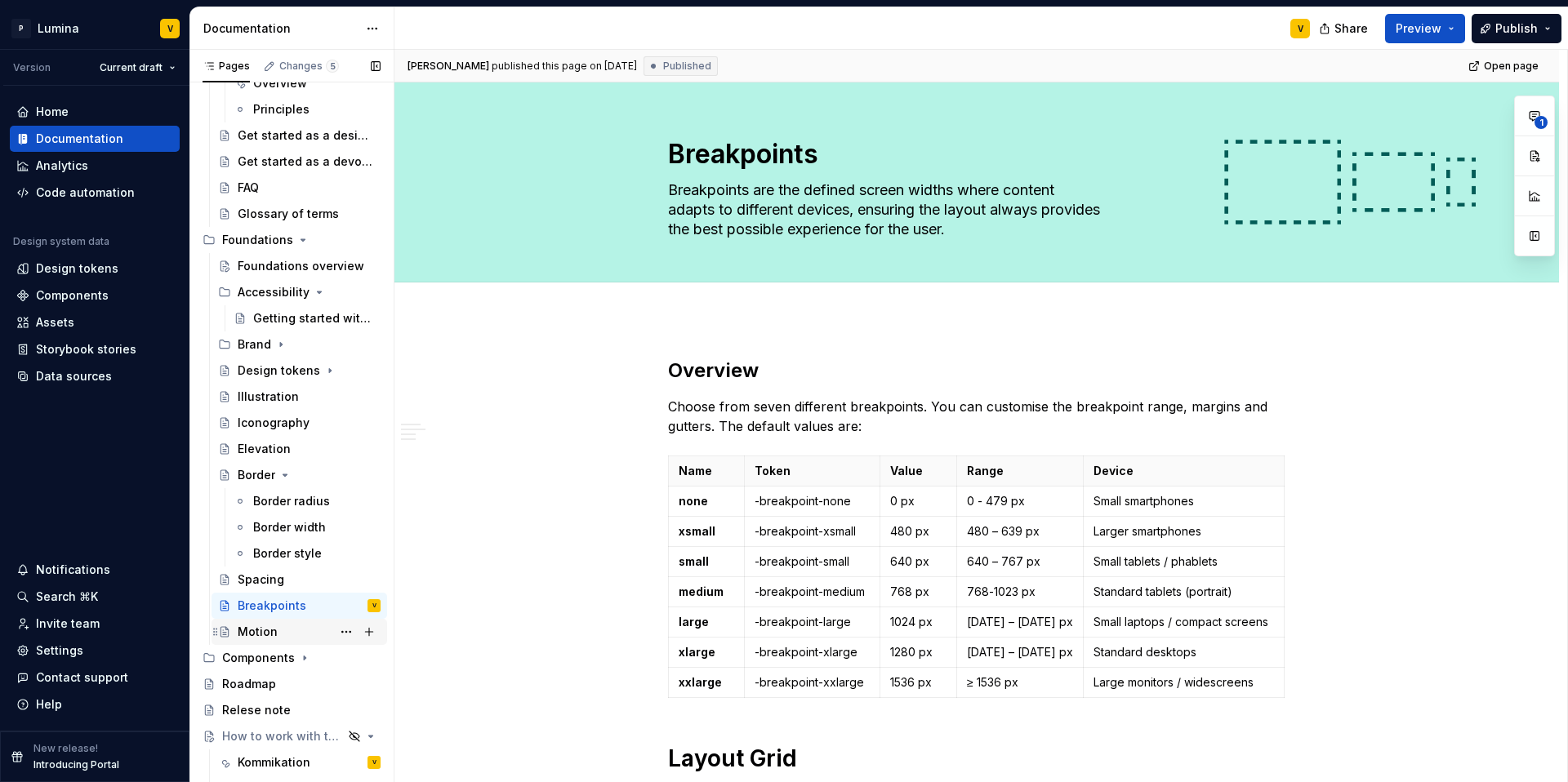
click at [267, 628] on div "Motion" at bounding box center [257, 631] width 40 height 16
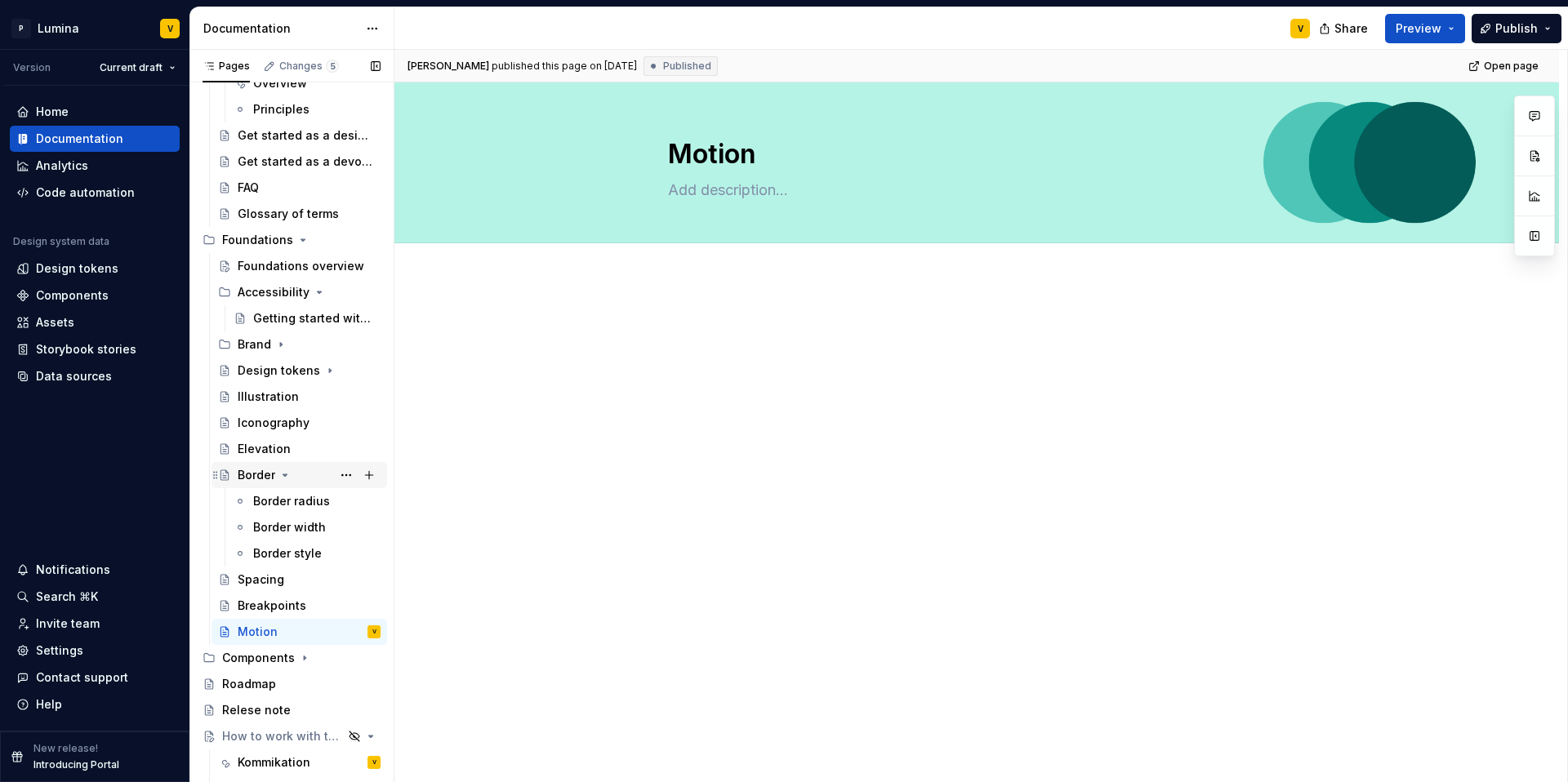
click at [287, 476] on icon "Page tree" at bounding box center [285, 476] width 14 height 14
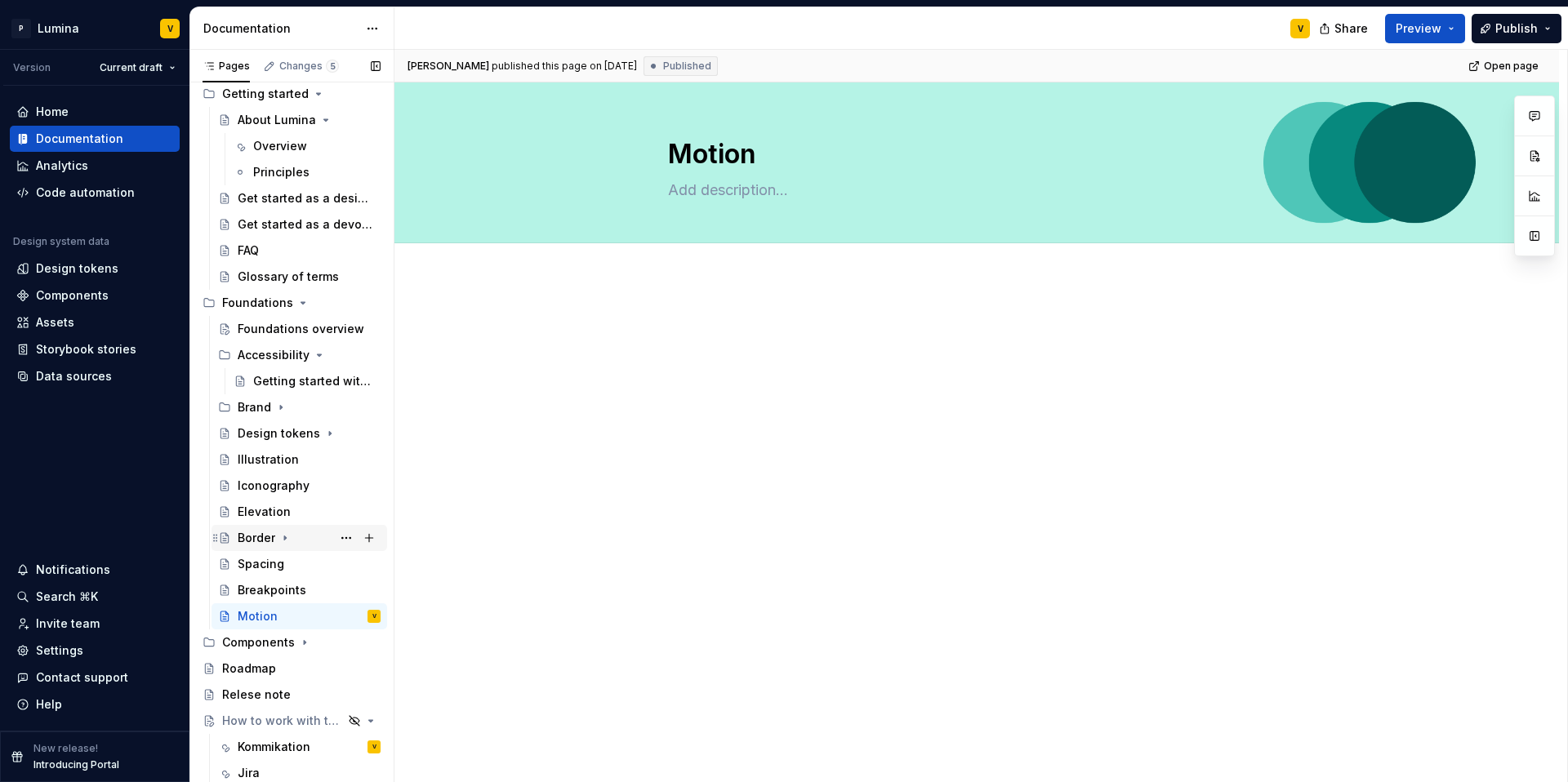
scroll to position [64, 0]
click at [275, 405] on icon "Page tree" at bounding box center [281, 407] width 14 height 14
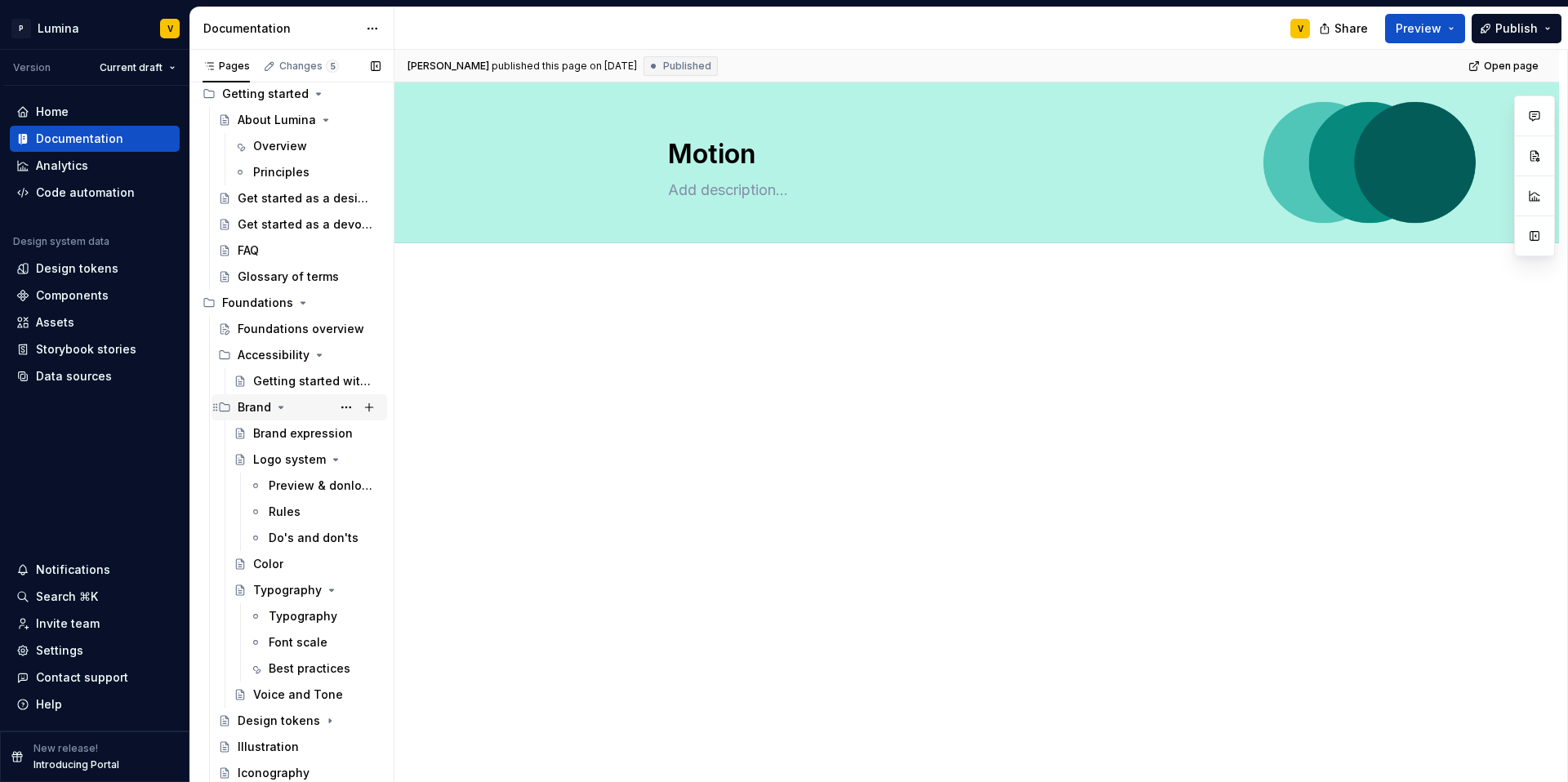
click at [276, 405] on icon "Page tree" at bounding box center [281, 407] width 14 height 14
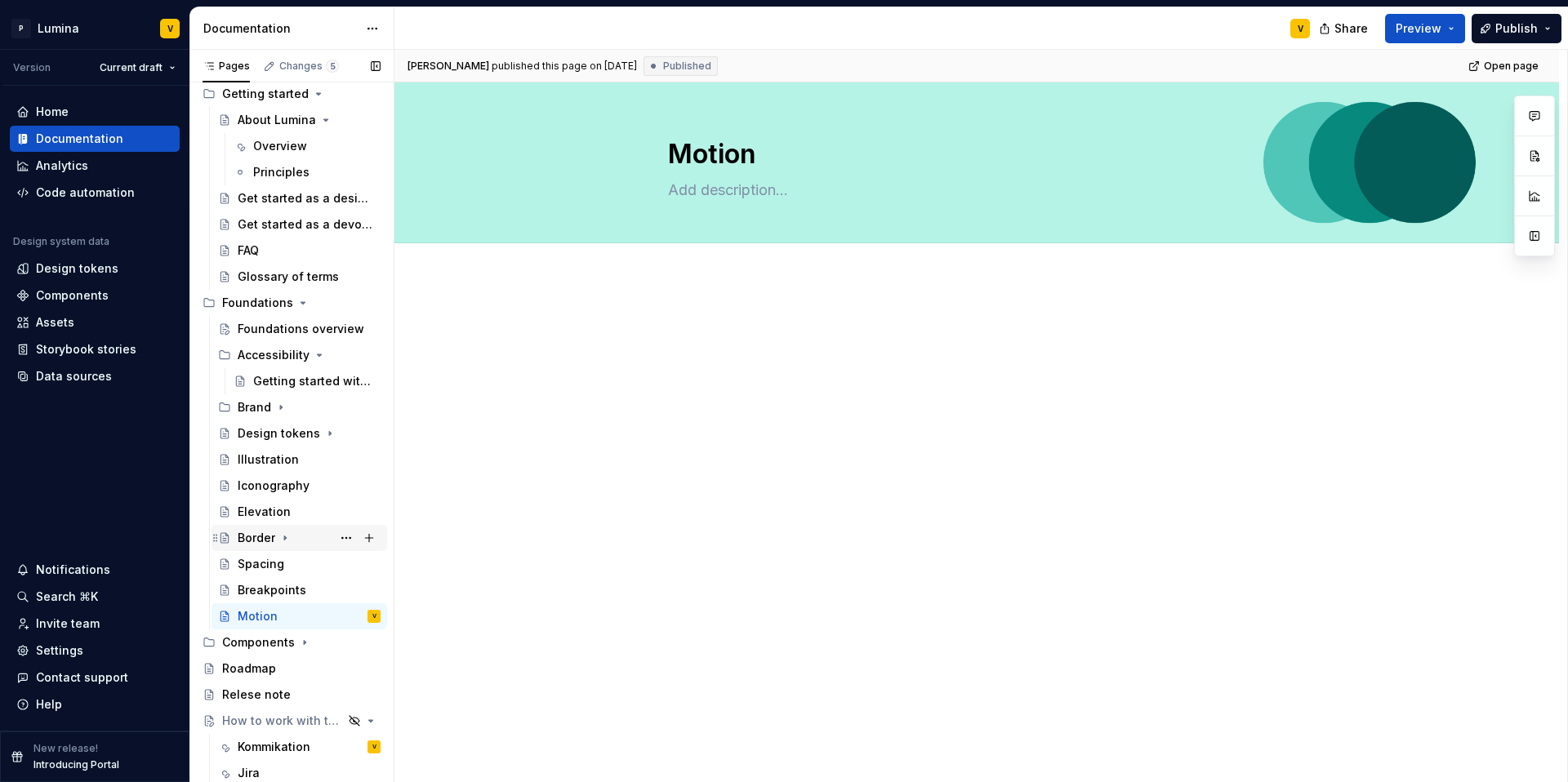
click at [253, 537] on div "Border" at bounding box center [256, 538] width 38 height 16
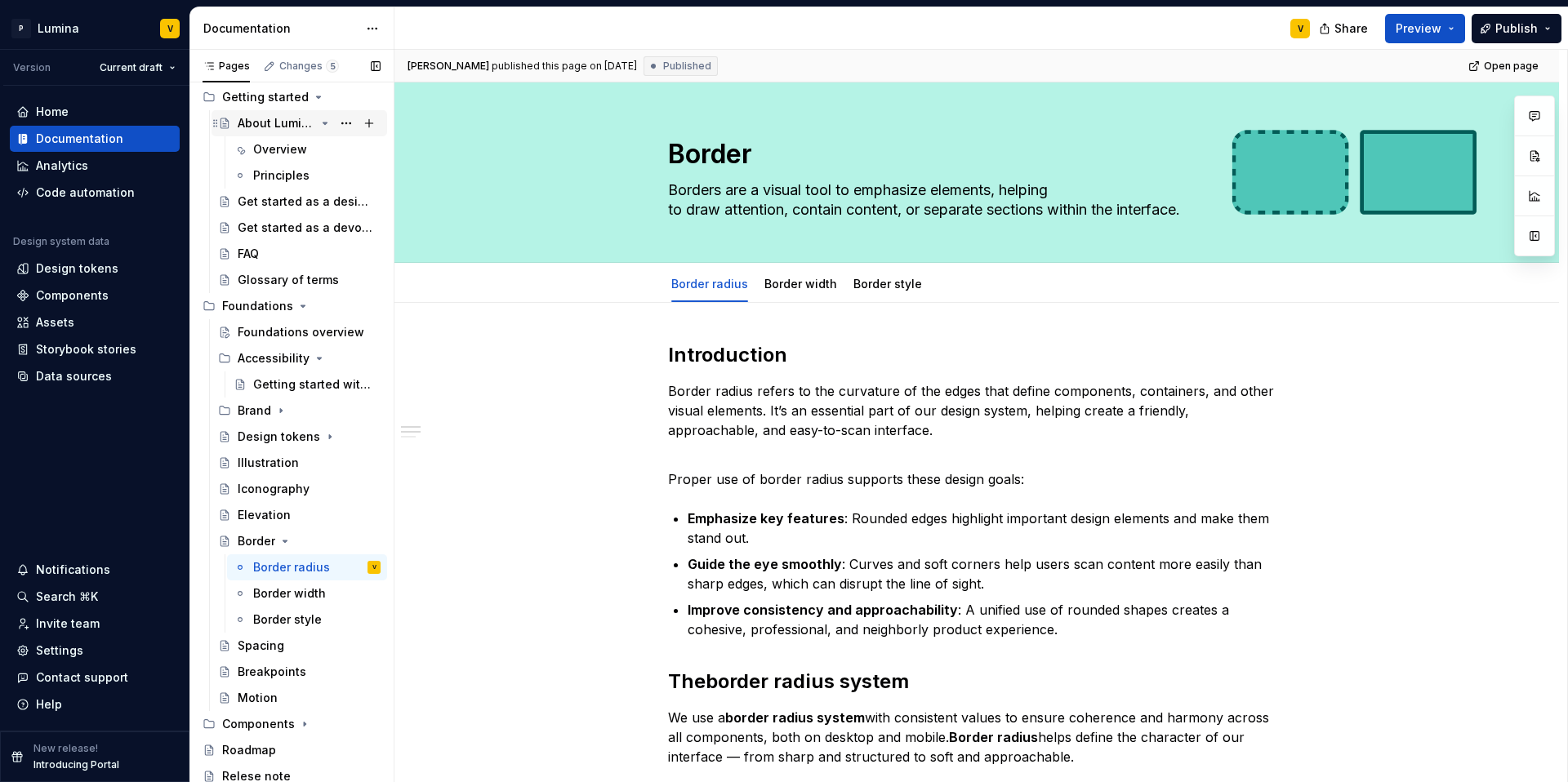
scroll to position [64, 0]
click at [323, 120] on icon "Page tree" at bounding box center [325, 121] width 4 height 2
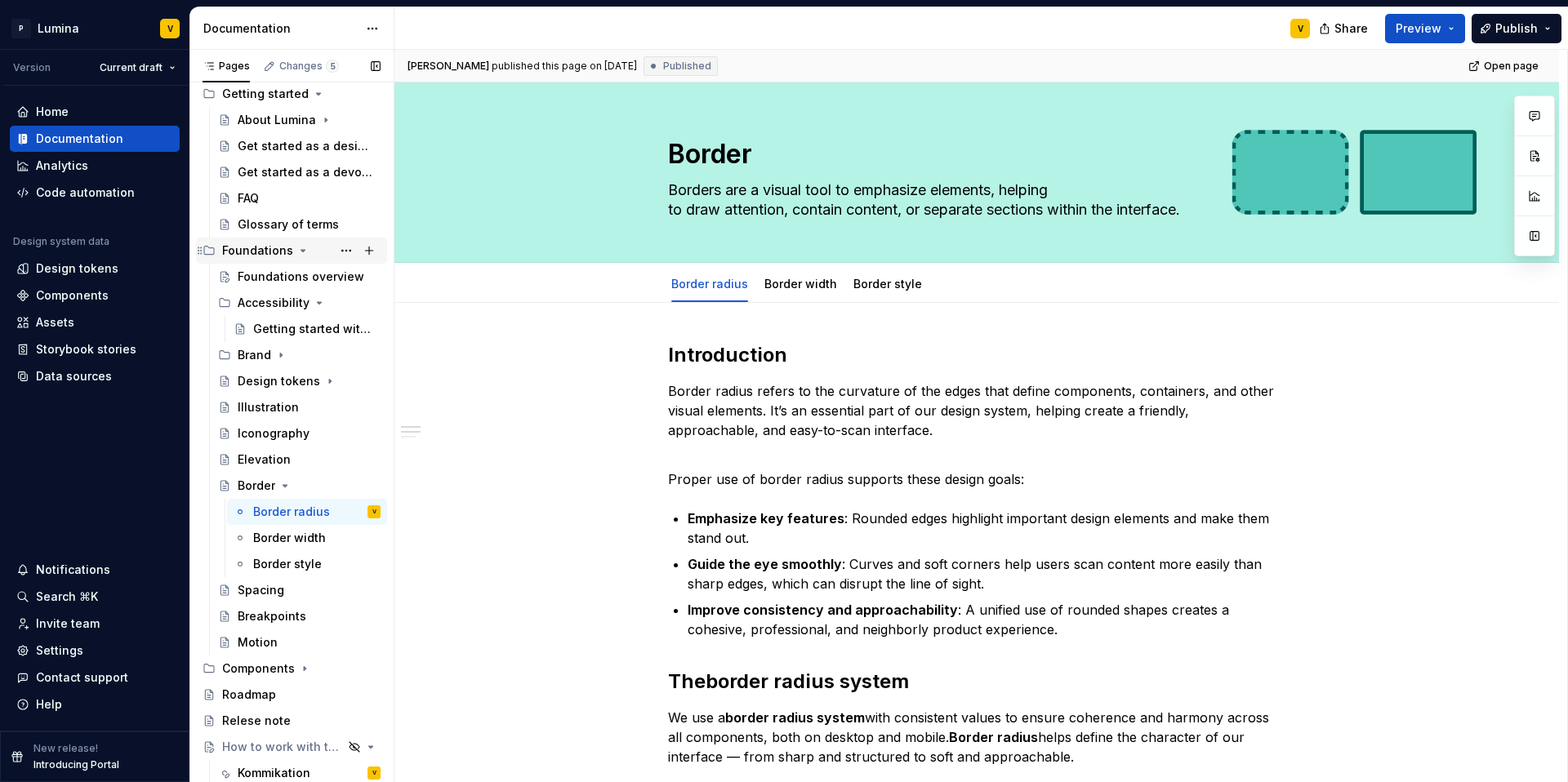
click at [297, 248] on icon "Page tree" at bounding box center [303, 251] width 14 height 14
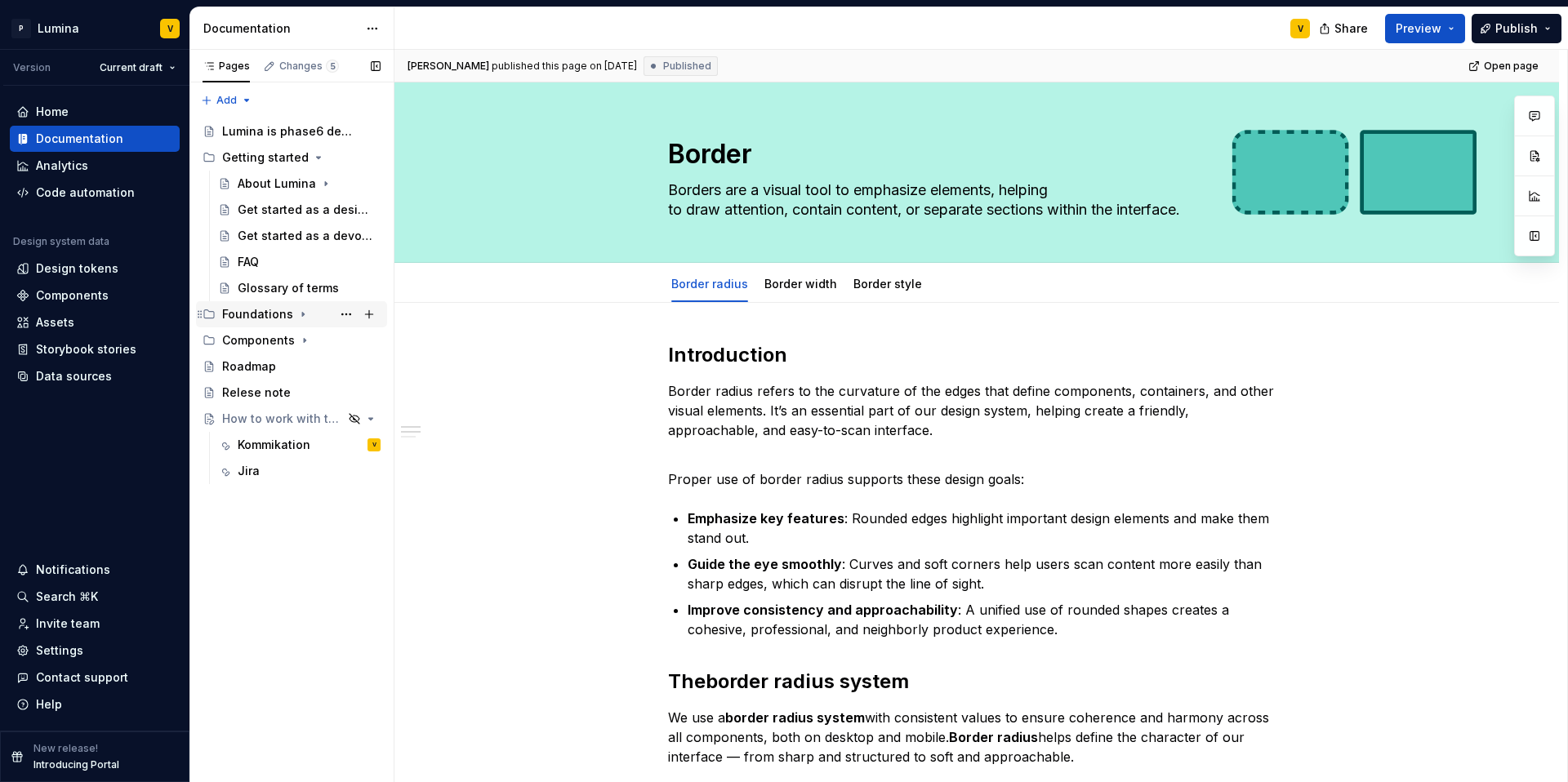
click at [300, 311] on icon "Page tree" at bounding box center [303, 315] width 14 height 14
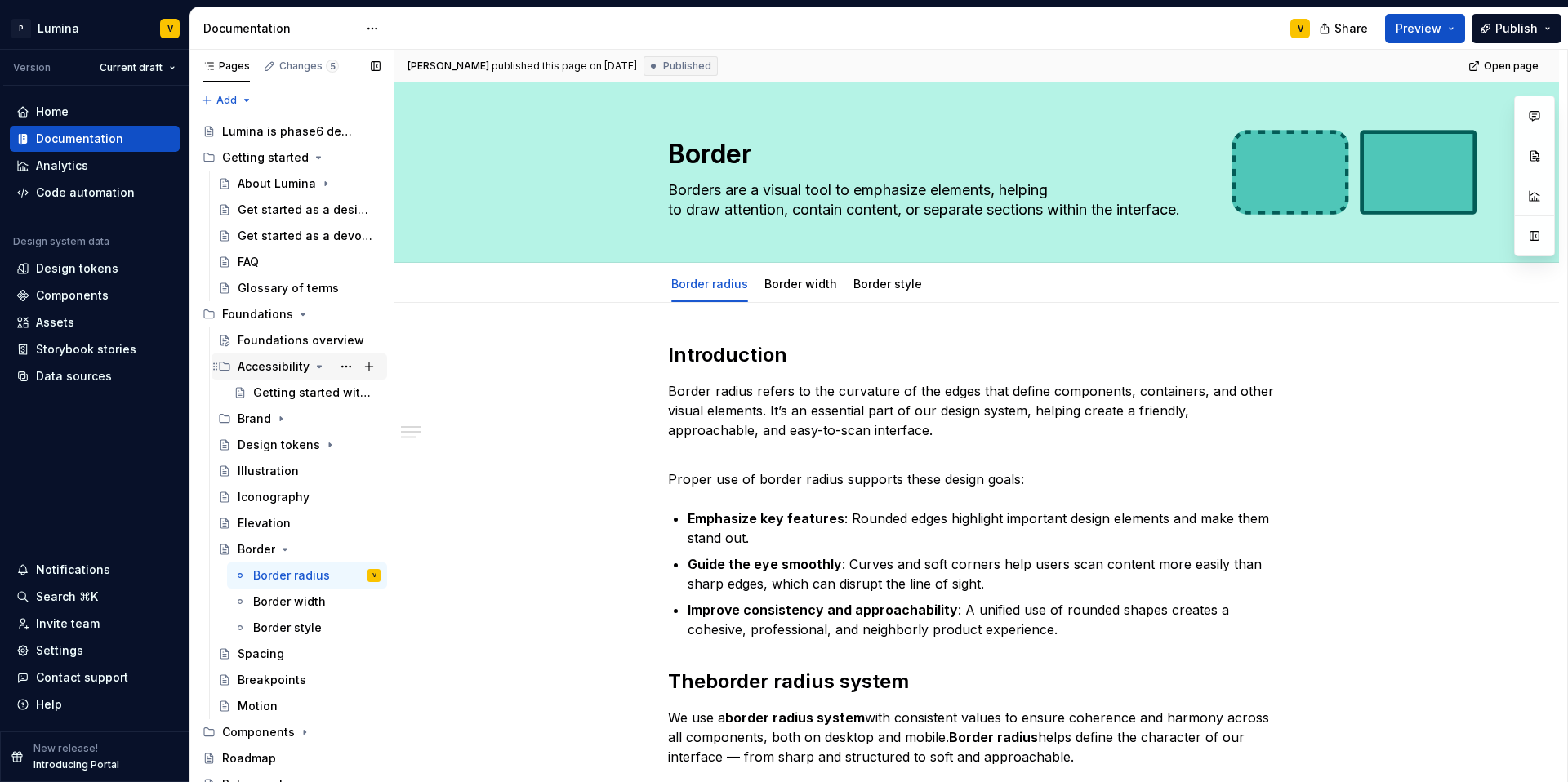
click at [313, 369] on icon "Page tree" at bounding box center [320, 367] width 14 height 14
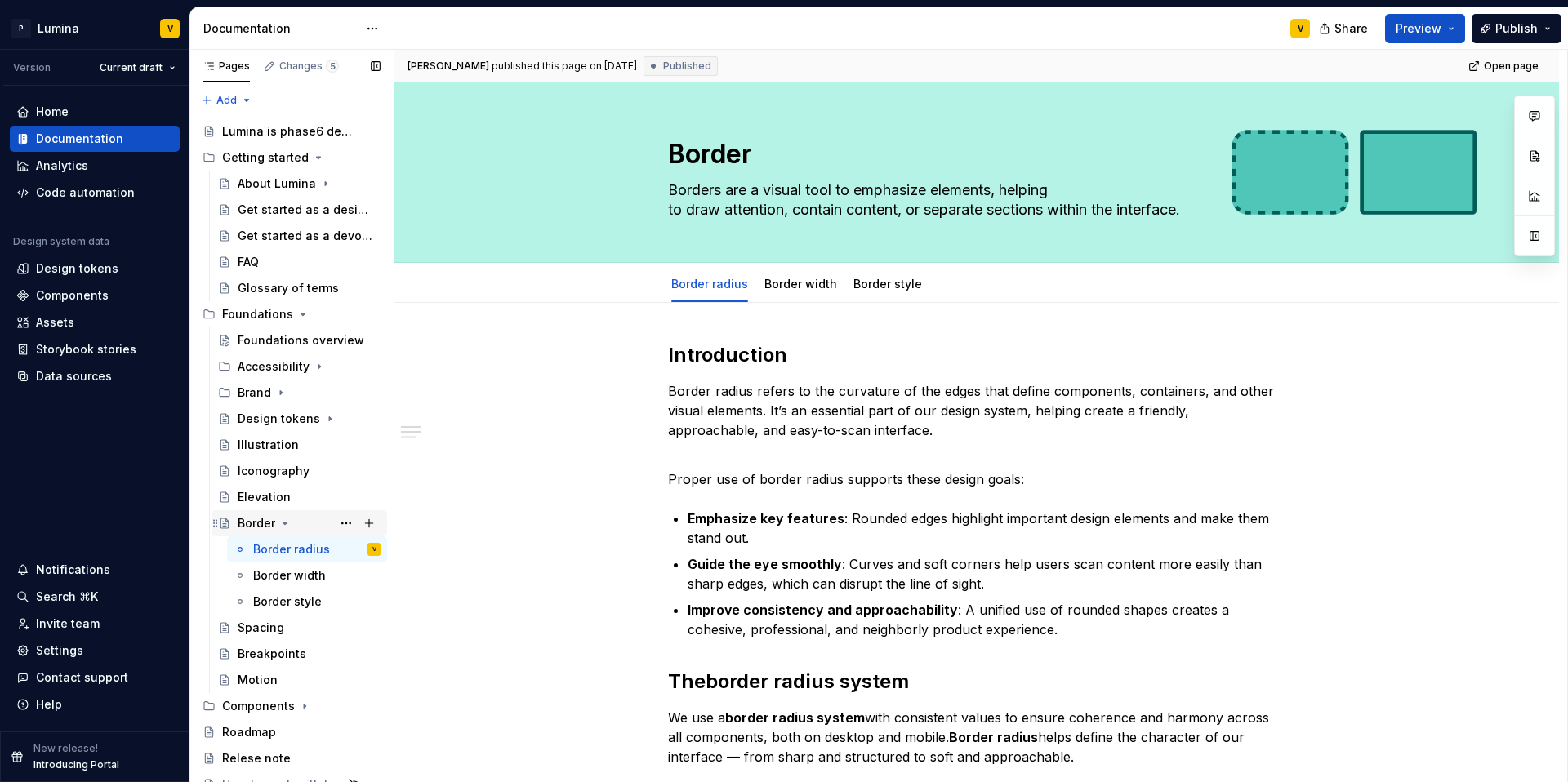
click at [284, 521] on icon "Page tree" at bounding box center [285, 523] width 14 height 14
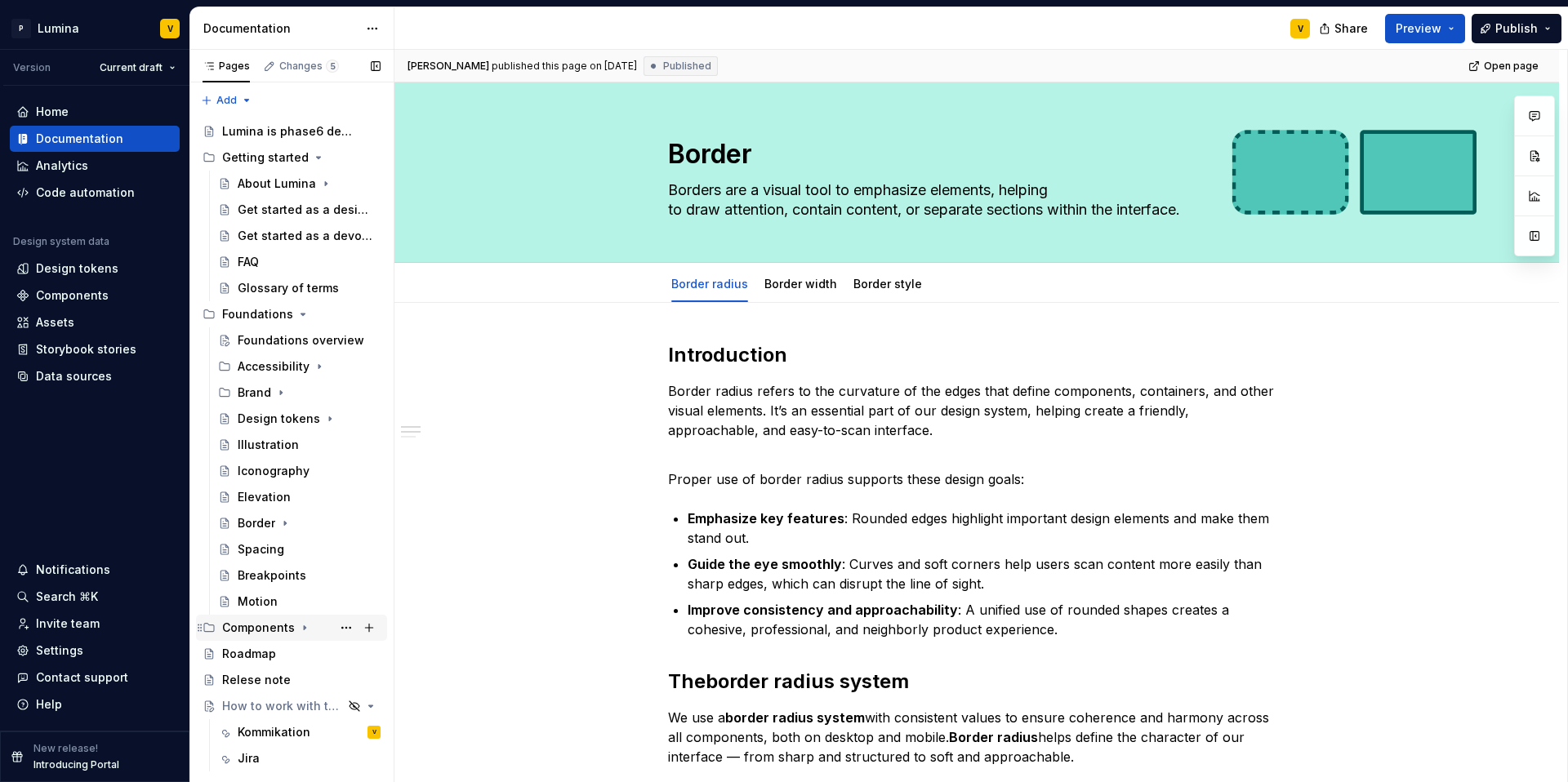
click at [269, 626] on div "Components" at bounding box center [258, 628] width 72 height 16
click at [257, 729] on div "Button" at bounding box center [256, 732] width 38 height 16
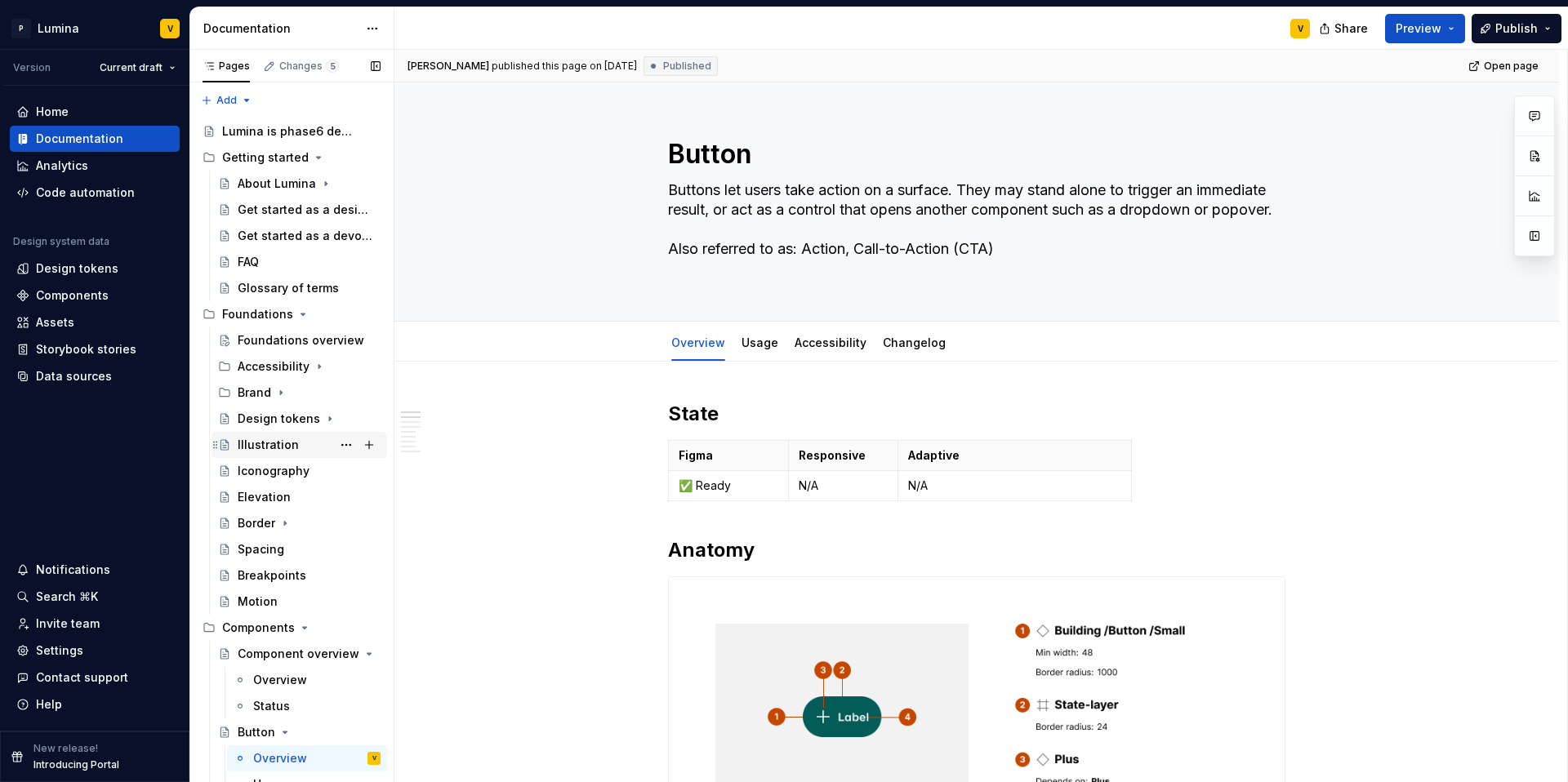
click at [260, 441] on div "Illustration" at bounding box center [267, 445] width 61 height 16
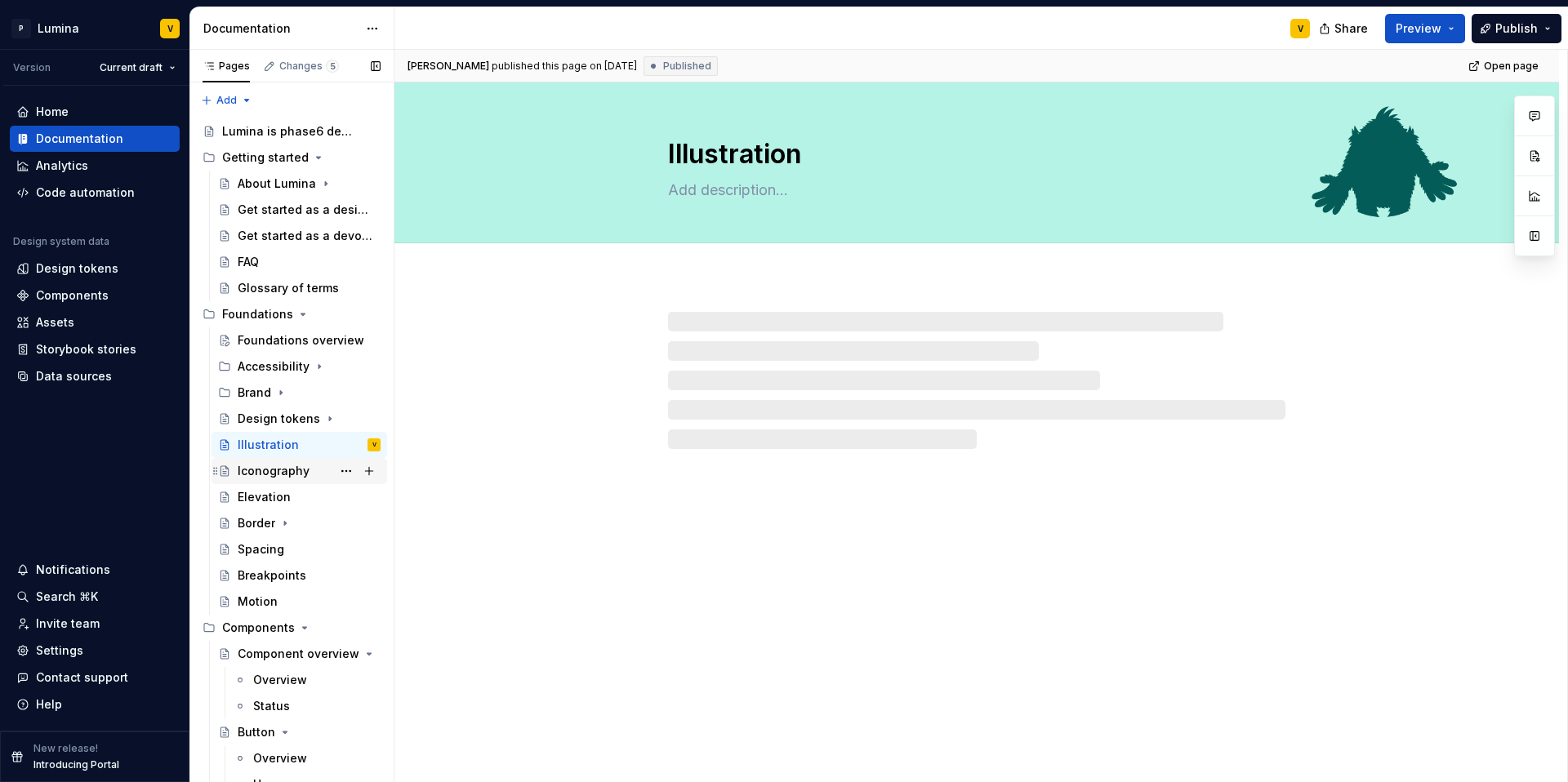
click at [281, 464] on div "Iconography" at bounding box center [273, 471] width 71 height 16
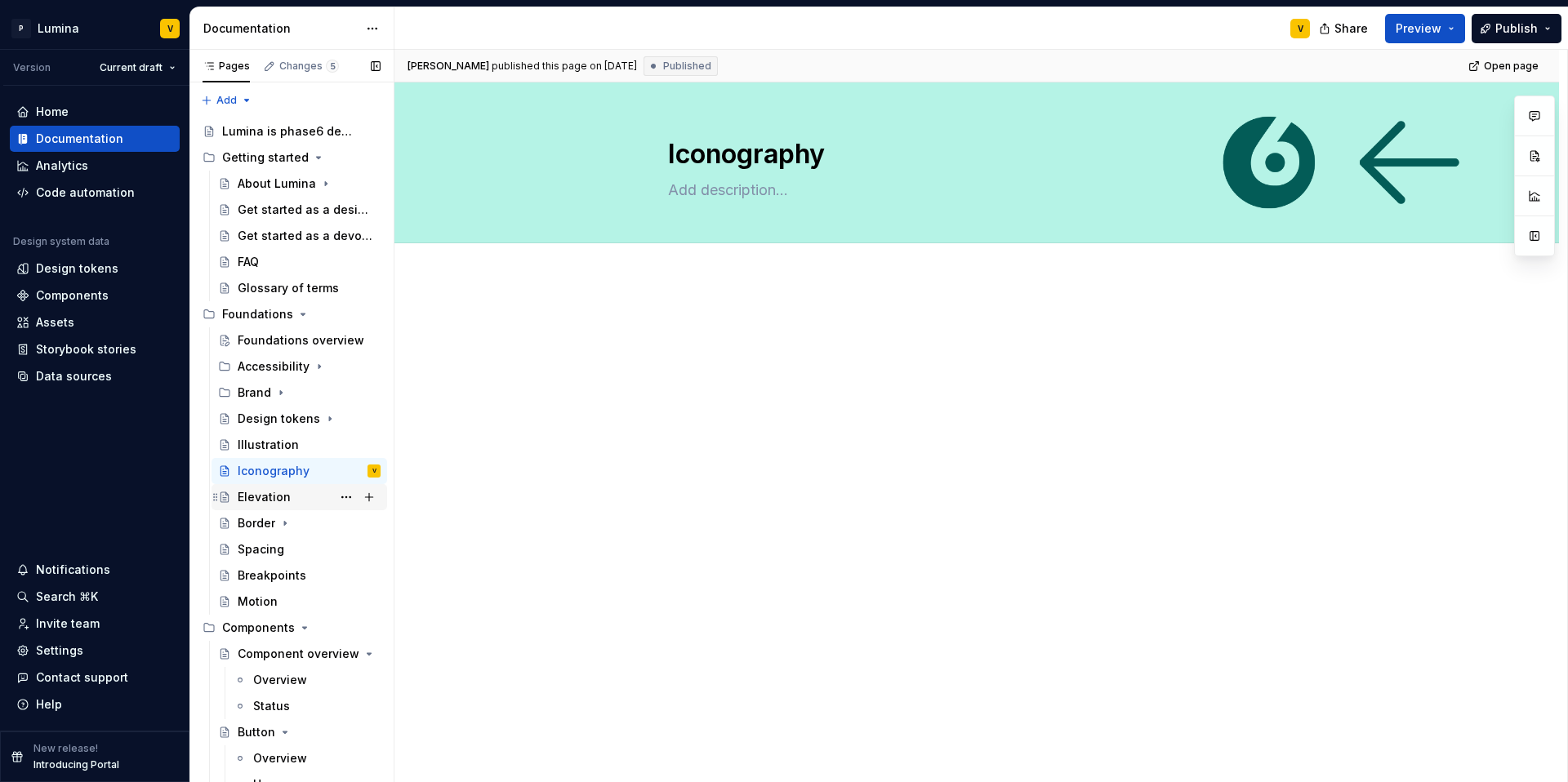
click at [276, 500] on div "Elevation" at bounding box center [264, 497] width 53 height 16
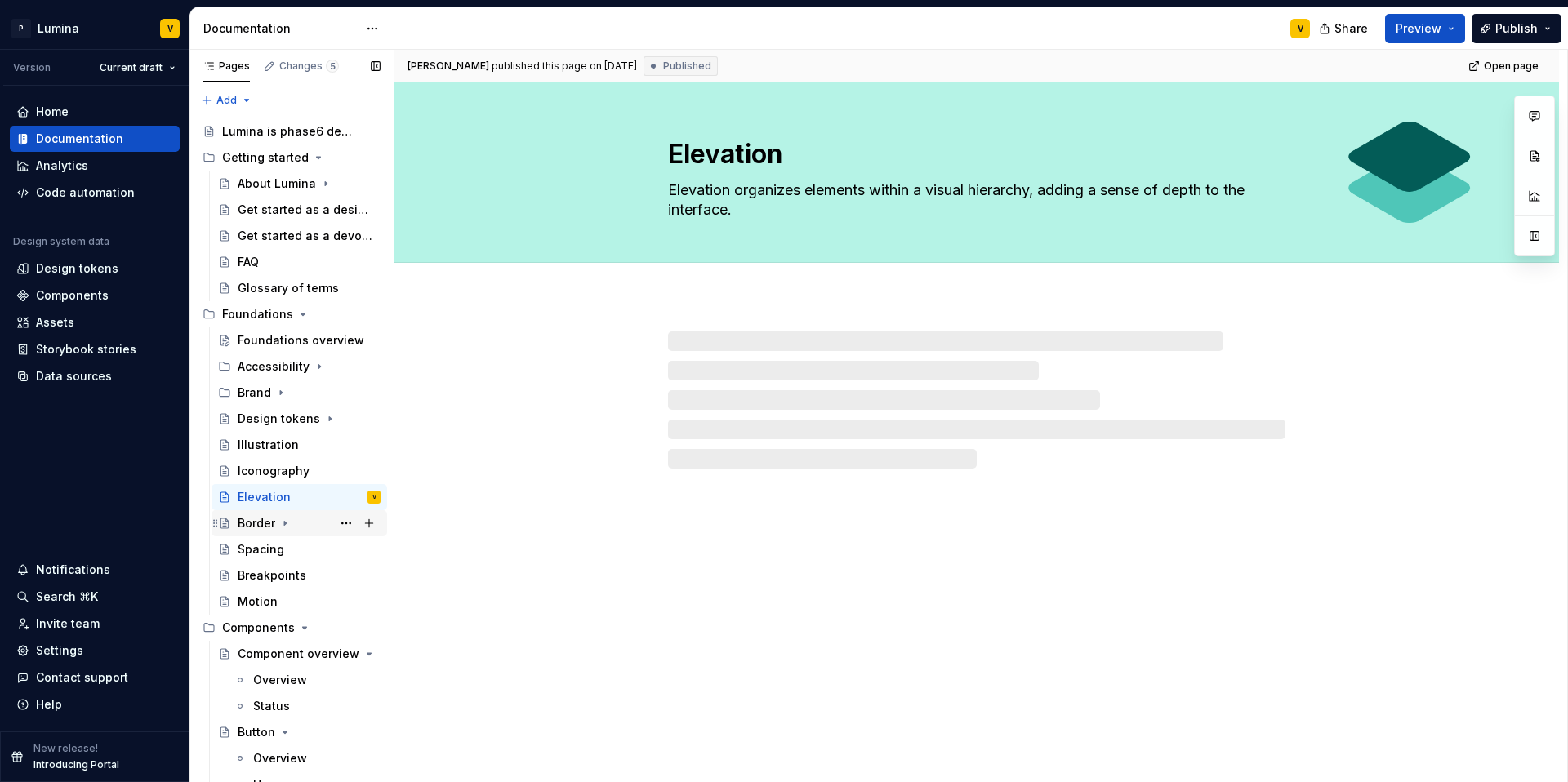
click at [264, 522] on div "Border" at bounding box center [256, 523] width 38 height 16
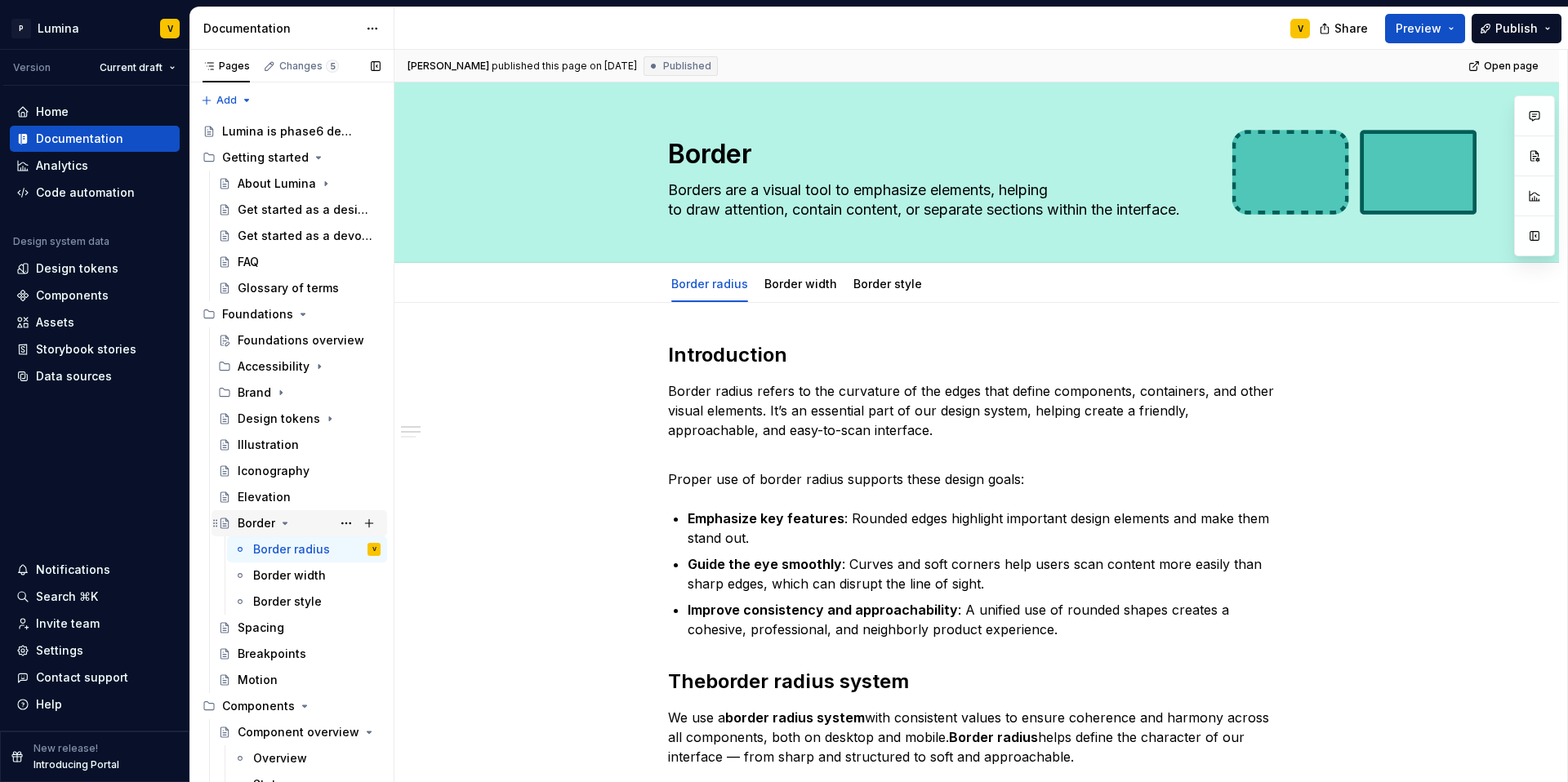
click at [285, 524] on icon "Page tree" at bounding box center [285, 523] width 14 height 14
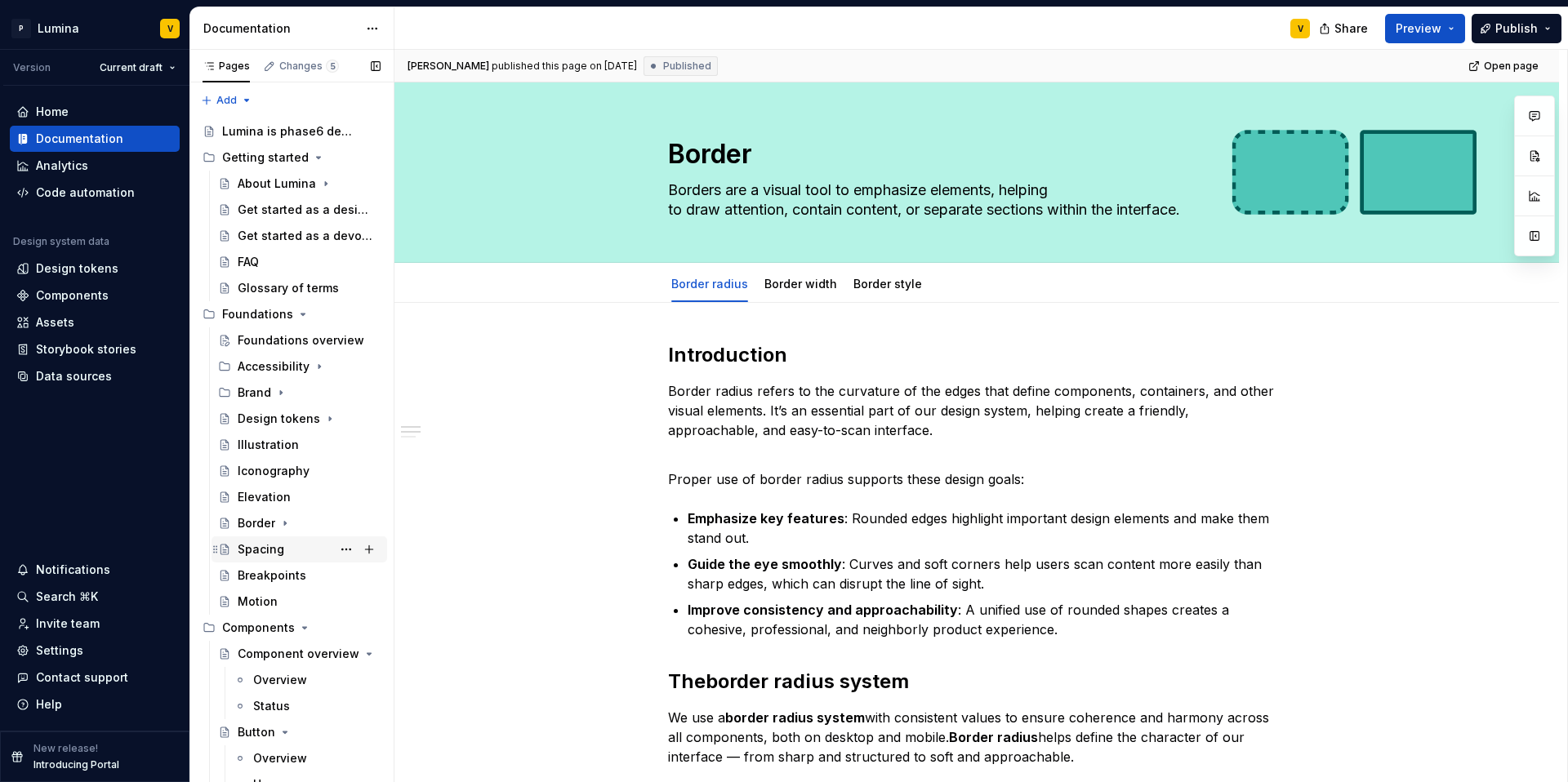
click at [274, 548] on div "Spacing" at bounding box center [261, 549] width 46 height 16
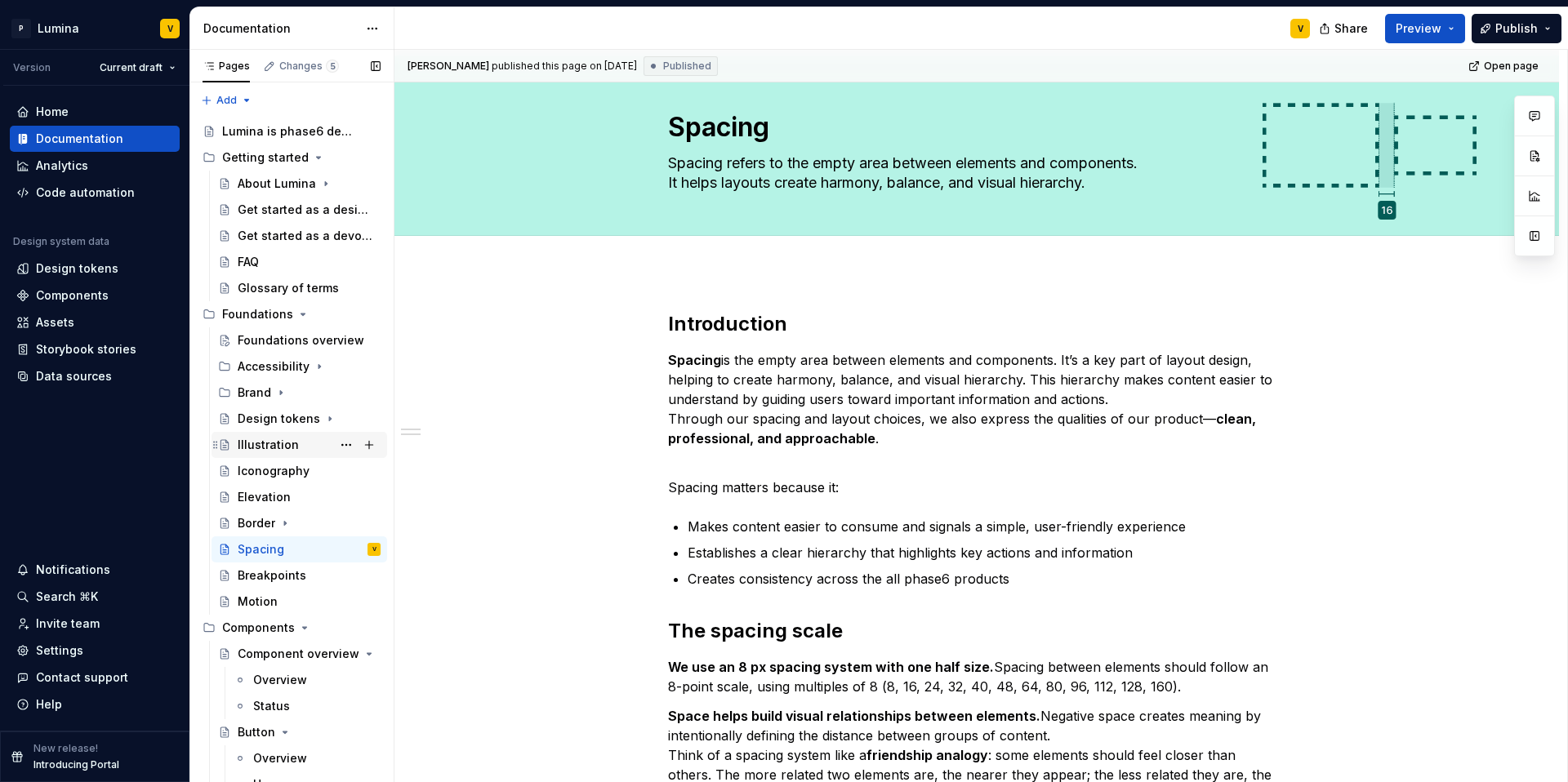
scroll to position [30, 0]
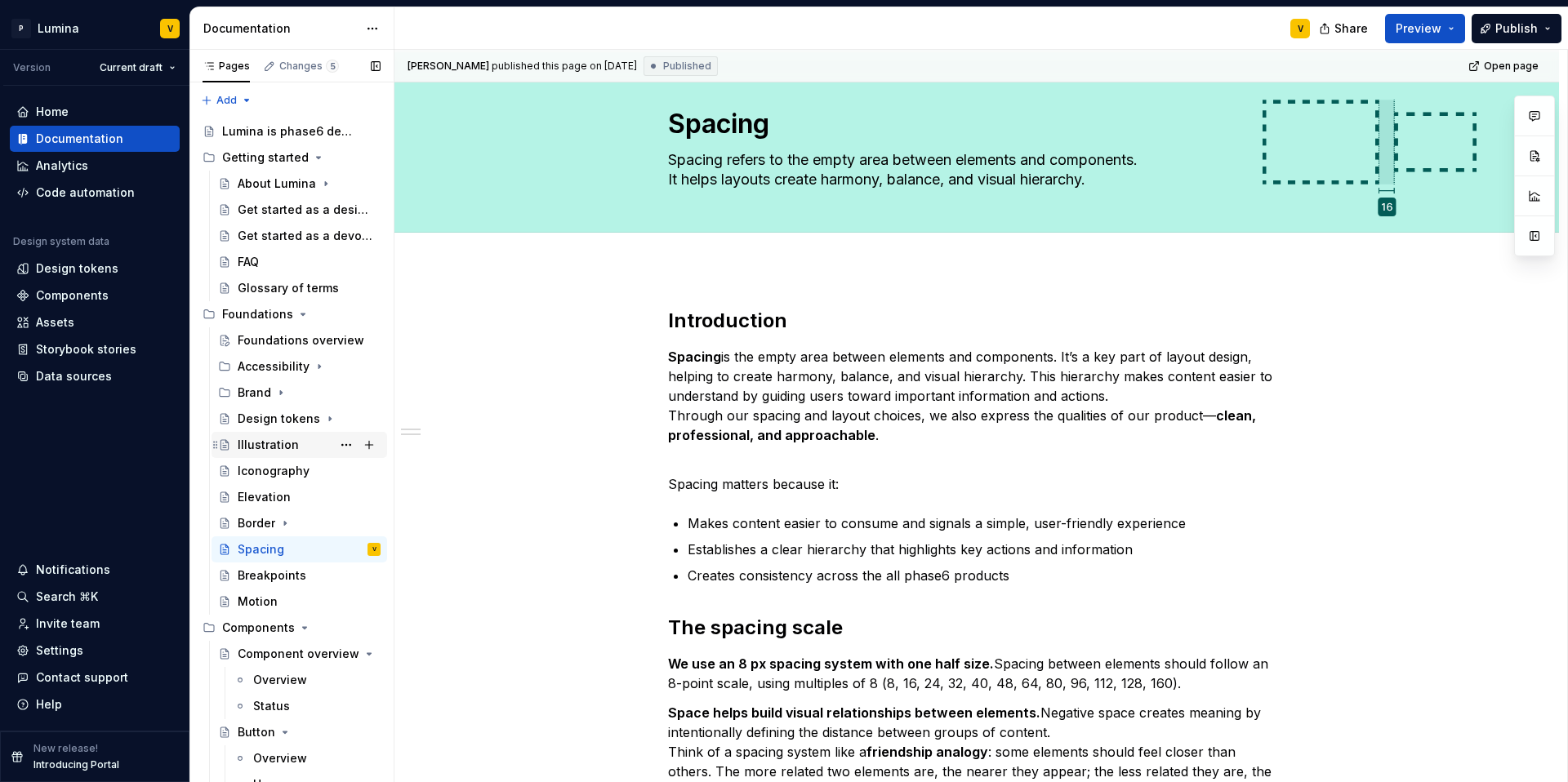
click at [279, 449] on div "Illustration" at bounding box center [267, 445] width 61 height 16
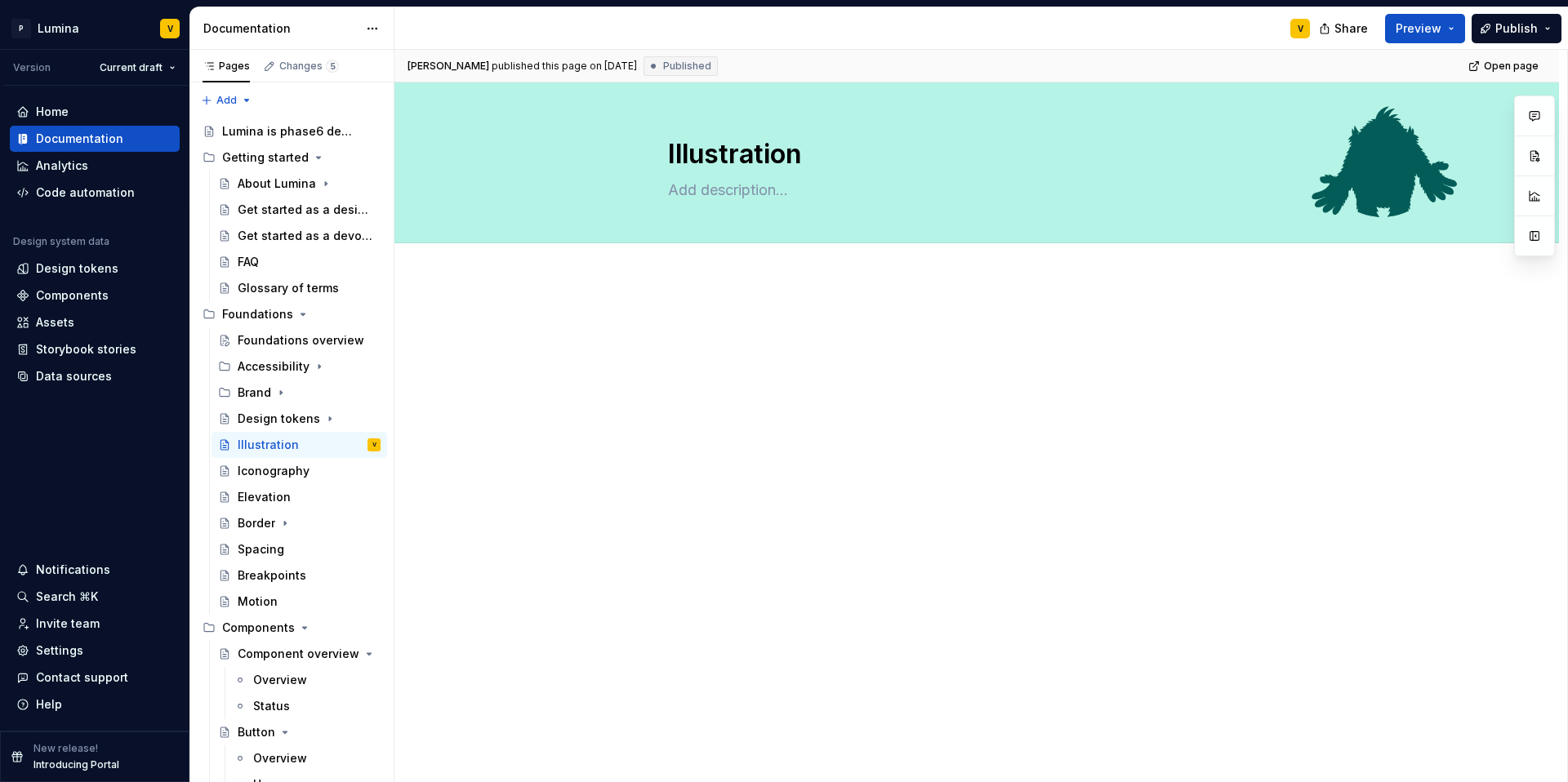
type textarea "*"
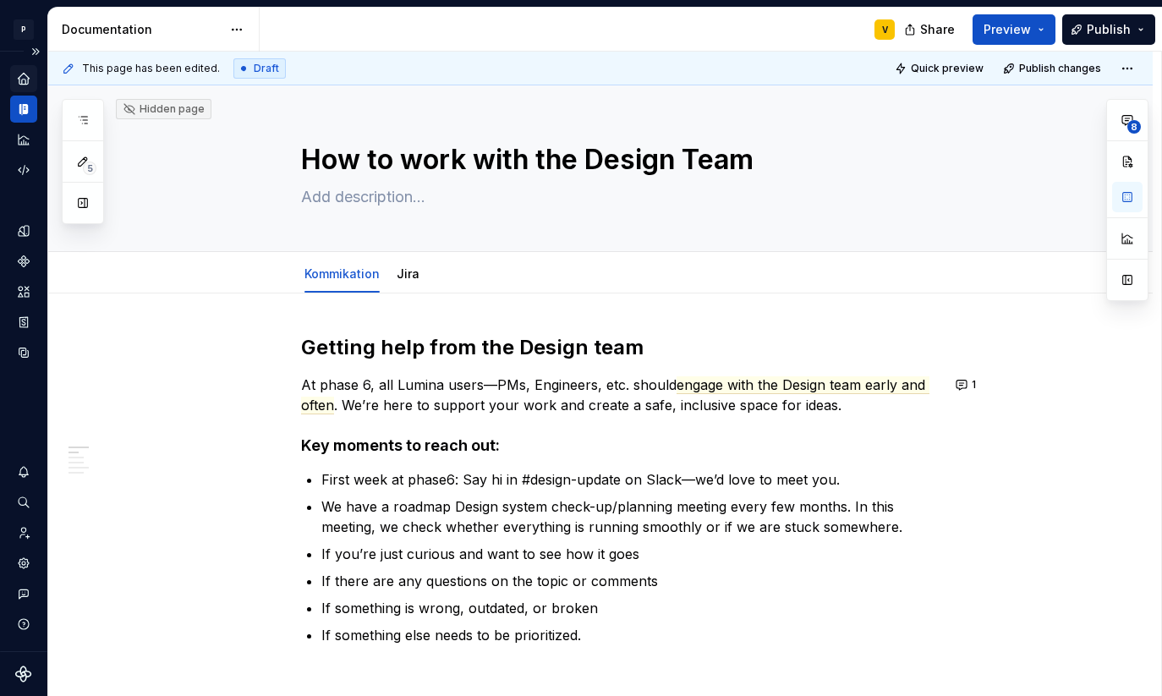
type textarea "*"
